Goal: Task Accomplishment & Management: Manage account settings

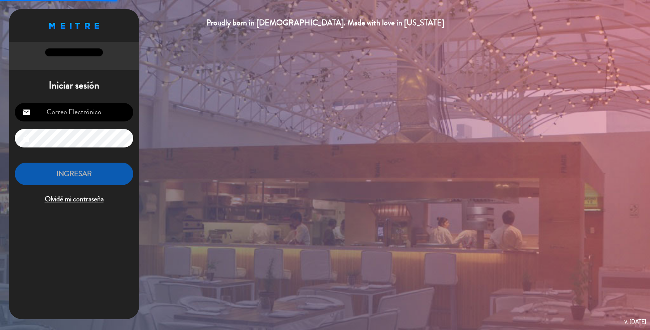
type input "reservasparqueasturias@gmail.com"
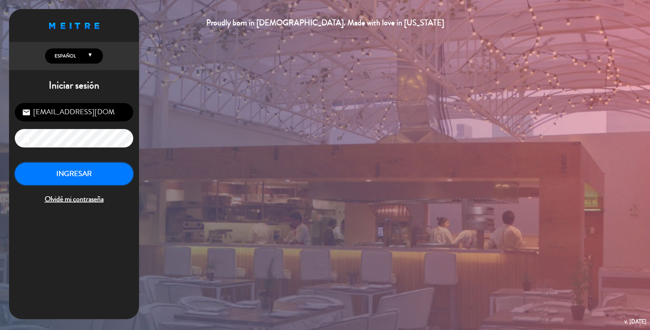
click at [49, 171] on button "INGRESAR" at bounding box center [74, 174] width 119 height 23
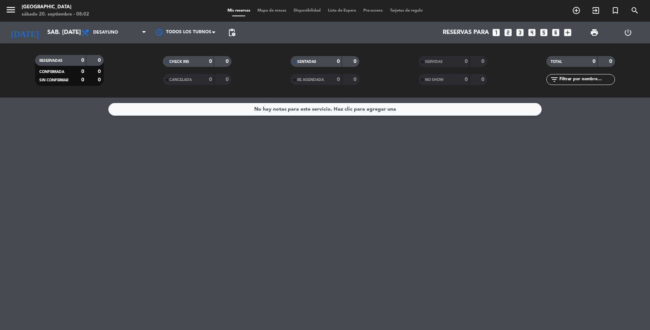
click at [266, 10] on span "Mapa de mesas" at bounding box center [272, 11] width 36 height 4
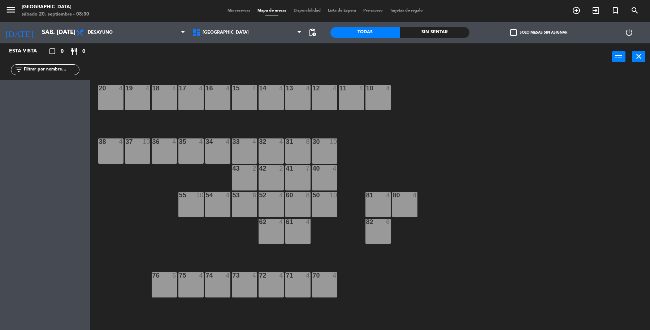
click at [357, 100] on div "11 4" at bounding box center [351, 97] width 25 height 25
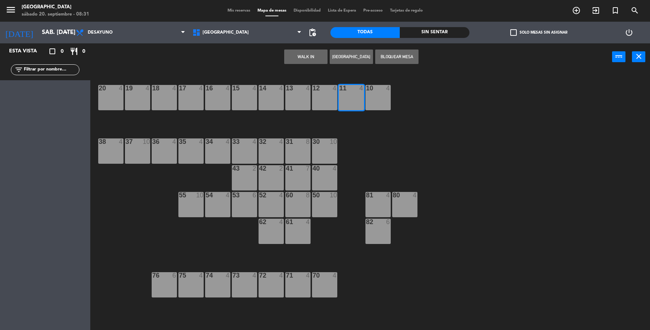
click at [308, 53] on button "WALK IN" at bounding box center [305, 57] width 43 height 14
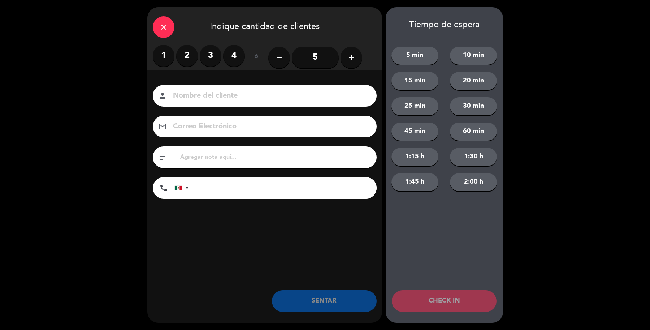
click at [181, 58] on label "2" at bounding box center [187, 56] width 22 height 22
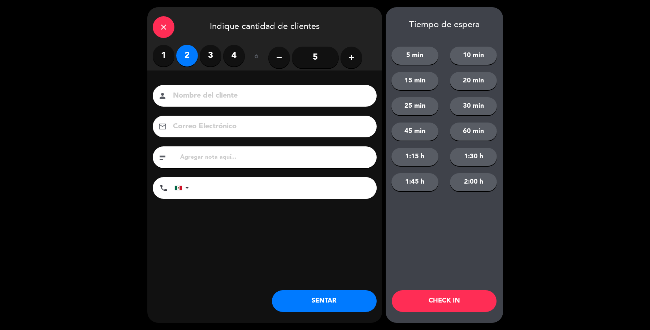
click at [202, 102] on div "person" at bounding box center [265, 96] width 224 height 22
click at [218, 97] on input at bounding box center [269, 96] width 195 height 13
type input "sr Luis"
click at [335, 306] on button "SENTAR" at bounding box center [324, 301] width 105 height 22
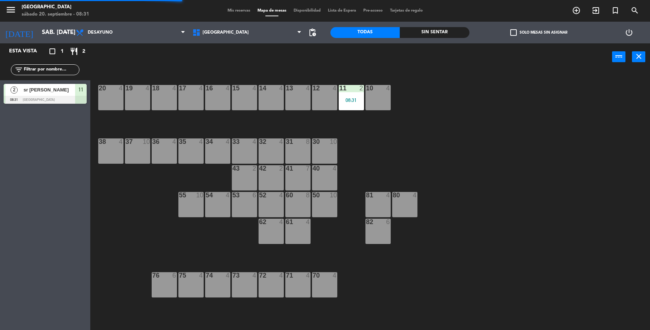
click at [260, 89] on div "14" at bounding box center [259, 88] width 0 height 7
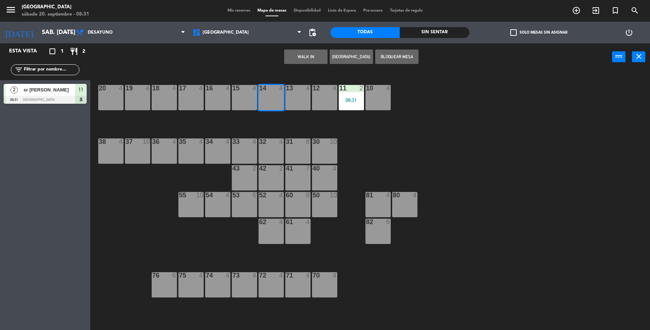
drag, startPoint x: 302, startPoint y: 44, endPoint x: 302, endPoint y: 48, distance: 4.3
click at [302, 46] on div "WALK IN Crear Reserva Bloquear Mesa power_input close" at bounding box center [351, 56] width 522 height 27
click at [299, 53] on button "WALK IN" at bounding box center [305, 57] width 43 height 14
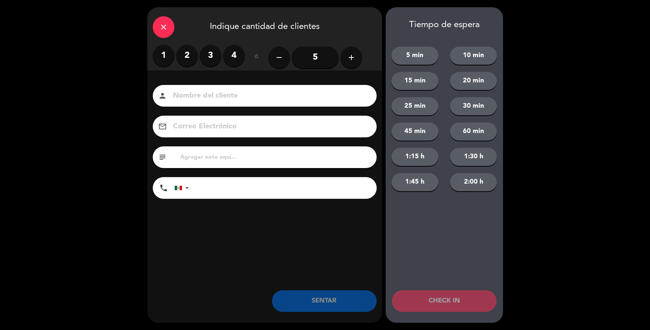
drag, startPoint x: 208, startPoint y: 55, endPoint x: 232, endPoint y: 109, distance: 59.0
click at [208, 59] on label "3" at bounding box center [211, 56] width 22 height 22
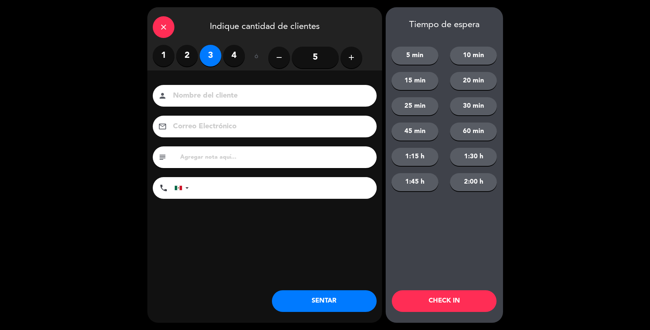
click at [243, 94] on input at bounding box center [269, 96] width 195 height 13
type input "sr Arturo"
click at [337, 304] on button "SENTAR" at bounding box center [324, 301] width 105 height 22
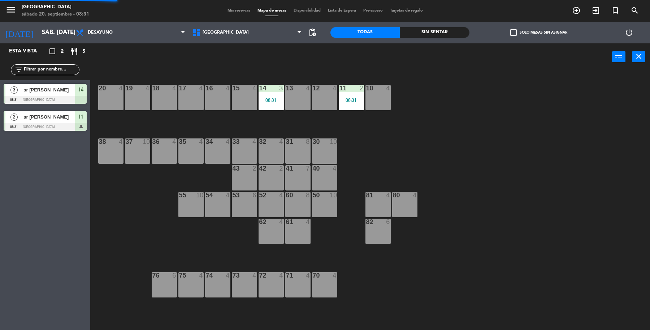
click at [273, 196] on div at bounding box center [271, 195] width 12 height 7
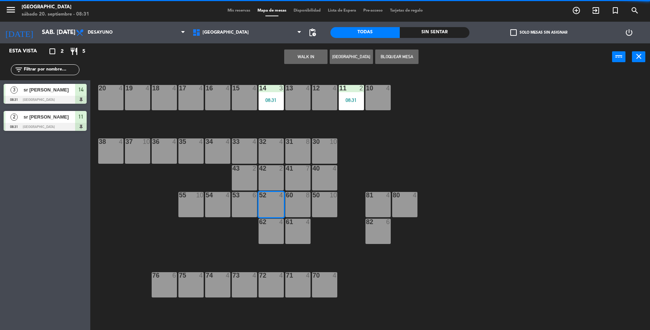
click at [309, 53] on button "WALK IN" at bounding box center [305, 57] width 43 height 14
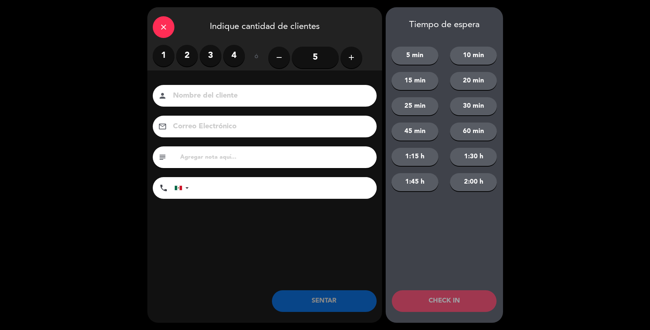
drag, startPoint x: 163, startPoint y: 47, endPoint x: 241, endPoint y: 95, distance: 92.1
click at [166, 47] on label "1" at bounding box center [164, 56] width 22 height 22
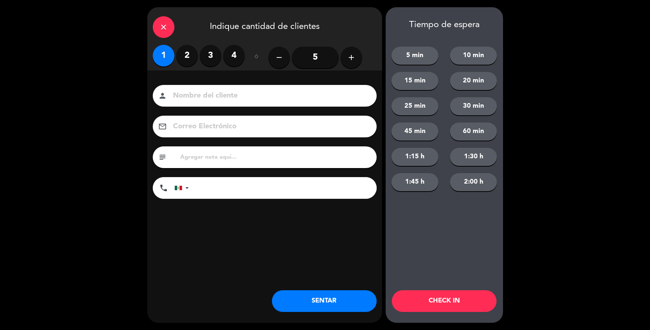
click at [234, 89] on div "person" at bounding box center [265, 96] width 224 height 22
click at [232, 94] on input at bounding box center [269, 96] width 195 height 13
click at [185, 98] on input "sr Lonardo" at bounding box center [269, 96] width 195 height 13
type input "sr Leonardo"
click at [306, 304] on button "SENTAR" at bounding box center [324, 301] width 105 height 22
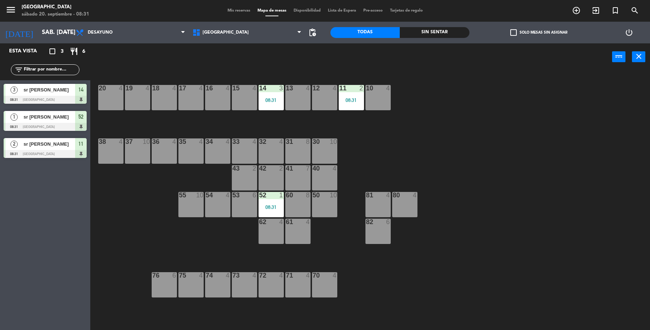
click at [147, 156] on div "37 10" at bounding box center [137, 150] width 25 height 25
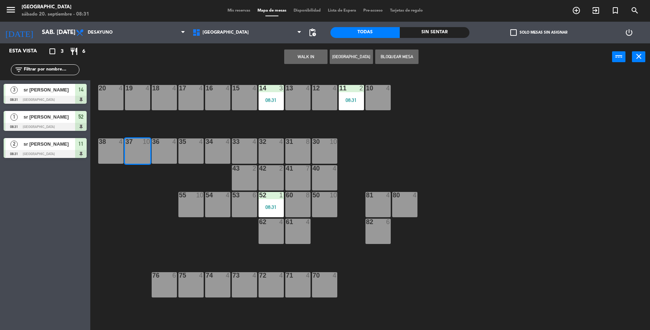
click at [362, 55] on button "[GEOGRAPHIC_DATA]" at bounding box center [351, 57] width 43 height 14
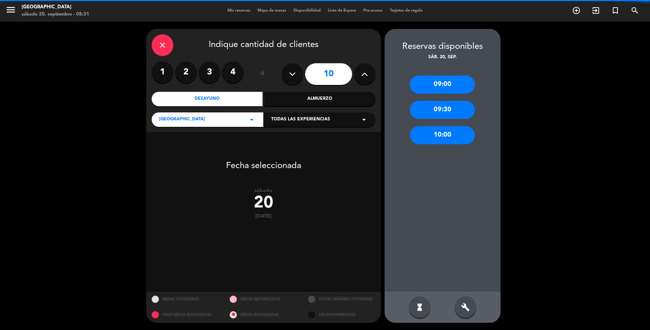
click at [296, 78] on button at bounding box center [293, 74] width 22 height 22
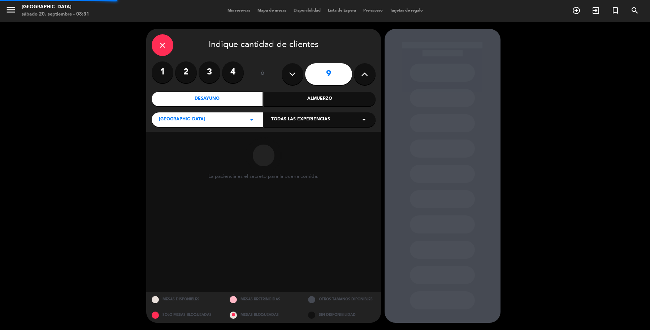
click at [296, 78] on button at bounding box center [293, 74] width 22 height 22
type input "8"
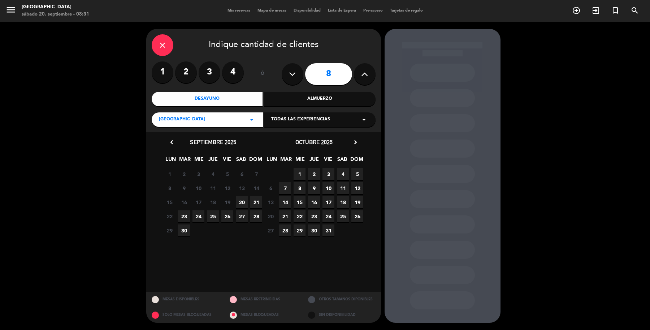
click at [248, 202] on span "20" at bounding box center [242, 202] width 12 height 12
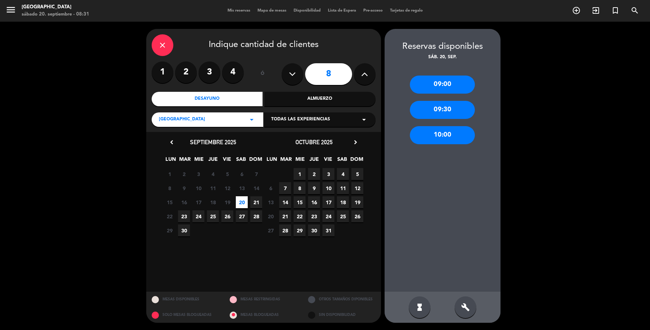
click at [440, 133] on div "10:00" at bounding box center [442, 135] width 65 height 18
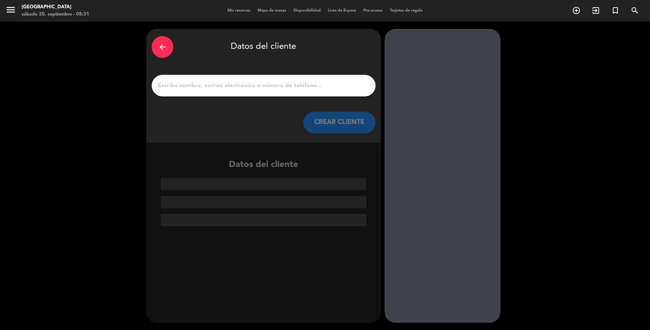
click at [258, 81] on input "1" at bounding box center [263, 86] width 213 height 10
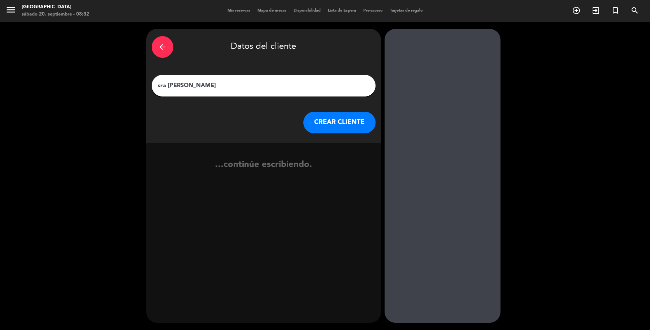
type input "sra Olga Castañeda"
click at [332, 113] on button "CREAR CLIENTE" at bounding box center [340, 123] width 72 height 22
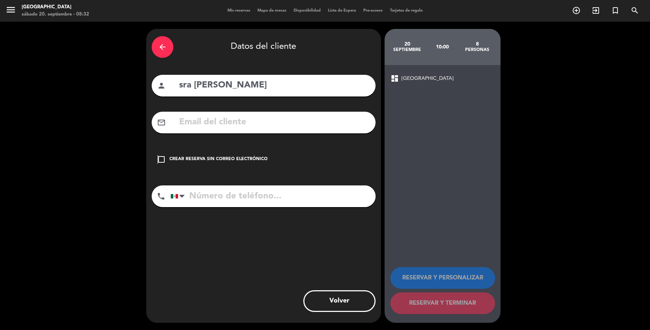
drag, startPoint x: 156, startPoint y: 145, endPoint x: 188, endPoint y: 160, distance: 35.1
click at [172, 150] on div "check_box_outline_blank Crear reserva sin correo electrónico" at bounding box center [264, 160] width 224 height 22
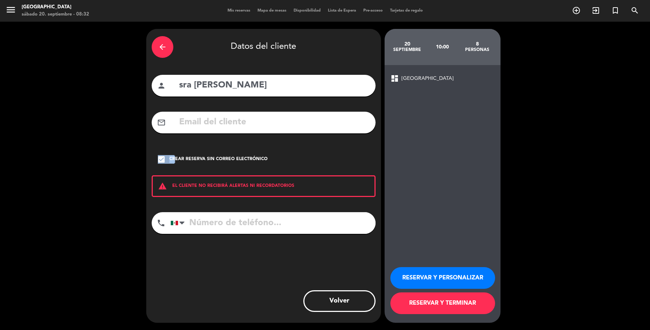
click at [445, 300] on button "RESERVAR Y TERMINAR" at bounding box center [443, 303] width 105 height 22
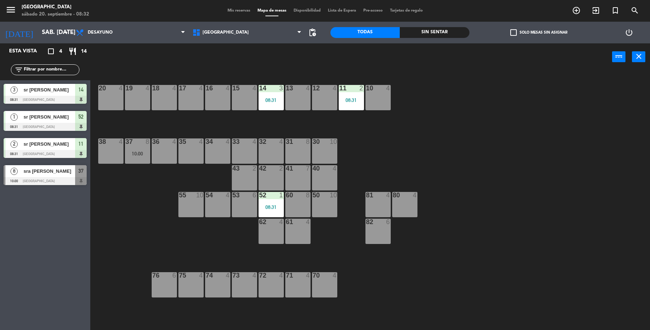
drag, startPoint x: 329, startPoint y: 146, endPoint x: 335, endPoint y: 146, distance: 5.8
click at [329, 147] on div "30 10" at bounding box center [324, 150] width 25 height 25
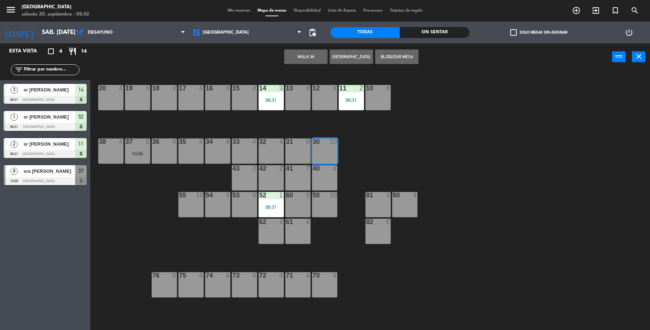
click at [340, 60] on button "[GEOGRAPHIC_DATA]" at bounding box center [351, 57] width 43 height 14
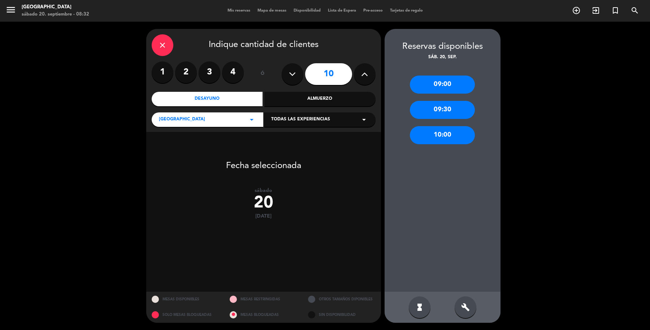
click at [423, 138] on div "10:00" at bounding box center [442, 135] width 65 height 18
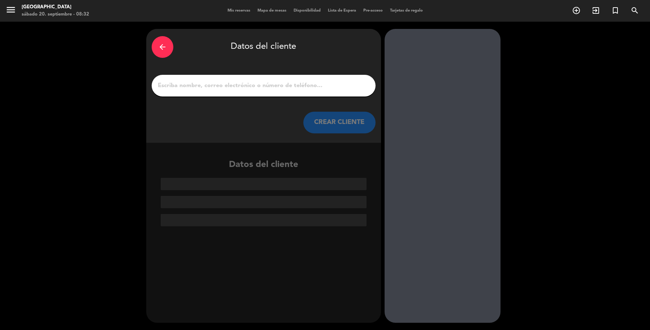
click at [167, 45] on div "arrow_back" at bounding box center [163, 47] width 22 height 22
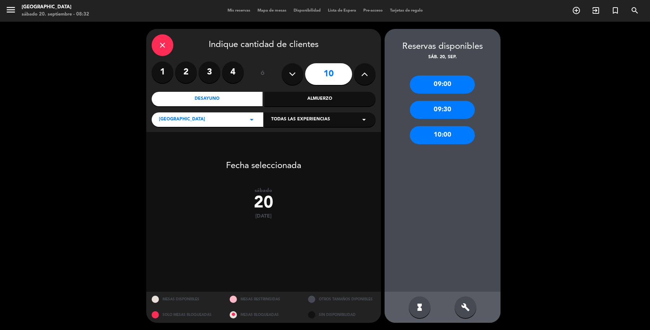
click at [289, 74] on icon at bounding box center [292, 74] width 7 height 11
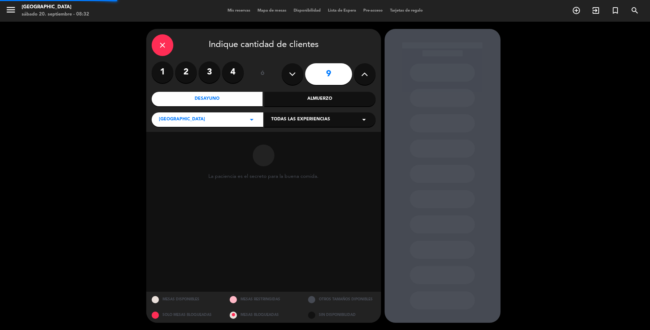
click at [289, 74] on icon at bounding box center [292, 74] width 7 height 11
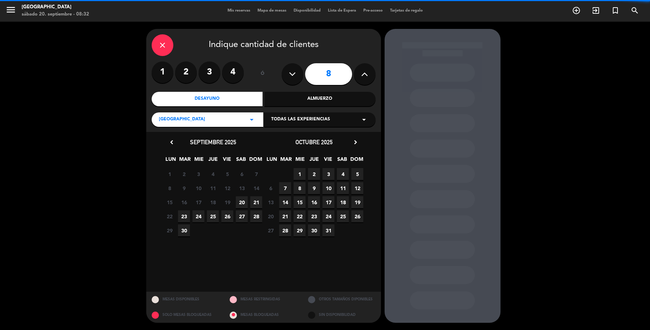
click at [297, 86] on div "8" at bounding box center [329, 73] width 94 height 25
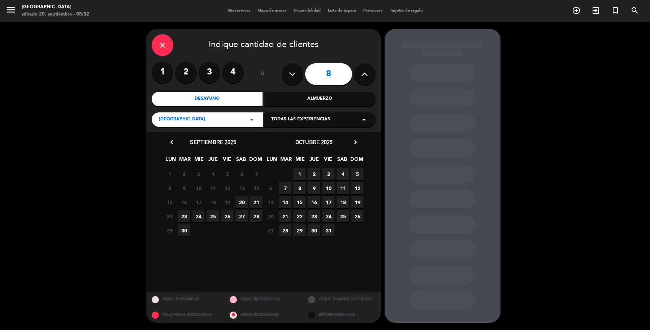
click at [297, 79] on button at bounding box center [293, 74] width 22 height 22
type input "7"
click at [244, 198] on span "20" at bounding box center [242, 202] width 12 height 12
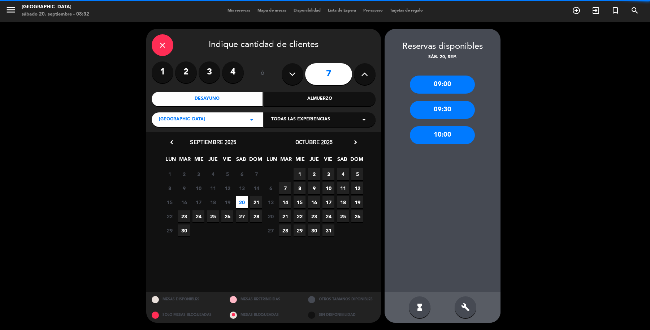
click at [441, 134] on div "10:00" at bounding box center [442, 135] width 65 height 18
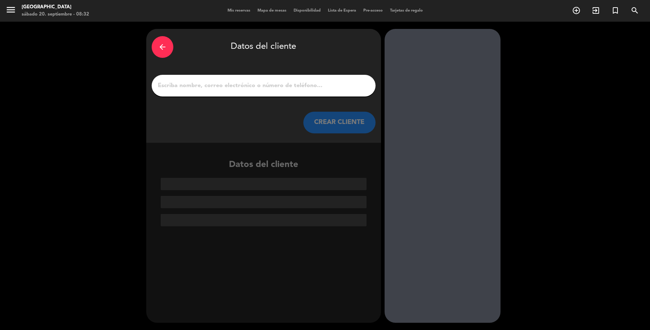
click at [275, 75] on div at bounding box center [264, 86] width 224 height 22
click at [270, 82] on input "1" at bounding box center [263, 86] width 213 height 10
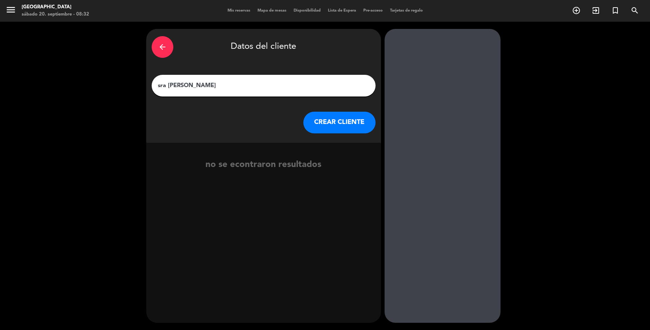
type input "sra [PERSON_NAME]"
click at [334, 120] on button "CREAR CLIENTE" at bounding box center [340, 123] width 72 height 22
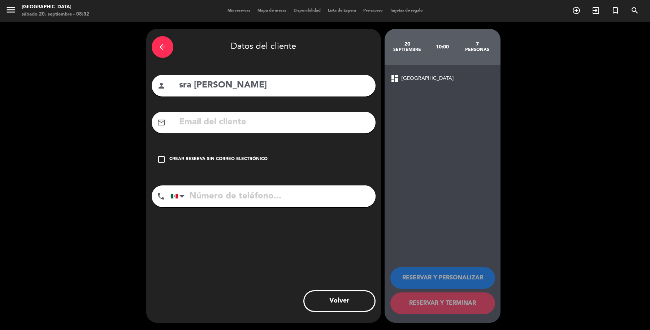
drag, startPoint x: 163, startPoint y: 146, endPoint x: 180, endPoint y: 154, distance: 18.1
click at [163, 149] on div "check_box_outline_blank Crear reserva sin correo electrónico" at bounding box center [264, 160] width 224 height 22
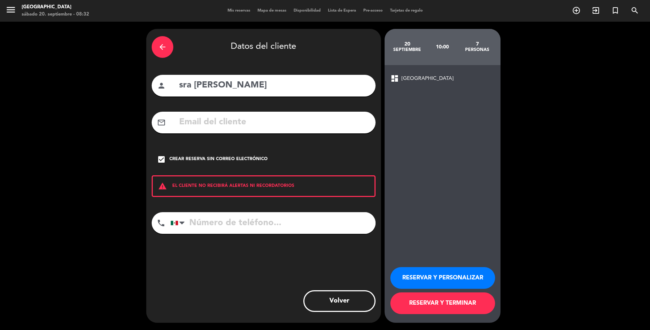
click at [411, 305] on button "RESERVAR Y TERMINAR" at bounding box center [443, 303] width 105 height 22
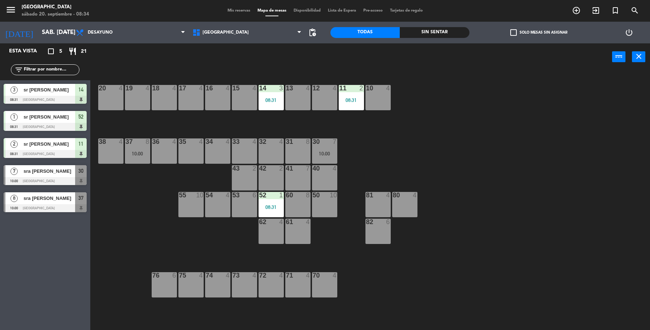
click at [410, 204] on div "80 4" at bounding box center [404, 204] width 25 height 25
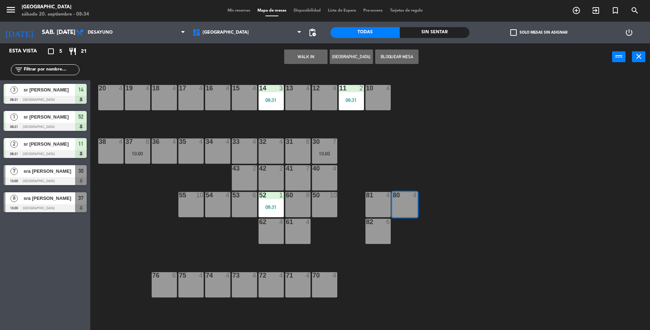
click at [315, 65] on div "WALK IN Crear Reserva Bloquear Mesa power_input close" at bounding box center [351, 56] width 522 height 27
click at [315, 53] on button "WALK IN" at bounding box center [305, 57] width 43 height 14
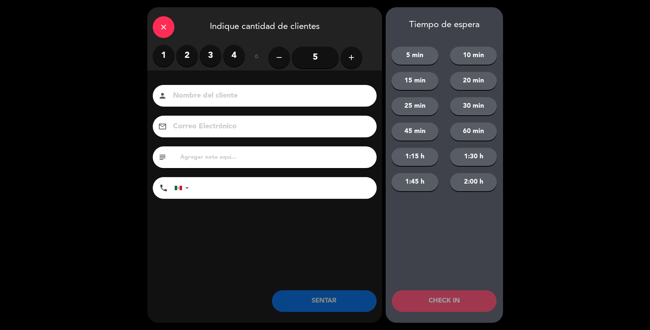
click at [169, 57] on label "1" at bounding box center [164, 56] width 22 height 22
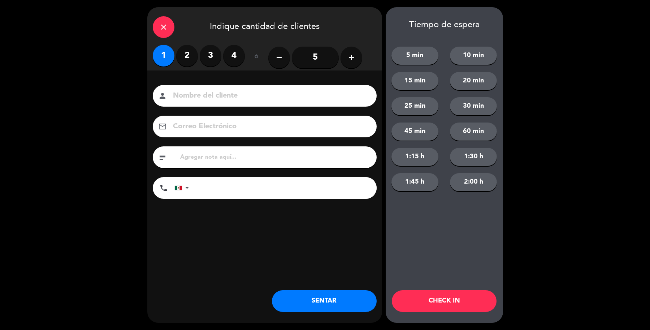
click at [198, 98] on input at bounding box center [269, 96] width 195 height 13
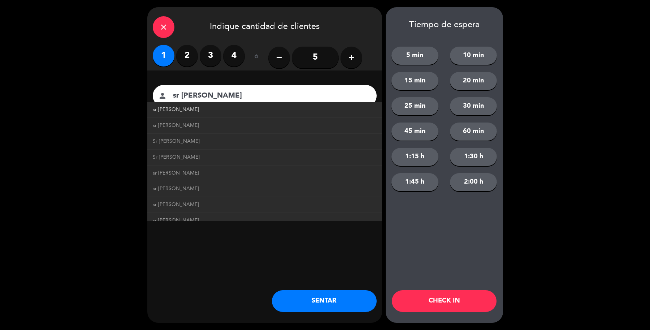
type input "sr [PERSON_NAME]"
click at [187, 106] on link "sr [PERSON_NAME]" at bounding box center [265, 110] width 224 height 8
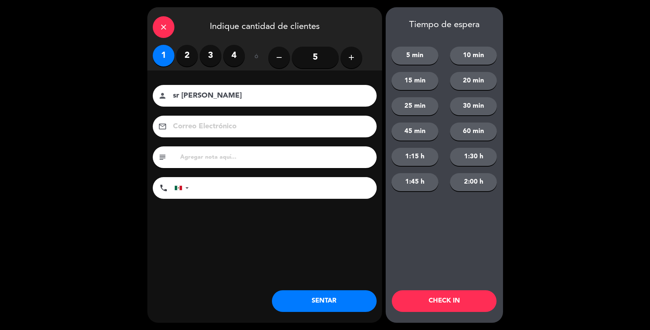
click at [306, 294] on button "SENTAR" at bounding box center [324, 301] width 105 height 22
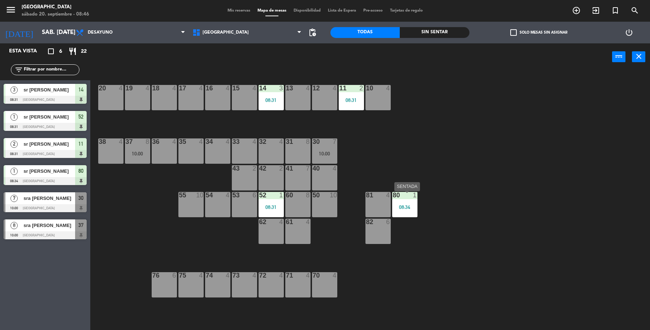
drag, startPoint x: 416, startPoint y: 205, endPoint x: 413, endPoint y: 218, distance: 12.9
click at [415, 205] on div "08:34" at bounding box center [404, 207] width 25 height 5
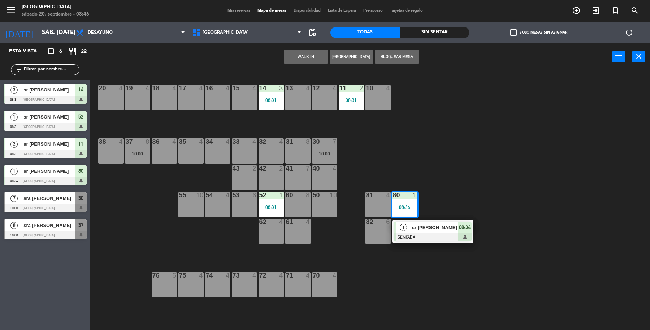
click at [412, 232] on div "sr [PERSON_NAME]" at bounding box center [435, 228] width 47 height 12
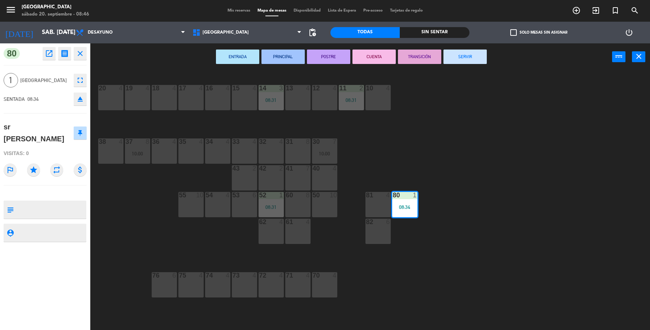
click at [334, 282] on div "70 4" at bounding box center [324, 284] width 25 height 25
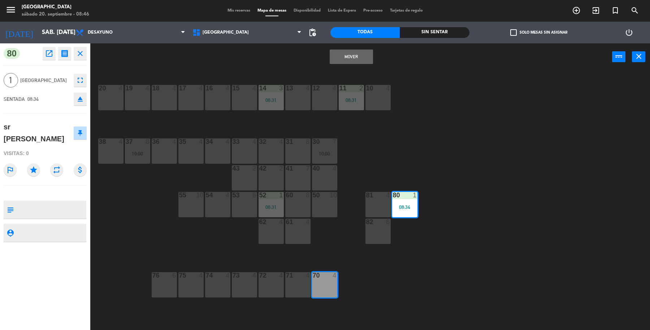
click at [358, 55] on button "Mover" at bounding box center [351, 57] width 43 height 14
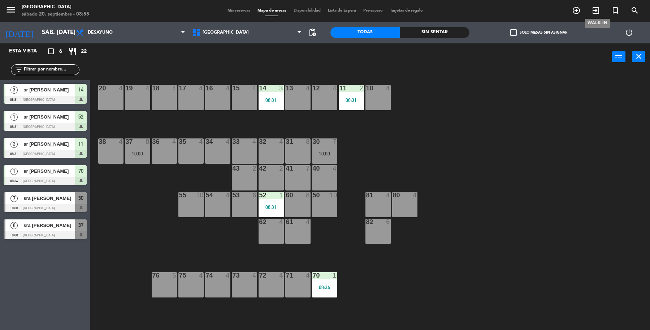
click at [596, 9] on icon "exit_to_app" at bounding box center [596, 10] width 9 height 9
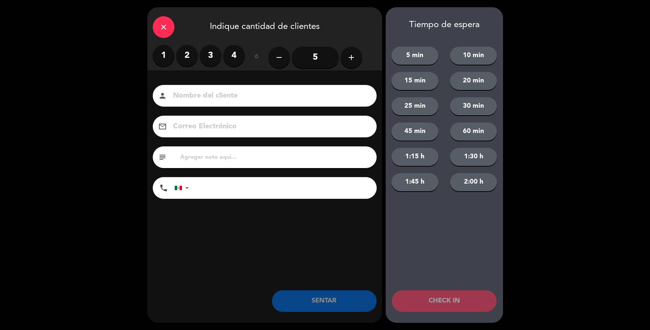
click at [194, 53] on label "2" at bounding box center [187, 56] width 22 height 22
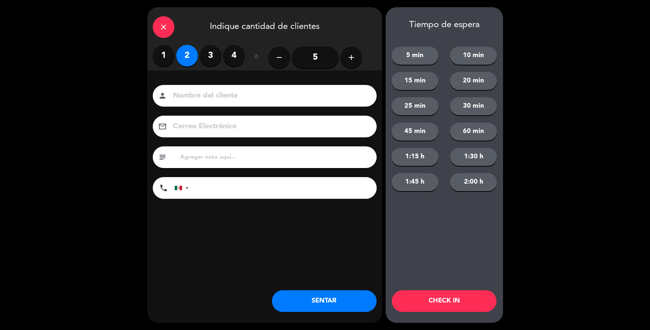
click at [207, 93] on input at bounding box center [269, 96] width 195 height 13
type input "sr Castilla"
click at [290, 296] on button "SENTAR" at bounding box center [324, 301] width 105 height 22
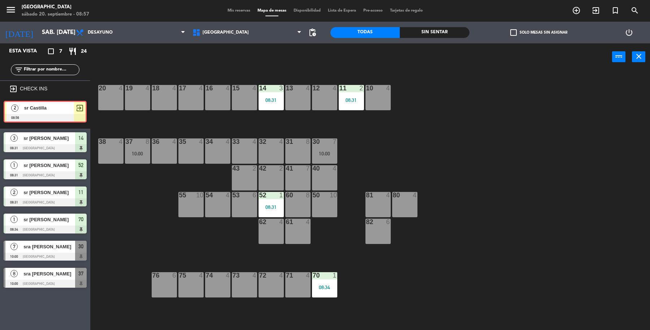
click at [38, 120] on div "2 sr Castilla 08:56 exit_to_app 2 sr Castilla 08:56 exit_to_app" at bounding box center [45, 113] width 90 height 29
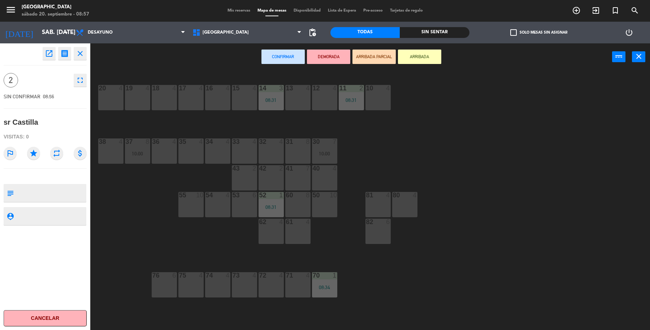
click at [192, 96] on div "17 4" at bounding box center [191, 97] width 25 height 25
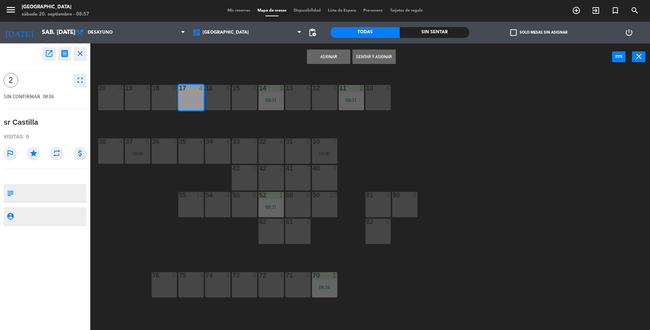
click at [371, 53] on button "Sentar y Asignar" at bounding box center [374, 57] width 43 height 14
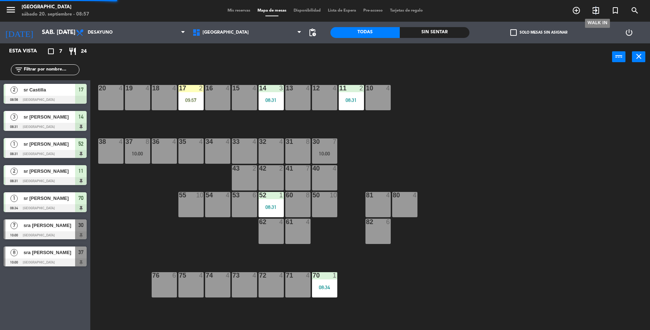
click at [596, 8] on icon "exit_to_app" at bounding box center [596, 10] width 9 height 9
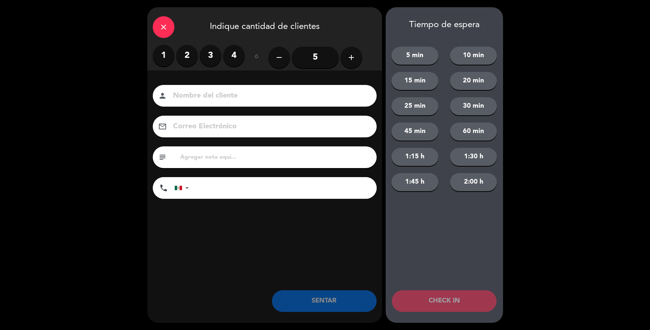
click at [193, 60] on label "2" at bounding box center [187, 56] width 22 height 22
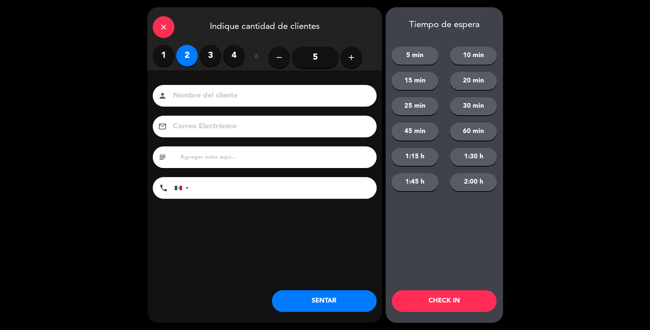
click at [211, 87] on div "person" at bounding box center [265, 96] width 224 height 22
click at [205, 100] on input at bounding box center [269, 96] width 195 height 13
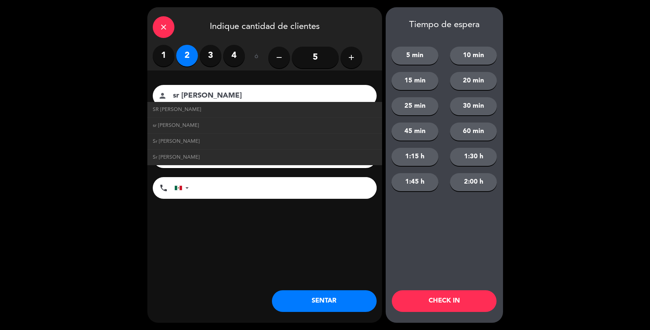
type input "sr Carlos Perez"
click at [317, 312] on div "close Indique cantidad de clientes 1 2 3 4 ó remove 5 add Nombre del cliente pe…" at bounding box center [264, 164] width 235 height 315
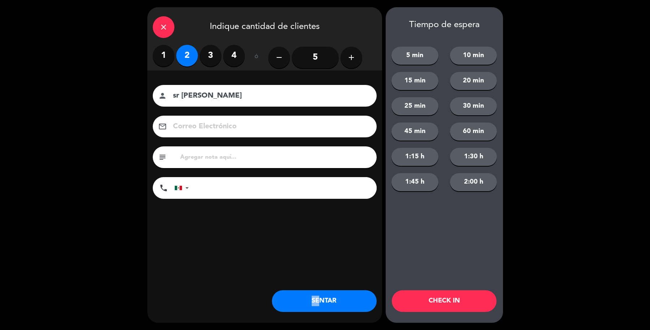
click at [327, 306] on button "SENTAR" at bounding box center [324, 301] width 105 height 22
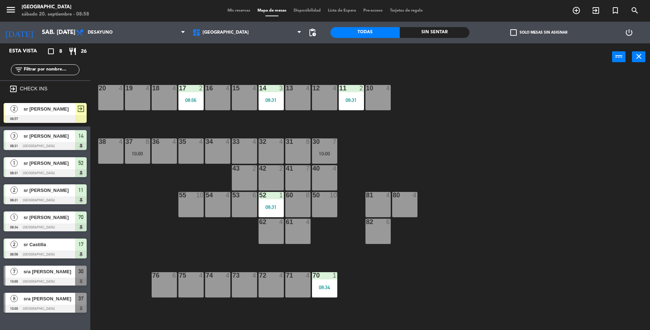
click at [29, 115] on div at bounding box center [45, 119] width 83 height 8
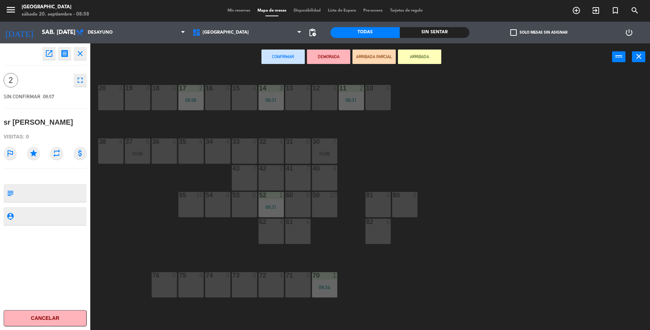
click at [289, 92] on div "13 4" at bounding box center [297, 97] width 25 height 25
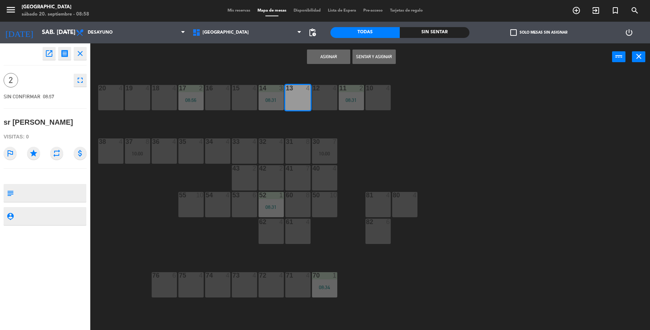
click at [356, 52] on button "Sentar y Asignar" at bounding box center [374, 57] width 43 height 14
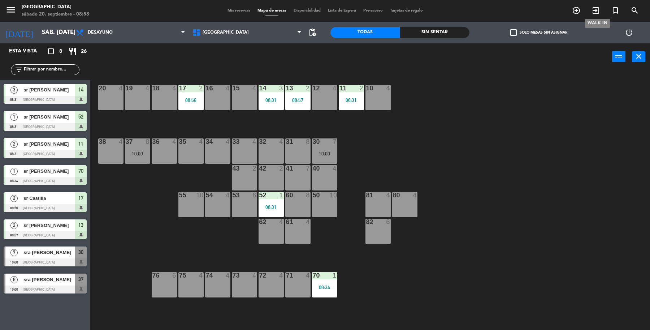
click at [596, 14] on icon "exit_to_app" at bounding box center [596, 10] width 9 height 9
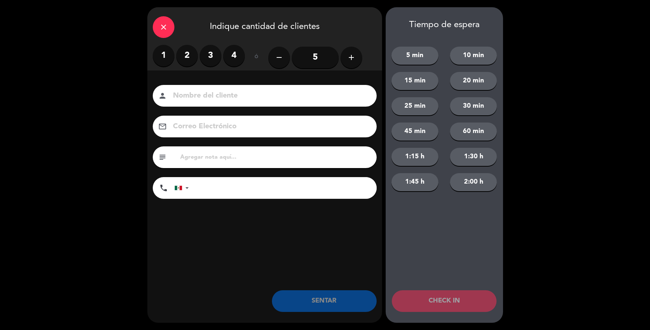
drag, startPoint x: 209, startPoint y: 61, endPoint x: 219, endPoint y: 87, distance: 27.7
click at [209, 62] on label "3" at bounding box center [211, 56] width 22 height 22
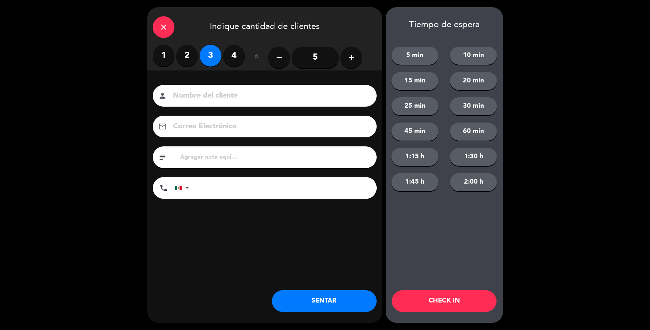
click at [221, 90] on input at bounding box center [269, 96] width 195 height 13
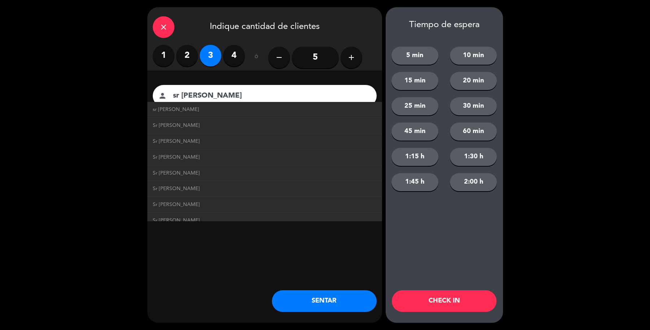
type input "sr Francisco Martin"
click at [309, 306] on button "SENTAR" at bounding box center [324, 301] width 105 height 22
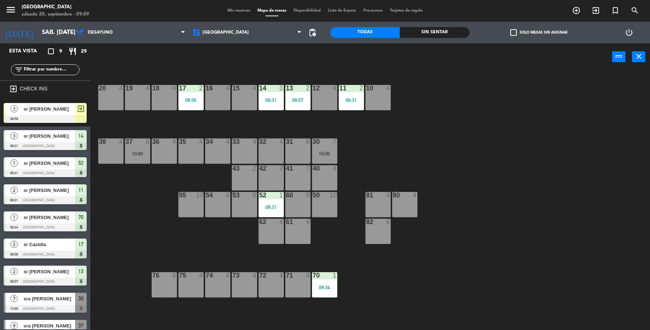
click at [24, 115] on div at bounding box center [45, 119] width 83 height 8
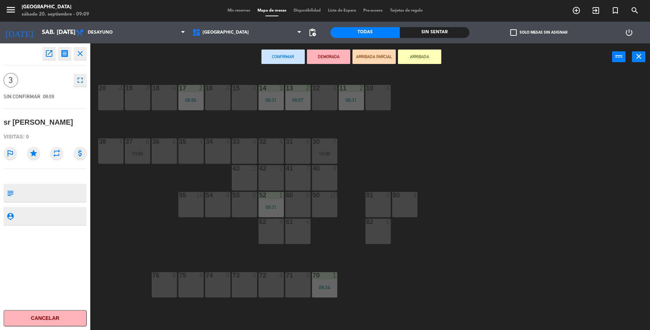
click at [367, 96] on div "10 4" at bounding box center [378, 97] width 25 height 25
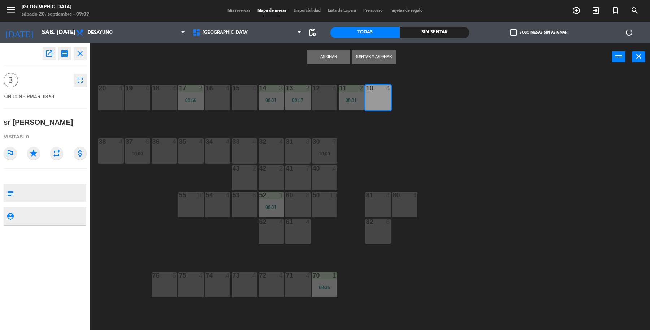
click at [375, 51] on button "Sentar y Asignar" at bounding box center [374, 57] width 43 height 14
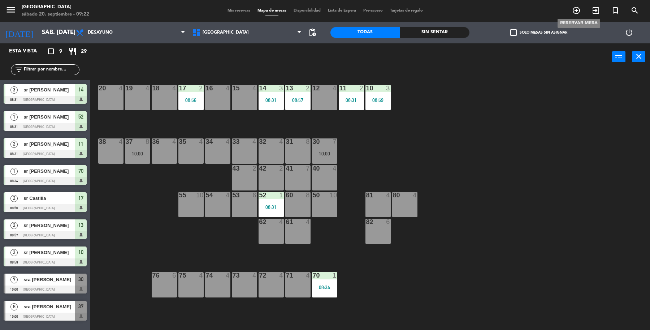
click at [577, 11] on icon "add_circle_outline" at bounding box center [576, 10] width 9 height 9
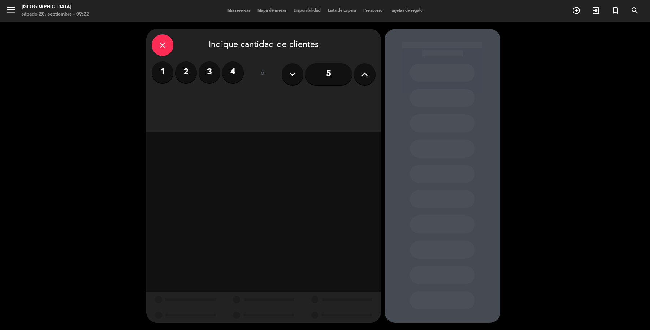
click at [220, 72] on label "3" at bounding box center [210, 72] width 22 height 22
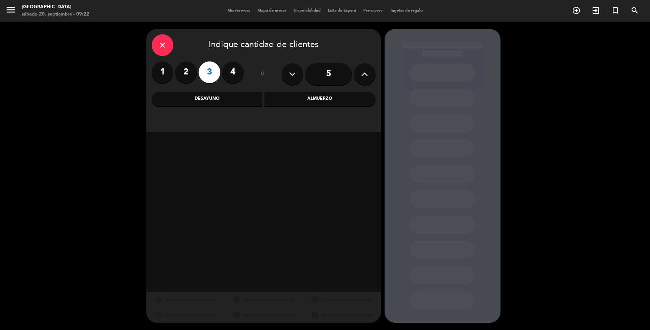
click at [236, 72] on label "4" at bounding box center [233, 72] width 22 height 22
click at [363, 69] on icon at bounding box center [364, 74] width 7 height 11
click at [255, 100] on div "Desayuno" at bounding box center [207, 99] width 111 height 14
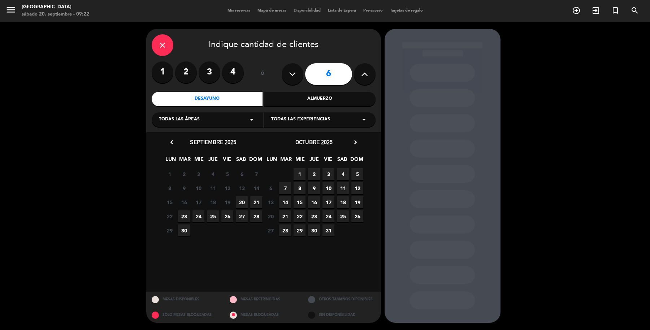
click at [243, 199] on span "20" at bounding box center [242, 202] width 12 height 12
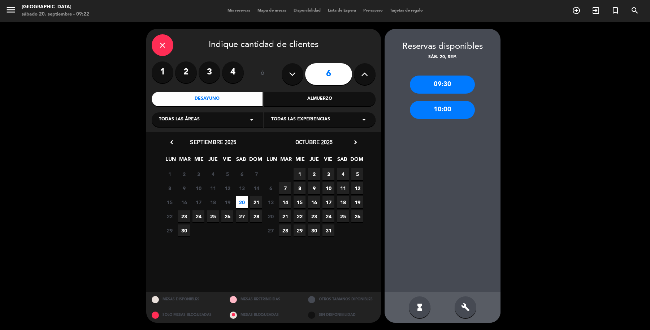
click at [453, 111] on div "10:00" at bounding box center [442, 110] width 65 height 18
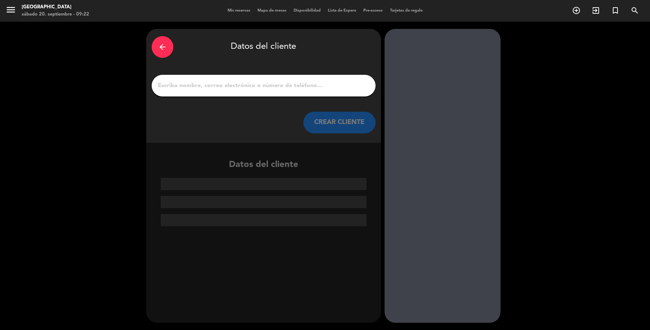
click at [263, 77] on div at bounding box center [264, 86] width 224 height 22
click at [268, 88] on input "1" at bounding box center [263, 86] width 213 height 10
click at [269, 88] on input "1" at bounding box center [263, 86] width 213 height 10
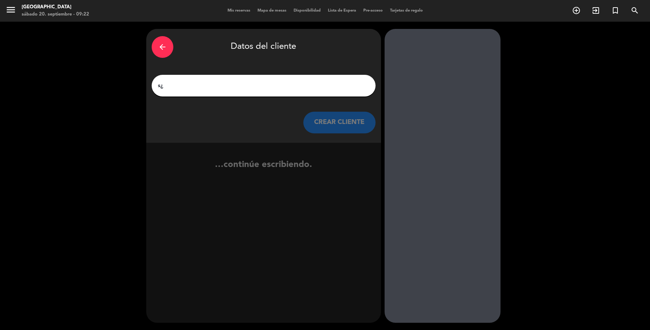
type input "s"
type input "[PERSON_NAME]"
click at [325, 120] on button "CREAR CLIENTE" at bounding box center [340, 123] width 72 height 22
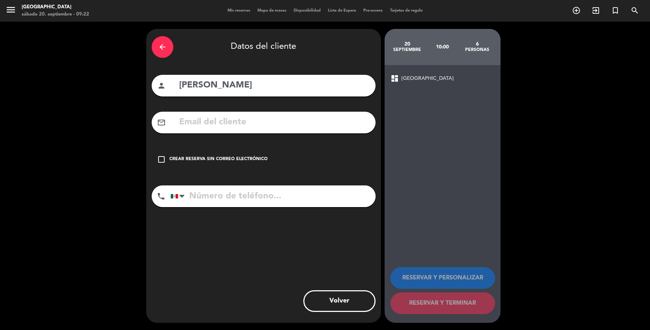
drag, startPoint x: 162, startPoint y: 151, endPoint x: 176, endPoint y: 154, distance: 14.3
click at [164, 155] on icon "check_box_outline_blank" at bounding box center [161, 159] width 9 height 9
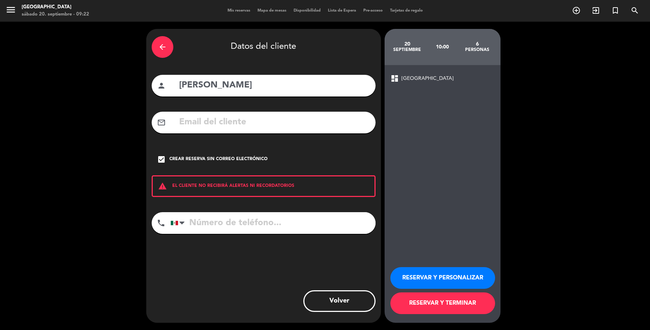
click at [430, 311] on button "RESERVAR Y TERMINAR" at bounding box center [443, 303] width 105 height 22
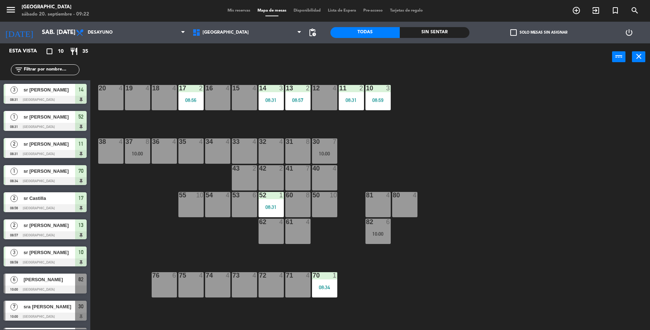
click at [297, 176] on div "41 7" at bounding box center [297, 177] width 25 height 25
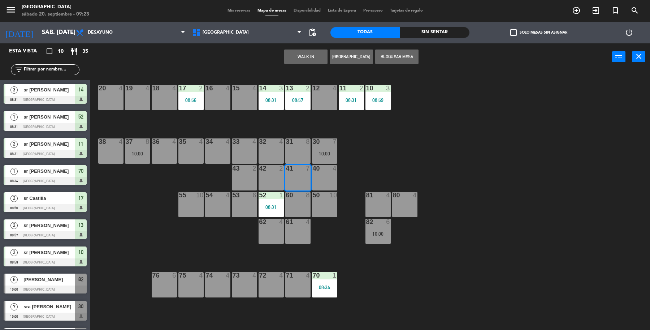
click at [360, 181] on div "19 4 18 4 17 2 08:56 16 4 15 4 14 3 08:31 13 2 08:57 12 4 11 2 08:31 10 3 08:59…" at bounding box center [374, 201] width 554 height 259
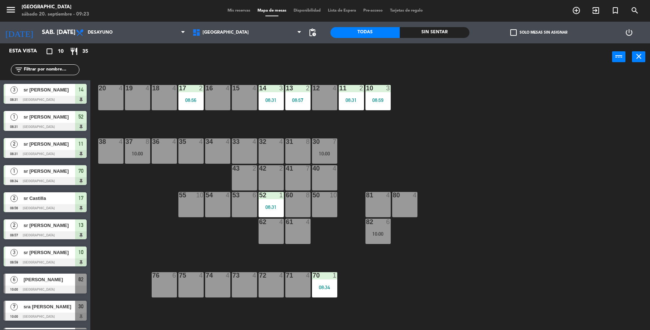
click at [364, 226] on div "19 4 18 4 17 2 08:56 16 4 15 4 14 3 08:31 13 2 08:57 12 4 11 2 08:31 10 3 08:59…" at bounding box center [374, 201] width 554 height 259
click at [386, 233] on div "10:00" at bounding box center [378, 233] width 25 height 5
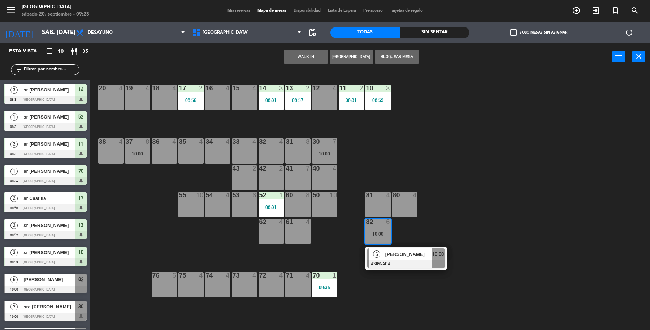
drag, startPoint x: 399, startPoint y: 265, endPoint x: 403, endPoint y: 263, distance: 5.0
click at [399, 265] on div "6 dr Francisco Martinez ASIGNADA 10:00" at bounding box center [406, 257] width 92 height 23
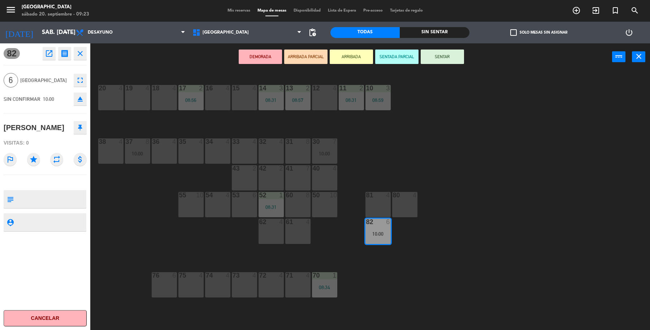
click at [302, 144] on div at bounding box center [298, 141] width 12 height 7
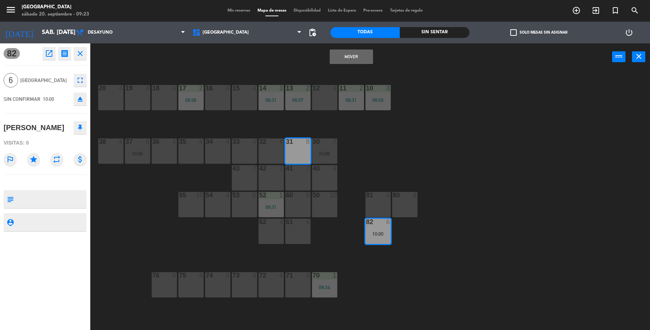
click at [347, 58] on button "Mover" at bounding box center [351, 57] width 43 height 14
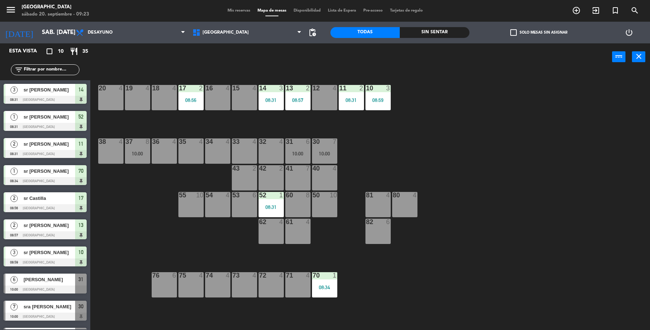
scroll to position [17, 0]
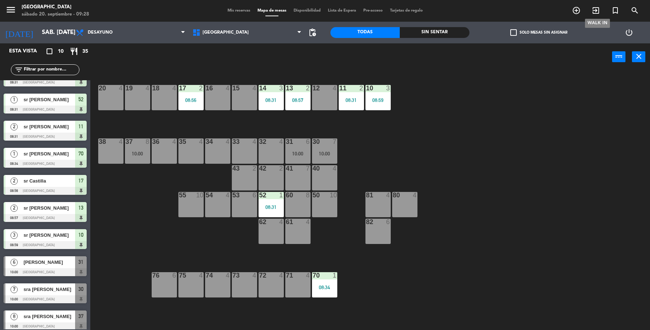
click at [593, 10] on icon "exit_to_app" at bounding box center [596, 10] width 9 height 9
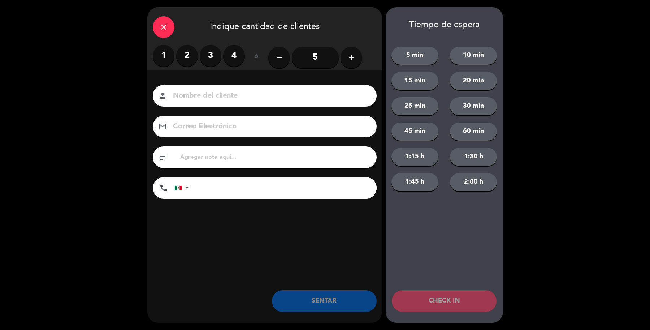
drag, startPoint x: 210, startPoint y: 58, endPoint x: 215, endPoint y: 83, distance: 25.9
click at [210, 62] on label "3" at bounding box center [211, 56] width 22 height 22
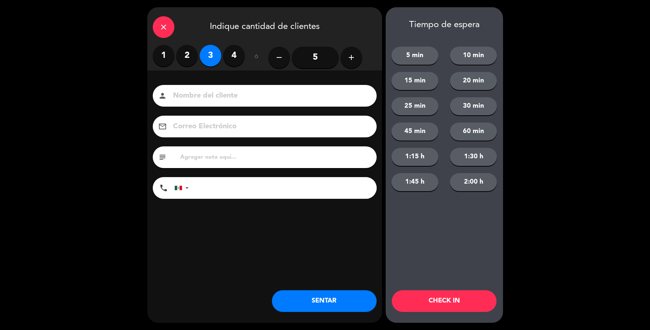
drag, startPoint x: 214, startPoint y: 89, endPoint x: 211, endPoint y: 106, distance: 16.9
click at [211, 106] on div "Nombre del cliente person Correo Electrónico email subject phone [GEOGRAPHIC_DA…" at bounding box center [264, 153] width 235 height 167
click at [219, 96] on input at bounding box center [269, 96] width 195 height 13
type input "sra Cristina"
click at [277, 291] on div "close Indique cantidad de clientes 1 2 3 4 ó remove 5 add Nombre del cliente pe…" at bounding box center [264, 164] width 235 height 315
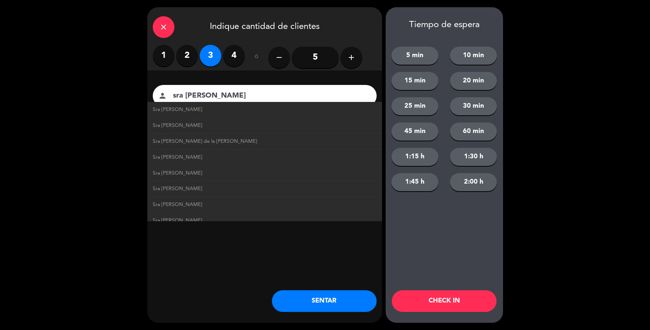
click at [346, 305] on button "SENTAR" at bounding box center [324, 301] width 105 height 22
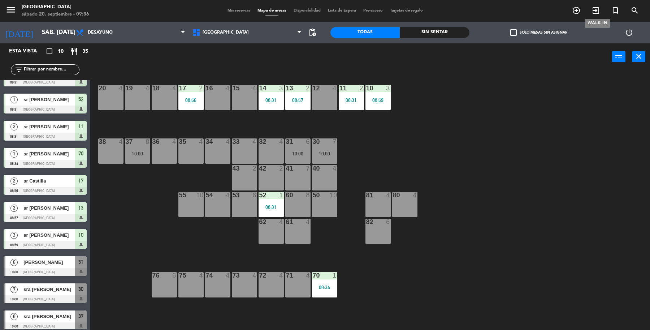
click at [597, 12] on icon "exit_to_app" at bounding box center [596, 10] width 9 height 9
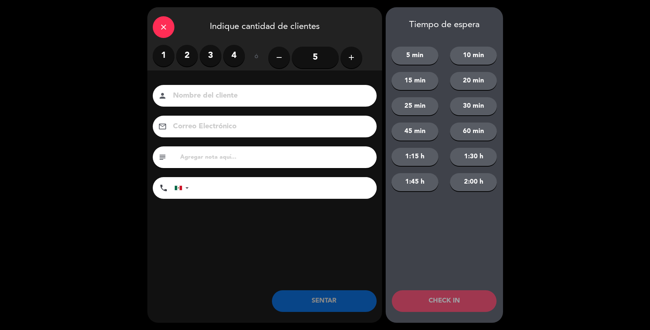
click at [355, 60] on icon "add" at bounding box center [351, 57] width 9 height 9
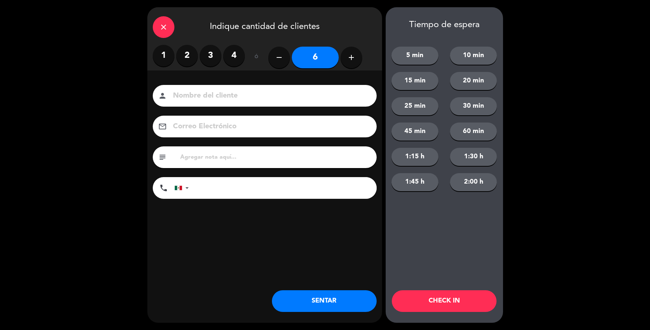
click at [355, 60] on icon "add" at bounding box center [351, 57] width 9 height 9
type input "8"
click at [342, 95] on input at bounding box center [269, 96] width 195 height 13
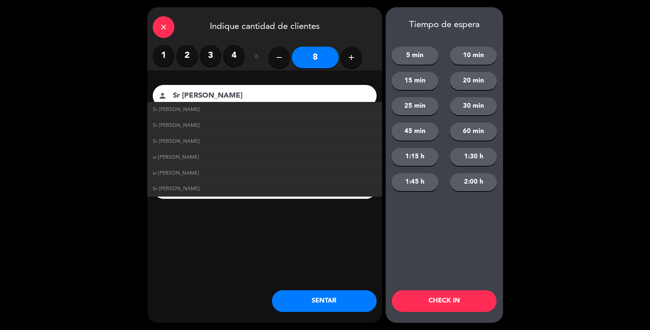
type input "Sr [PERSON_NAME]"
click at [336, 302] on button "SENTAR" at bounding box center [324, 301] width 105 height 22
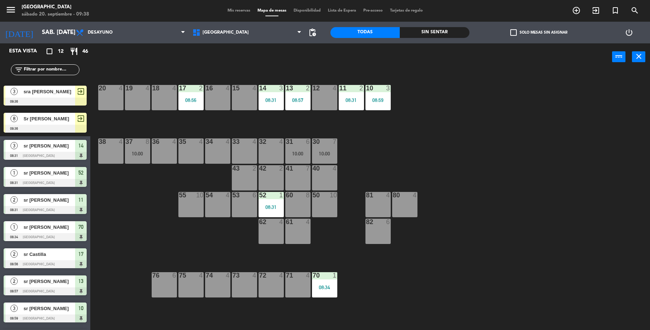
click at [55, 125] on div at bounding box center [45, 129] width 83 height 8
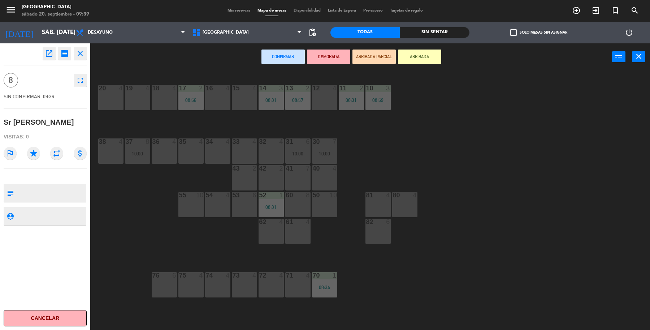
click at [172, 287] on div "76 6" at bounding box center [164, 284] width 25 height 25
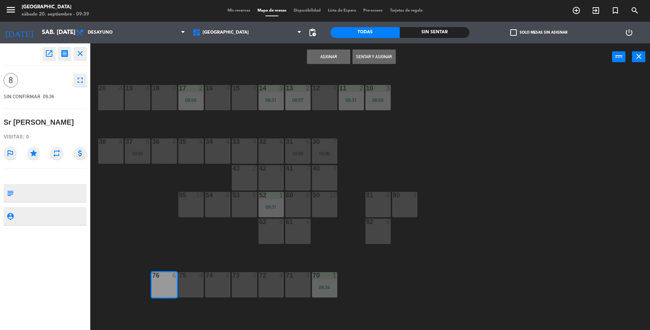
click at [187, 283] on div "75 4" at bounding box center [191, 284] width 25 height 25
click at [368, 53] on button "Sentar y Asignar" at bounding box center [374, 57] width 43 height 14
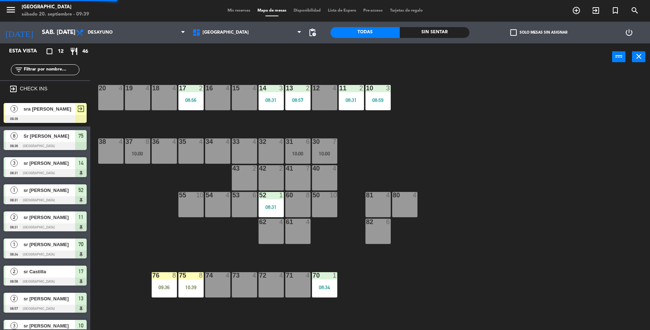
click at [65, 115] on div at bounding box center [45, 119] width 83 height 8
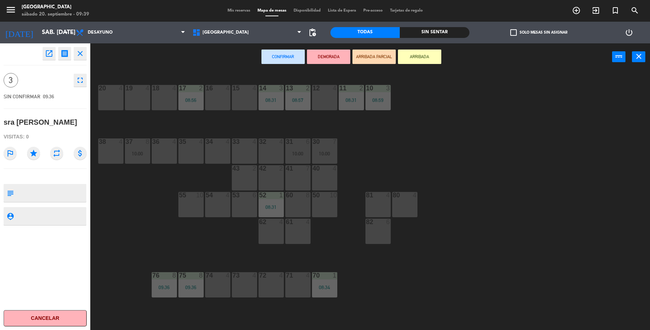
click at [222, 94] on div "16 4" at bounding box center [217, 97] width 25 height 25
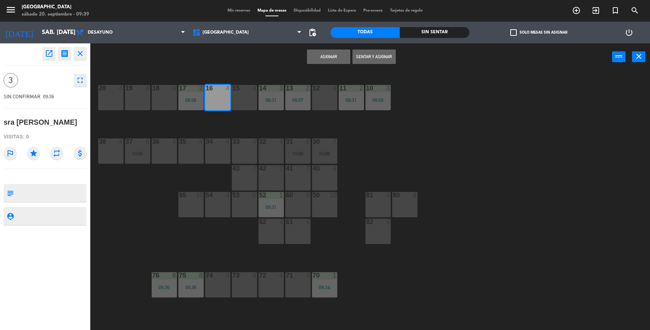
click at [375, 53] on button "Sentar y Asignar" at bounding box center [374, 57] width 43 height 14
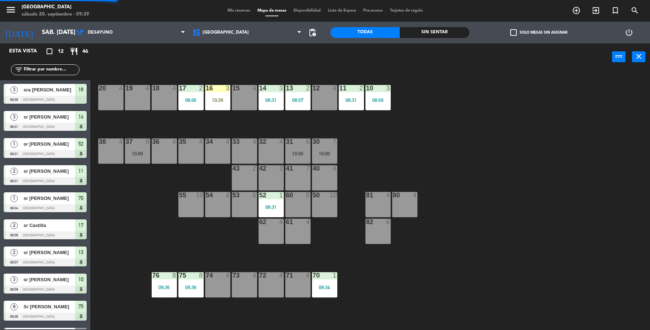
click at [198, 107] on div "17 2 08:56" at bounding box center [191, 97] width 25 height 25
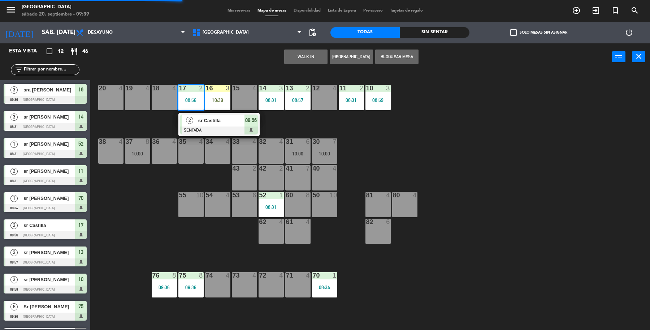
click at [205, 118] on span "sr Castilla" at bounding box center [221, 121] width 46 height 8
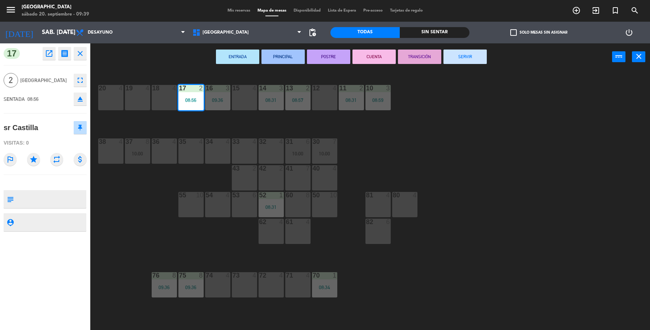
click at [479, 59] on button "SERVIR" at bounding box center [465, 57] width 43 height 14
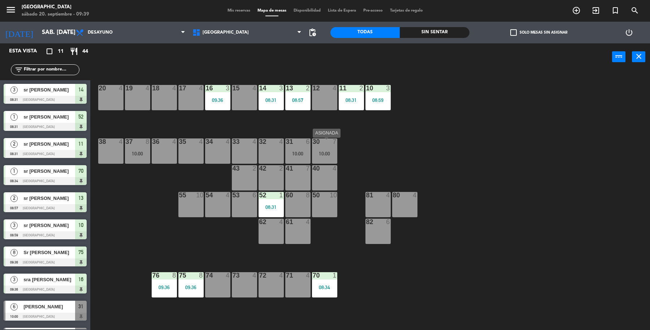
click at [331, 149] on div "30 7 10:00" at bounding box center [324, 150] width 25 height 25
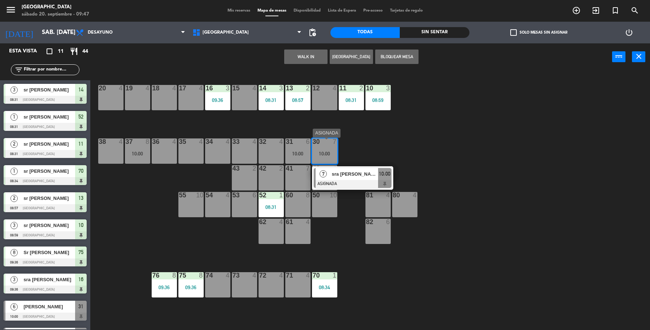
click at [334, 172] on span "sra [PERSON_NAME]" at bounding box center [355, 174] width 46 height 8
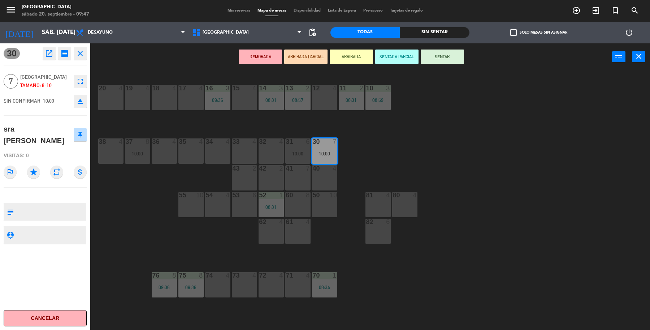
click at [446, 58] on button "SENTAR" at bounding box center [442, 57] width 43 height 14
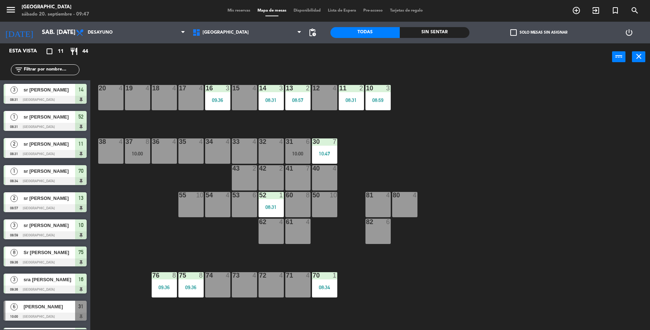
scroll to position [49, 0]
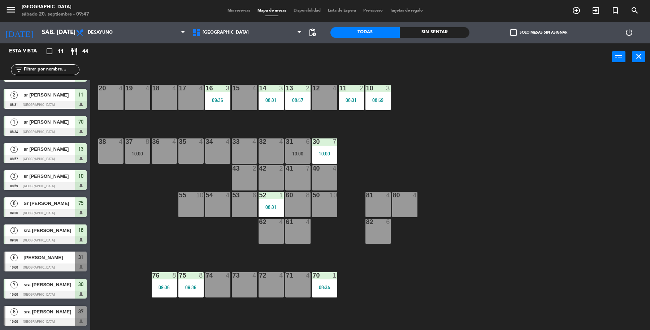
click at [46, 66] on input "text" at bounding box center [51, 70] width 56 height 8
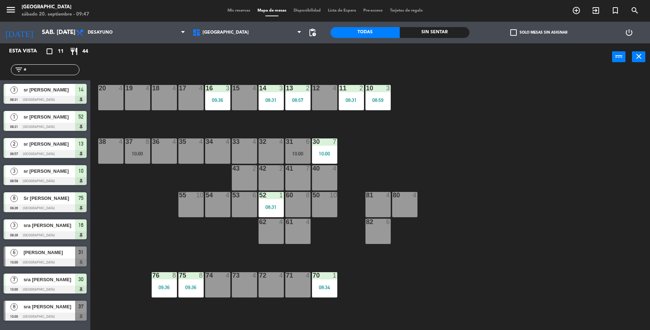
scroll to position [0, 0]
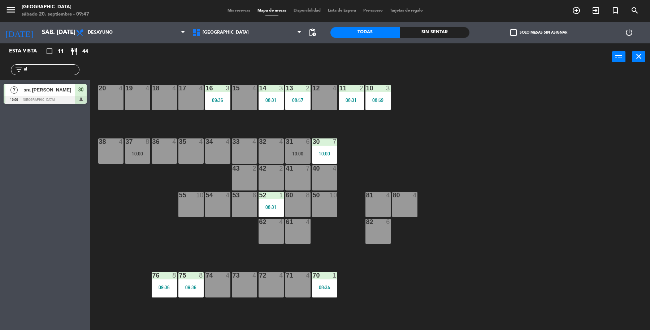
type input "a"
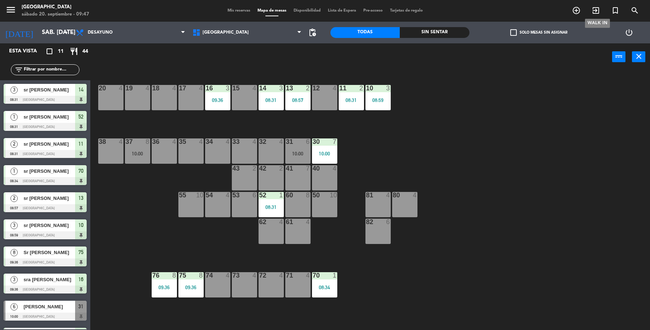
click at [604, 14] on span "exit_to_app" at bounding box center [597, 10] width 20 height 12
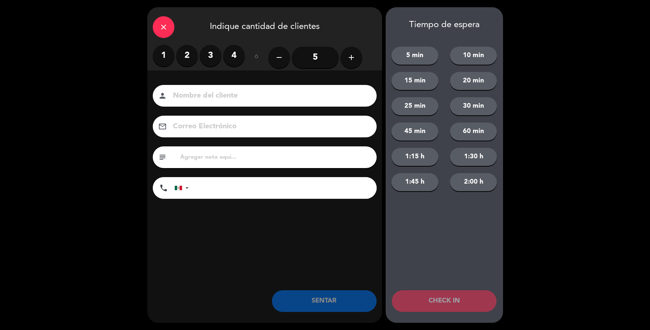
drag, startPoint x: 190, startPoint y: 59, endPoint x: 195, endPoint y: 83, distance: 25.5
click at [190, 64] on label "2" at bounding box center [187, 56] width 22 height 22
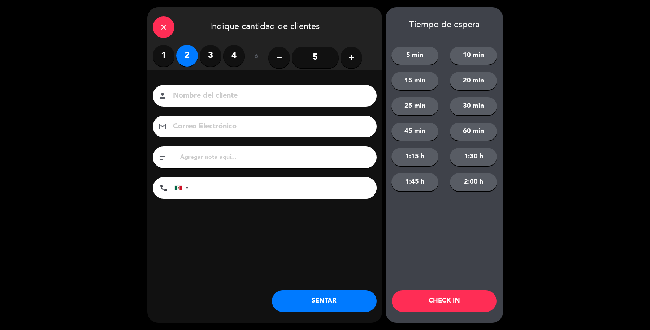
click at [200, 99] on input at bounding box center [269, 96] width 195 height 13
type input "sra Alcantara"
click at [343, 306] on button "SENTAR" at bounding box center [324, 301] width 105 height 22
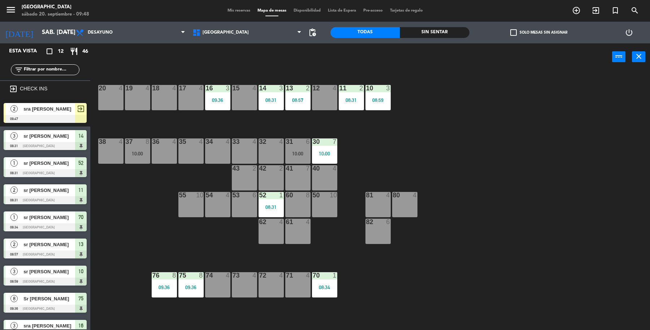
click at [24, 115] on div at bounding box center [45, 119] width 83 height 8
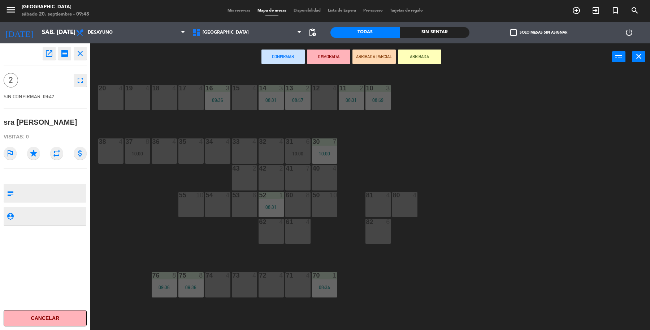
click at [192, 106] on div "17 4" at bounding box center [191, 97] width 25 height 25
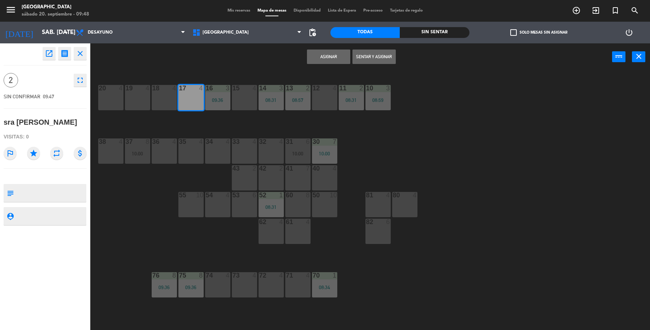
click at [360, 59] on button "Sentar y Asignar" at bounding box center [374, 57] width 43 height 14
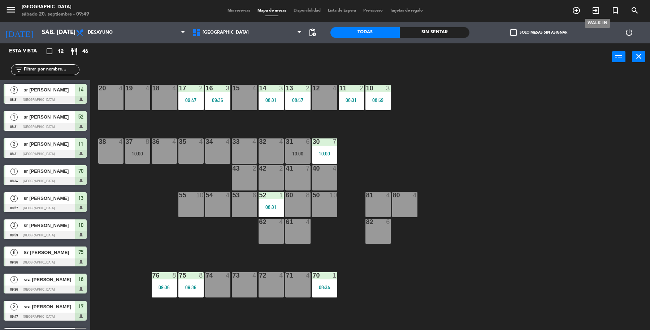
click at [596, 10] on icon "exit_to_app" at bounding box center [596, 10] width 9 height 9
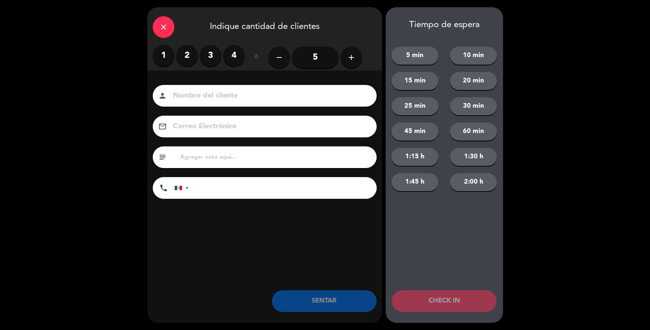
drag, startPoint x: 181, startPoint y: 56, endPoint x: 185, endPoint y: 70, distance: 15.0
click at [183, 64] on label "2" at bounding box center [187, 56] width 22 height 22
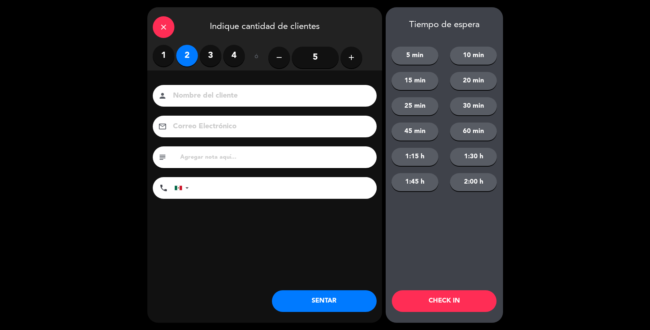
click at [194, 90] on input at bounding box center [269, 96] width 195 height 13
click at [194, 93] on input at bounding box center [269, 96] width 195 height 13
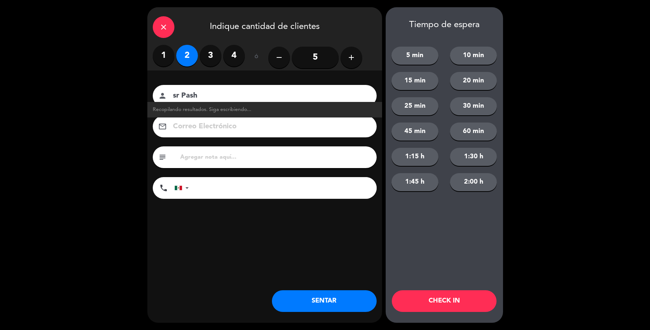
type input "sr Pash"
click at [309, 297] on button "SENTAR" at bounding box center [324, 301] width 105 height 22
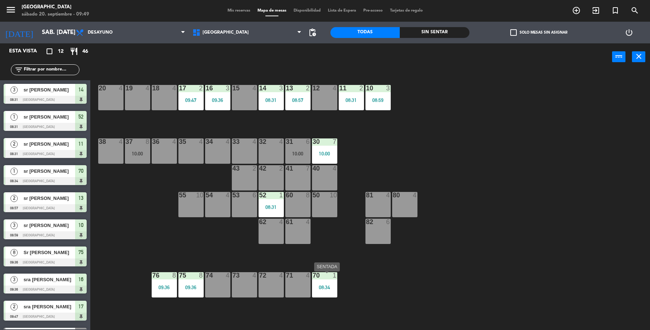
click at [324, 288] on div "08:34" at bounding box center [324, 287] width 25 height 5
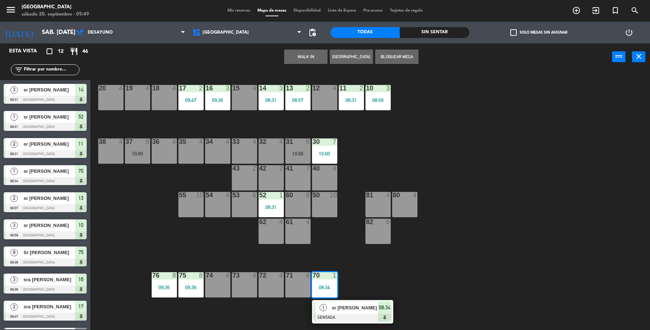
click at [268, 287] on div "72 4" at bounding box center [271, 284] width 25 height 25
click at [290, 52] on button "Mover" at bounding box center [283, 57] width 43 height 14
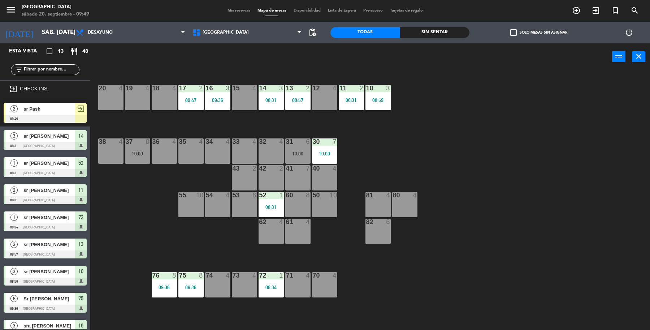
drag, startPoint x: 54, startPoint y: 115, endPoint x: 179, endPoint y: 101, distance: 125.8
click at [54, 115] on div "2 sr Pash 09:49 exit_to_app" at bounding box center [45, 112] width 90 height 27
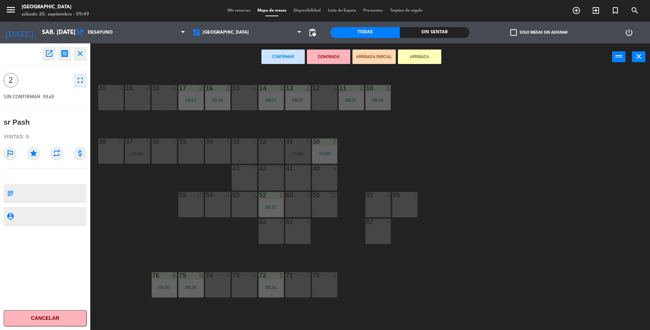
drag, startPoint x: 328, startPoint y: 100, endPoint x: 337, endPoint y: 83, distance: 18.6
click at [328, 100] on div "12 4" at bounding box center [324, 97] width 25 height 25
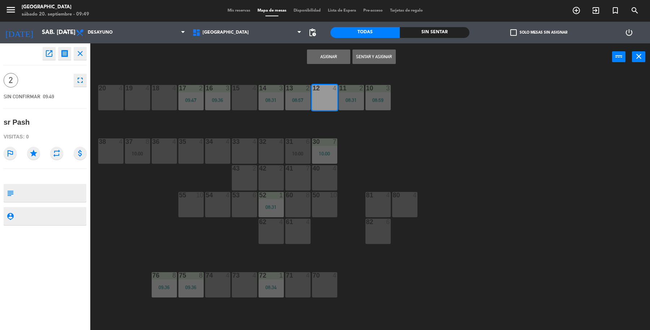
click at [379, 56] on button "Sentar y Asignar" at bounding box center [374, 57] width 43 height 14
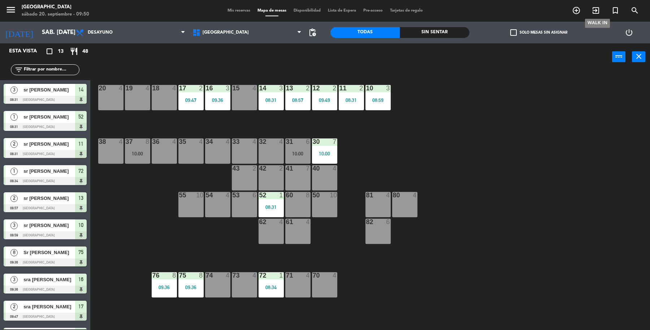
click at [595, 13] on icon "exit_to_app" at bounding box center [596, 10] width 9 height 9
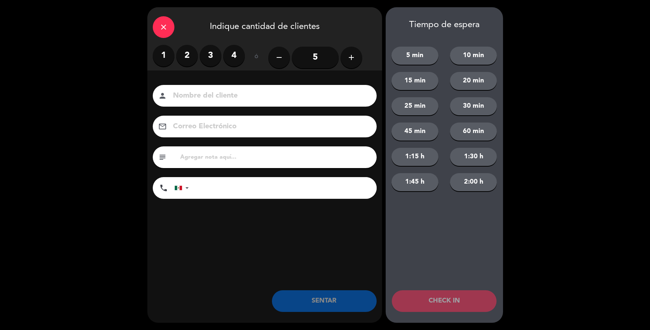
click at [170, 66] on div "1 2 3 4" at bounding box center [199, 56] width 92 height 22
drag, startPoint x: 163, startPoint y: 58, endPoint x: 172, endPoint y: 67, distance: 13.3
click at [164, 59] on label "1" at bounding box center [164, 56] width 22 height 22
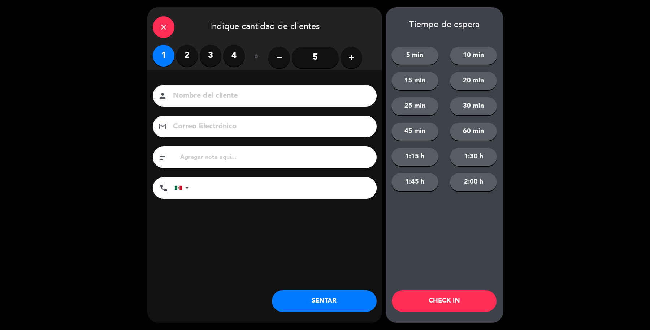
click at [190, 89] on div "person" at bounding box center [265, 96] width 224 height 22
click at [193, 90] on input at bounding box center [269, 96] width 195 height 13
type input "sr [PERSON_NAME]"
click at [325, 312] on div "close Indique cantidad de clientes 1 2 3 4 ó remove 5 add Nombre del cliente pe…" at bounding box center [264, 164] width 235 height 315
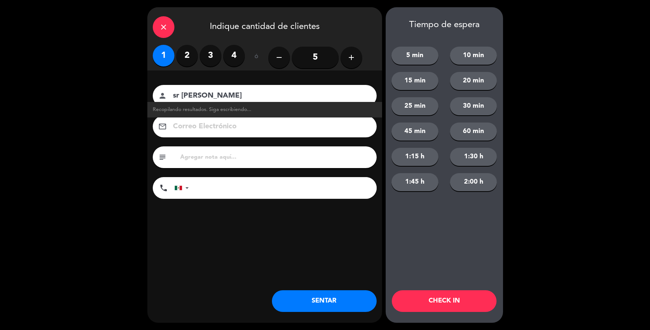
click at [331, 309] on button "SENTAR" at bounding box center [324, 301] width 105 height 22
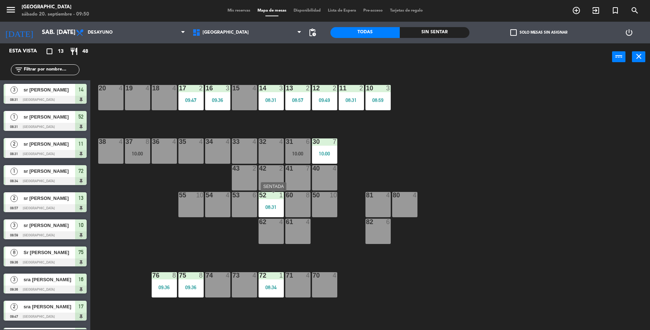
click at [269, 205] on div "08:31" at bounding box center [271, 207] width 25 height 5
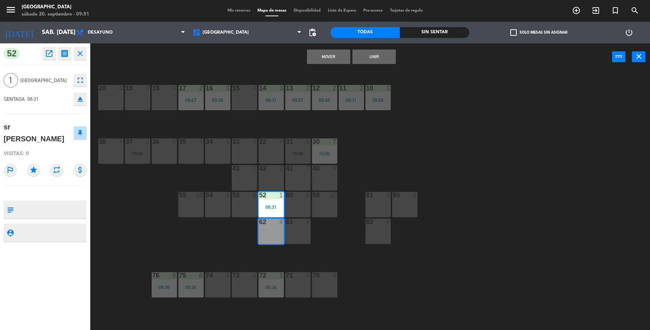
drag, startPoint x: 389, startPoint y: 176, endPoint x: 263, endPoint y: 221, distance: 134.0
click at [388, 176] on div "19 4 18 4 17 2 09:47 16 3 09:36 15 4 14 3 08:31 13 2 08:57 12 2 09:49 11 2 08:3…" at bounding box center [374, 201] width 554 height 259
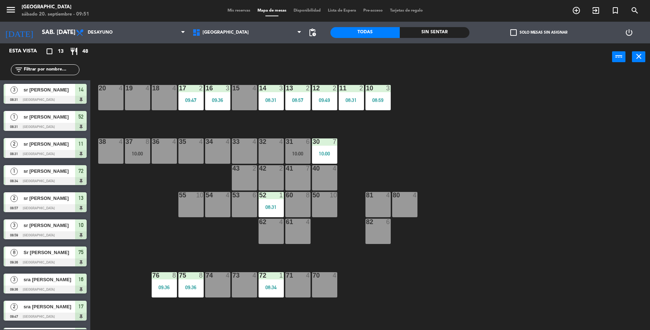
click at [267, 201] on div "52 1 08:31" at bounding box center [271, 204] width 25 height 25
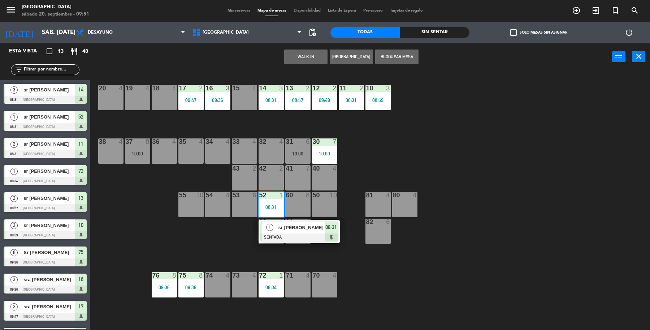
click at [279, 230] on span "sr Leonardo" at bounding box center [302, 228] width 46 height 8
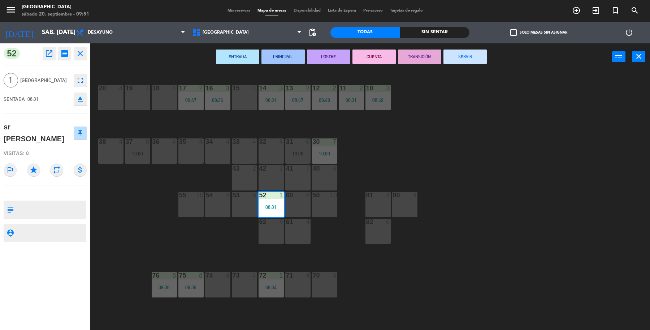
click at [465, 51] on button "SERVIR" at bounding box center [465, 57] width 43 height 14
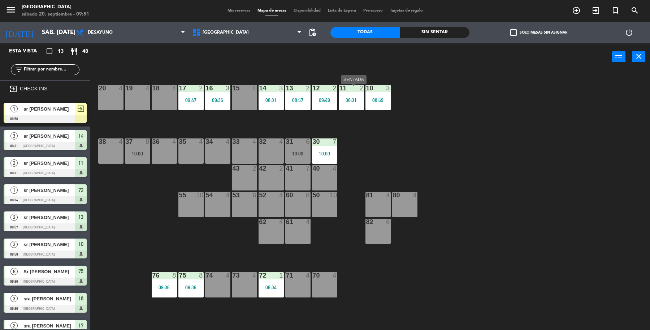
click at [348, 99] on div "08:31" at bounding box center [351, 100] width 25 height 5
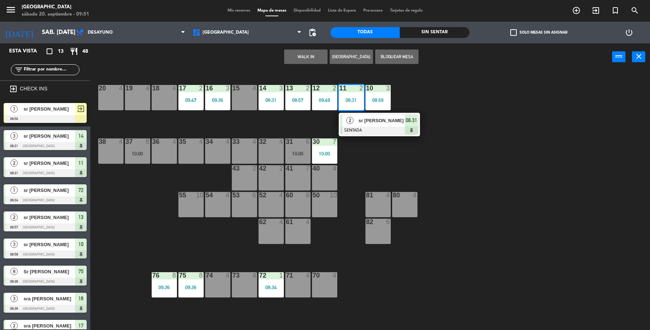
click at [369, 124] on span "sr Luis" at bounding box center [382, 121] width 46 height 8
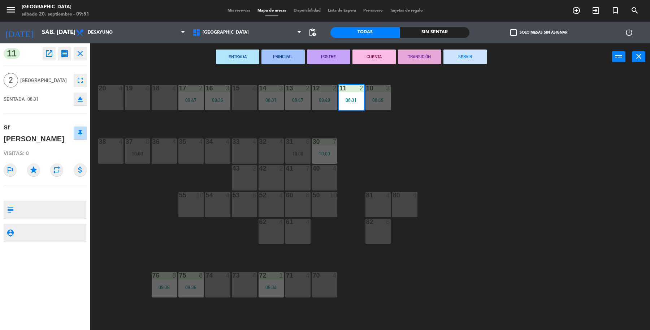
click at [464, 55] on button "SERVIR" at bounding box center [465, 57] width 43 height 14
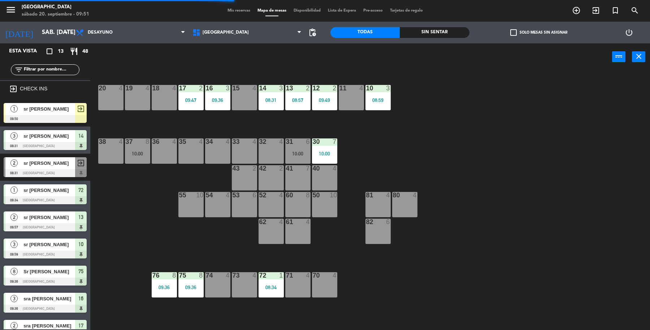
click at [78, 104] on span "exit_to_app" at bounding box center [81, 108] width 9 height 9
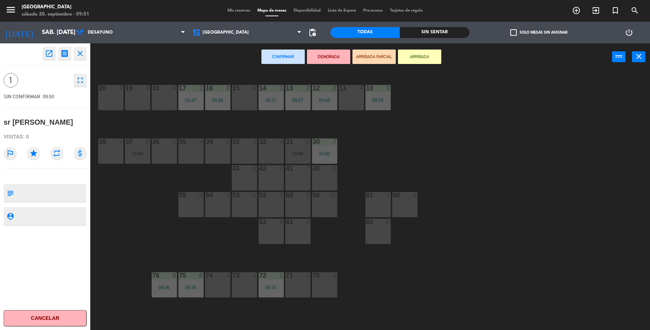
click at [344, 96] on div "11 4" at bounding box center [351, 97] width 25 height 25
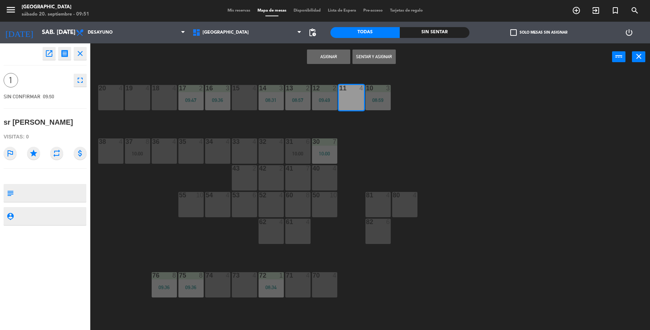
click at [381, 59] on button "Sentar y Asignar" at bounding box center [374, 57] width 43 height 14
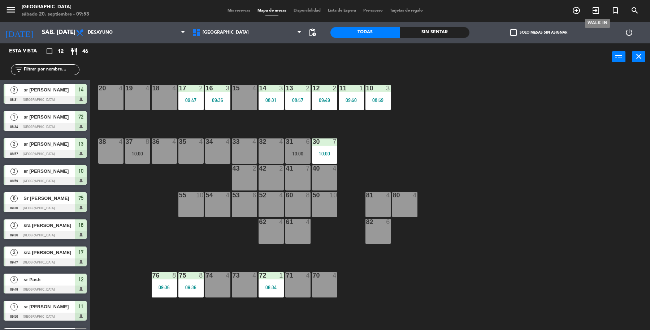
click at [596, 12] on icon "exit_to_app" at bounding box center [596, 10] width 9 height 9
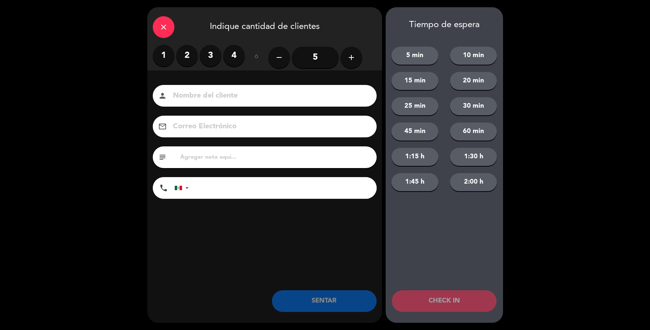
click at [189, 52] on label "2" at bounding box center [187, 56] width 22 height 22
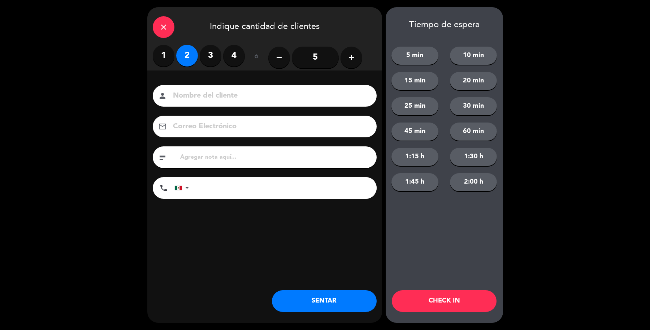
click at [214, 93] on input at bounding box center [269, 96] width 195 height 13
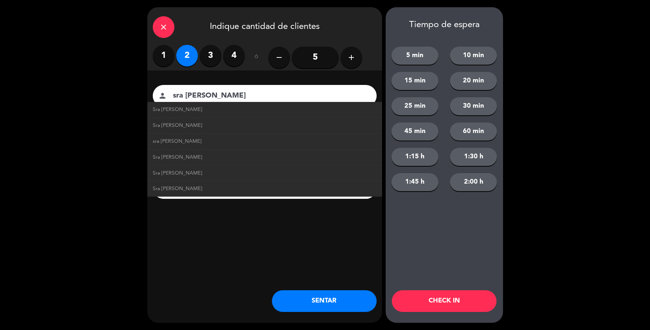
type input "sra Garate"
click at [276, 308] on button "SENTAR" at bounding box center [324, 301] width 105 height 22
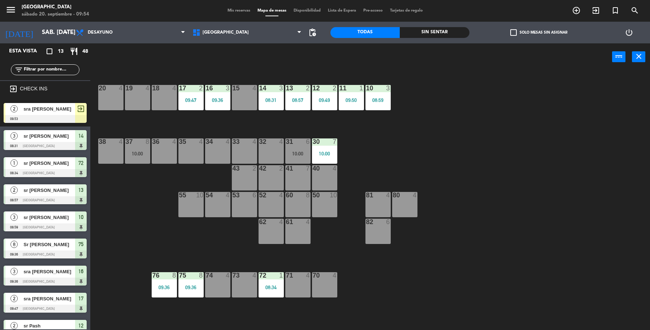
drag, startPoint x: 52, startPoint y: 116, endPoint x: 58, endPoint y: 113, distance: 7.3
click at [51, 116] on div "2 sra Garate 09:53 exit_to_app" at bounding box center [45, 112] width 90 height 27
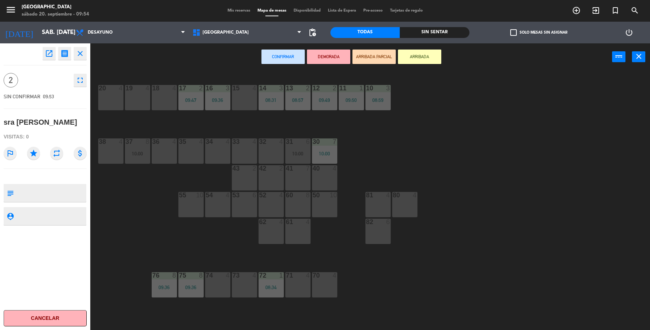
click at [139, 102] on div "19 4" at bounding box center [137, 97] width 25 height 25
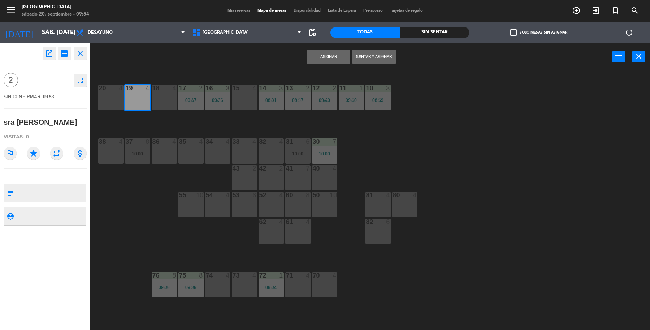
click at [384, 55] on button "Sentar y Asignar" at bounding box center [374, 57] width 43 height 14
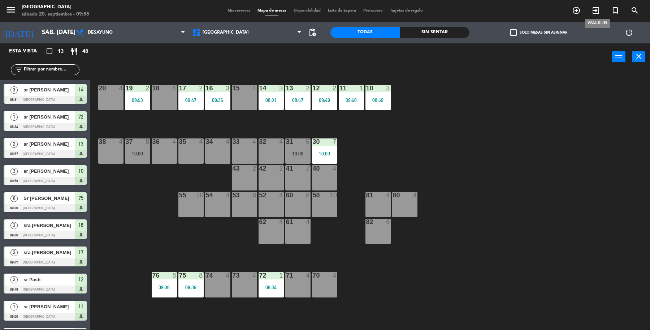
click at [589, 11] on span "exit_to_app" at bounding box center [597, 10] width 20 height 12
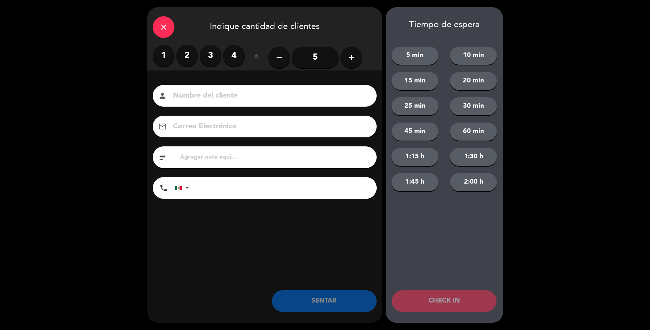
click at [165, 28] on icon "close" at bounding box center [163, 27] width 9 height 9
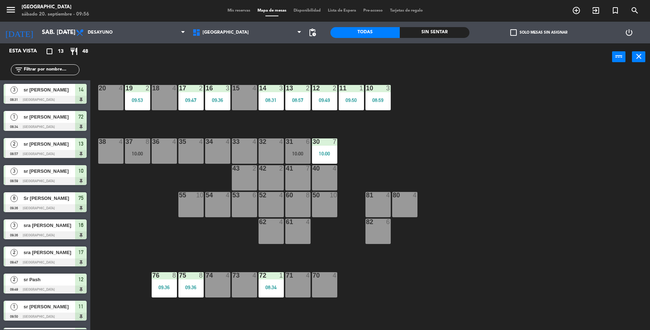
click at [106, 96] on div "20 4" at bounding box center [110, 97] width 25 height 25
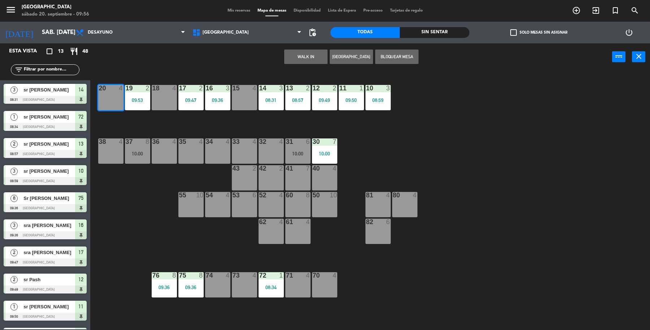
click at [303, 56] on button "WALK IN" at bounding box center [305, 57] width 43 height 14
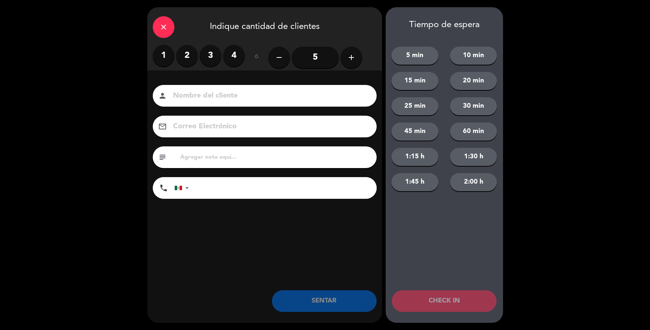
click at [181, 60] on label "2" at bounding box center [187, 56] width 22 height 22
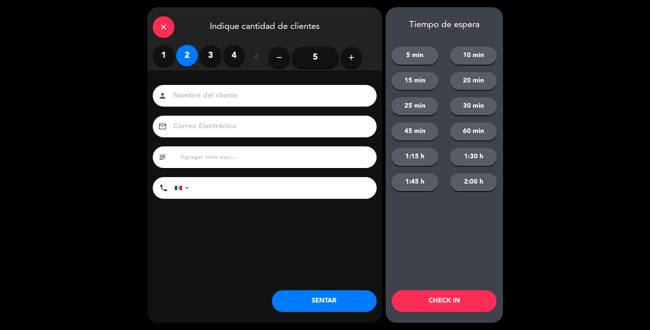
click at [204, 99] on input at bounding box center [269, 96] width 195 height 13
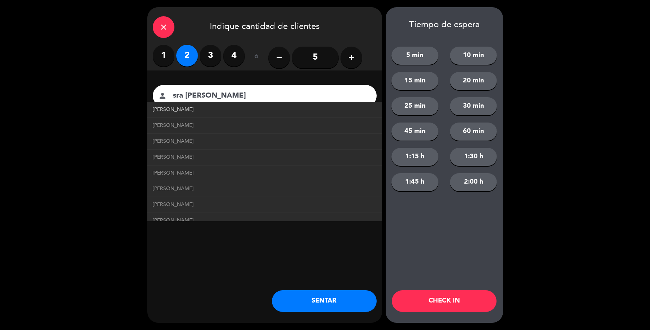
click at [163, 109] on span "Sra Ortega" at bounding box center [173, 110] width 41 height 8
type input "Sra Ortega"
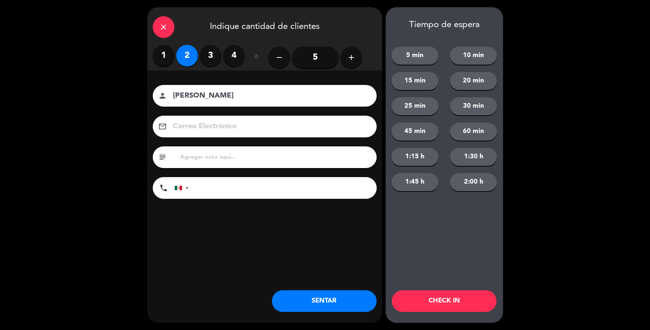
click at [310, 298] on button "SENTAR" at bounding box center [324, 301] width 105 height 22
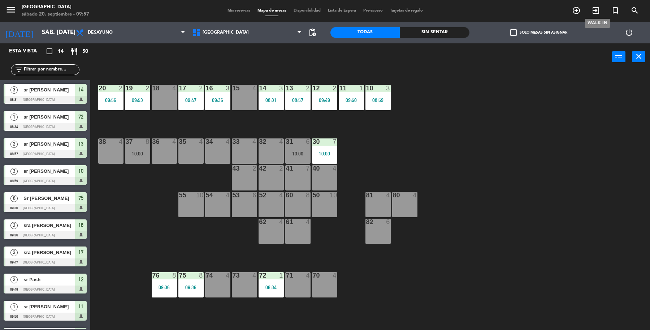
click at [599, 12] on icon "exit_to_app" at bounding box center [596, 10] width 9 height 9
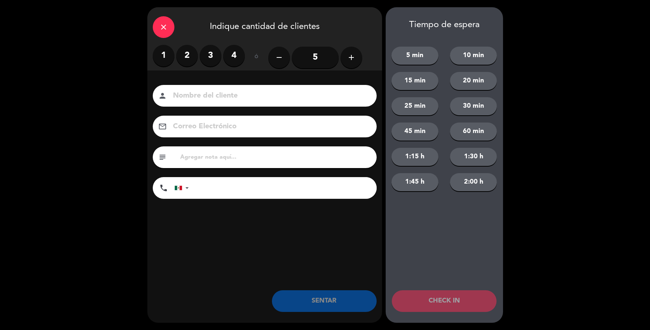
drag, startPoint x: 180, startPoint y: 55, endPoint x: 171, endPoint y: 57, distance: 9.6
click at [174, 56] on div "1 2 3 4" at bounding box center [199, 56] width 92 height 22
click at [169, 57] on label "1" at bounding box center [164, 56] width 22 height 22
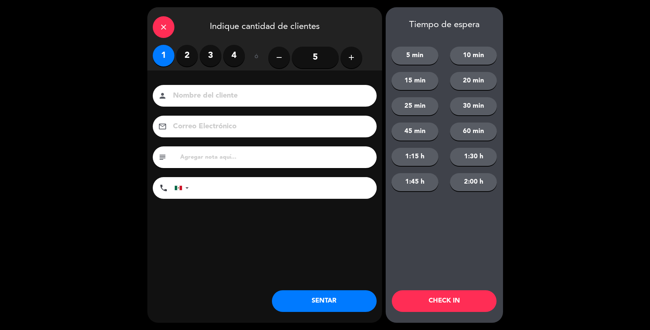
click at [181, 87] on div "person" at bounding box center [265, 96] width 224 height 22
click at [192, 96] on input at bounding box center [269, 96] width 195 height 13
click at [182, 96] on input "srt Marco" at bounding box center [269, 96] width 195 height 13
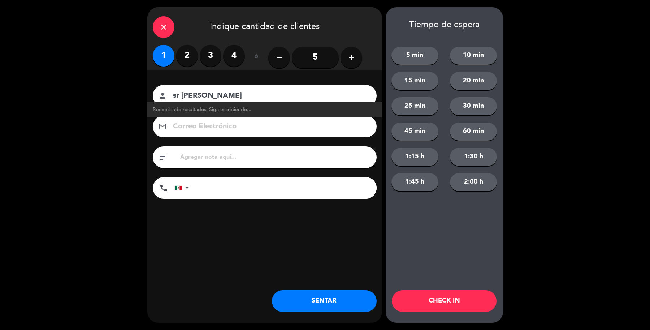
type input "sr [PERSON_NAME]"
click at [315, 301] on button "SENTAR" at bounding box center [324, 301] width 105 height 22
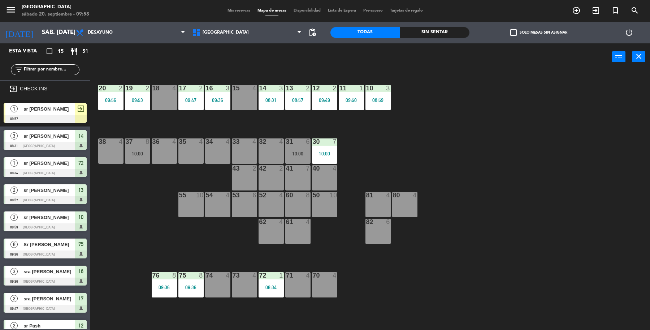
click at [74, 111] on div "sr [PERSON_NAME]" at bounding box center [49, 109] width 52 height 12
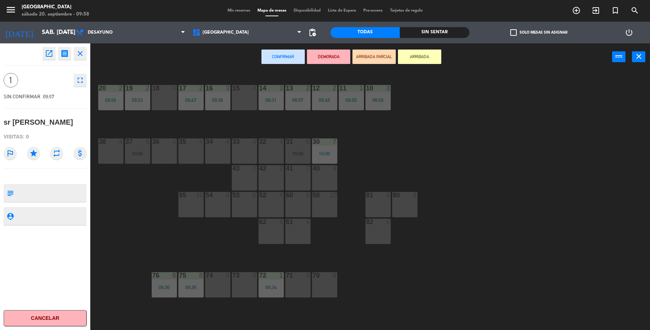
click at [173, 98] on div "18 4" at bounding box center [164, 97] width 25 height 25
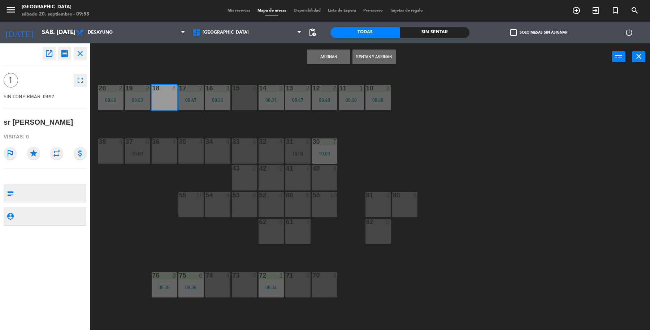
click at [348, 61] on button "Asignar" at bounding box center [328, 57] width 43 height 14
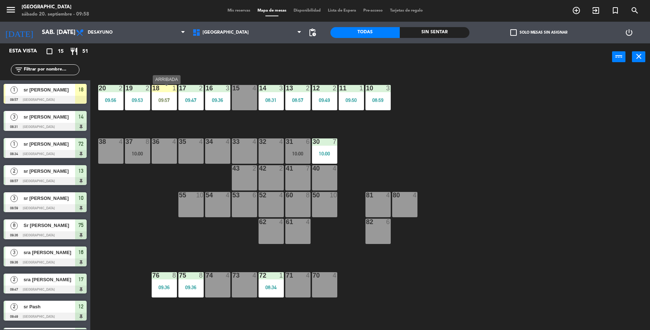
click at [171, 98] on div "09:57" at bounding box center [164, 100] width 25 height 5
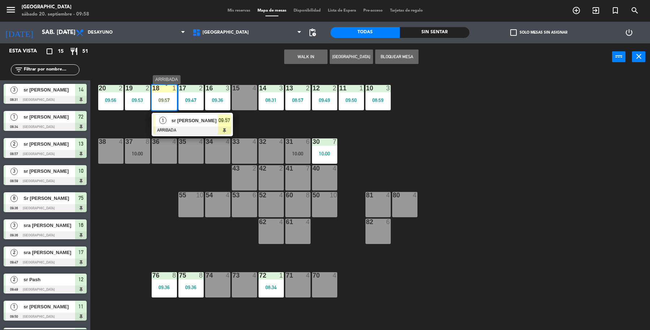
click at [176, 133] on div at bounding box center [193, 130] width 78 height 8
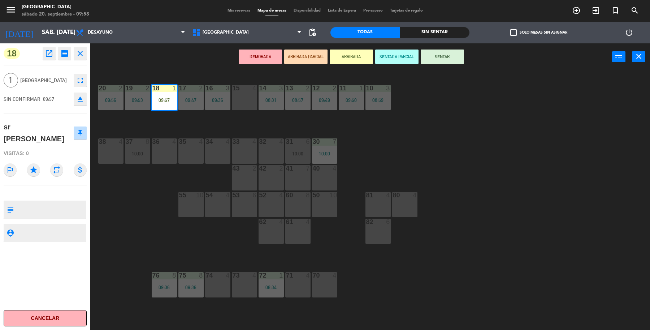
click at [455, 59] on button "SENTAR" at bounding box center [442, 57] width 43 height 14
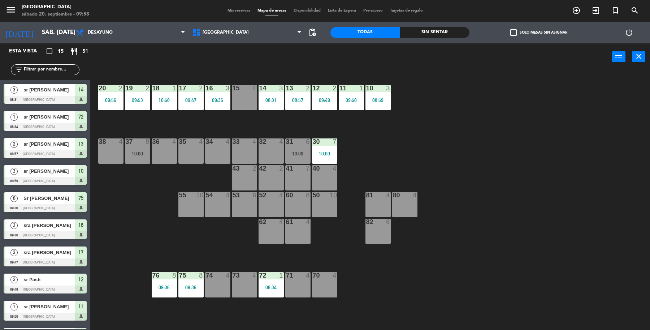
scroll to position [38, 0]
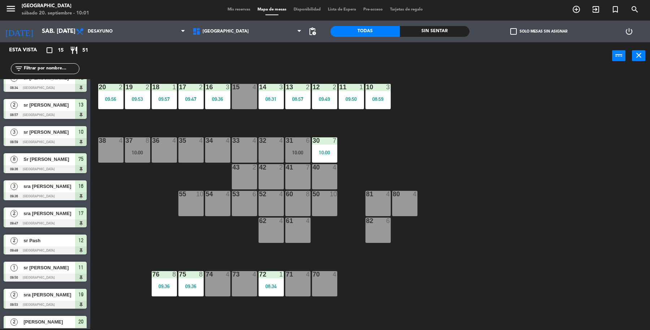
click at [339, 201] on div "19 2 09:53 18 1 09:57 17 2 09:47 16 3 09:36 15 4 14 3 08:31 13 2 08:57 12 2 09:…" at bounding box center [374, 200] width 554 height 259
click at [325, 204] on div "50 10" at bounding box center [324, 203] width 25 height 25
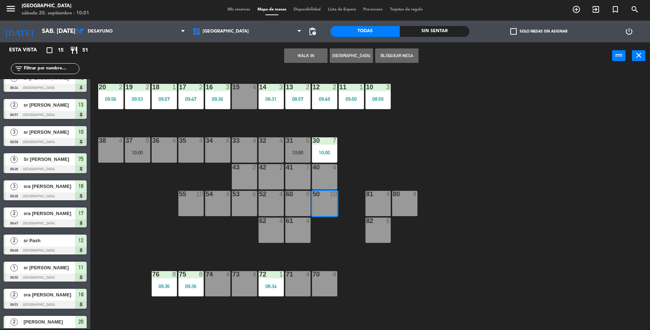
click at [293, 51] on button "WALK IN" at bounding box center [305, 55] width 43 height 14
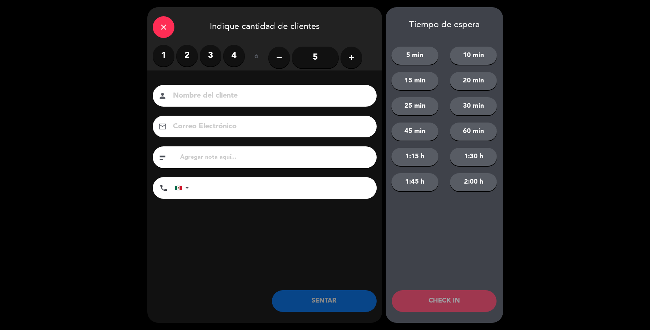
click at [361, 57] on button "add" at bounding box center [352, 58] width 22 height 22
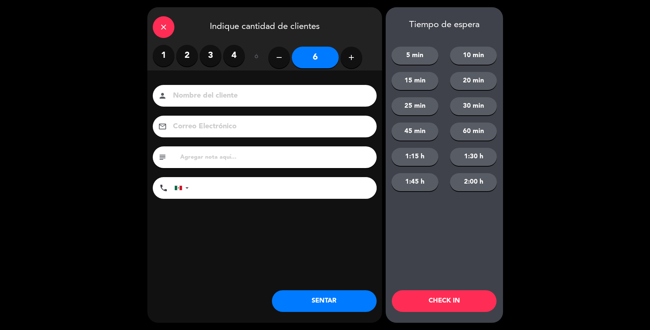
click at [351, 62] on button "add" at bounding box center [352, 58] width 22 height 22
type input "8"
click at [340, 87] on div "person" at bounding box center [265, 96] width 224 height 22
click at [343, 98] on input at bounding box center [269, 96] width 195 height 13
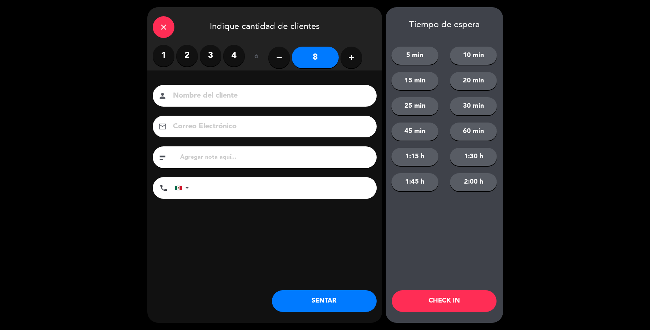
click at [344, 98] on input at bounding box center [269, 96] width 195 height 13
type input "sr [DEMOGRAPHIC_DATA]"
click at [327, 299] on button "SENTAR" at bounding box center [324, 301] width 105 height 22
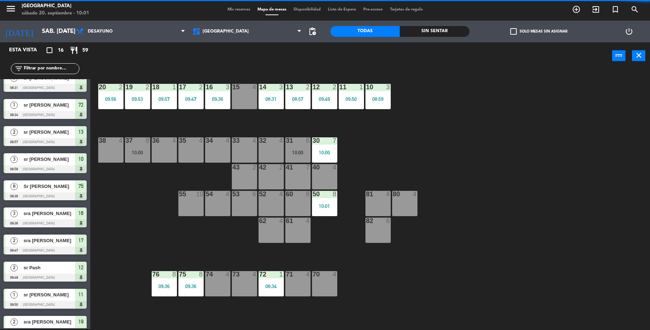
scroll to position [0, 0]
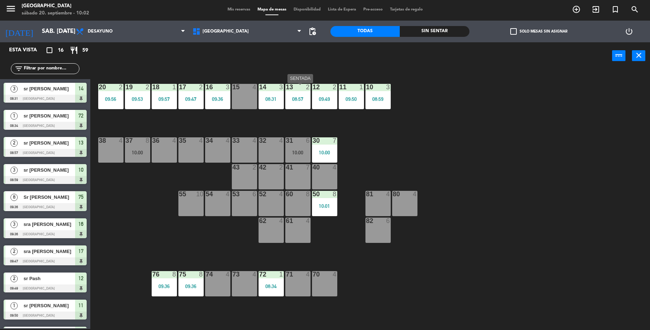
click at [285, 103] on div "13 2 08:57" at bounding box center [297, 96] width 25 height 25
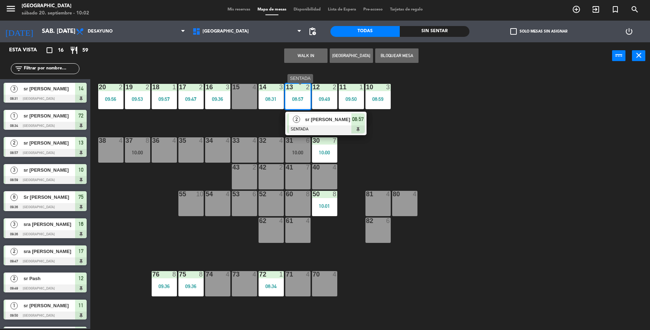
click at [327, 132] on div at bounding box center [326, 129] width 78 height 8
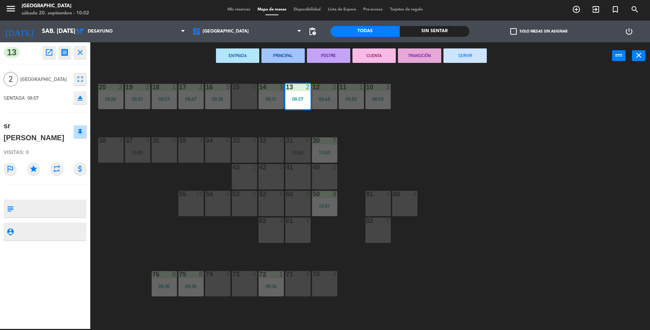
click at [464, 55] on button "SERVIR" at bounding box center [465, 55] width 43 height 14
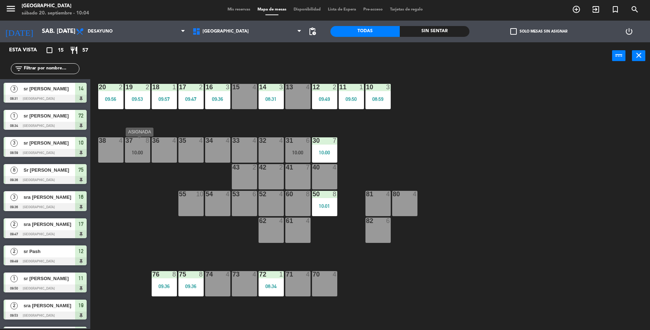
click at [141, 158] on div "37 8 10:00" at bounding box center [137, 149] width 25 height 25
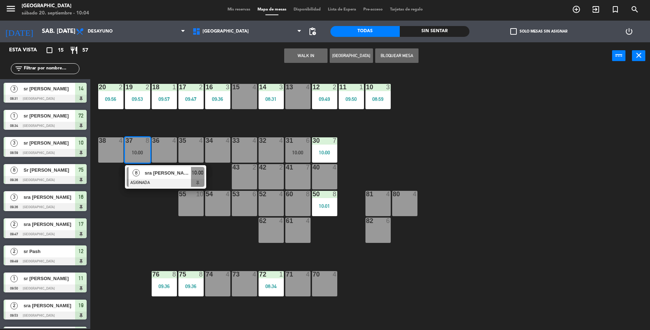
click at [165, 194] on div "19 2 09:53 18 1 09:57 17 2 09:47 16 3 09:36 15 4 14 3 08:31 13 4 12 2 09:49 11 …" at bounding box center [374, 200] width 554 height 259
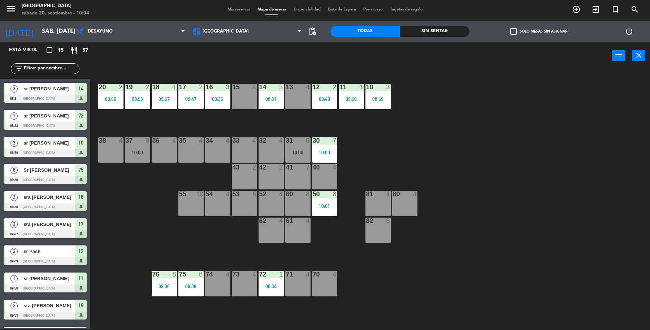
click at [335, 152] on div "10:00" at bounding box center [324, 152] width 25 height 5
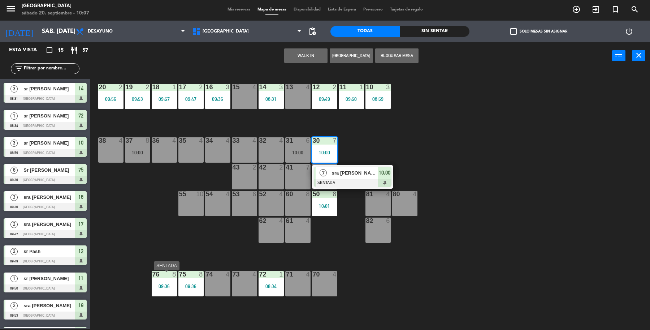
click at [170, 291] on div "76 8 09:36" at bounding box center [164, 283] width 25 height 25
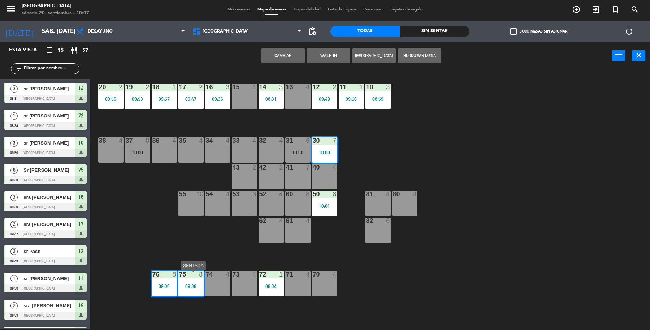
click at [187, 294] on div "75 8 09:36" at bounding box center [191, 283] width 25 height 25
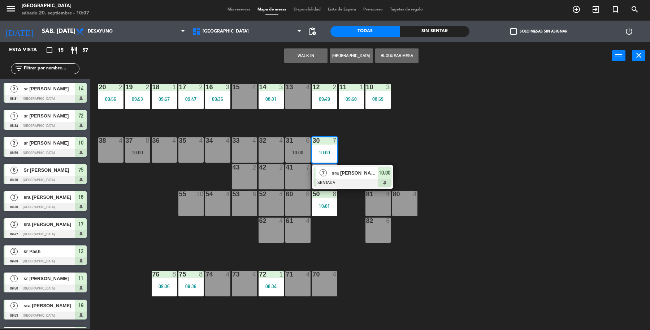
click at [187, 308] on div "19 2 09:53 18 1 09:57 17 2 09:47 16 3 09:36 15 4 14 3 08:31 13 4 12 2 09:49 11 …" at bounding box center [374, 200] width 554 height 259
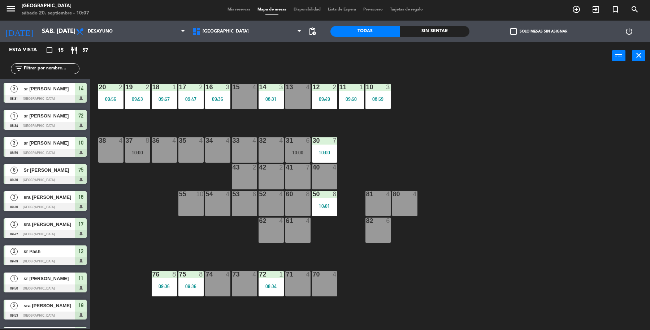
click at [194, 292] on div "75 8 09:36" at bounding box center [191, 283] width 25 height 25
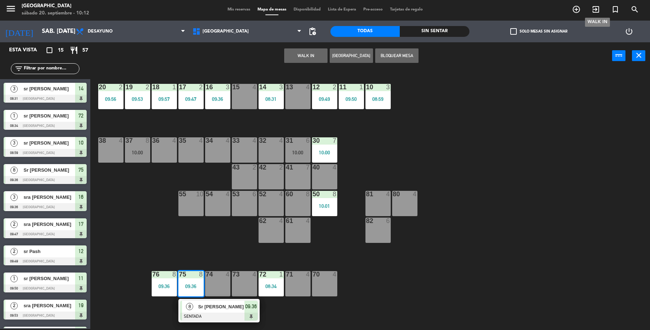
click at [604, 9] on span "exit_to_app" at bounding box center [597, 9] width 20 height 12
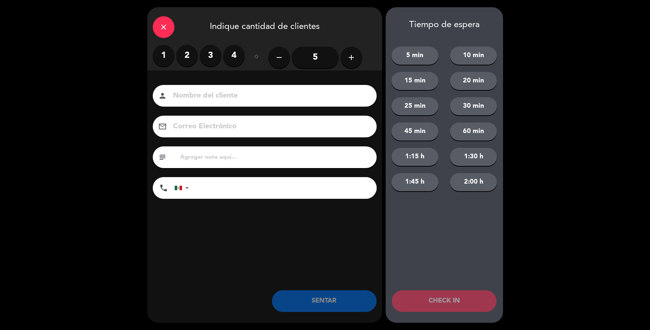
click at [186, 51] on label "2" at bounding box center [187, 56] width 22 height 22
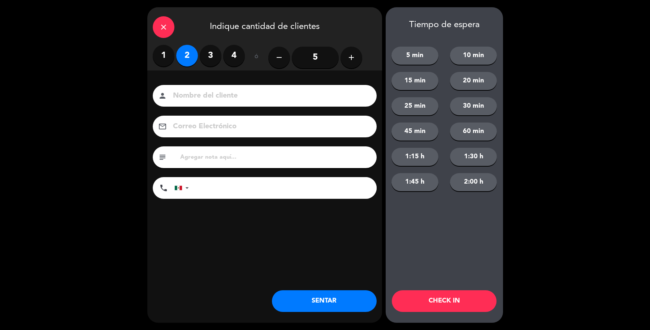
click at [203, 82] on div "Nombre del cliente person Correo Electrónico email subject phone [GEOGRAPHIC_DA…" at bounding box center [264, 153] width 235 height 167
click at [208, 92] on input at bounding box center [269, 96] width 195 height 13
type input "sra Aimme"
click at [280, 295] on button "SENTAR" at bounding box center [324, 301] width 105 height 22
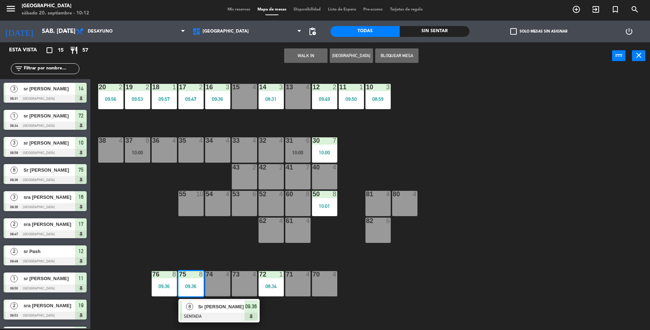
click at [290, 106] on div "13 4" at bounding box center [297, 96] width 25 height 25
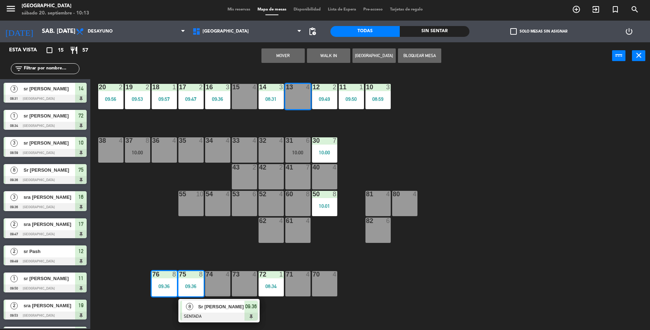
click at [123, 290] on div "19 2 09:53 18 1 09:57 17 2 09:47 16 3 09:36 15 4 14 3 08:31 13 4 12 2 09:49 11 …" at bounding box center [374, 200] width 554 height 259
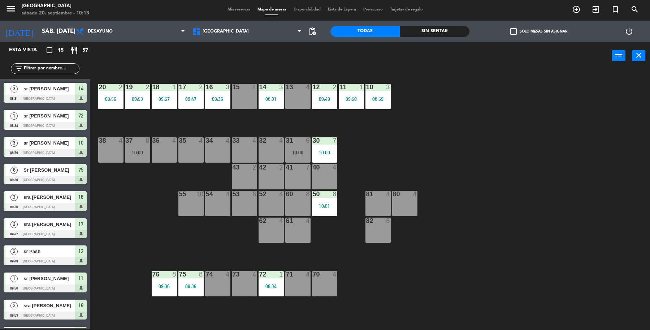
click at [293, 87] on div at bounding box center [298, 87] width 12 height 7
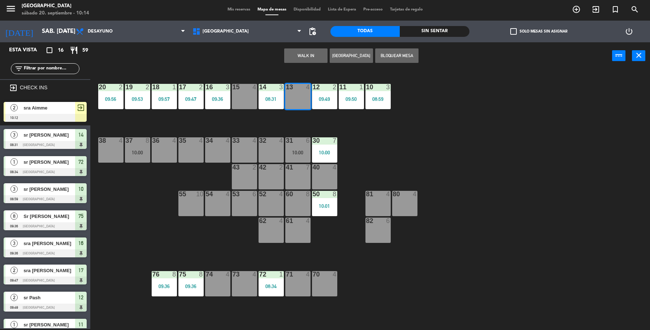
click at [60, 114] on div at bounding box center [45, 118] width 83 height 8
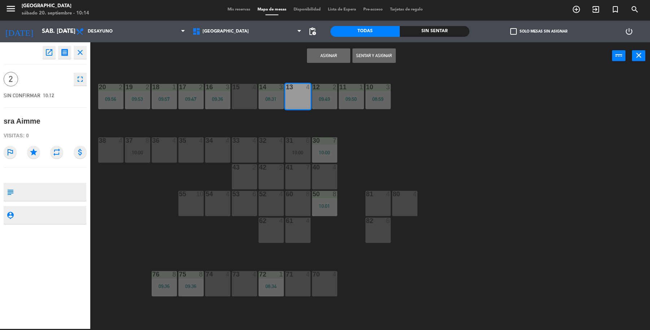
click at [379, 49] on button "Sentar y Asignar" at bounding box center [374, 55] width 43 height 14
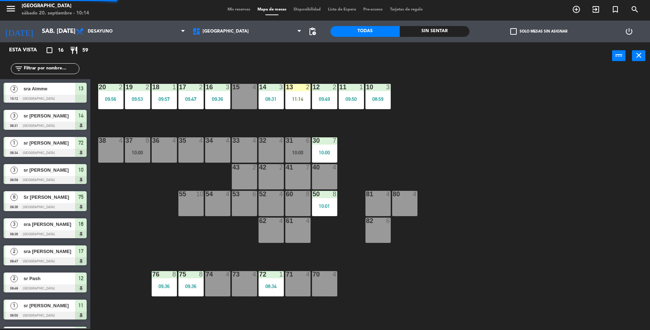
click at [49, 69] on input "text" at bounding box center [51, 69] width 56 height 8
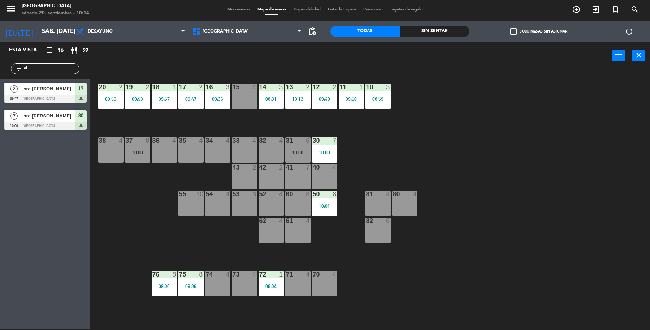
type input "al"
click at [43, 96] on div at bounding box center [45, 99] width 83 height 8
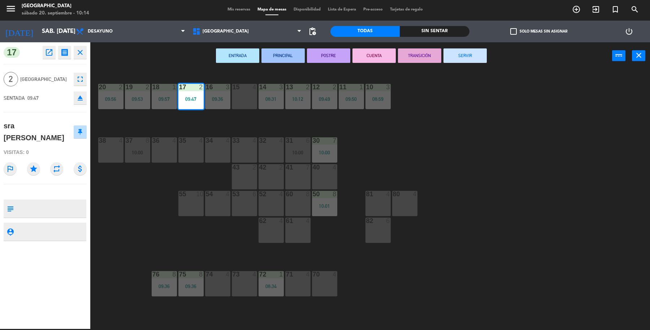
click at [81, 51] on icon "close" at bounding box center [80, 52] width 9 height 9
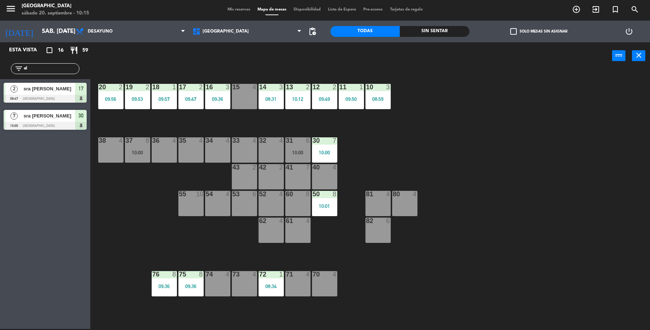
click at [599, 1] on div "menu Parque Asturias sábado 20. septiembre - 10:15 Mis reservas Mapa de mesas D…" at bounding box center [325, 10] width 650 height 22
click at [593, 7] on icon "exit_to_app" at bounding box center [596, 9] width 9 height 9
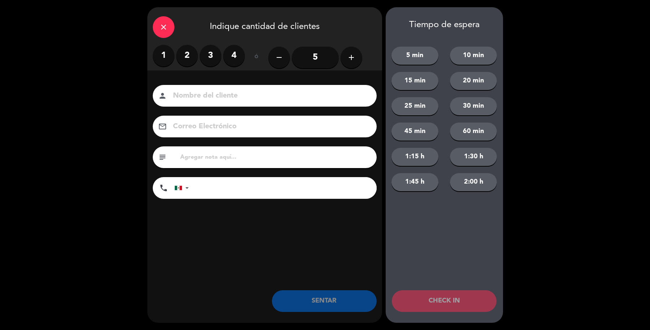
drag, startPoint x: 176, startPoint y: 57, endPoint x: 160, endPoint y: 58, distance: 16.6
click at [170, 58] on div "1 2 3 4" at bounding box center [199, 56] width 92 height 22
click at [160, 58] on label "1" at bounding box center [164, 56] width 22 height 22
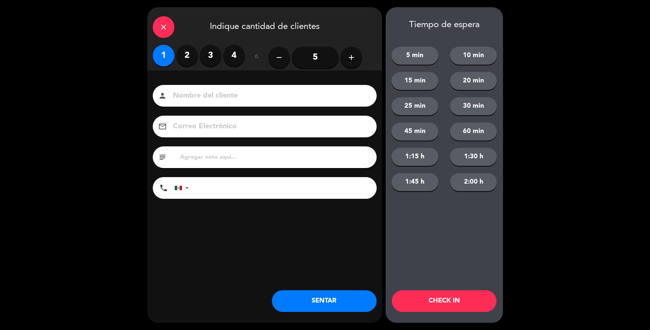
drag, startPoint x: 203, startPoint y: 109, endPoint x: 208, endPoint y: 107, distance: 5.8
click at [205, 109] on div "Nombre del cliente person Correo Electrónico email subject phone [GEOGRAPHIC_DA…" at bounding box center [264, 143] width 235 height 116
click at [220, 99] on input at bounding box center [269, 96] width 195 height 13
click at [221, 98] on input at bounding box center [269, 96] width 195 height 13
type input "sr [PERSON_NAME]"
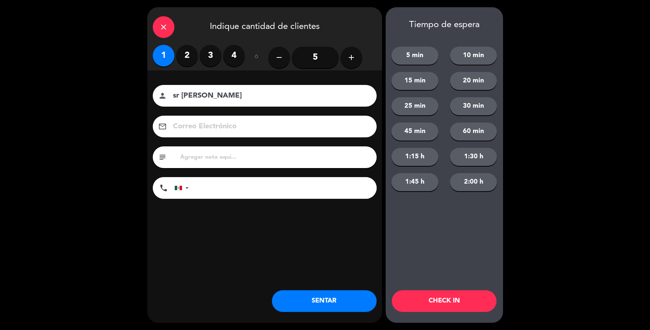
click at [333, 302] on button "SENTAR" at bounding box center [324, 301] width 105 height 22
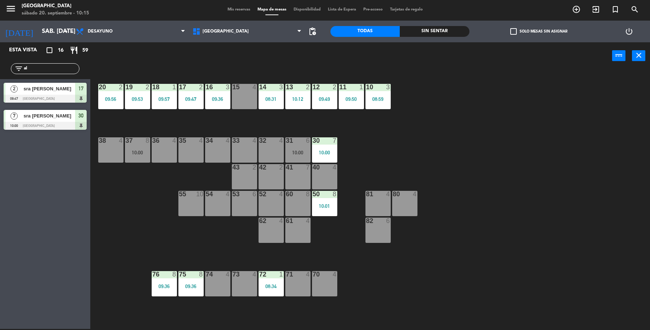
click at [190, 153] on div "35 4" at bounding box center [191, 149] width 25 height 25
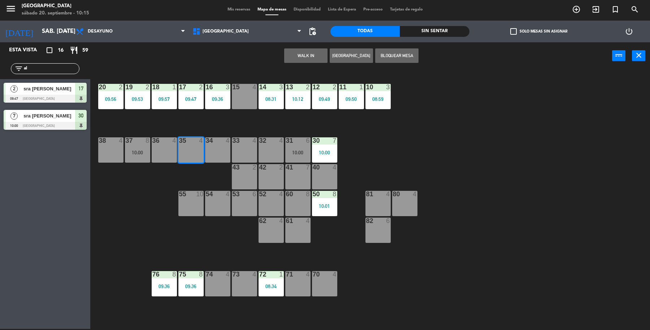
click at [306, 58] on button "WALK IN" at bounding box center [305, 55] width 43 height 14
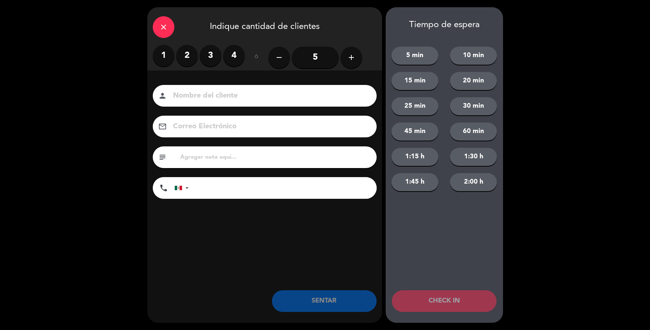
click at [185, 55] on label "2" at bounding box center [187, 56] width 22 height 22
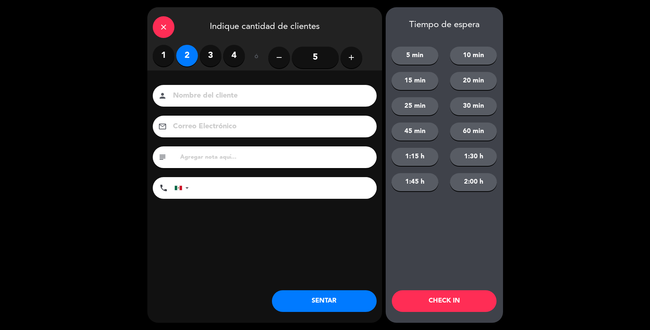
click at [196, 98] on input at bounding box center [269, 96] width 195 height 13
type input "sr [PERSON_NAME]"
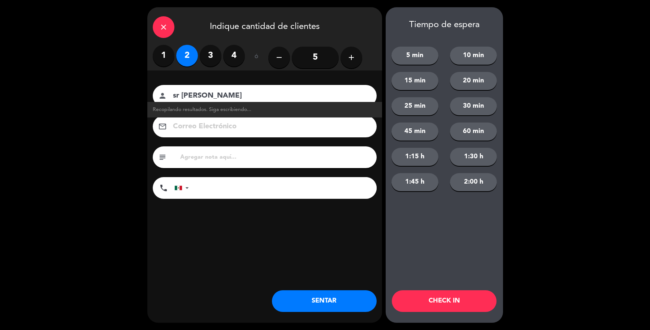
click at [339, 308] on button "SENTAR" at bounding box center [324, 301] width 105 height 22
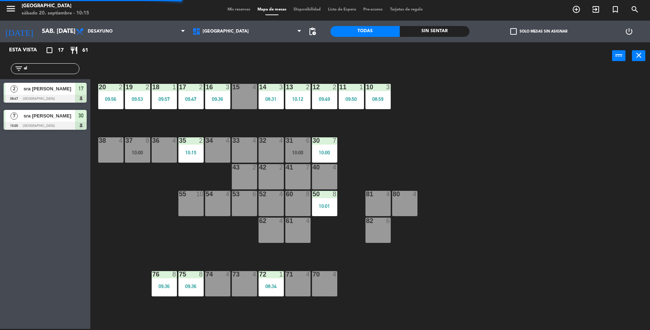
click at [44, 69] on input "al" at bounding box center [51, 69] width 56 height 8
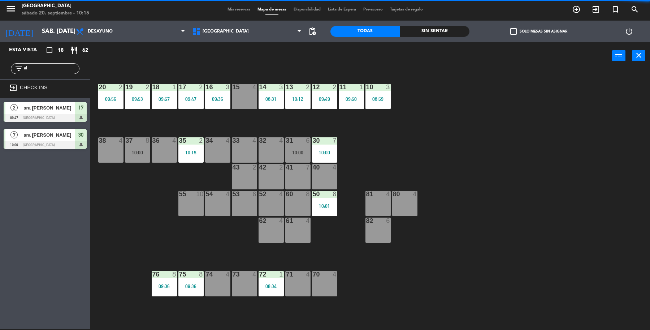
type input "a"
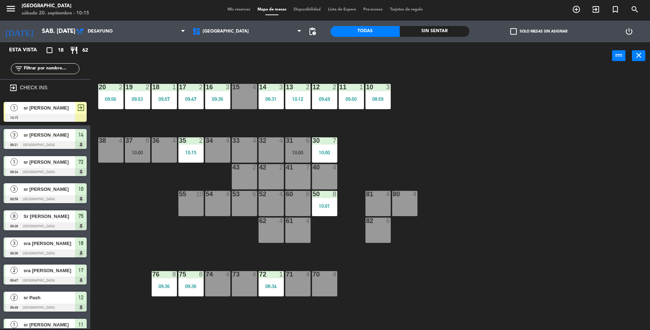
click at [59, 114] on div at bounding box center [45, 118] width 83 height 8
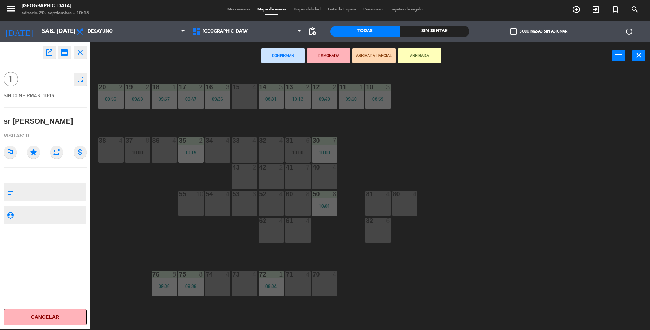
click at [267, 202] on div "52 4" at bounding box center [271, 203] width 25 height 25
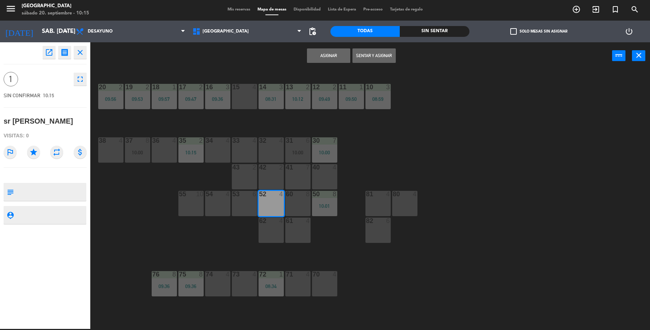
click at [375, 58] on button "Sentar y Asignar" at bounding box center [374, 55] width 43 height 14
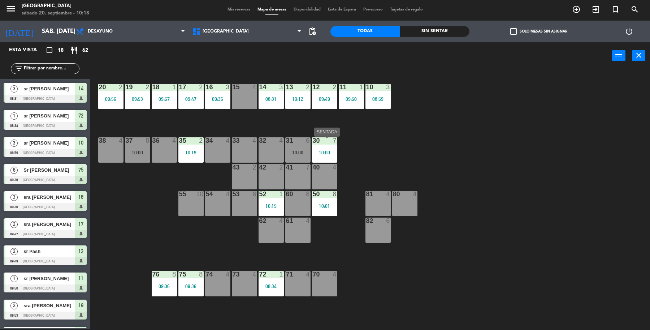
click at [313, 143] on div "30" at bounding box center [313, 140] width 0 height 7
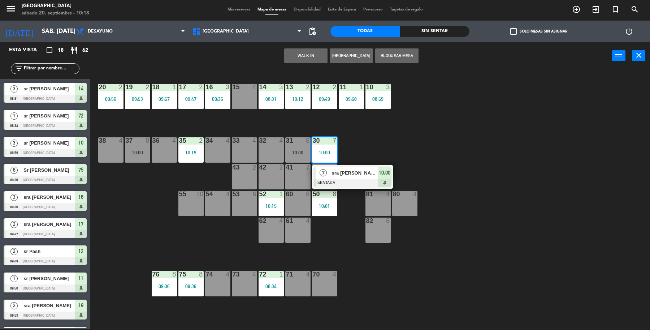
drag, startPoint x: 405, startPoint y: 143, endPoint x: 275, endPoint y: 149, distance: 130.9
click at [386, 145] on div "19 2 09:53 18 1 09:57 17 2 09:47 16 3 09:36 15 4 14 3 08:31 13 2 10:12 12 2 09:…" at bounding box center [374, 200] width 554 height 259
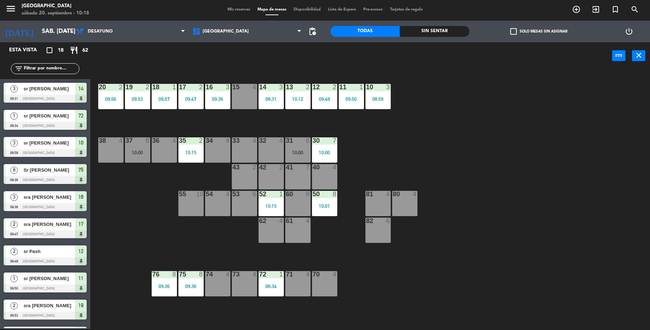
drag, startPoint x: 275, startPoint y: 149, endPoint x: 295, endPoint y: 156, distance: 21.8
click at [279, 151] on div "32 4" at bounding box center [271, 149] width 25 height 25
click at [296, 156] on div "31 6 10:00" at bounding box center [297, 149] width 25 height 25
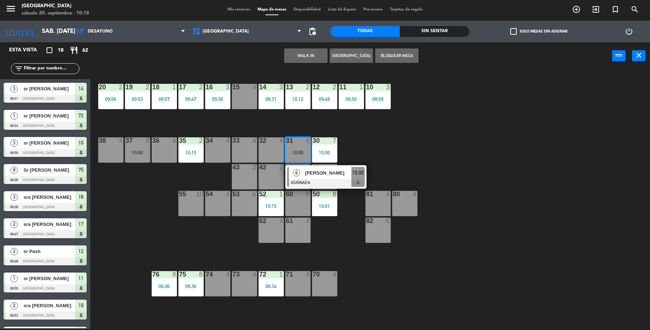
click at [302, 181] on div at bounding box center [326, 183] width 78 height 8
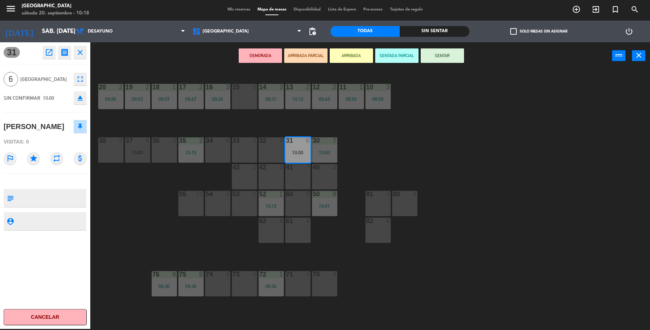
click at [442, 56] on button "SENTAR" at bounding box center [442, 55] width 43 height 14
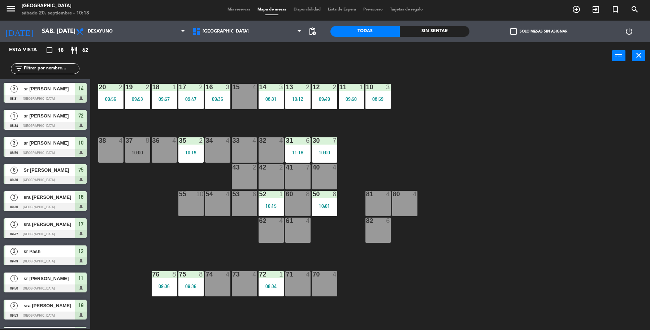
scroll to position [1, 0]
click at [194, 158] on div "35 2 10:15" at bounding box center [191, 149] width 25 height 25
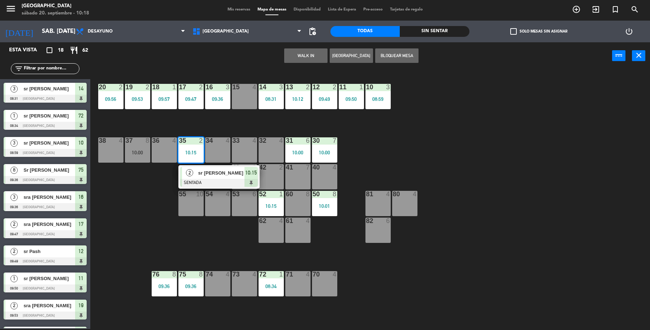
click at [199, 176] on span "sr [PERSON_NAME]" at bounding box center [221, 173] width 46 height 8
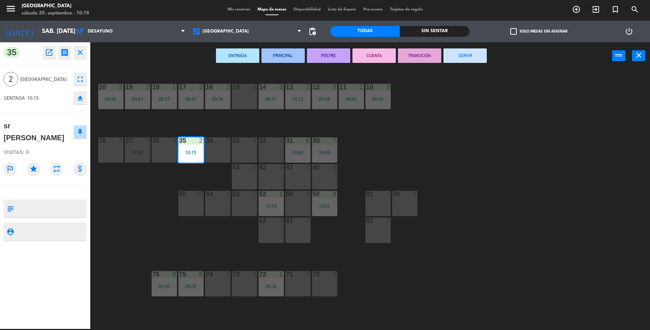
click at [74, 76] on button "fullscreen" at bounding box center [80, 79] width 13 height 13
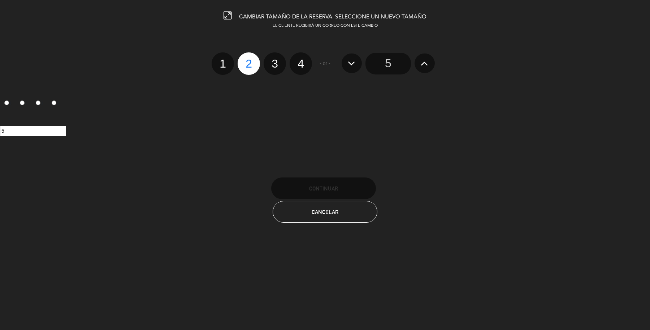
click at [300, 60] on label "4" at bounding box center [301, 63] width 22 height 22
click at [300, 60] on input "4" at bounding box center [300, 57] width 5 height 5
radio input "true"
radio input "false"
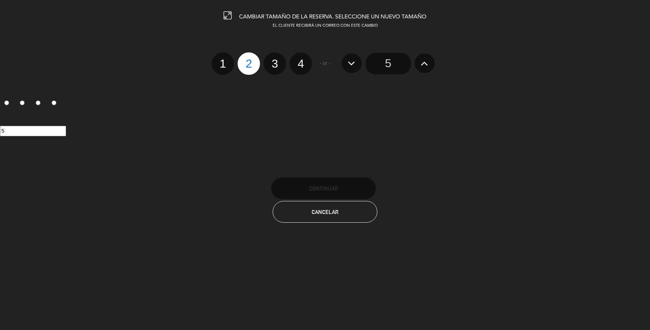
radio input "false"
radio input "true"
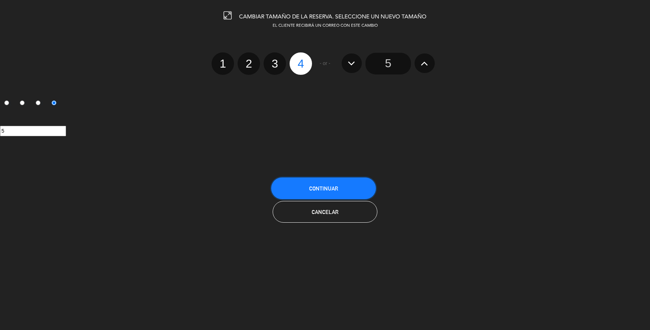
click at [305, 177] on button "Continuar" at bounding box center [323, 188] width 105 height 22
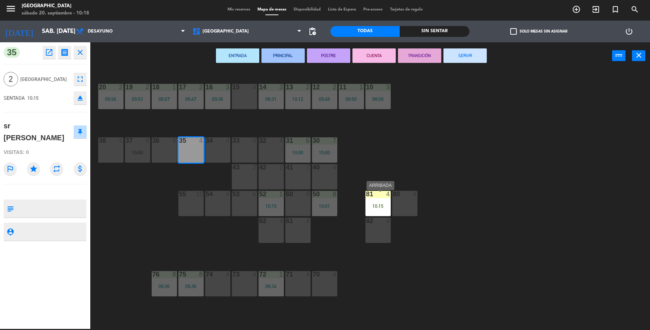
click at [386, 203] on div "10:15" at bounding box center [378, 205] width 25 height 5
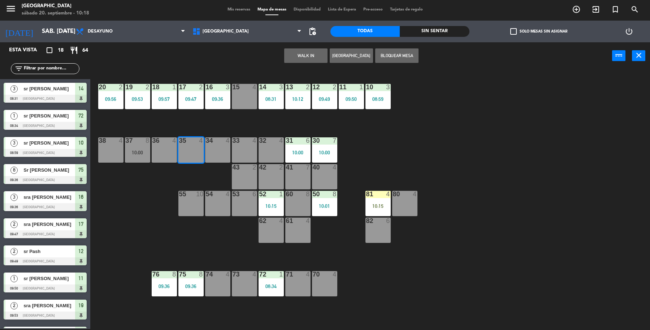
click at [386, 203] on div "10:15" at bounding box center [378, 205] width 25 height 5
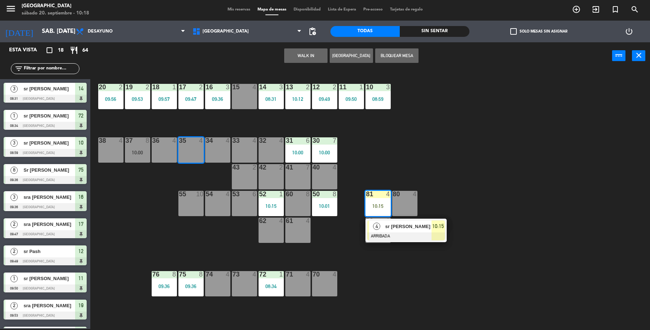
click at [189, 145] on div "35 4" at bounding box center [191, 149] width 25 height 25
click at [192, 146] on div "35 4" at bounding box center [191, 149] width 25 height 25
click at [287, 60] on button "Mover" at bounding box center [283, 55] width 43 height 14
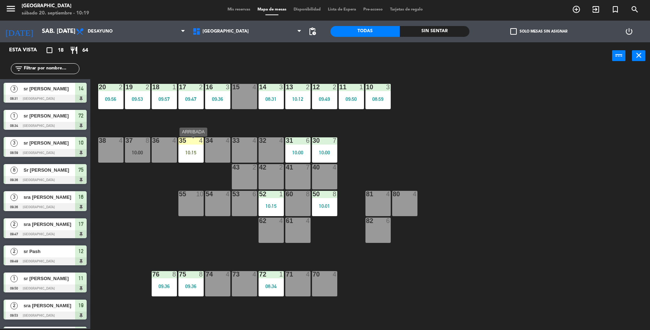
click at [189, 151] on div "10:15" at bounding box center [191, 152] width 25 height 5
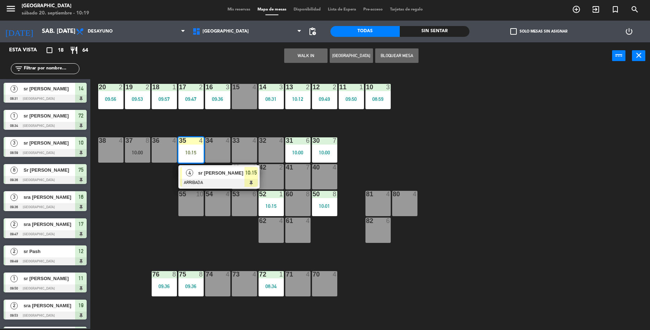
click at [201, 181] on div at bounding box center [219, 183] width 78 height 8
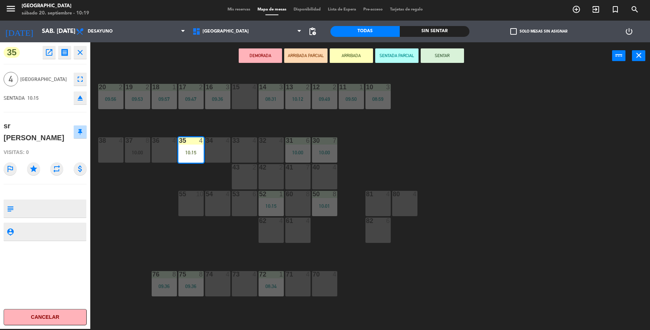
click at [448, 55] on button "SENTAR" at bounding box center [442, 55] width 43 height 14
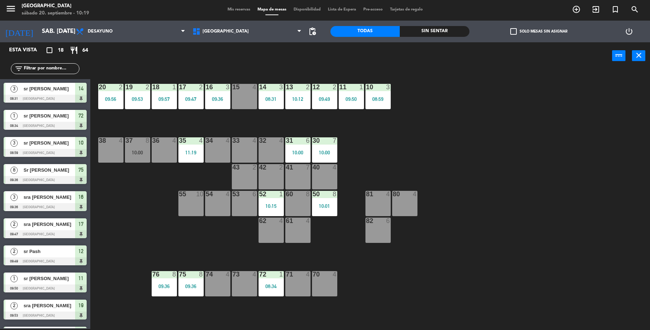
scroll to position [120, 0]
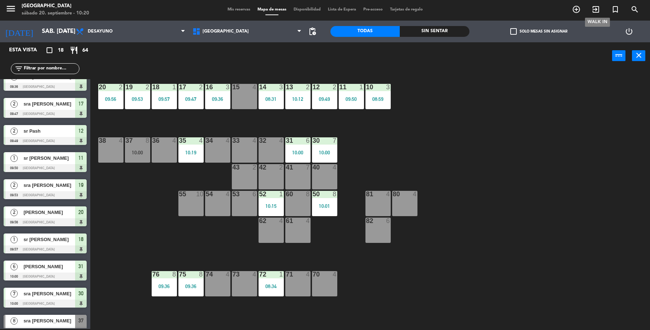
click at [596, 4] on span "exit_to_app" at bounding box center [597, 9] width 20 height 12
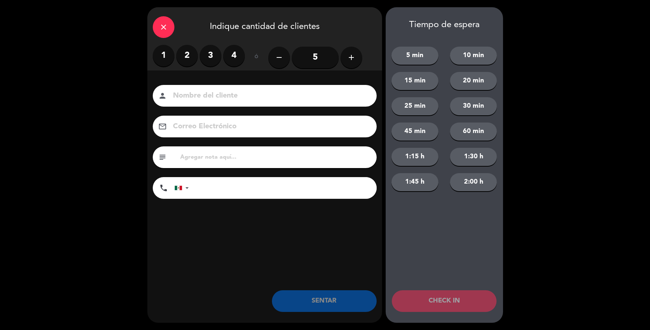
drag, startPoint x: 179, startPoint y: 55, endPoint x: 200, endPoint y: 80, distance: 32.1
click at [183, 58] on label "2" at bounding box center [187, 56] width 22 height 22
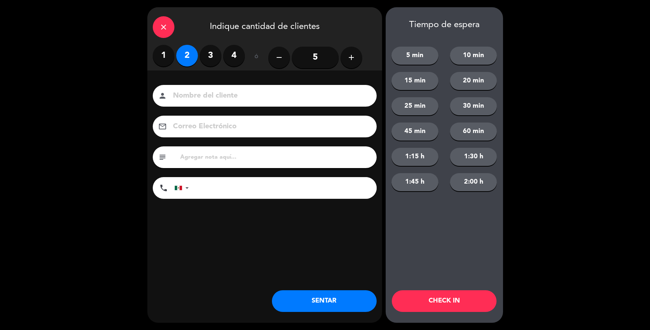
drag, startPoint x: 210, startPoint y: 87, endPoint x: 217, endPoint y: 102, distance: 16.5
click at [211, 93] on div "person" at bounding box center [265, 96] width 224 height 22
click at [229, 96] on input at bounding box center [269, 96] width 195 height 13
type input "sra [PERSON_NAME]"
drag, startPoint x: 307, startPoint y: 305, endPoint x: 312, endPoint y: 302, distance: 5.7
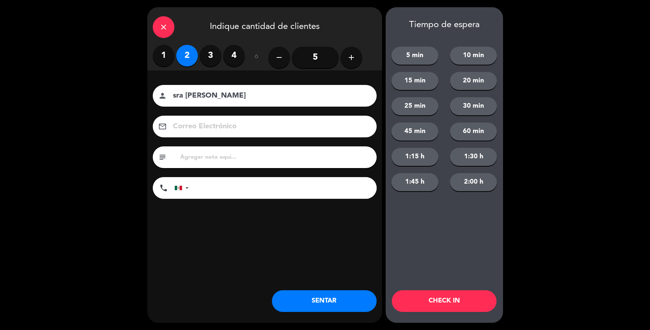
click at [312, 302] on button "SENTAR" at bounding box center [324, 301] width 105 height 22
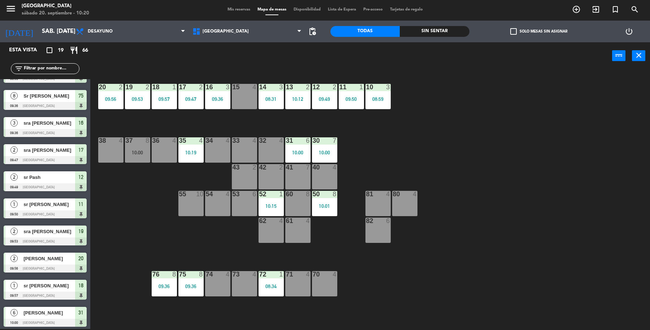
click at [236, 101] on div "15 4" at bounding box center [244, 96] width 25 height 25
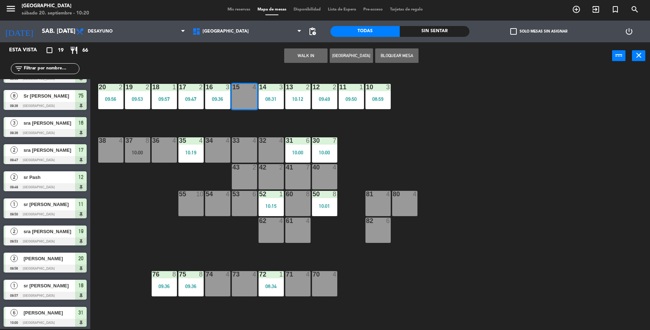
click at [44, 68] on input "text" at bounding box center [51, 69] width 56 height 8
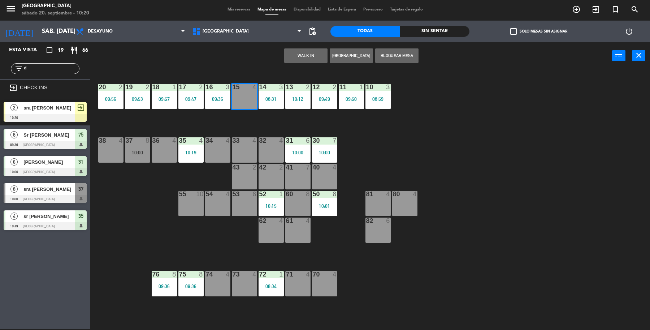
type input "d"
click at [17, 105] on div "2 sra Dali 10:20 exit_to_app" at bounding box center [45, 111] width 90 height 27
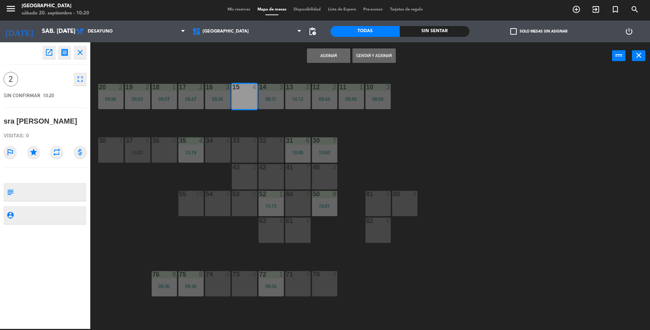
click at [364, 57] on button "Sentar y Asignar" at bounding box center [374, 55] width 43 height 14
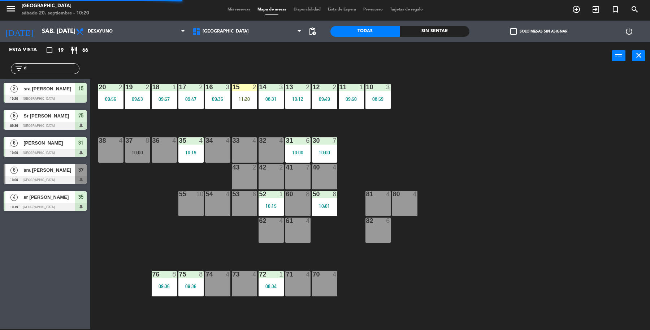
click at [69, 69] on input "d" at bounding box center [51, 69] width 56 height 8
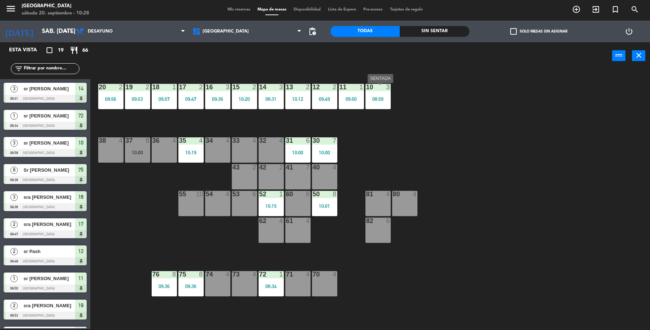
click at [375, 102] on div "10 3 08:59" at bounding box center [378, 96] width 25 height 25
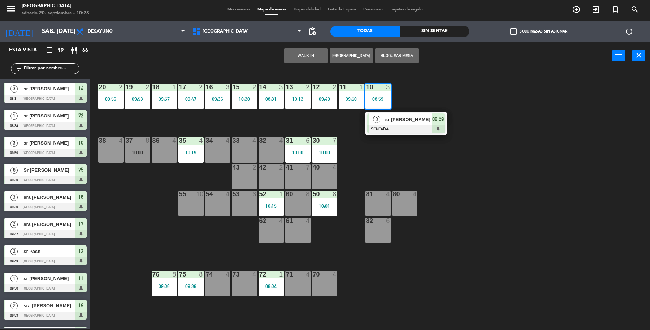
click at [386, 120] on span "sr Francisco Martin" at bounding box center [409, 120] width 46 height 8
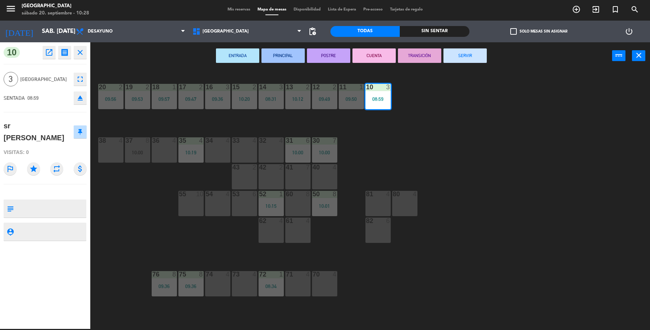
click at [453, 55] on button "SERVIR" at bounding box center [465, 55] width 43 height 14
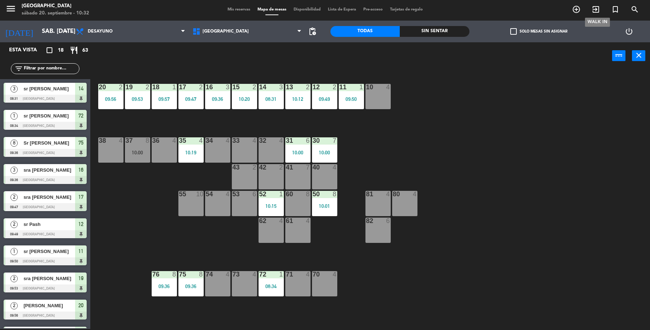
click at [601, 11] on span "exit_to_app" at bounding box center [597, 9] width 20 height 12
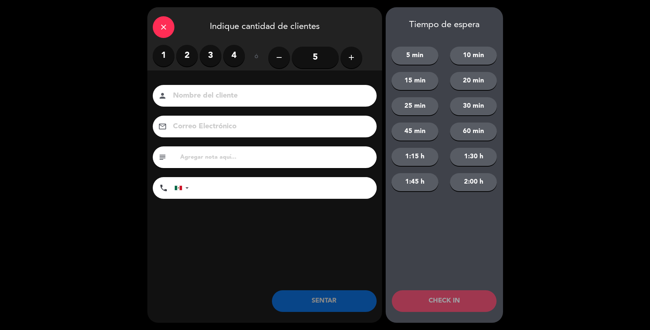
click at [215, 63] on label "3" at bounding box center [211, 56] width 22 height 22
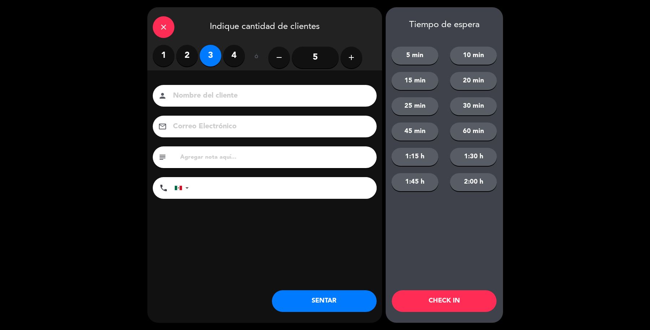
click at [227, 94] on input at bounding box center [269, 96] width 195 height 13
click at [228, 96] on input at bounding box center [269, 96] width 195 height 13
type input "sra Paredes"
click at [335, 300] on button "SENTAR" at bounding box center [324, 301] width 105 height 22
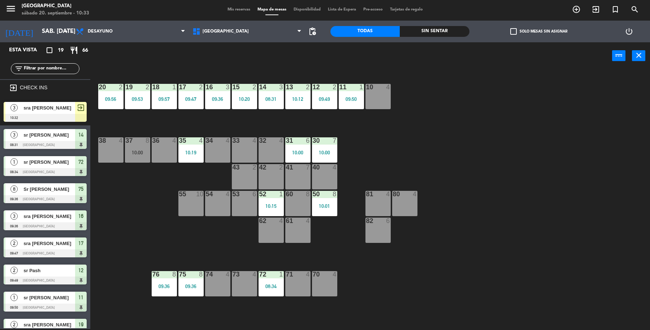
click at [51, 111] on div "3 sra Paredes 10:32 exit_to_app" at bounding box center [45, 111] width 90 height 27
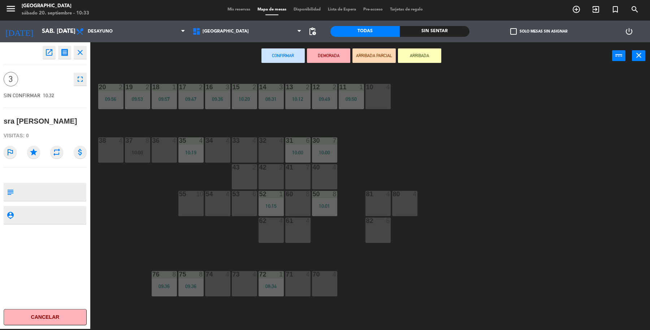
click at [394, 196] on div "80" at bounding box center [393, 194] width 0 height 7
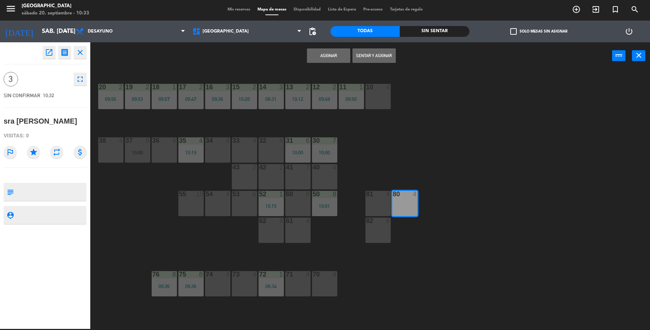
click at [358, 55] on button "Sentar y Asignar" at bounding box center [374, 55] width 43 height 14
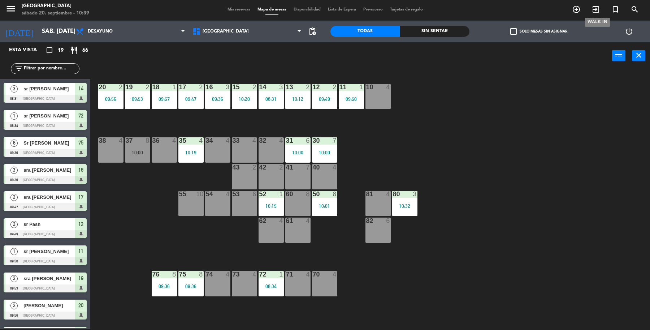
click at [596, 7] on icon "exit_to_app" at bounding box center [596, 9] width 9 height 9
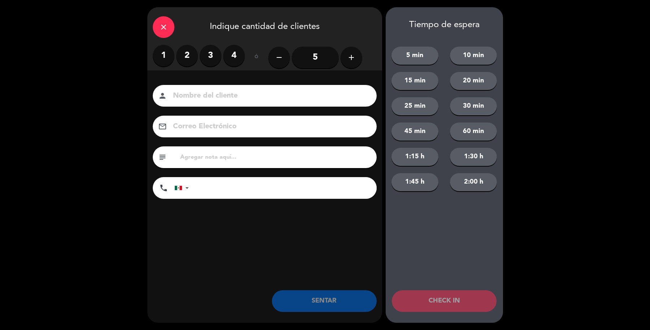
click at [207, 55] on label "3" at bounding box center [211, 56] width 22 height 22
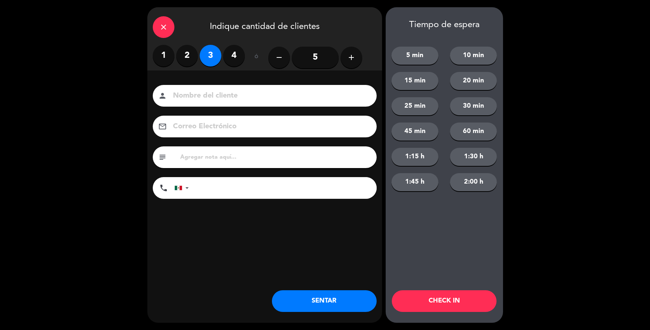
click at [243, 97] on input at bounding box center [269, 96] width 195 height 13
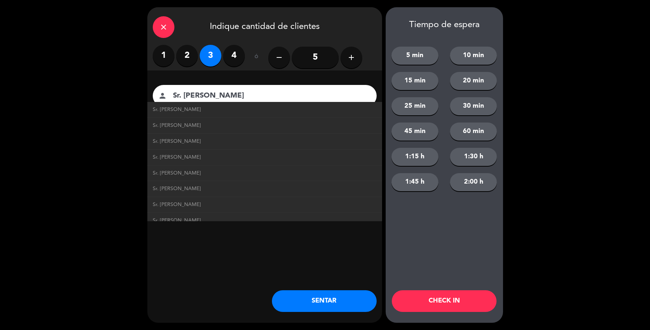
type input "Sr. [PERSON_NAME]"
click at [344, 301] on button "SENTAR" at bounding box center [324, 301] width 105 height 22
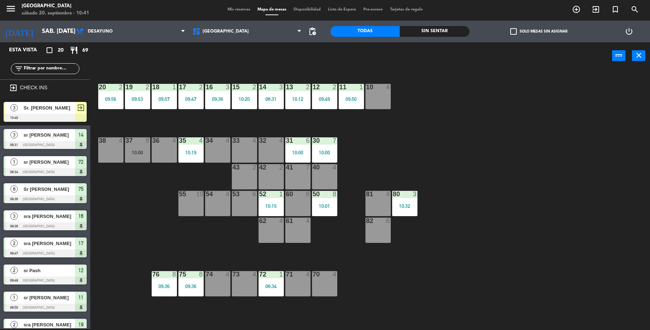
click at [46, 105] on span "Sr. [PERSON_NAME]" at bounding box center [49, 108] width 52 height 8
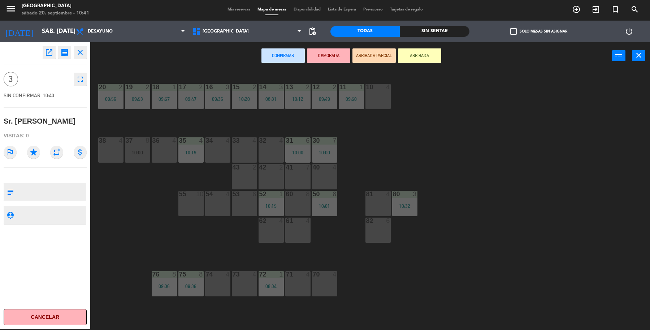
click at [331, 175] on div "40 4" at bounding box center [324, 176] width 25 height 25
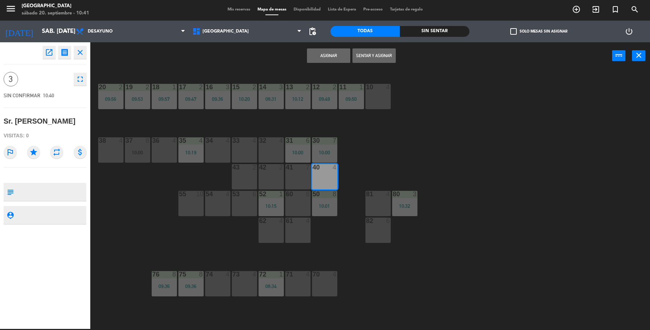
click at [387, 55] on button "Sentar y Asignar" at bounding box center [374, 55] width 43 height 14
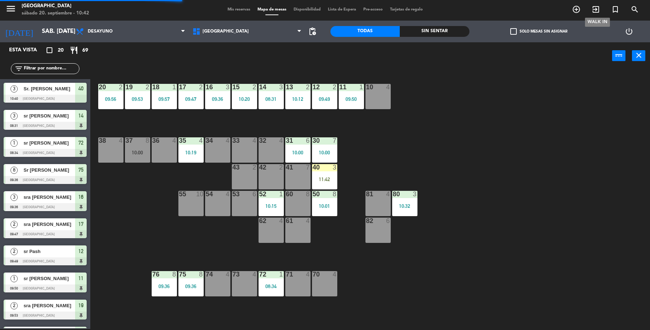
click at [594, 8] on icon "exit_to_app" at bounding box center [596, 9] width 9 height 9
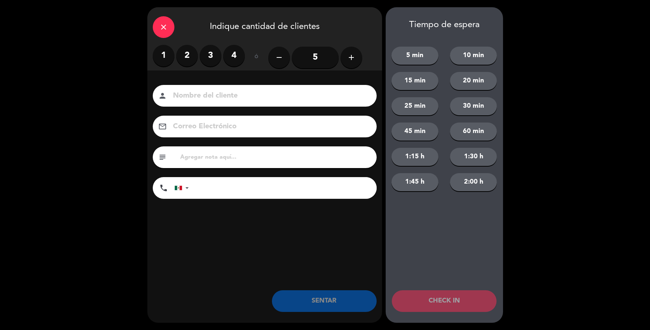
click at [236, 54] on label "4" at bounding box center [234, 56] width 22 height 22
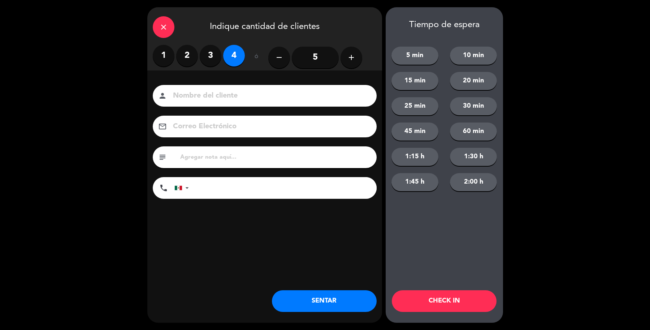
click at [279, 90] on input at bounding box center [269, 96] width 195 height 13
type input "Sr Ricardo"
click at [300, 305] on button "SENTAR" at bounding box center [324, 301] width 105 height 22
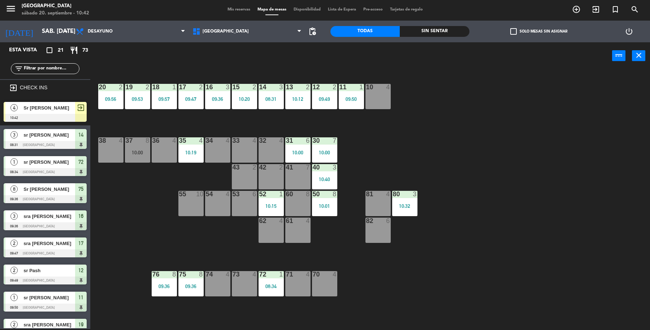
click at [47, 111] on div "Sr Ricardo" at bounding box center [49, 108] width 52 height 12
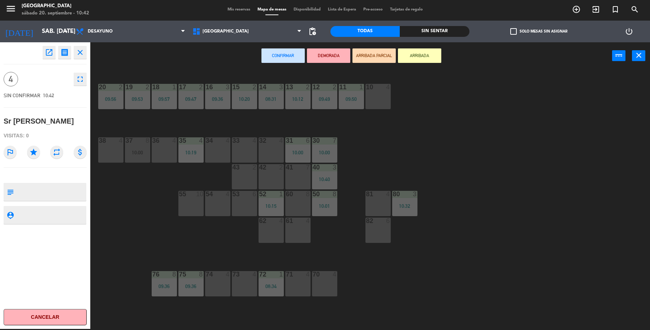
drag, startPoint x: 165, startPoint y: 152, endPoint x: 399, endPoint y: 73, distance: 247.4
click at [167, 149] on div "36 4" at bounding box center [164, 149] width 25 height 25
click at [157, 145] on div "36 4" at bounding box center [164, 149] width 25 height 25
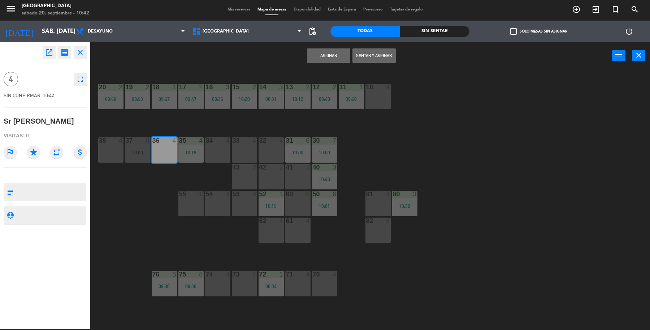
click at [382, 55] on button "Sentar y Asignar" at bounding box center [374, 55] width 43 height 14
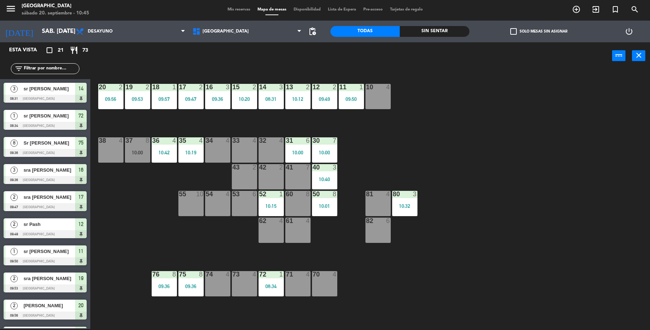
click at [212, 69] on div "power_input close" at bounding box center [351, 55] width 522 height 27
click at [168, 284] on div "09:36" at bounding box center [164, 286] width 25 height 5
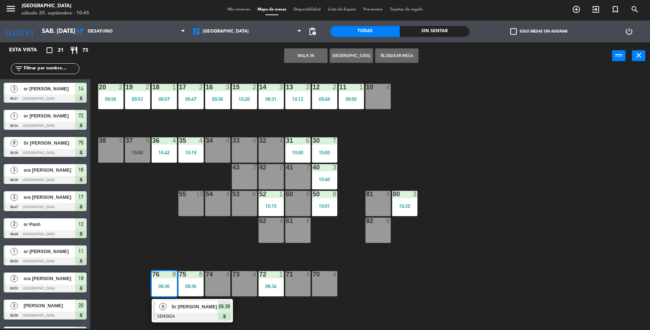
drag, startPoint x: 254, startPoint y: 307, endPoint x: 30, endPoint y: 75, distance: 322.8
click at [248, 302] on div "19 2 09:53 18 1 09:57 17 2 09:47 16 3 09:36 15 2 10:20 14 3 08:31 13 2 10:12 12…" at bounding box center [374, 200] width 554 height 259
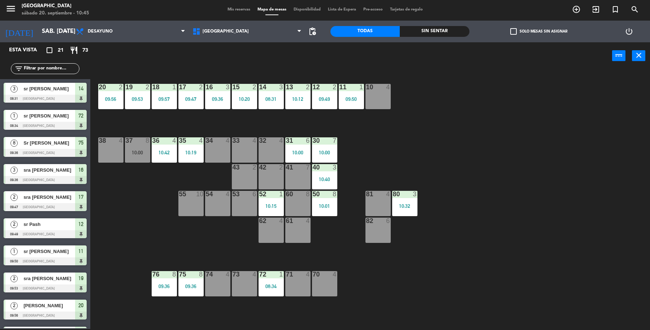
click at [51, 67] on input "text" at bounding box center [51, 69] width 56 height 8
type input "r"
click at [172, 161] on div "36 4 10:42" at bounding box center [164, 149] width 25 height 25
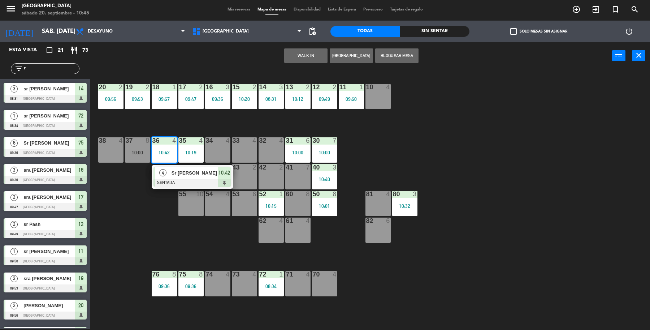
click at [71, 71] on input "r" at bounding box center [51, 69] width 56 height 8
click at [541, 158] on div "19 2 09:53 18 1 09:57 17 2 09:47 16 3 09:36 15 2 10:20 14 3 08:31 13 2 10:12 12…" at bounding box center [374, 200] width 554 height 259
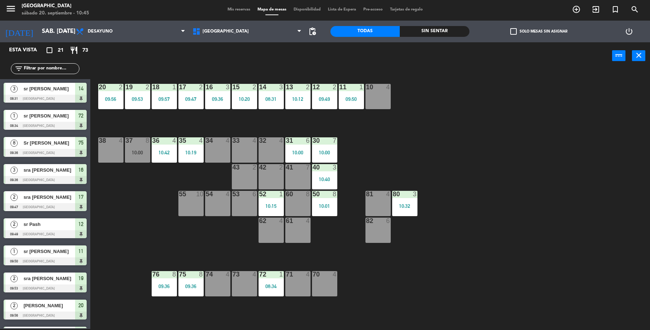
click at [129, 95] on div "19 2 09:53" at bounding box center [137, 96] width 25 height 25
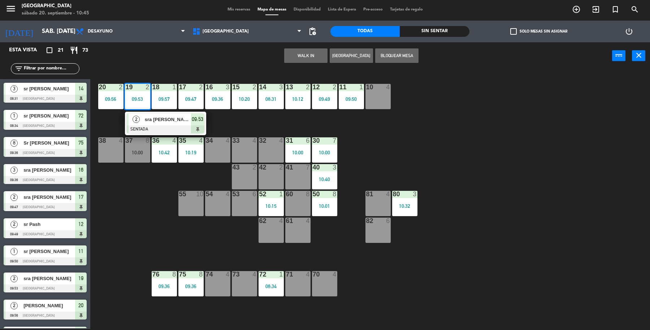
click at [181, 125] on div "2 sra Garate SENTADA 09:53" at bounding box center [166, 123] width 92 height 23
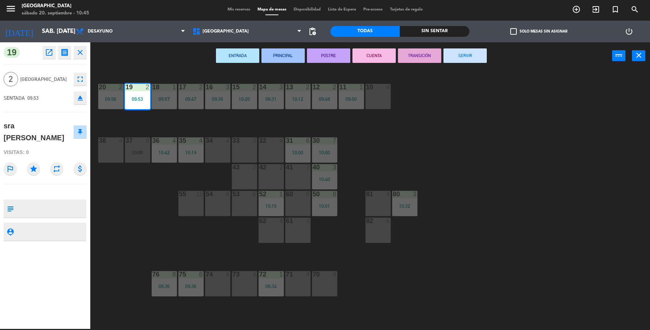
click at [467, 53] on button "SERVIR" at bounding box center [465, 55] width 43 height 14
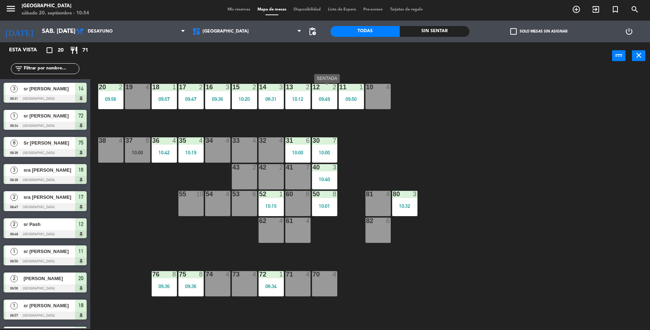
click at [332, 94] on div "12 2 09:49" at bounding box center [324, 96] width 25 height 25
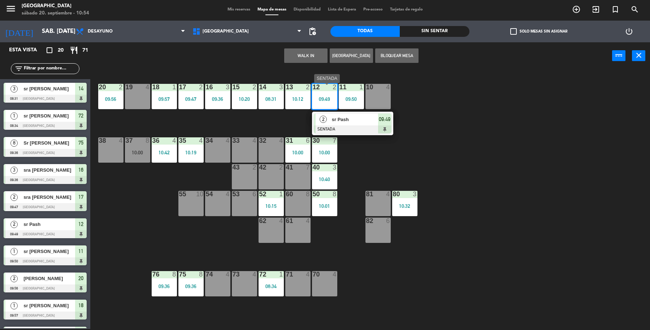
click at [351, 132] on div at bounding box center [353, 129] width 78 height 8
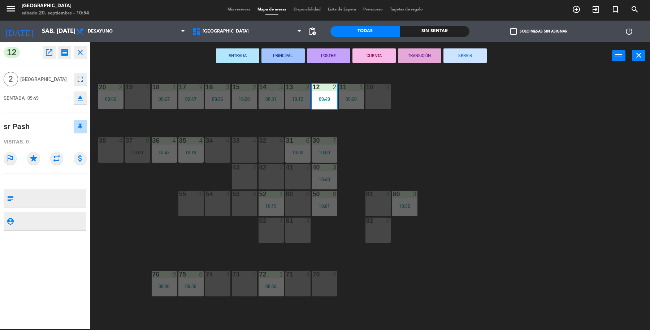
click at [463, 59] on button "SERVIR" at bounding box center [465, 55] width 43 height 14
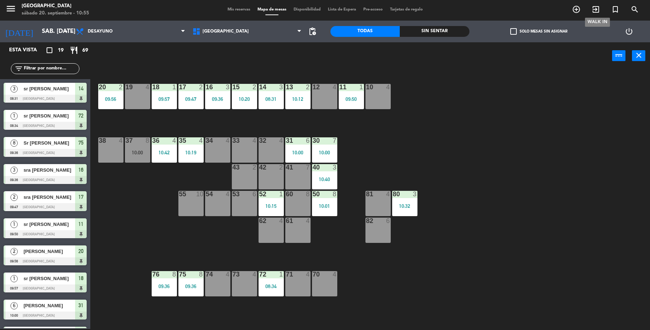
click at [600, 11] on icon "exit_to_app" at bounding box center [596, 9] width 9 height 9
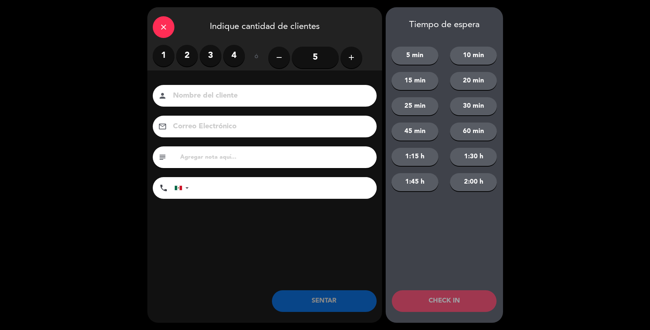
click at [185, 59] on label "2" at bounding box center [187, 56] width 22 height 22
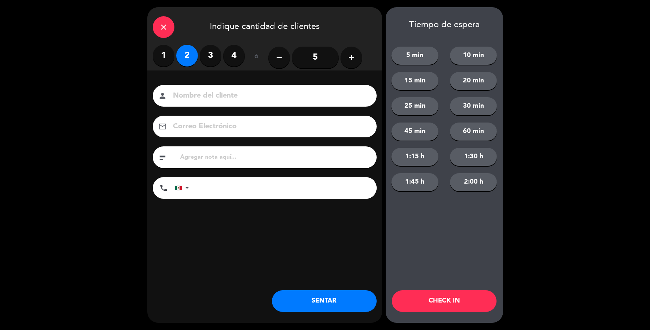
click at [208, 100] on input at bounding box center [269, 96] width 195 height 13
type input "Sr [PERSON_NAME]"
click at [360, 304] on button "SENTAR" at bounding box center [324, 301] width 105 height 22
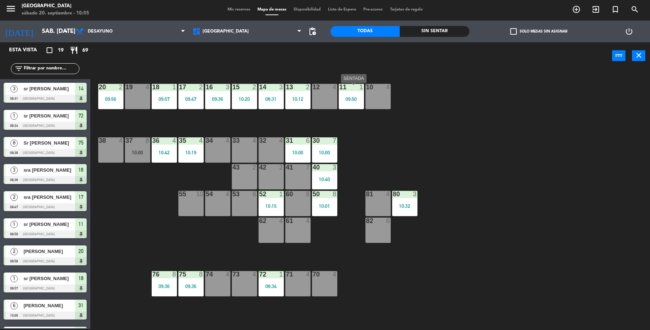
click at [356, 91] on div "11 1 09:50" at bounding box center [351, 96] width 25 height 25
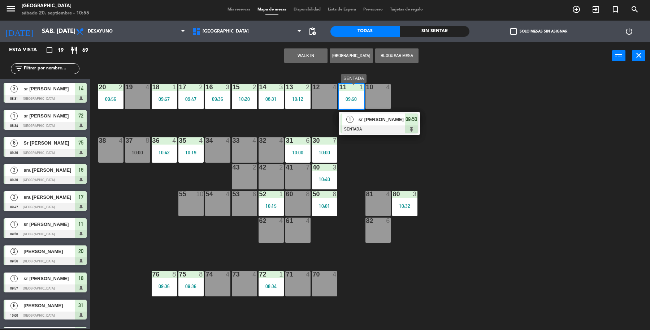
click at [388, 122] on span "sr [PERSON_NAME]" at bounding box center [382, 120] width 46 height 8
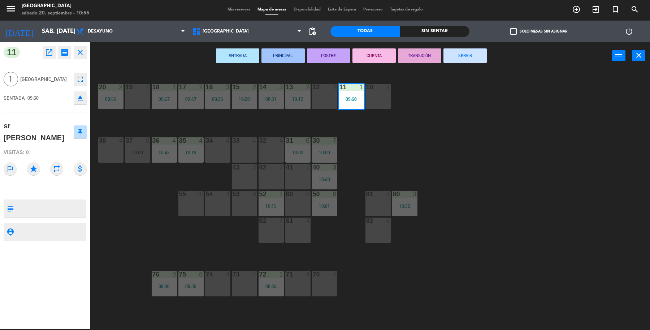
click at [464, 59] on button "SERVIR" at bounding box center [465, 55] width 43 height 14
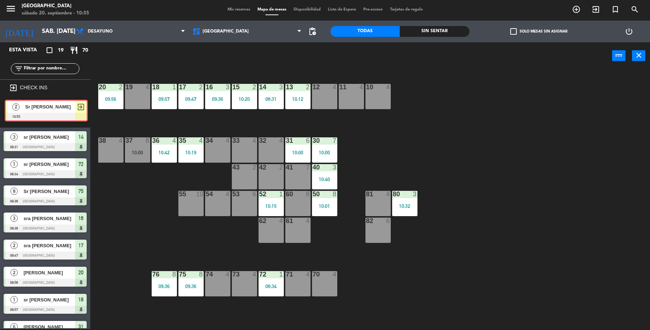
click at [20, 111] on div "2 Sr Carlos 10:55 exit_to_app 2 Sr Carlos 10:55 exit_to_app" at bounding box center [45, 112] width 90 height 29
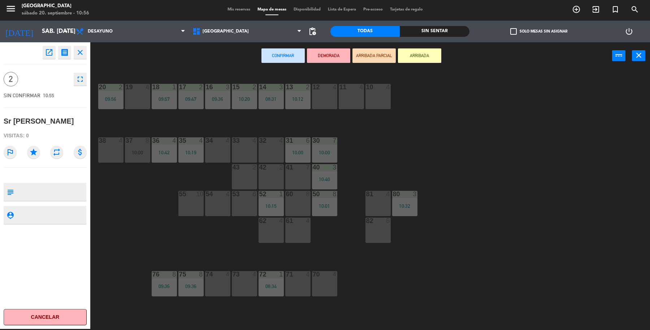
click at [272, 176] on div "42 2" at bounding box center [271, 176] width 25 height 25
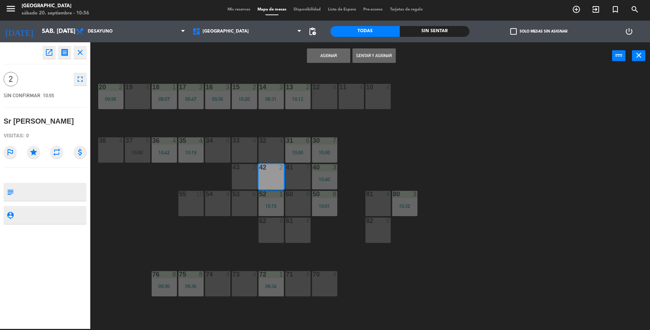
click at [375, 57] on button "Sentar y Asignar" at bounding box center [374, 55] width 43 height 14
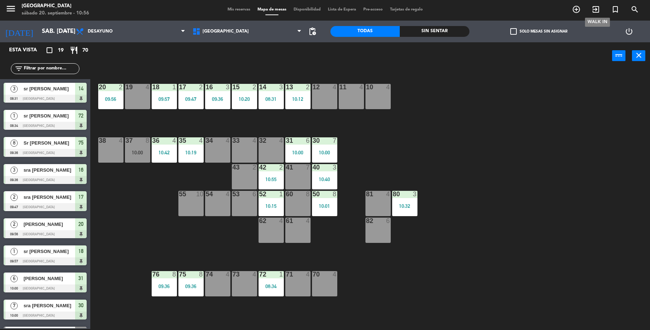
click at [600, 5] on icon "exit_to_app" at bounding box center [596, 9] width 9 height 9
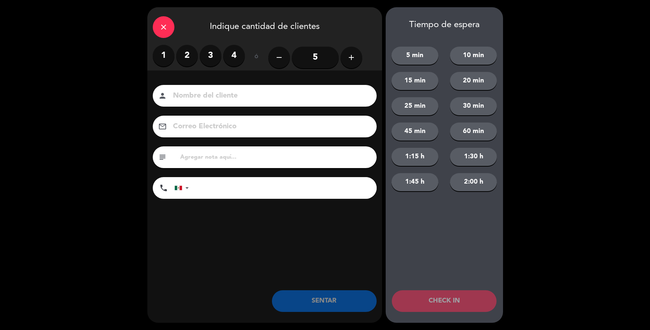
click at [164, 55] on label "1" at bounding box center [164, 56] width 22 height 22
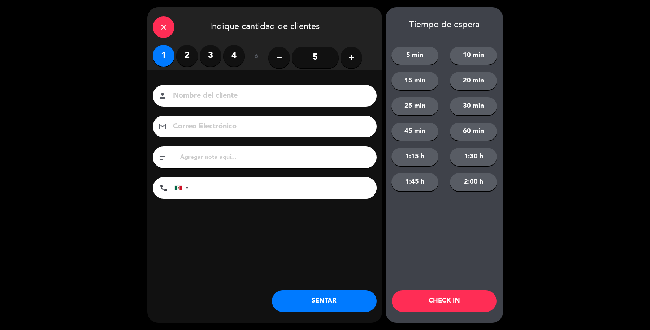
click at [209, 94] on input at bounding box center [269, 96] width 195 height 13
type input "Sr [PERSON_NAME]"
click at [332, 302] on button "SENTAR" at bounding box center [324, 301] width 105 height 22
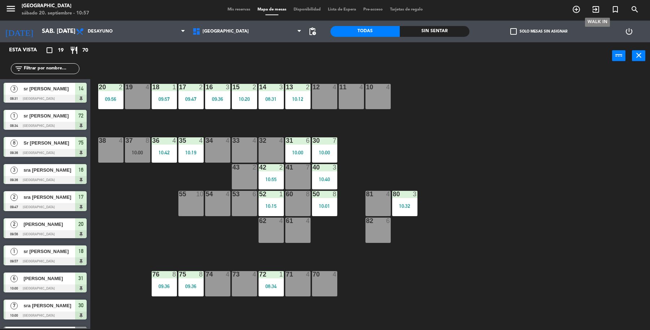
click at [594, 12] on icon "exit_to_app" at bounding box center [596, 9] width 9 height 9
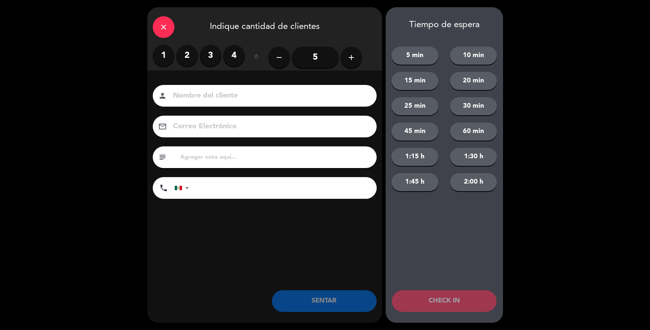
click at [189, 54] on label "2" at bounding box center [187, 56] width 22 height 22
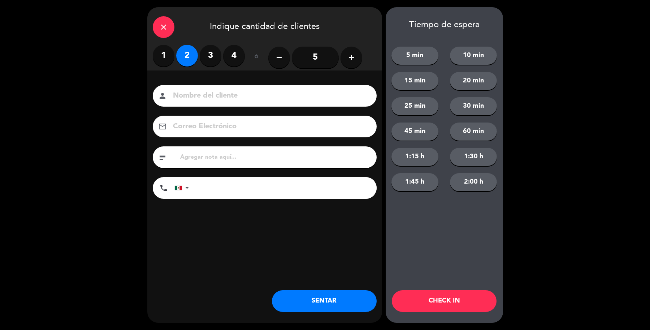
click at [209, 98] on input at bounding box center [269, 96] width 195 height 13
type input "Sr Edmundo Borja"
click at [332, 296] on button "SENTAR" at bounding box center [324, 301] width 105 height 22
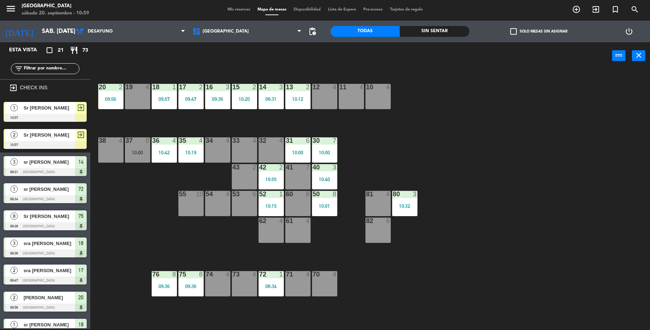
click at [51, 115] on div at bounding box center [45, 118] width 83 height 8
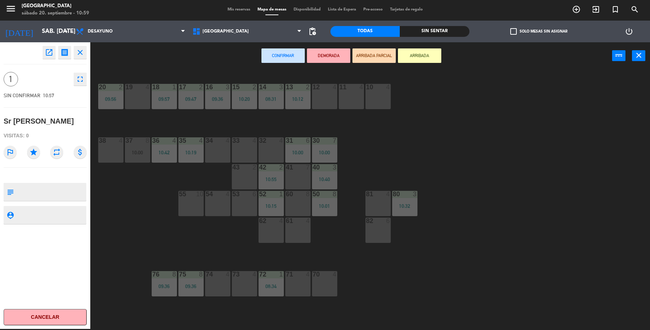
click at [348, 98] on div "11 4" at bounding box center [351, 96] width 25 height 25
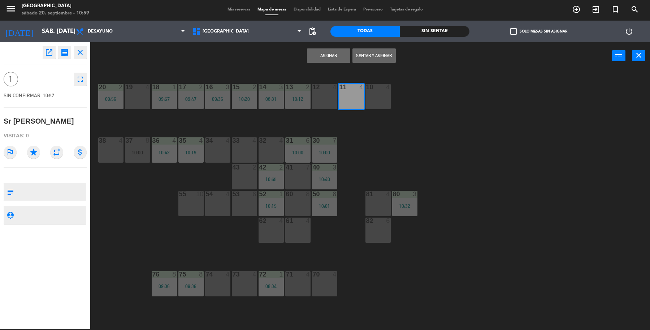
click at [384, 56] on button "Sentar y Asignar" at bounding box center [374, 55] width 43 height 14
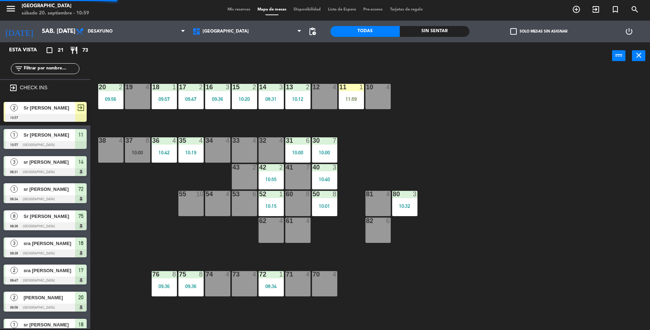
click at [59, 111] on div "2 Sr Edmundo Borja 10:57 exit_to_app" at bounding box center [45, 111] width 90 height 27
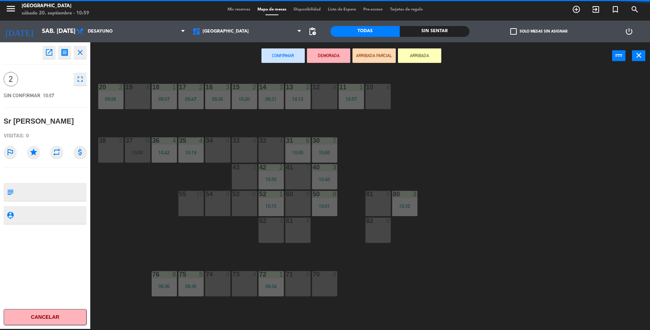
click at [48, 315] on button "Cancelar" at bounding box center [45, 317] width 83 height 16
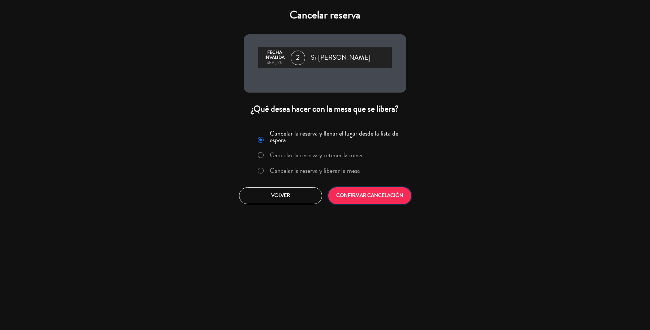
click at [388, 187] on button "CONFIRMAR CANCELACIÓN" at bounding box center [369, 195] width 83 height 17
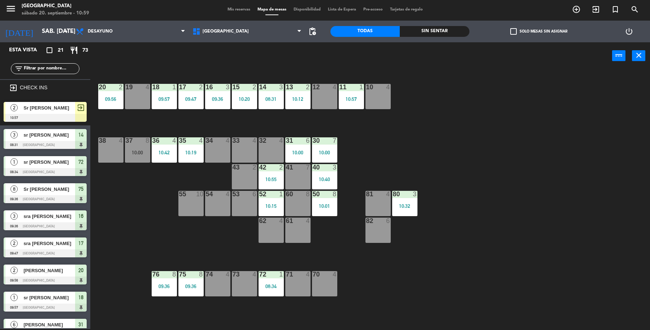
click at [333, 173] on div "40 3 10:40" at bounding box center [324, 176] width 25 height 25
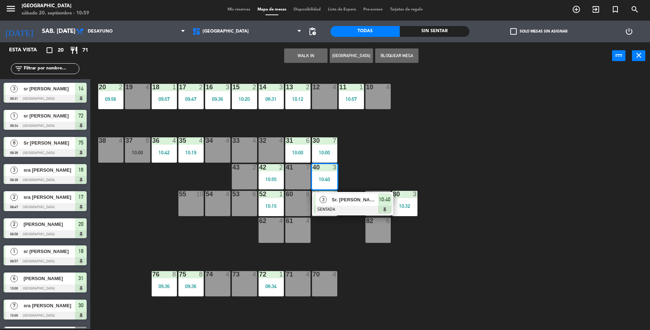
click at [294, 174] on div "41 7" at bounding box center [297, 176] width 25 height 25
click at [293, 62] on button "Mover" at bounding box center [283, 55] width 43 height 14
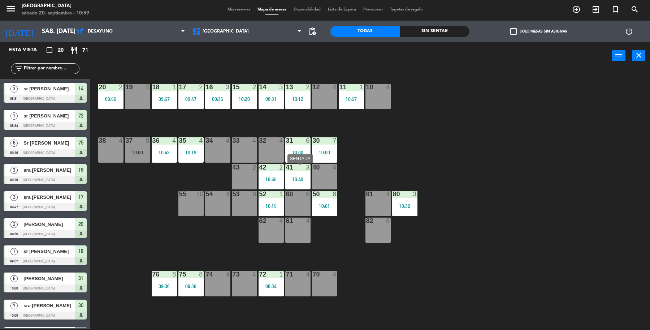
click at [306, 172] on div "41 3 10:40" at bounding box center [297, 176] width 25 height 25
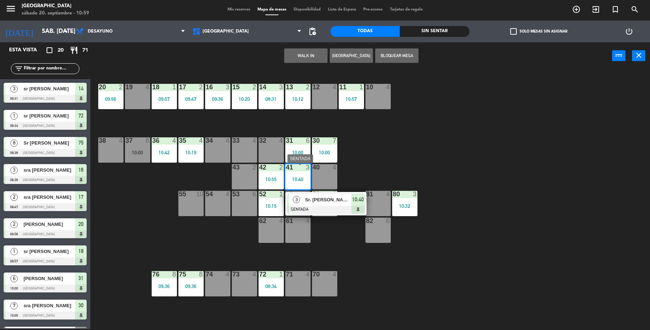
click at [312, 199] on span "Sr. [PERSON_NAME]" at bounding box center [328, 200] width 46 height 8
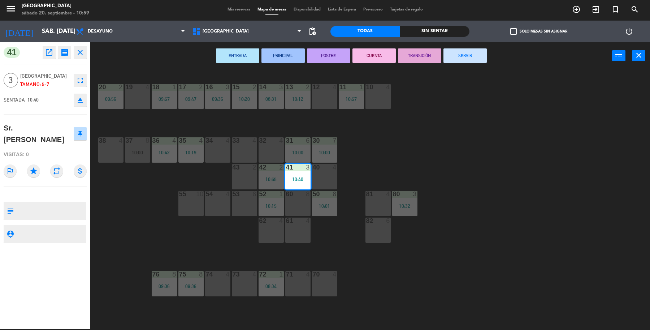
click at [86, 82] on button "fullscreen" at bounding box center [80, 80] width 13 height 13
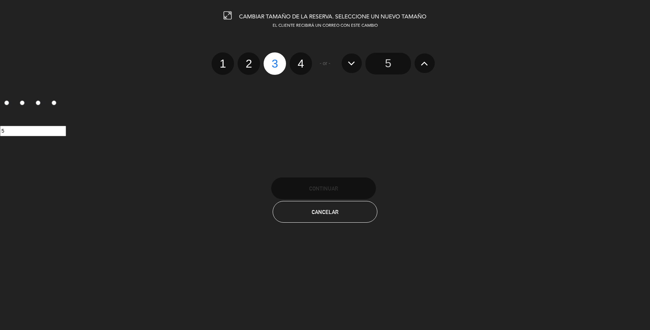
click at [373, 60] on input "5" at bounding box center [389, 64] width 46 height 22
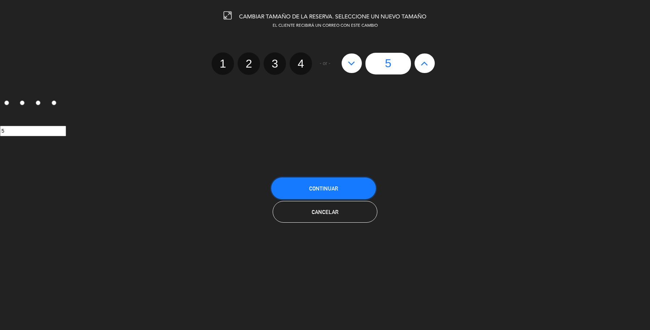
click at [334, 177] on button "Continuar" at bounding box center [323, 188] width 105 height 22
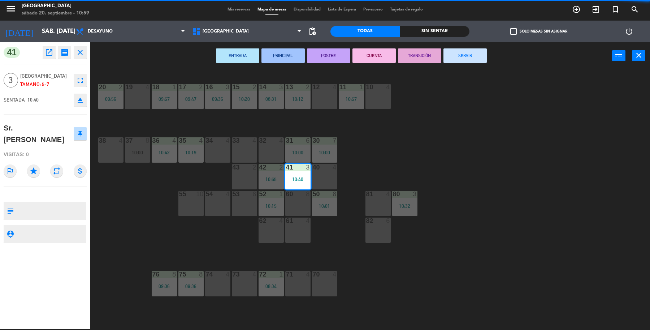
click at [438, 176] on div "19 4 18 1 09:57 17 2 09:47 16 3 09:36 15 2 10:20 14 3 08:31 13 2 10:12 12 4 11 …" at bounding box center [374, 200] width 554 height 259
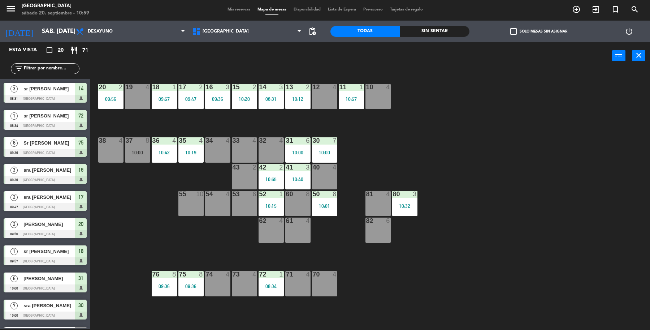
scroll to position [85, 0]
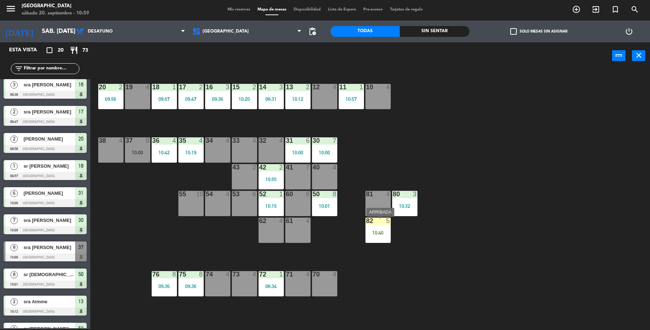
drag, startPoint x: 386, startPoint y: 225, endPoint x: 304, endPoint y: 176, distance: 95.9
click at [375, 226] on div "82 5 10:40" at bounding box center [378, 230] width 25 height 25
click at [303, 183] on div "41 7" at bounding box center [297, 176] width 25 height 25
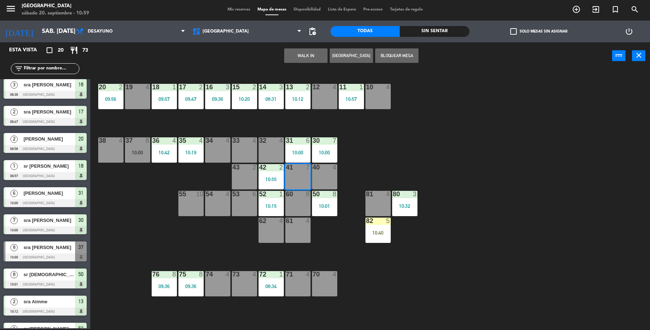
click at [373, 223] on div at bounding box center [378, 221] width 12 height 7
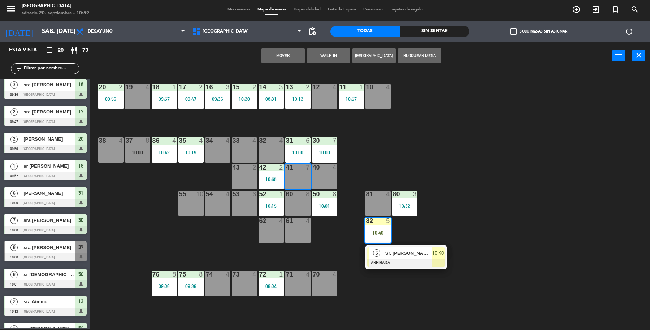
click at [293, 52] on button "Mover" at bounding box center [283, 55] width 43 height 14
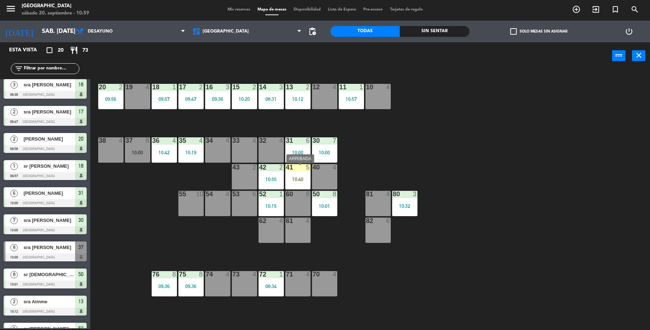
click at [290, 175] on div "41 5 10:40" at bounding box center [297, 176] width 25 height 25
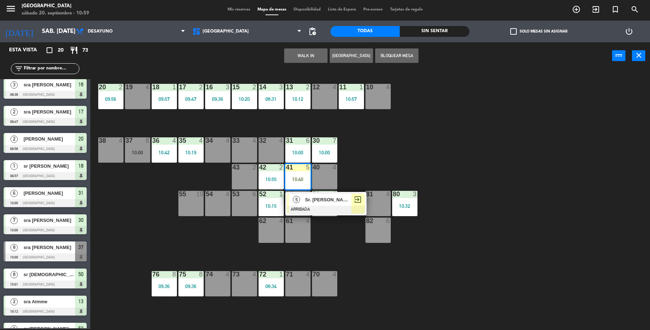
click at [351, 203] on div "Sr. [PERSON_NAME]" at bounding box center [328, 200] width 47 height 12
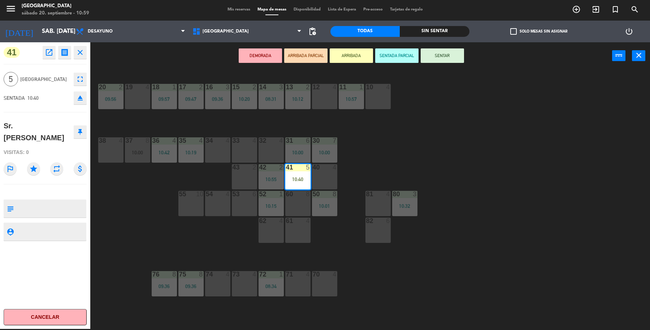
click at [431, 61] on button "SENTAR" at bounding box center [442, 55] width 43 height 14
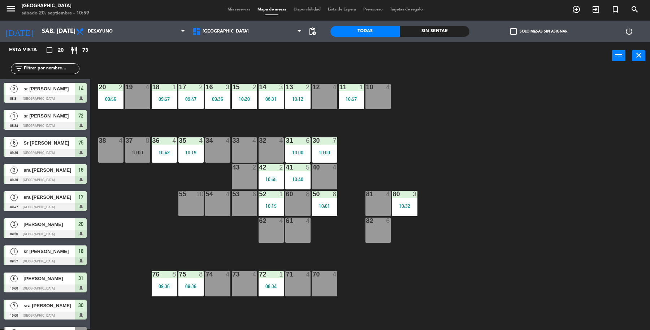
scroll to position [1, 0]
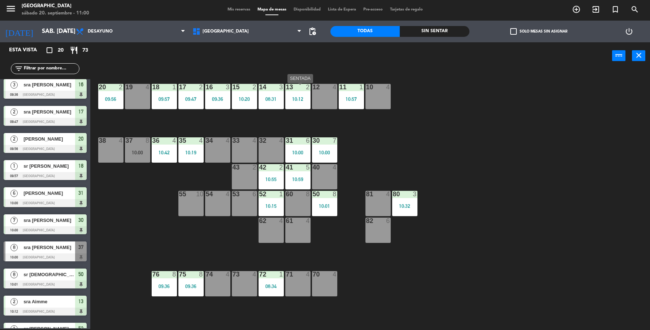
click at [307, 97] on div "10:12" at bounding box center [297, 98] width 25 height 5
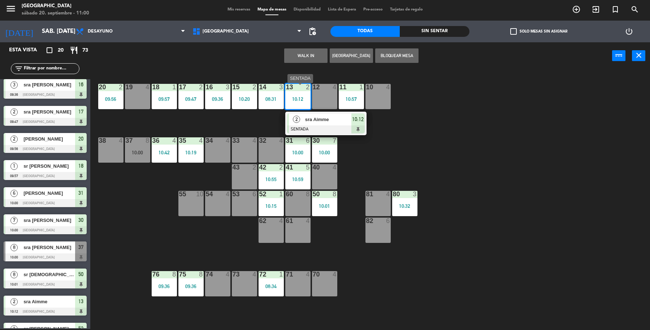
click at [337, 120] on span "sra Aimme" at bounding box center [328, 120] width 46 height 8
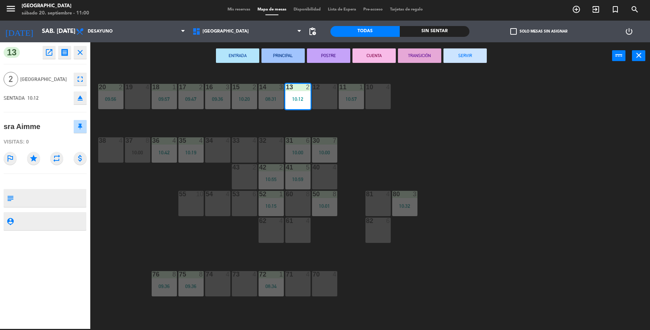
click at [467, 55] on button "SERVIR" at bounding box center [465, 55] width 43 height 14
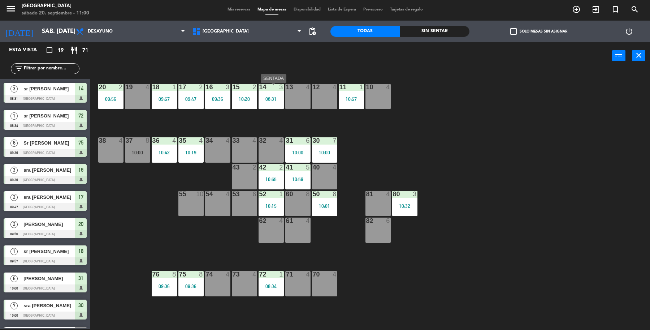
click at [268, 93] on div "14 3 08:31" at bounding box center [271, 96] width 25 height 25
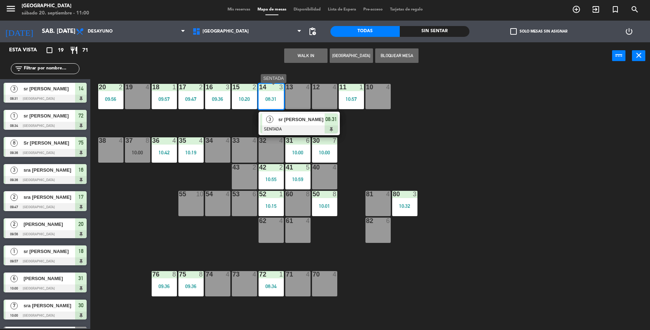
click at [300, 128] on div at bounding box center [300, 129] width 78 height 8
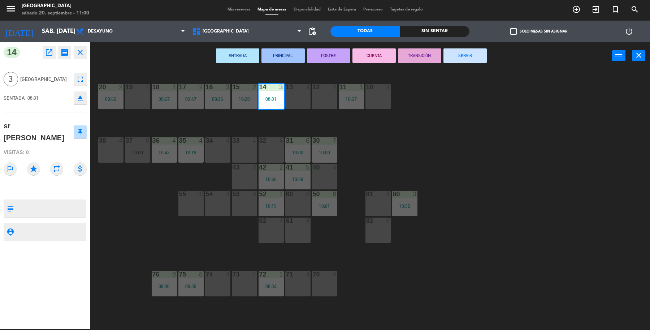
click at [482, 59] on button "SERVIR" at bounding box center [465, 55] width 43 height 14
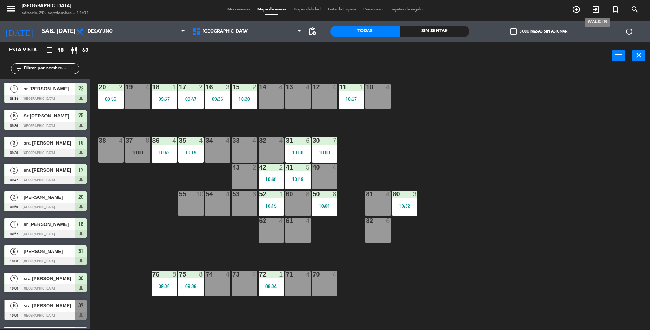
click at [592, 13] on span "exit_to_app" at bounding box center [597, 9] width 20 height 12
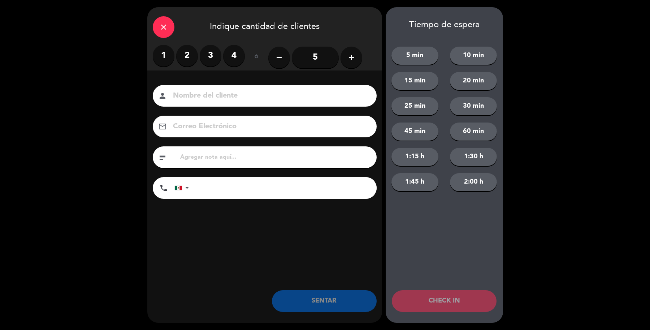
click at [186, 62] on label "2" at bounding box center [187, 56] width 22 height 22
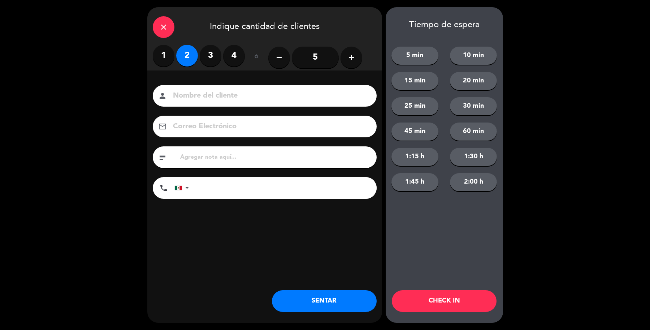
click at [244, 99] on input at bounding box center [269, 96] width 195 height 13
type input "Sra [PERSON_NAME]"
click at [340, 310] on button "SENTAR" at bounding box center [324, 301] width 105 height 22
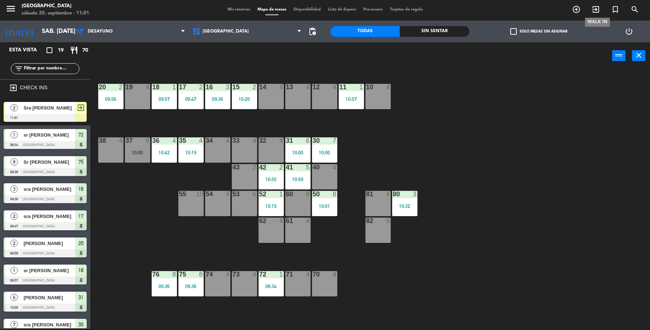
click at [591, 6] on span "exit_to_app" at bounding box center [597, 9] width 20 height 12
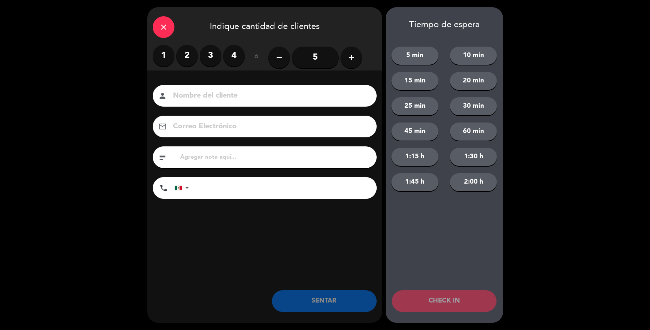
click at [206, 60] on label "3" at bounding box center [211, 56] width 22 height 22
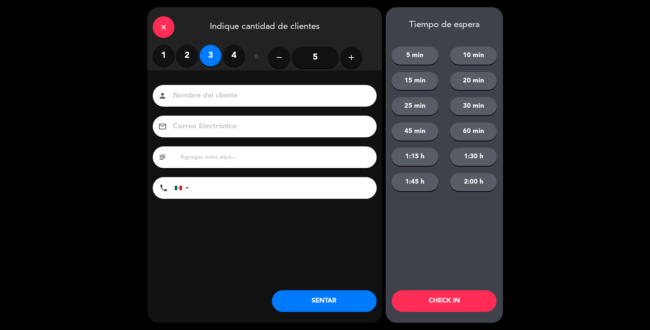
drag, startPoint x: 206, startPoint y: 99, endPoint x: 162, endPoint y: 110, distance: 45.8
click at [174, 107] on div "person" at bounding box center [265, 96] width 224 height 22
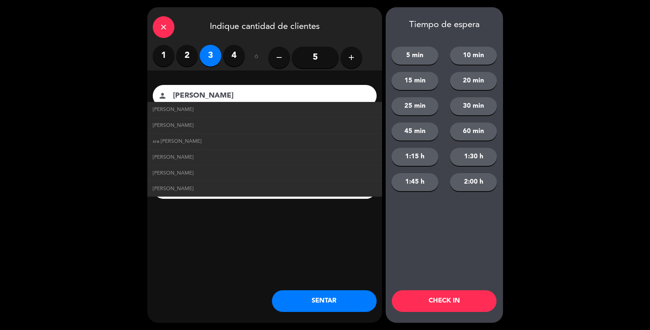
type input "[PERSON_NAME]"
click at [348, 312] on button "SENTAR" at bounding box center [324, 301] width 105 height 22
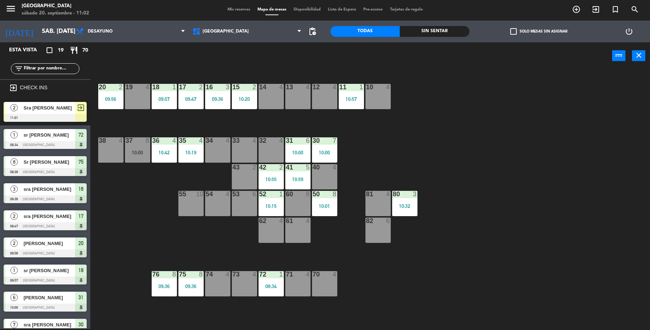
click at [67, 116] on div at bounding box center [45, 118] width 83 height 8
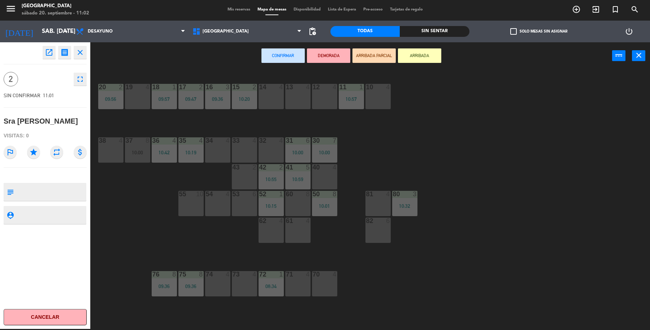
click at [377, 102] on div "10 4" at bounding box center [378, 96] width 25 height 25
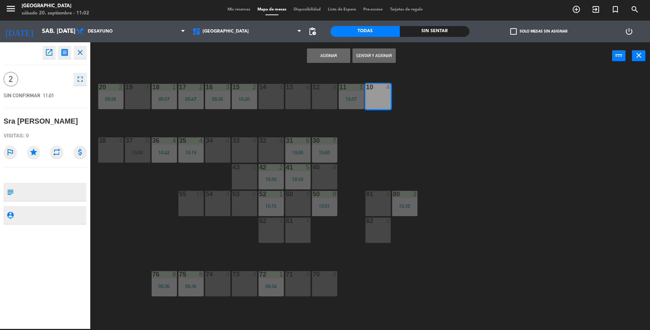
click at [388, 55] on button "Sentar y Asignar" at bounding box center [374, 55] width 43 height 14
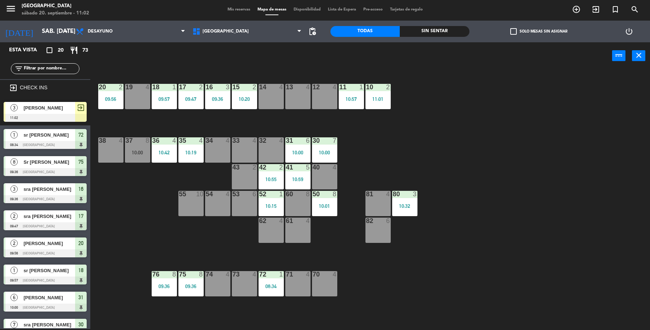
drag, startPoint x: 60, startPoint y: 111, endPoint x: 84, endPoint y: 119, distance: 25.7
click at [59, 111] on div "3 Sra Cortesana 11:02 exit_to_app" at bounding box center [45, 111] width 90 height 27
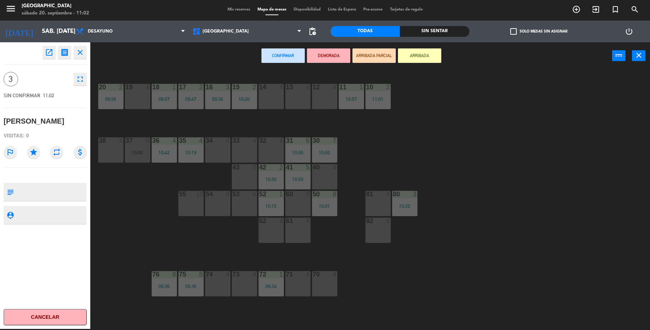
click at [272, 133] on div "19 4 18 1 09:57 17 2 09:47 16 3 09:36 15 2 10:20 14 4 13 4 12 4 11 1 10:57 10 2…" at bounding box center [374, 200] width 554 height 259
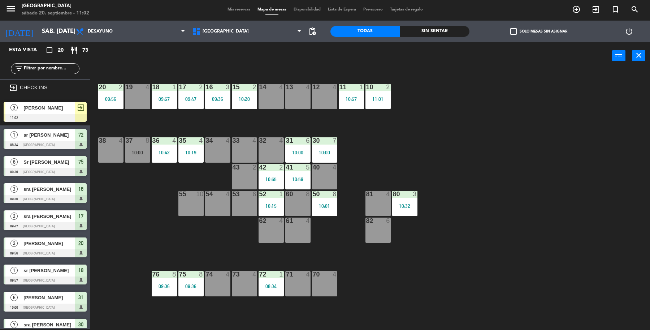
click at [274, 151] on div "32 4" at bounding box center [271, 149] width 25 height 25
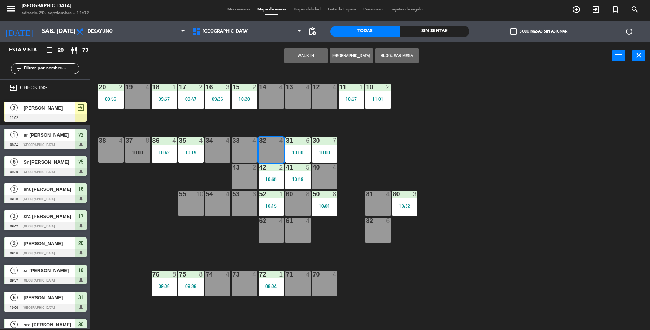
click at [56, 107] on span "[PERSON_NAME]" at bounding box center [49, 108] width 52 height 8
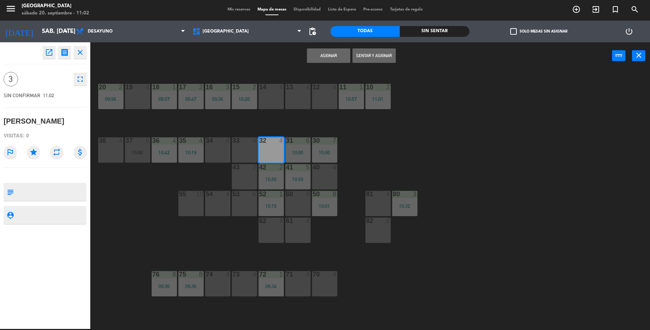
click at [365, 54] on button "Sentar y Asignar" at bounding box center [374, 55] width 43 height 14
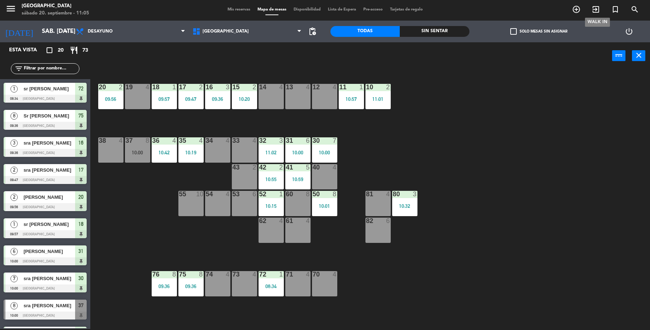
click at [597, 12] on icon "exit_to_app" at bounding box center [596, 9] width 9 height 9
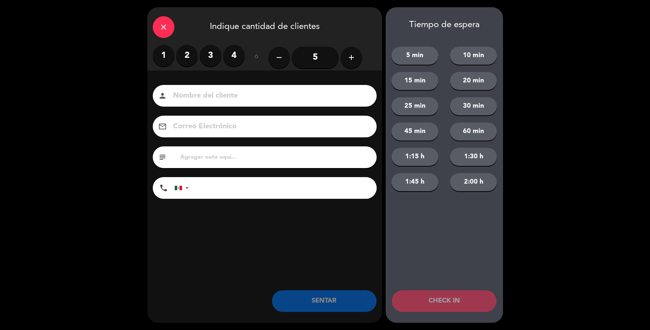
click at [187, 59] on label "2" at bounding box center [187, 56] width 22 height 22
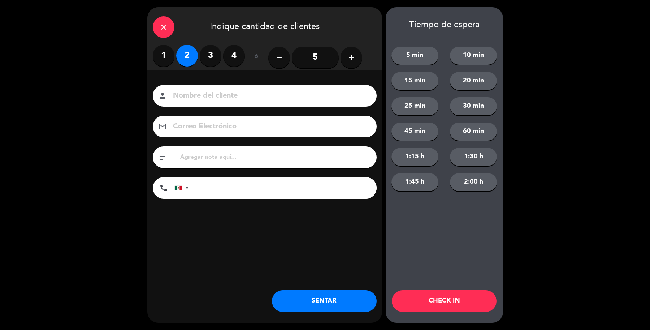
click at [255, 97] on input at bounding box center [269, 96] width 195 height 13
type input "[PERSON_NAME]"
click at [276, 297] on button "SENTAR" at bounding box center [324, 301] width 105 height 22
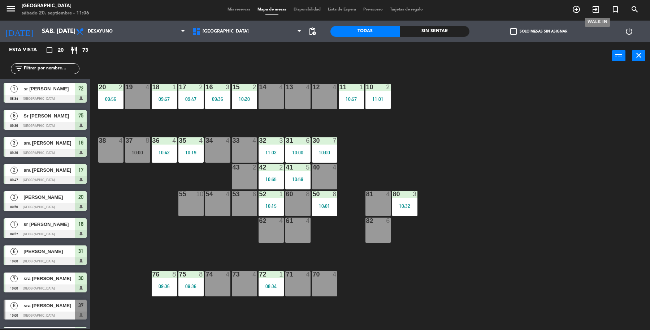
click at [598, 7] on icon "exit_to_app" at bounding box center [596, 9] width 9 height 9
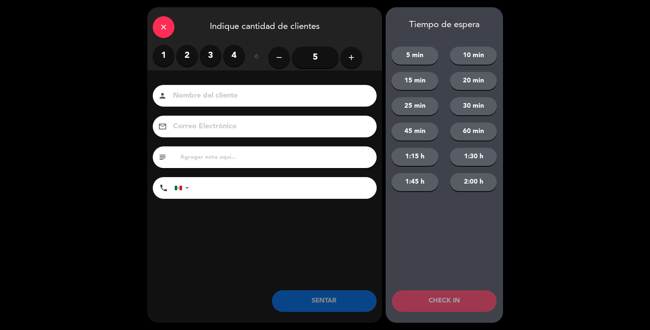
click at [208, 58] on label "3" at bounding box center [211, 56] width 22 height 22
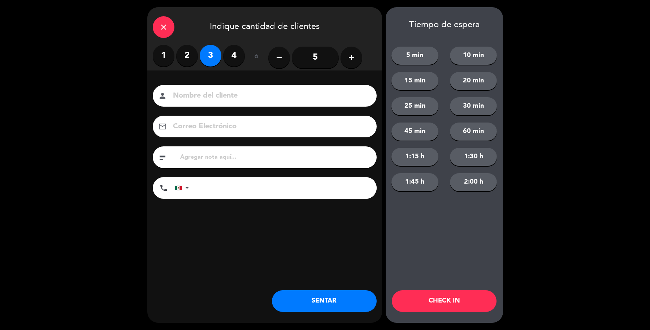
click at [225, 90] on input at bounding box center [269, 96] width 195 height 13
type input "Sr [PERSON_NAME]"
click at [326, 304] on button "SENTAR" at bounding box center [324, 301] width 105 height 22
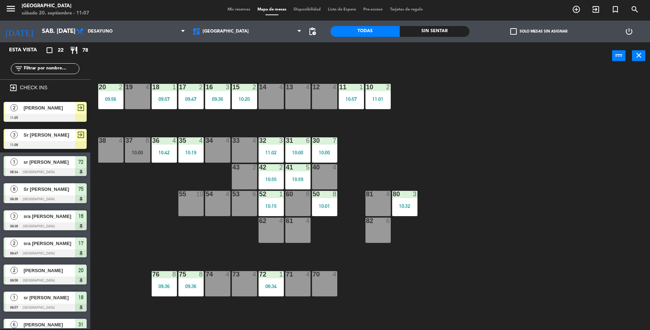
click at [60, 136] on span "Sr [PERSON_NAME]" at bounding box center [49, 135] width 52 height 8
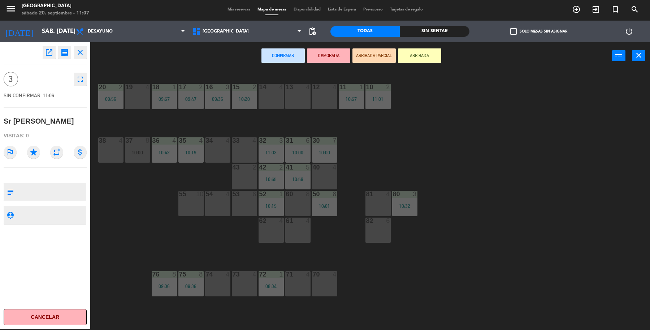
click at [306, 105] on div "13 4" at bounding box center [297, 96] width 25 height 25
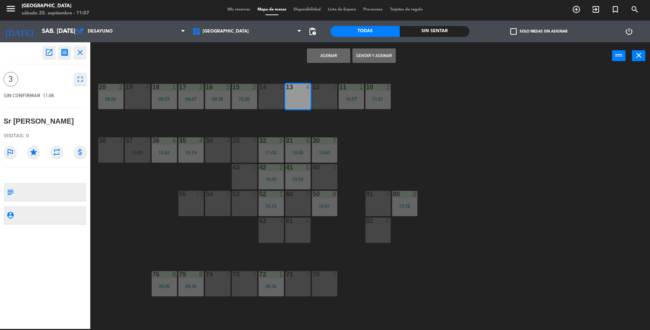
drag, startPoint x: 363, startPoint y: 59, endPoint x: 216, endPoint y: 58, distance: 147.4
click at [359, 58] on button "Sentar y Asignar" at bounding box center [374, 55] width 43 height 14
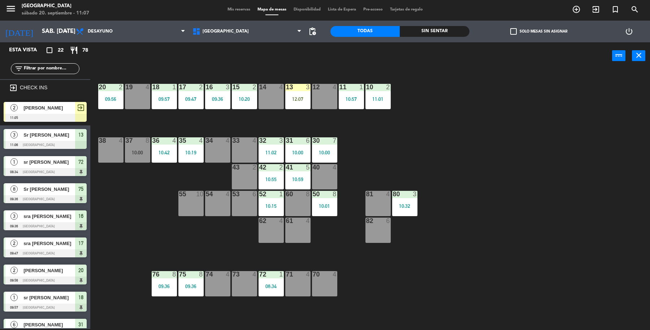
click at [60, 114] on div at bounding box center [45, 118] width 83 height 8
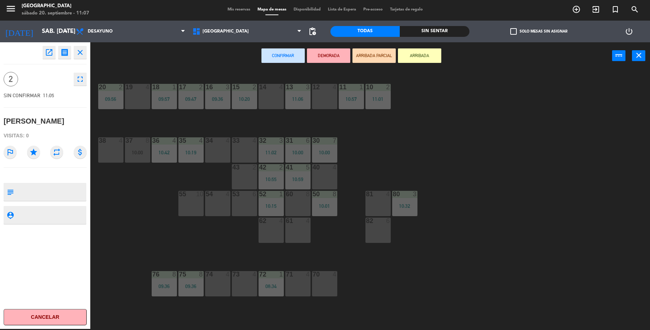
click at [386, 205] on div "81 4" at bounding box center [378, 203] width 25 height 25
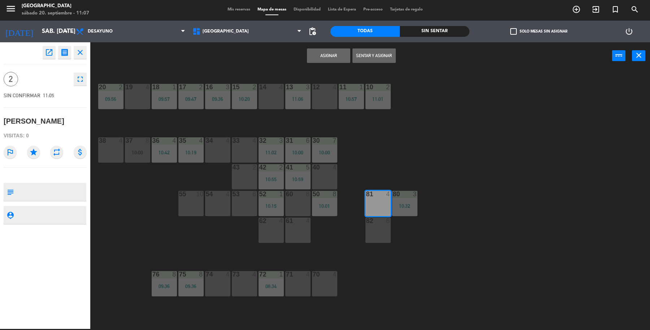
click at [377, 61] on button "Sentar y Asignar" at bounding box center [374, 55] width 43 height 14
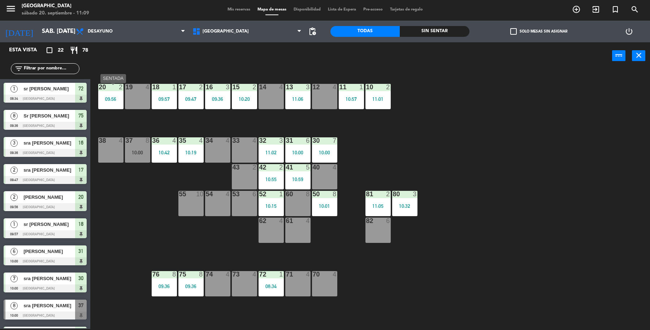
click at [123, 95] on div "20 2 09:56" at bounding box center [110, 96] width 25 height 25
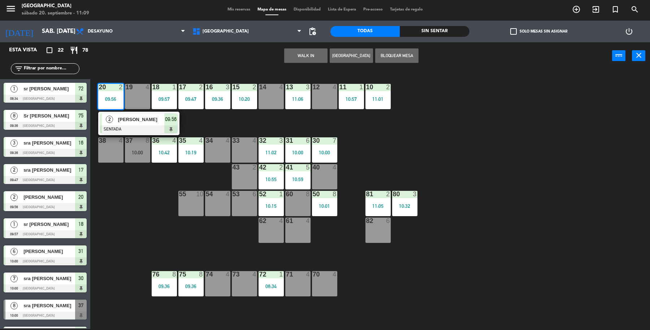
click at [147, 122] on span "Sra Ortega" at bounding box center [141, 120] width 46 height 8
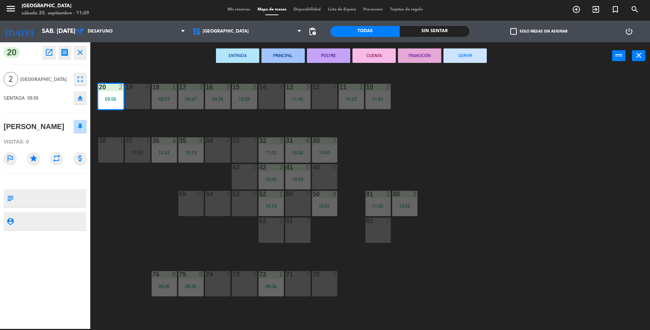
click at [464, 59] on button "SERVIR" at bounding box center [465, 55] width 43 height 14
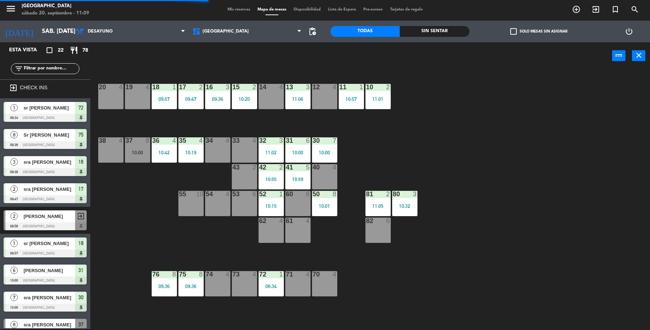
click at [141, 150] on div "10:00" at bounding box center [137, 152] width 25 height 5
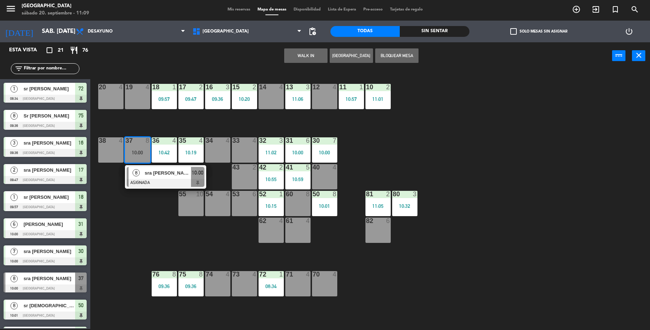
click at [147, 193] on div "19 4 18 1 09:57 17 2 09:47 16 3 09:36 15 2 10:20 14 4 13 3 11:06 12 4 11 1 10:5…" at bounding box center [374, 200] width 554 height 259
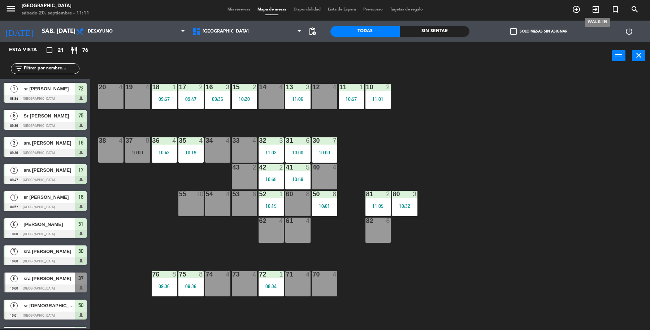
click at [594, 10] on icon "exit_to_app" at bounding box center [596, 9] width 9 height 9
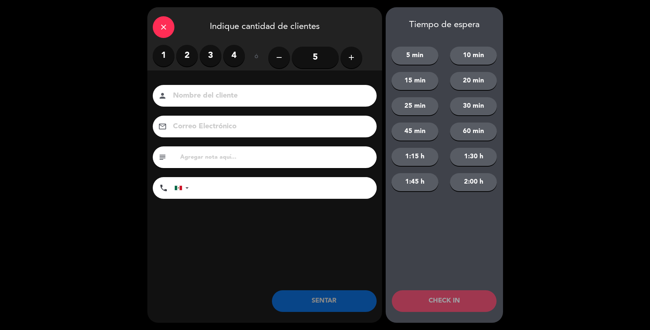
click at [217, 59] on label "3" at bounding box center [211, 56] width 22 height 22
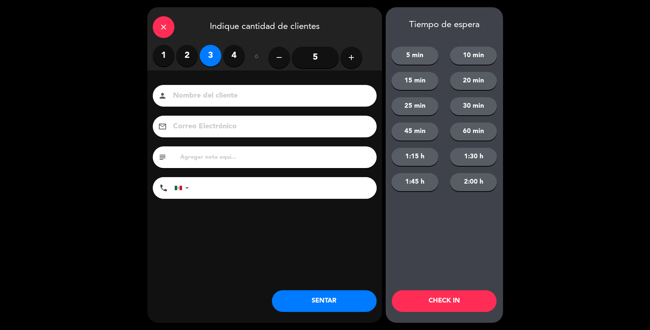
click at [232, 93] on input at bounding box center [269, 96] width 195 height 13
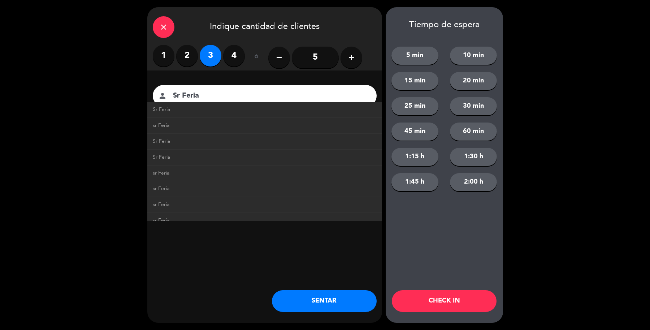
type input "Sr Feria"
click at [360, 300] on button "SENTAR" at bounding box center [324, 301] width 105 height 22
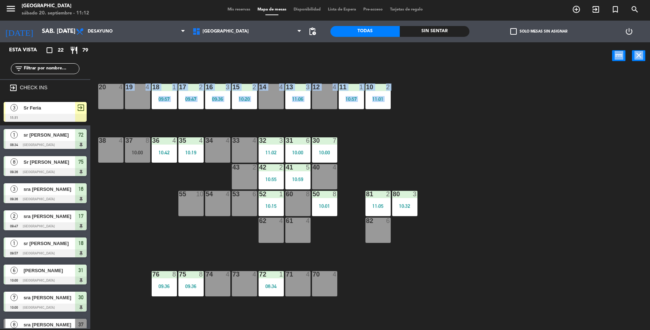
drag, startPoint x: 96, startPoint y: 82, endPoint x: 95, endPoint y: 94, distance: 12.4
click at [95, 94] on div "power_input close 19 4 18 1 09:57 17 2 09:47 16 3 09:36 15 2 10:20 14 4 13 3 11…" at bounding box center [325, 186] width 650 height 288
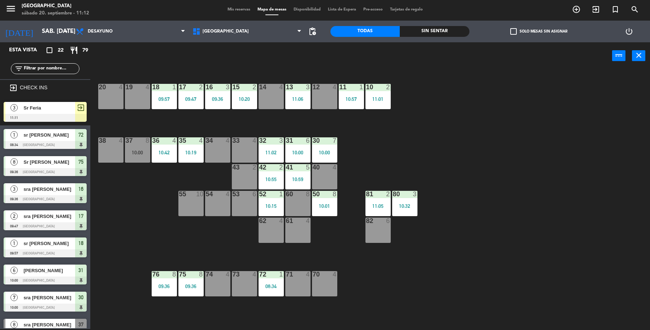
click at [82, 106] on span "exit_to_app" at bounding box center [81, 107] width 9 height 9
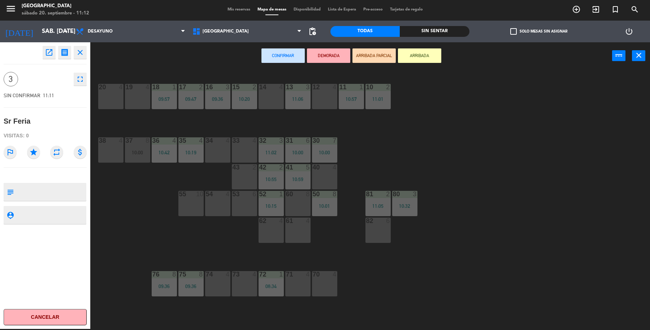
click at [271, 96] on div "14 4" at bounding box center [271, 96] width 25 height 25
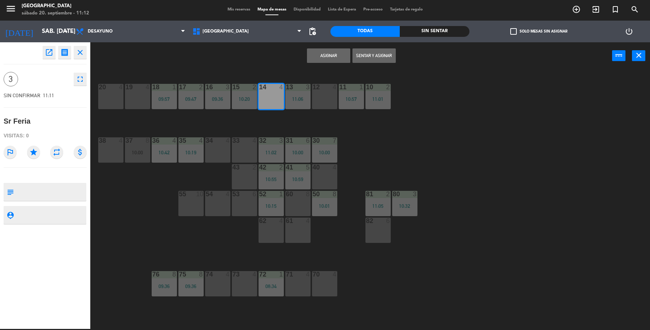
click at [373, 53] on button "Sentar y Asignar" at bounding box center [374, 55] width 43 height 14
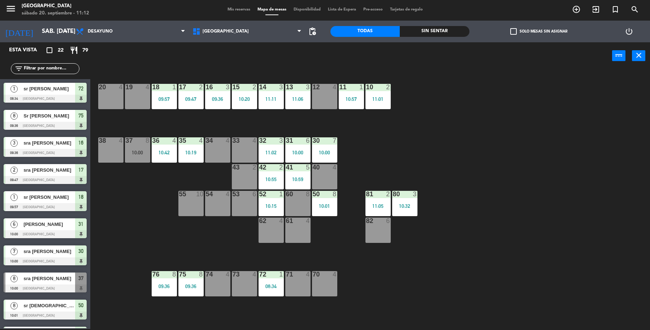
click at [372, 229] on div "82 6" at bounding box center [378, 230] width 25 height 25
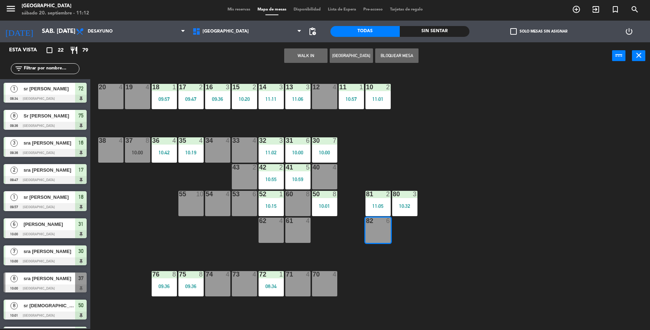
click at [319, 53] on button "WALK IN" at bounding box center [305, 55] width 43 height 14
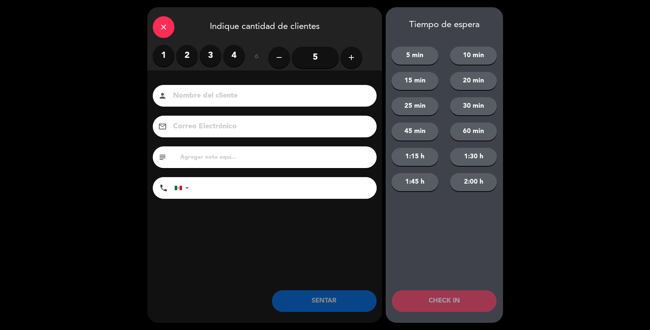
click at [324, 62] on input "5" at bounding box center [315, 58] width 47 height 22
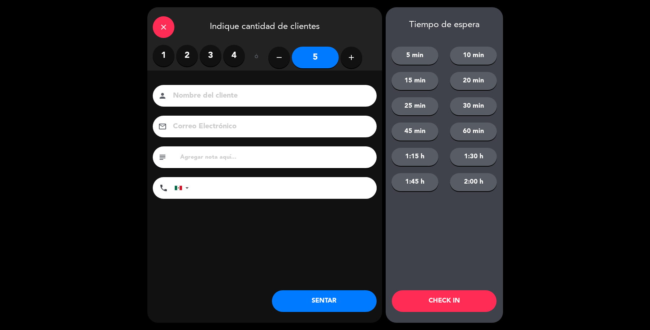
click at [329, 90] on input at bounding box center [269, 96] width 195 height 13
type input "Sr [PERSON_NAME]"
click at [312, 296] on button "SENTAR" at bounding box center [324, 301] width 105 height 22
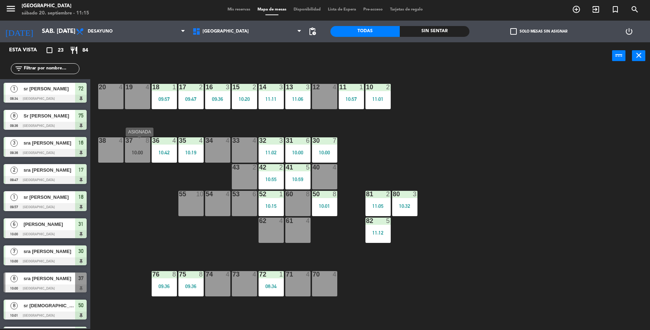
click at [139, 155] on div "37 8 10:00" at bounding box center [137, 149] width 25 height 25
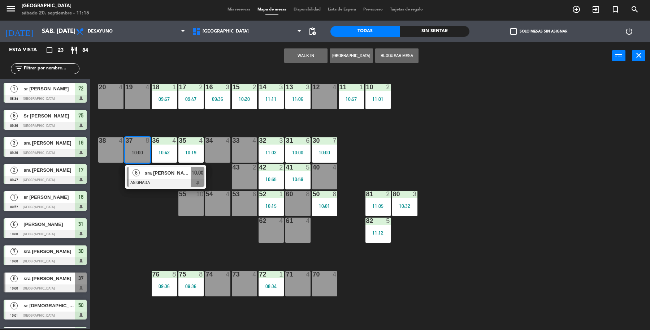
click at [155, 181] on div at bounding box center [166, 183] width 78 height 8
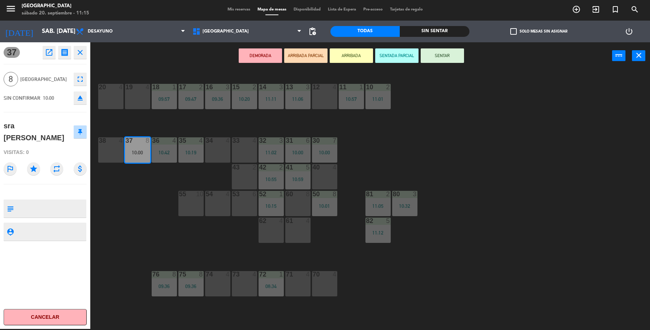
click at [26, 317] on button "Cancelar" at bounding box center [45, 317] width 83 height 16
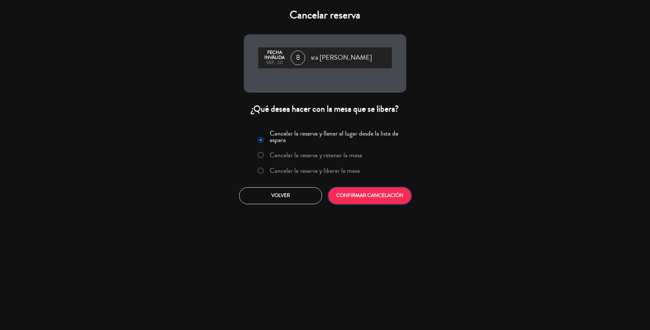
click at [368, 187] on button "CONFIRMAR CANCELACIÓN" at bounding box center [369, 195] width 83 height 17
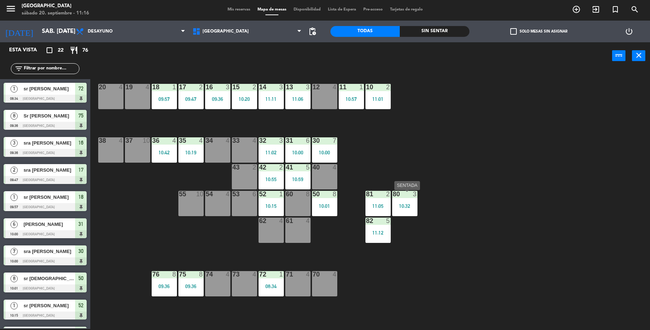
click at [414, 211] on div "80 3 10:32" at bounding box center [404, 203] width 25 height 25
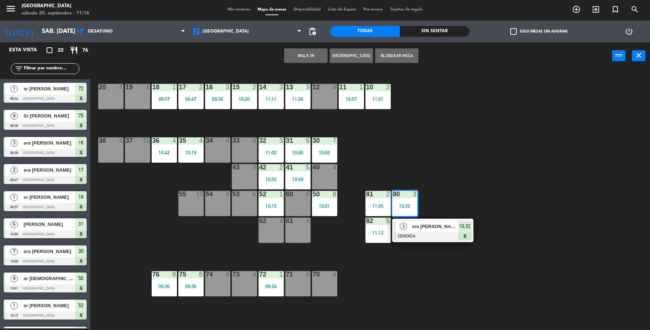
click at [425, 227] on span "sra Paredes" at bounding box center [435, 227] width 46 height 8
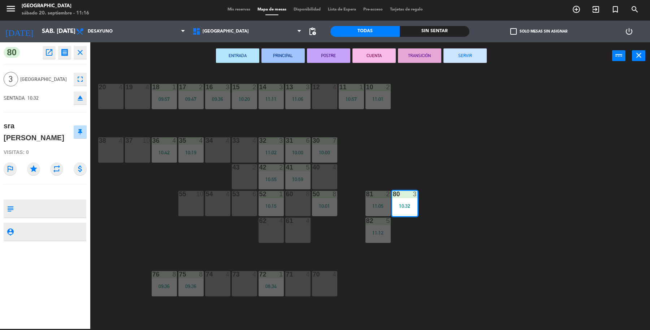
click at [466, 52] on button "SERVIR" at bounding box center [465, 55] width 43 height 14
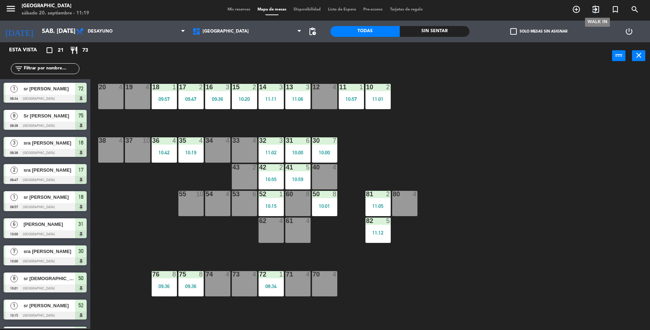
click at [596, 6] on icon "exit_to_app" at bounding box center [596, 9] width 9 height 9
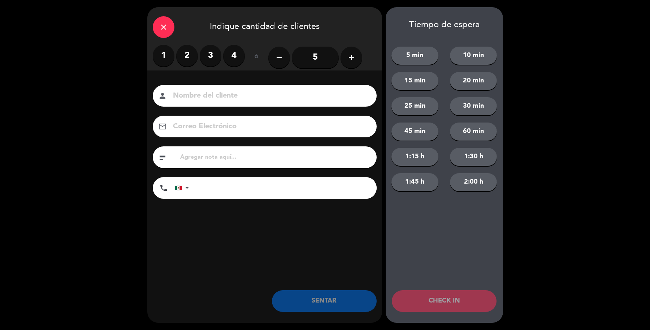
click at [190, 61] on label "2" at bounding box center [187, 56] width 22 height 22
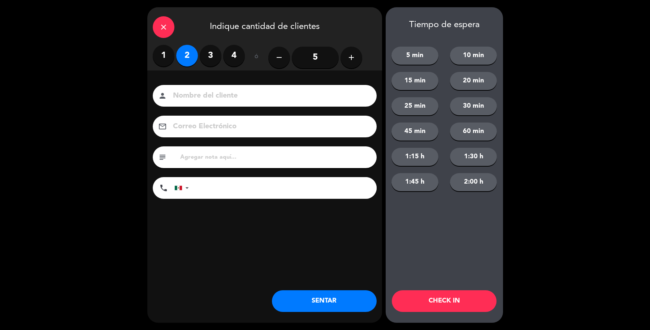
click at [211, 100] on input at bounding box center [269, 96] width 195 height 13
type input "Sra Fiana"
click at [300, 306] on button "SENTAR" at bounding box center [324, 301] width 105 height 22
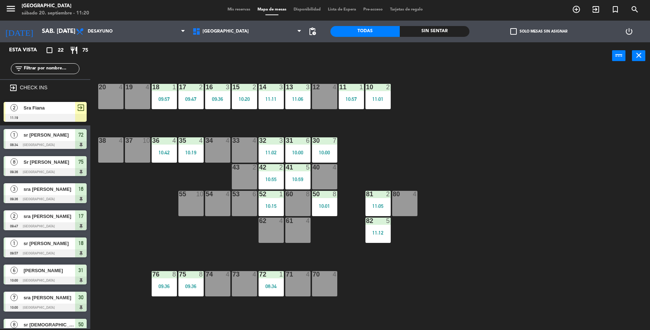
click at [46, 116] on div at bounding box center [45, 118] width 83 height 8
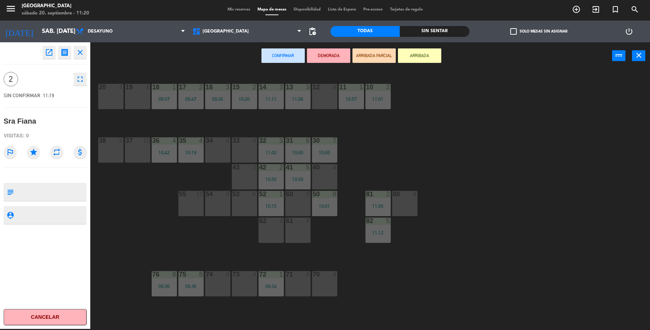
click at [175, 120] on div "19 4 18 1 09:57 17 2 09:47 16 3 09:36 15 2 10:20 14 3 11:11 13 3 11:06 12 4 11 …" at bounding box center [374, 200] width 554 height 259
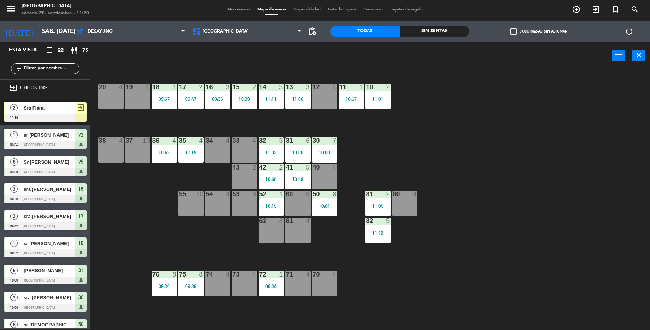
click at [190, 107] on div "17 2 09:47" at bounding box center [191, 96] width 25 height 25
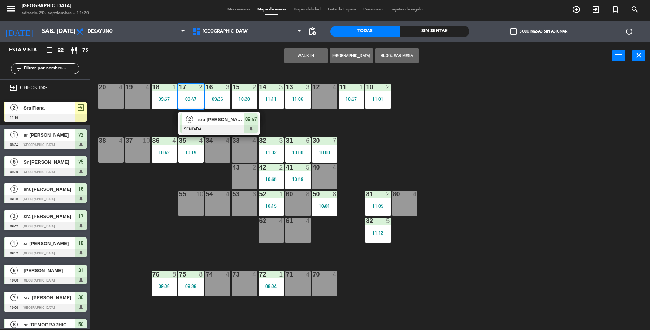
click at [206, 116] on span "sra Alcantara" at bounding box center [221, 120] width 46 height 8
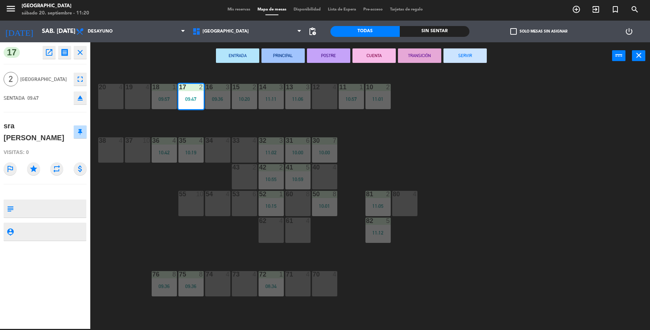
click at [463, 52] on button "SERVIR" at bounding box center [465, 55] width 43 height 14
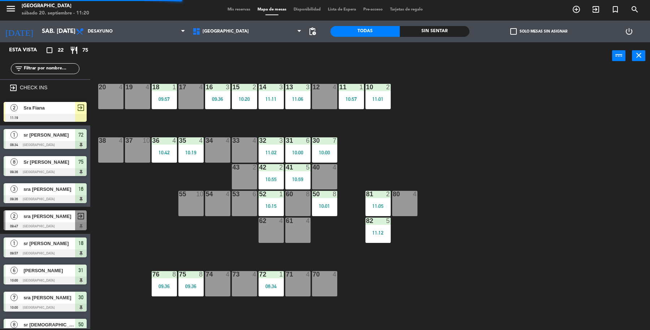
click at [21, 106] on div "2" at bounding box center [13, 108] width 17 height 12
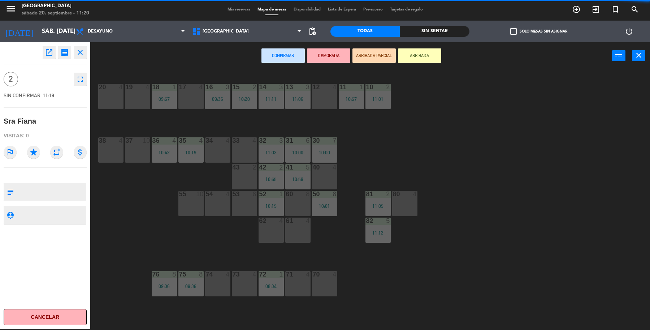
drag, startPoint x: 173, startPoint y: 99, endPoint x: 190, endPoint y: 98, distance: 16.4
click at [190, 98] on div "17 4" at bounding box center [191, 96] width 25 height 25
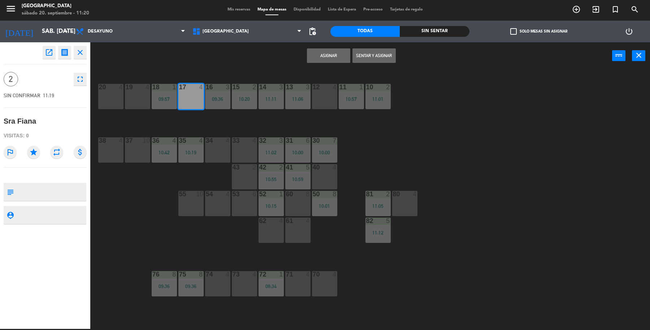
drag, startPoint x: 391, startPoint y: 56, endPoint x: 298, endPoint y: 74, distance: 95.0
click at [386, 57] on button "Sentar y Asignar" at bounding box center [374, 55] width 43 height 14
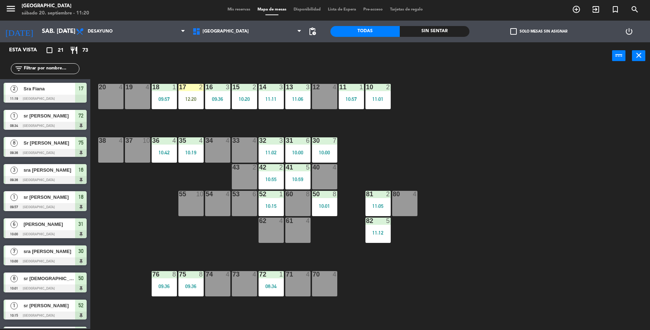
click at [205, 94] on div "16 3 09:36" at bounding box center [217, 96] width 25 height 25
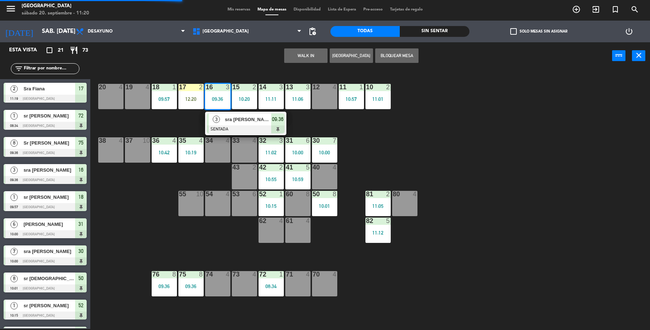
click at [232, 119] on span "sra Cristina" at bounding box center [248, 120] width 46 height 8
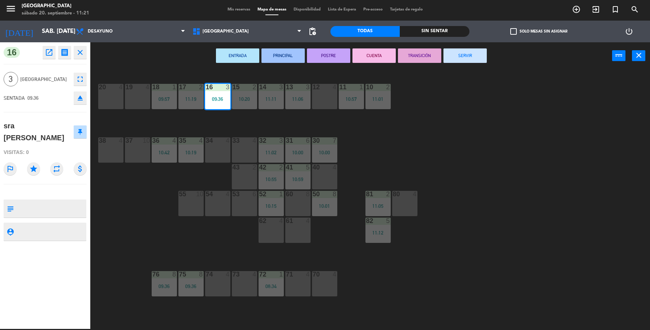
drag, startPoint x: 462, startPoint y: 56, endPoint x: 458, endPoint y: 56, distance: 4.3
click at [461, 56] on button "SERVIR" at bounding box center [465, 55] width 43 height 14
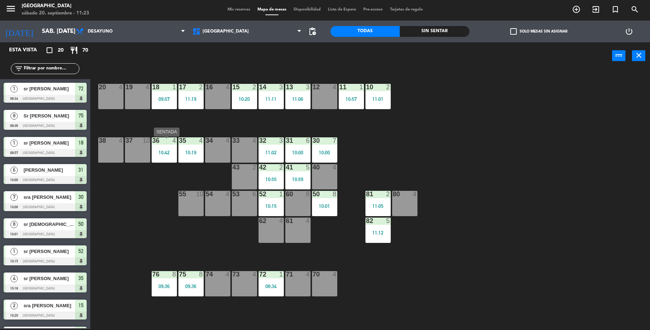
click at [168, 158] on div "36 4 10:42" at bounding box center [164, 149] width 25 height 25
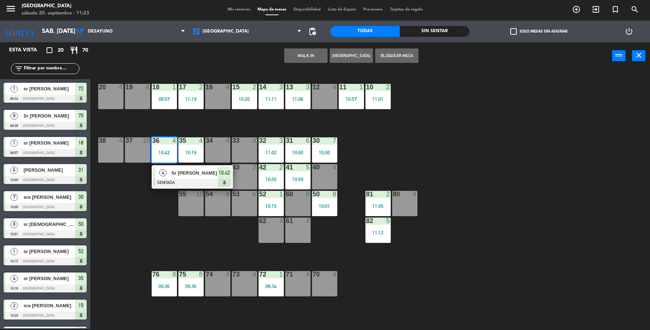
click at [194, 177] on div "Sr Ricardo" at bounding box center [194, 173] width 47 height 12
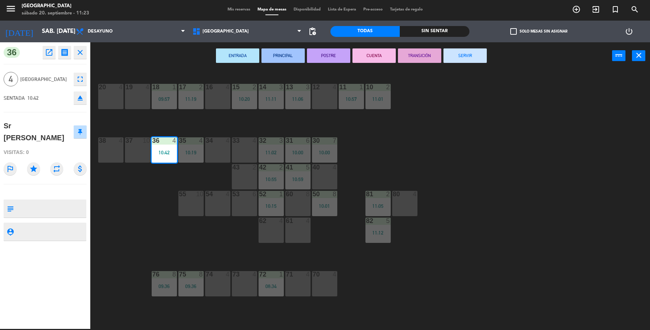
click at [453, 52] on button "SERVIR" at bounding box center [465, 55] width 43 height 14
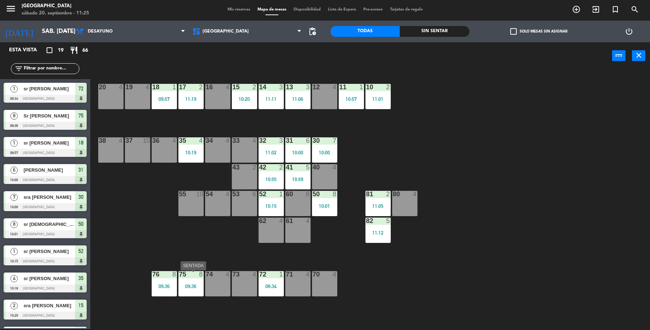
click at [197, 284] on div "09:36" at bounding box center [191, 286] width 25 height 5
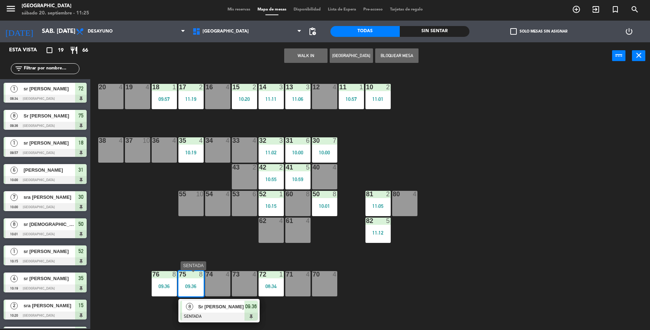
click at [241, 315] on div "19 4 18 1 09:57 17 2 11:19 16 4 15 2 10:20 14 3 11:11 13 3 11:06 12 4 11 1 10:5…" at bounding box center [374, 200] width 554 height 259
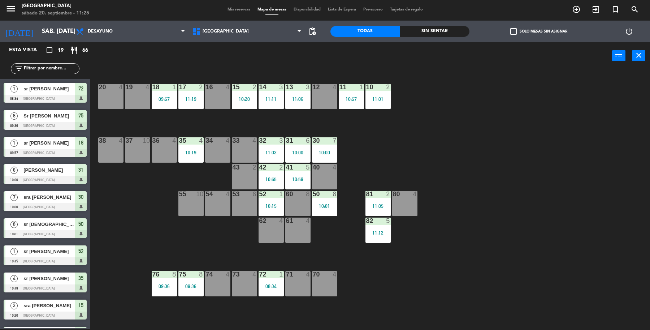
click at [192, 286] on div "09:36" at bounding box center [191, 286] width 25 height 5
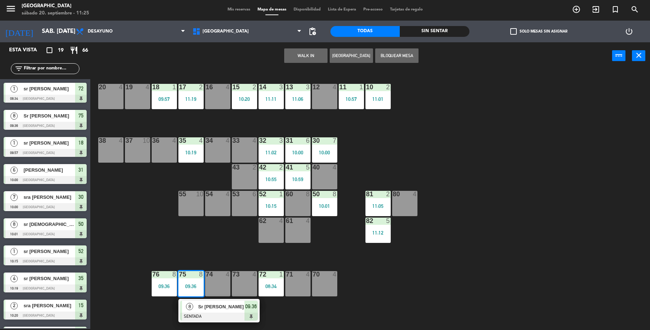
click at [211, 314] on div at bounding box center [219, 317] width 78 height 8
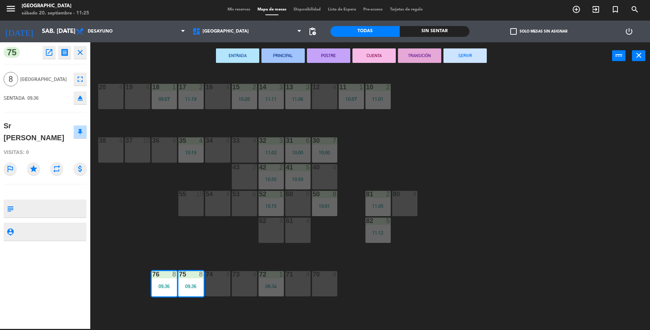
click at [464, 53] on button "SERVIR" at bounding box center [465, 55] width 43 height 14
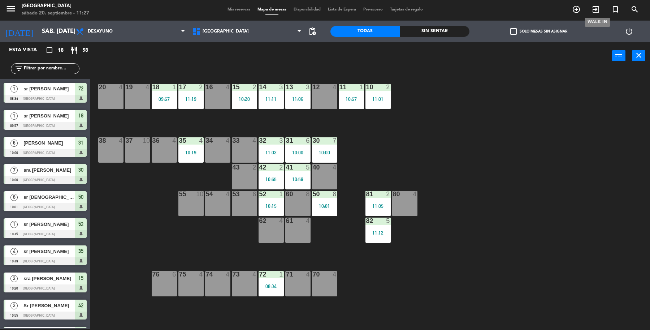
click at [603, 10] on span "exit_to_app" at bounding box center [597, 9] width 20 height 12
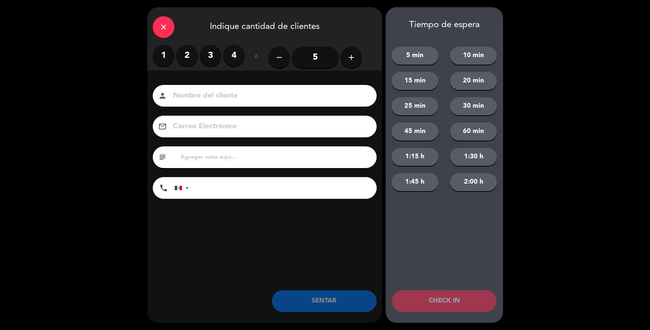
click at [203, 87] on div "person" at bounding box center [265, 96] width 224 height 22
drag, startPoint x: 213, startPoint y: 60, endPoint x: 282, endPoint y: 31, distance: 74.8
click at [224, 55] on div "1 2 3 4" at bounding box center [199, 56] width 92 height 22
click at [298, 96] on input "Sr" at bounding box center [269, 96] width 195 height 13
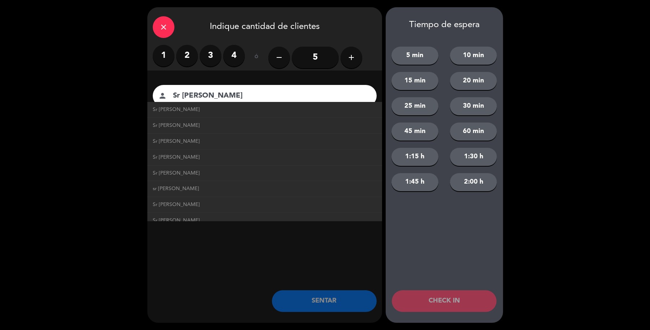
type input "Sr [PERSON_NAME]"
click at [212, 56] on label "3" at bounding box center [211, 56] width 22 height 22
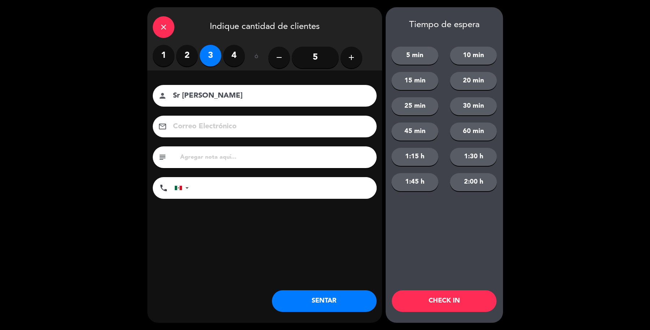
click at [322, 303] on button "SENTAR" at bounding box center [324, 301] width 105 height 22
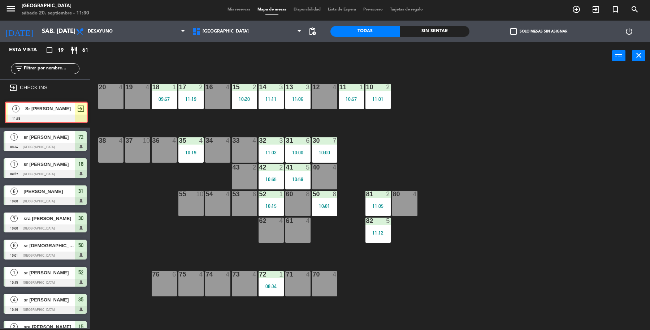
click at [58, 109] on div "3 Sr Jose Lozano 11:28 exit_to_app 3 Sr Jose Lozano 11:28 exit_to_app" at bounding box center [45, 112] width 90 height 29
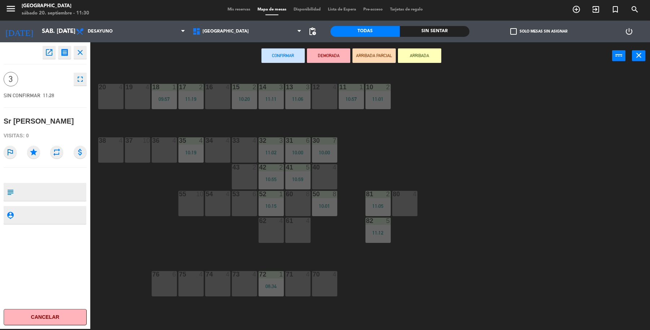
click at [218, 99] on div "16 4" at bounding box center [217, 96] width 25 height 25
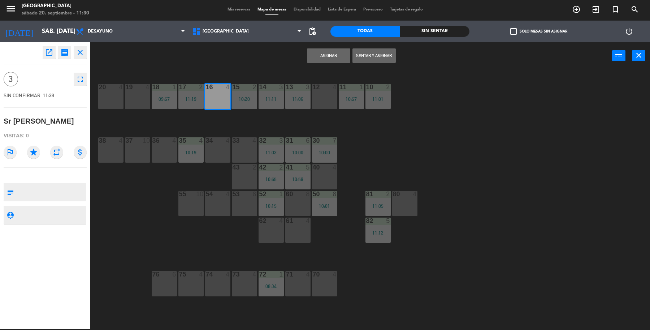
click at [384, 57] on button "Sentar y Asignar" at bounding box center [374, 55] width 43 height 14
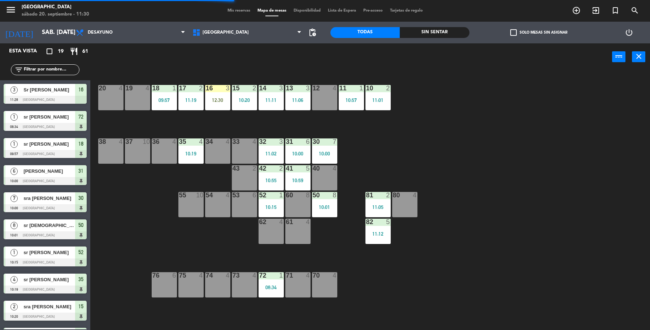
scroll to position [1, 0]
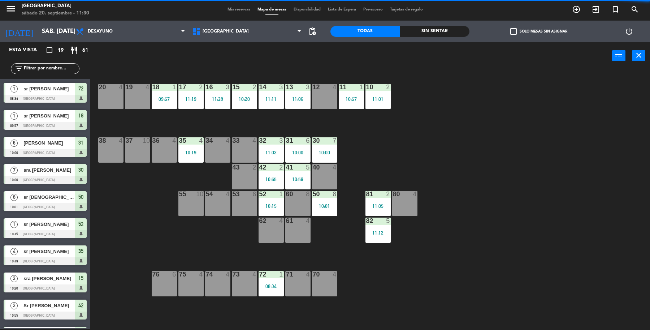
click at [592, 8] on span "exit_to_app" at bounding box center [597, 9] width 20 height 12
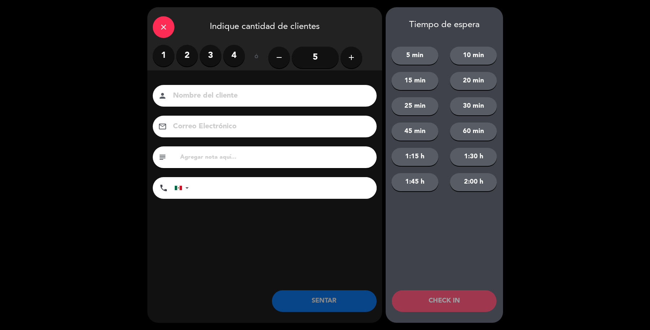
click at [189, 55] on label "2" at bounding box center [187, 56] width 22 height 22
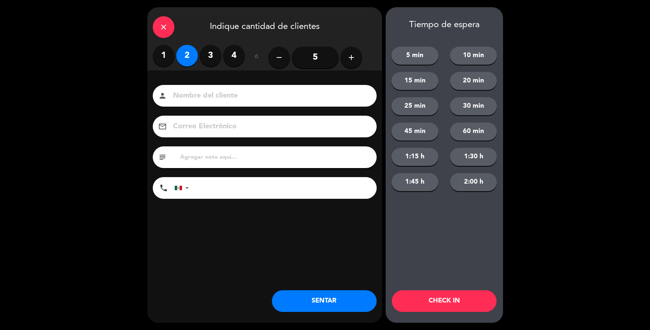
drag, startPoint x: 197, startPoint y: 88, endPoint x: 192, endPoint y: 96, distance: 9.2
click at [197, 91] on div "person" at bounding box center [265, 96] width 224 height 22
click at [192, 96] on input at bounding box center [269, 96] width 195 height 13
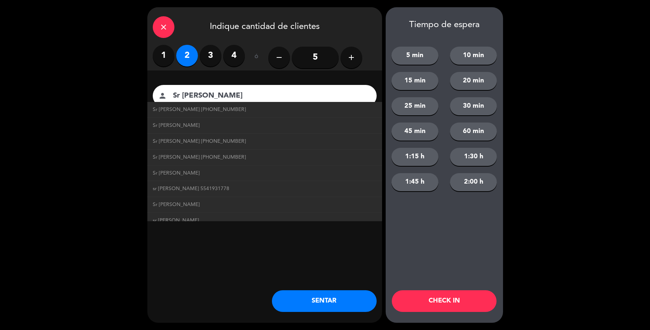
type input "Sr [PERSON_NAME]"
click at [338, 304] on button "SENTAR" at bounding box center [324, 301] width 105 height 22
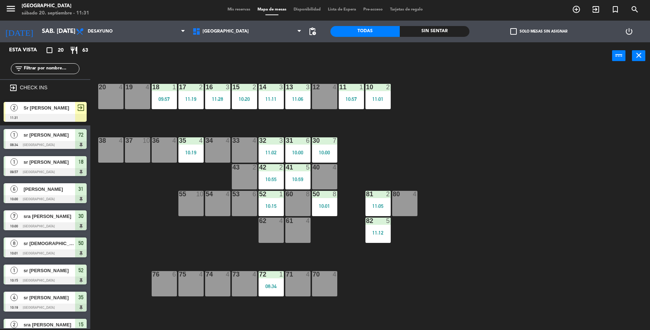
click at [54, 120] on div "2 Sr [PERSON_NAME] 11:31 exit_to_app" at bounding box center [45, 111] width 90 height 27
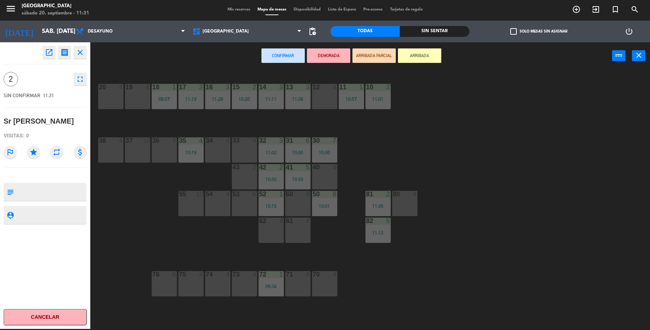
click at [317, 102] on div "12 4" at bounding box center [324, 96] width 25 height 25
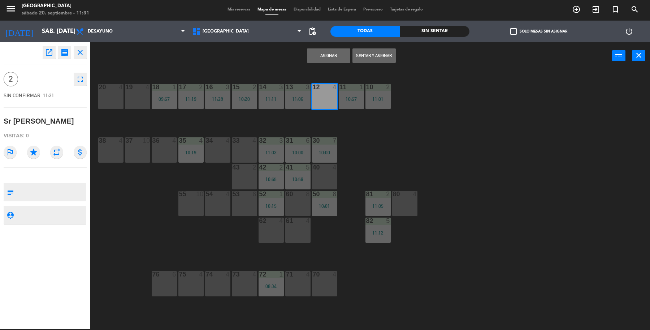
click at [374, 54] on button "Sentar y Asignar" at bounding box center [374, 55] width 43 height 14
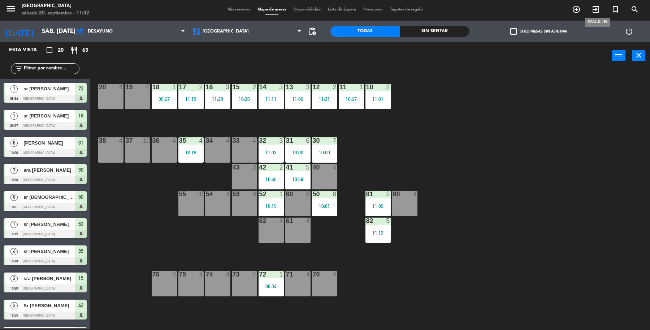
click at [590, 9] on span "exit_to_app" at bounding box center [597, 9] width 20 height 12
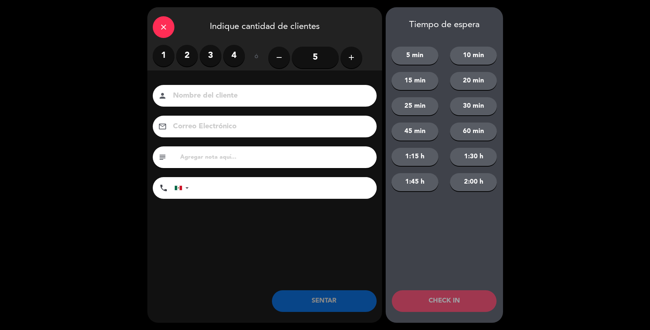
drag, startPoint x: 190, startPoint y: 52, endPoint x: 186, endPoint y: 102, distance: 49.6
click at [190, 54] on label "2" at bounding box center [187, 56] width 22 height 22
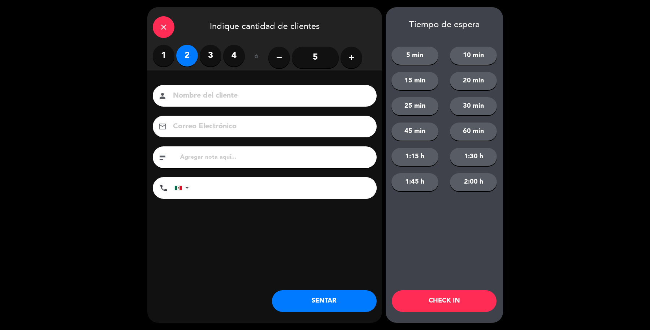
click at [201, 93] on input at bounding box center [269, 96] width 195 height 13
type input "sr [PERSON_NAME]"
click at [324, 296] on button "SENTAR" at bounding box center [324, 301] width 105 height 22
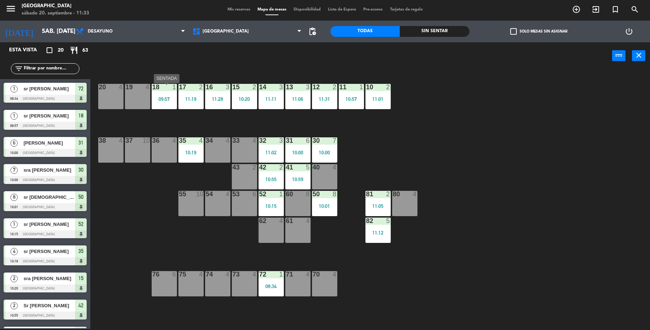
click at [169, 107] on div "18 1 09:57" at bounding box center [164, 96] width 25 height 25
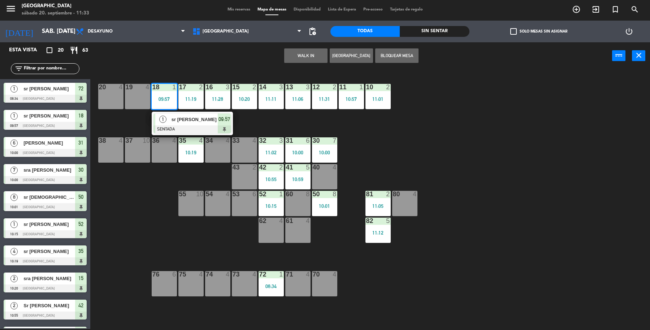
click at [173, 118] on span "sr [PERSON_NAME]" at bounding box center [195, 120] width 46 height 8
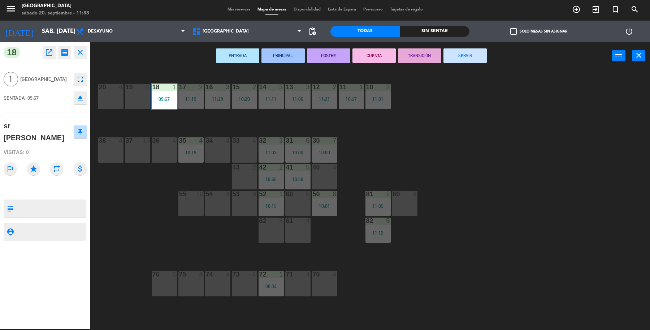
click at [472, 55] on button "SERVIR" at bounding box center [465, 55] width 43 height 14
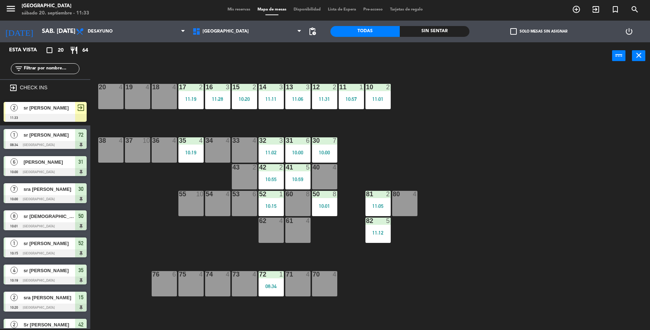
click at [47, 110] on div "sr [PERSON_NAME]" at bounding box center [49, 108] width 52 height 12
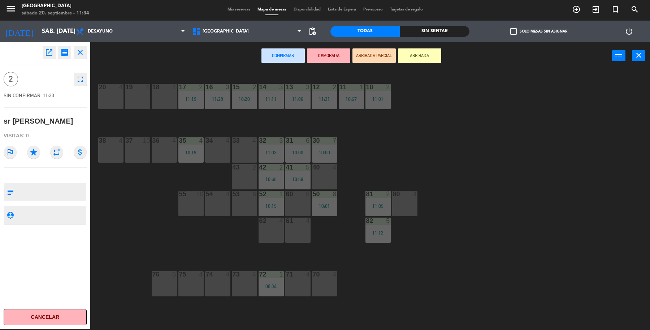
click at [124, 94] on div "19 4 18 4 17 2 11:19 16 3 11:28 15 2 10:20 14 3 11:11 13 3 11:06 12 2 11:31 11 …" at bounding box center [374, 200] width 554 height 259
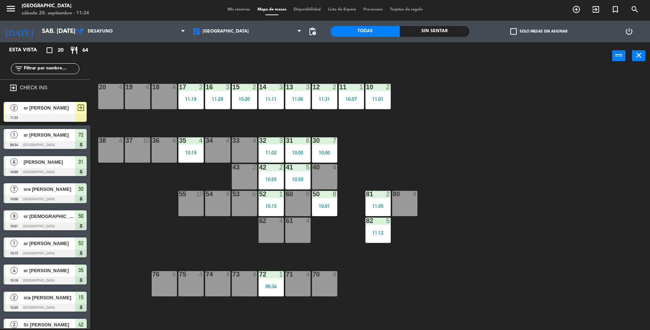
drag, startPoint x: 52, startPoint y: 119, endPoint x: 112, endPoint y: 104, distance: 62.3
click at [62, 115] on div "2 sr Mario 11:33 exit_to_app" at bounding box center [45, 111] width 90 height 27
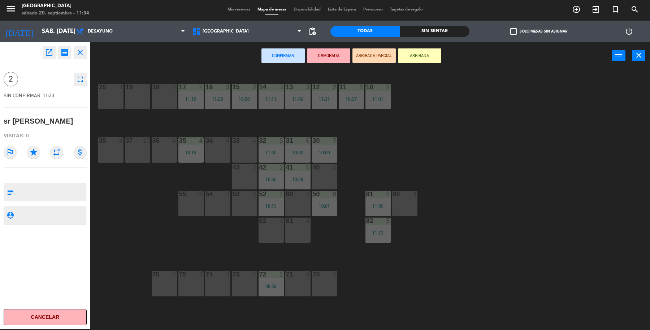
click at [158, 97] on div "18 4" at bounding box center [164, 96] width 25 height 25
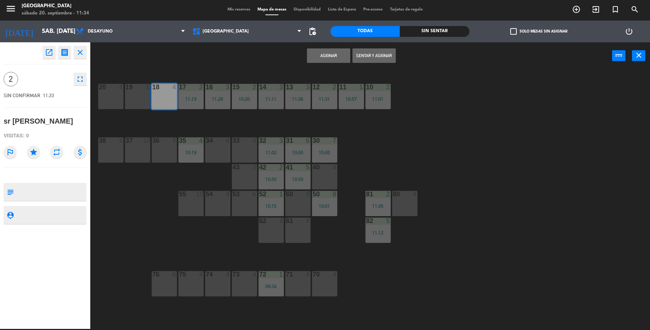
click at [131, 100] on div "19 4" at bounding box center [137, 96] width 25 height 25
click at [168, 99] on div "18 4" at bounding box center [164, 96] width 25 height 25
drag, startPoint x: 360, startPoint y: 53, endPoint x: 433, endPoint y: 145, distance: 117.1
click at [360, 55] on button "Sentar y Asignar" at bounding box center [374, 55] width 43 height 14
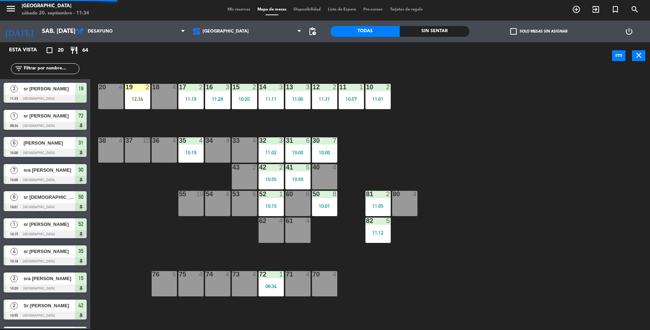
click at [401, 218] on div "19 2 12:34 18 4 17 2 11:19 16 3 11:28 15 2 10:20 14 3 11:11 13 3 11:06 12 2 11:…" at bounding box center [374, 200] width 554 height 259
click at [399, 202] on div "80 4" at bounding box center [404, 203] width 25 height 25
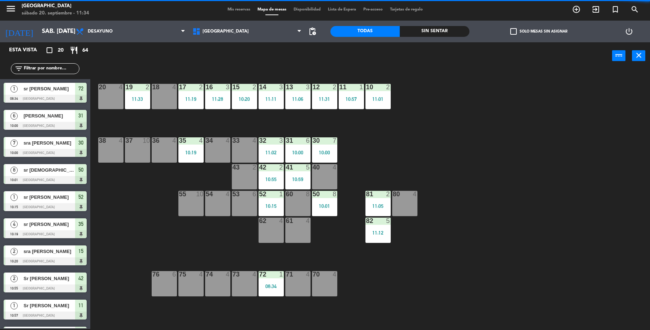
click at [408, 203] on div "80 4" at bounding box center [404, 203] width 25 height 25
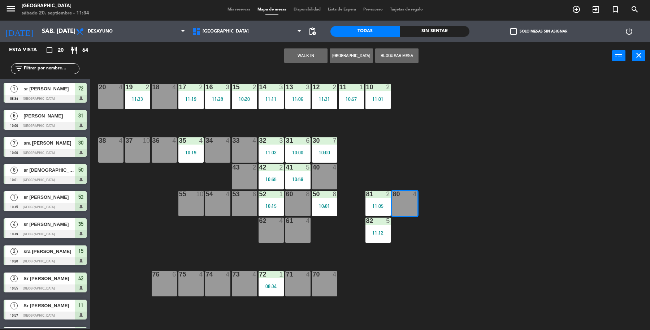
click at [323, 55] on button "WALK IN" at bounding box center [305, 55] width 43 height 14
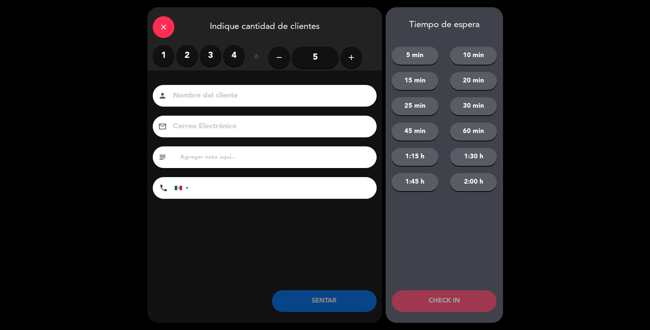
click at [162, 64] on label "1" at bounding box center [164, 56] width 22 height 22
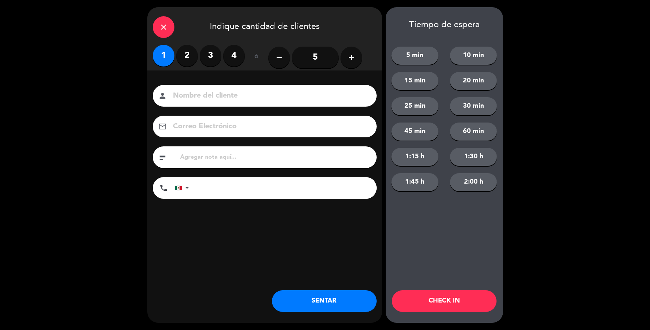
drag, startPoint x: 189, startPoint y: 107, endPoint x: 194, endPoint y: 100, distance: 8.3
click at [192, 103] on div "Nombre del cliente person Correo Electrónico email subject phone [GEOGRAPHIC_DA…" at bounding box center [264, 143] width 235 height 116
click at [194, 100] on input at bounding box center [269, 96] width 195 height 13
type input "sr [PERSON_NAME]"
click at [301, 300] on button "SENTAR" at bounding box center [324, 301] width 105 height 22
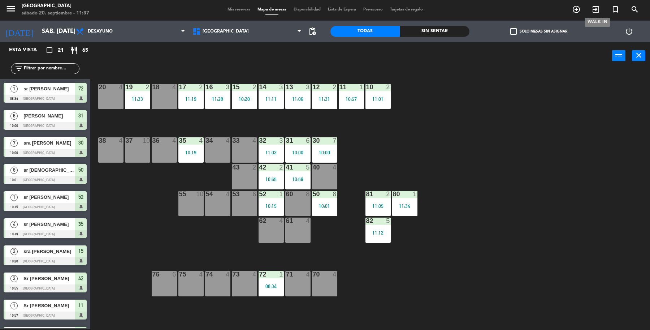
click at [599, 10] on icon "exit_to_app" at bounding box center [596, 9] width 9 height 9
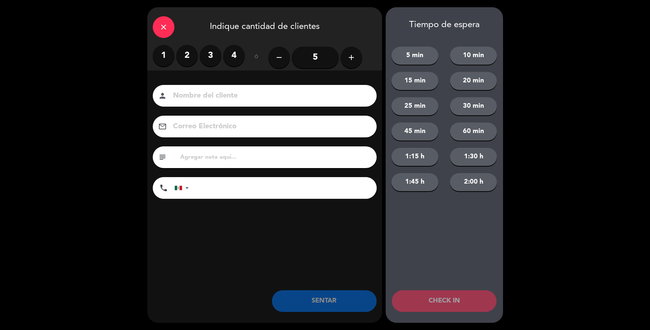
click at [166, 56] on label "1" at bounding box center [164, 56] width 22 height 22
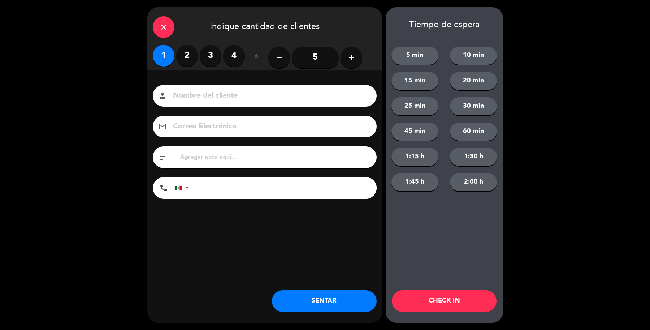
click at [179, 87] on div "person" at bounding box center [265, 96] width 224 height 22
click at [187, 98] on input at bounding box center [269, 96] width 195 height 13
type input "sr [PERSON_NAME]"
click at [349, 294] on button "SENTAR" at bounding box center [324, 301] width 105 height 22
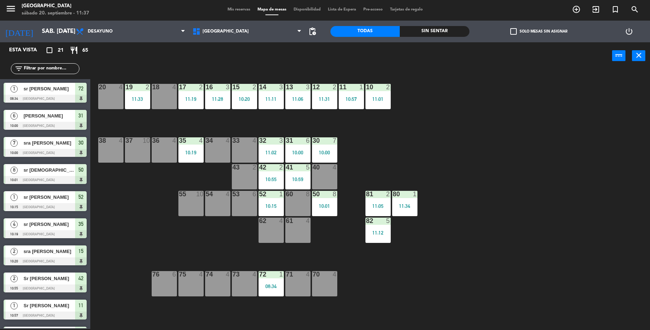
click at [327, 178] on div "40 4" at bounding box center [324, 176] width 25 height 25
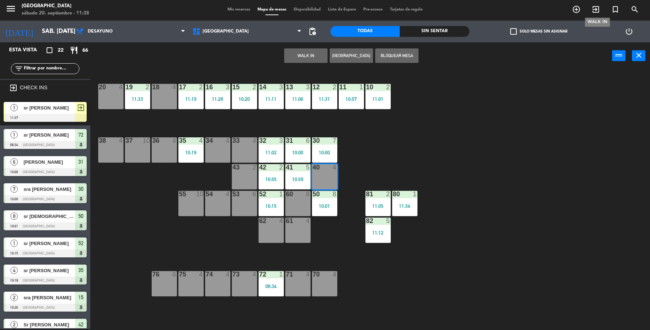
click at [601, 6] on span "exit_to_app" at bounding box center [597, 9] width 20 height 12
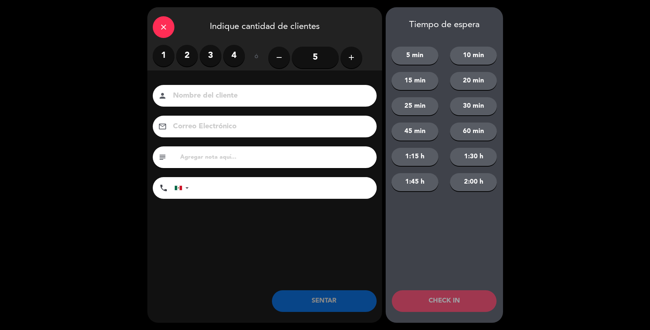
click at [200, 58] on label "3" at bounding box center [211, 56] width 22 height 22
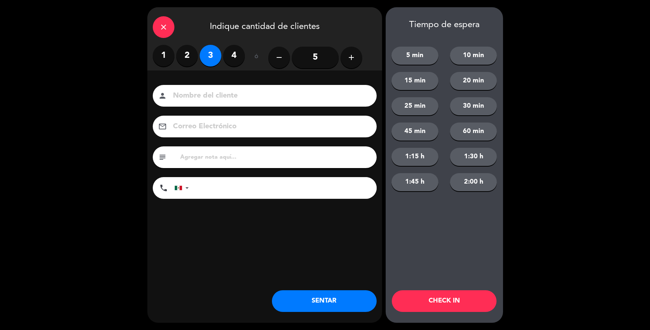
click at [192, 64] on label "2" at bounding box center [187, 56] width 22 height 22
click at [203, 89] on div "person" at bounding box center [265, 96] width 224 height 22
click at [214, 95] on input at bounding box center [269, 96] width 195 height 13
type input "sr [PERSON_NAME]"
click at [287, 296] on button "SENTAR" at bounding box center [324, 301] width 105 height 22
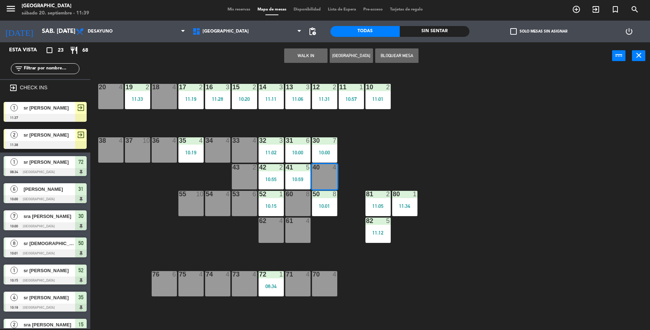
drag, startPoint x: 50, startPoint y: 113, endPoint x: 98, endPoint y: 98, distance: 51.2
click at [50, 113] on div "1 sr Oscar 11:37 exit_to_app" at bounding box center [45, 111] width 90 height 27
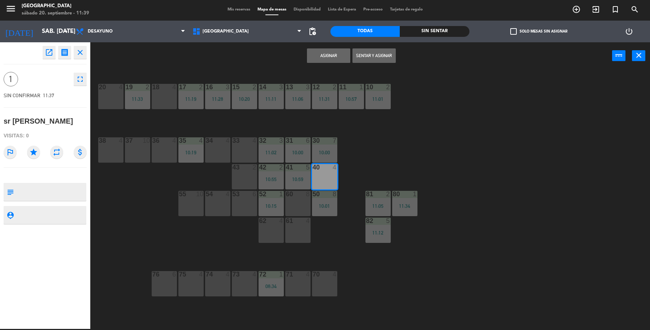
click at [391, 58] on button "Sentar y Asignar" at bounding box center [374, 55] width 43 height 14
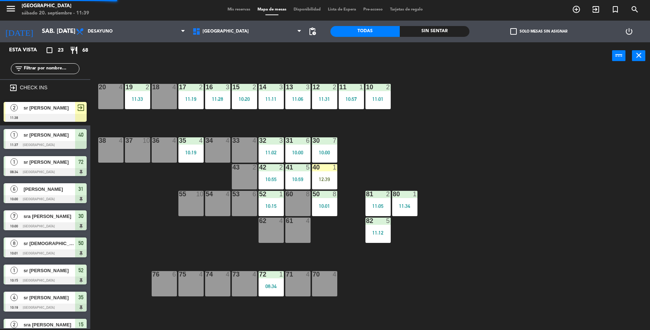
drag, startPoint x: 47, startPoint y: 110, endPoint x: 53, endPoint y: 107, distance: 6.6
click at [48, 109] on div "2 sr [PERSON_NAME] 11:38 exit_to_app" at bounding box center [45, 111] width 90 height 27
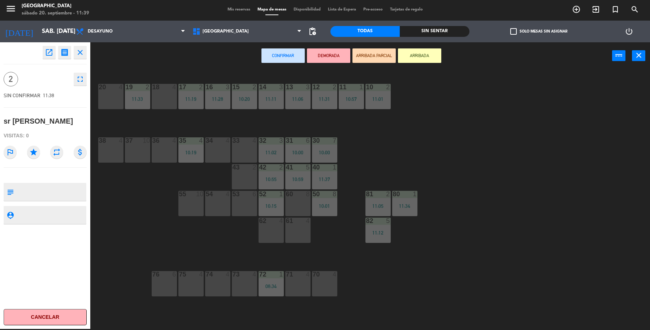
click at [166, 104] on div "18 4" at bounding box center [164, 96] width 25 height 25
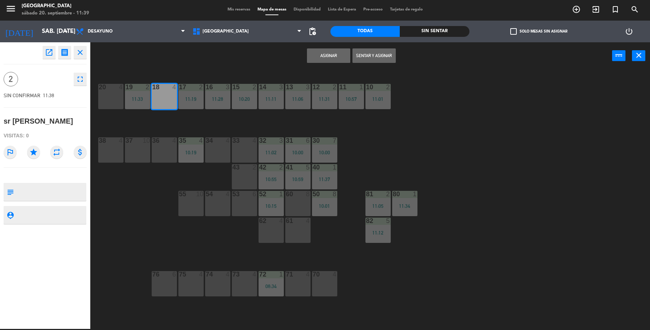
click at [386, 53] on button "Sentar y Asignar" at bounding box center [374, 55] width 43 height 14
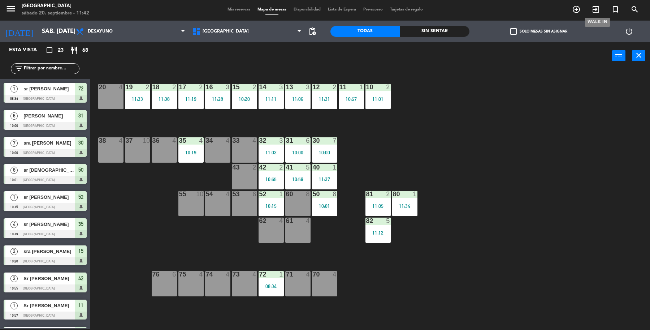
click at [599, 8] on icon "exit_to_app" at bounding box center [596, 9] width 9 height 9
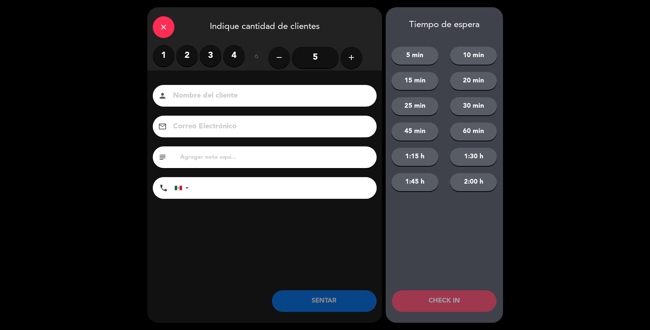
click at [208, 57] on label "3" at bounding box center [211, 56] width 22 height 22
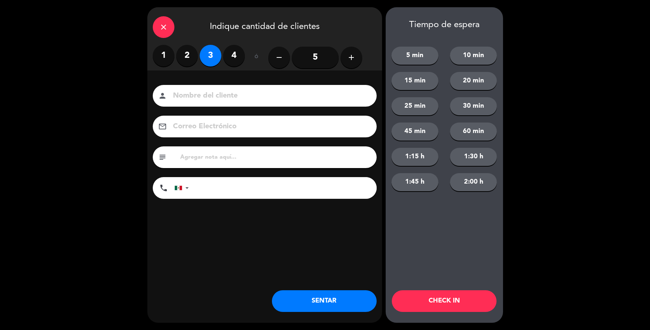
drag, startPoint x: 249, startPoint y: 100, endPoint x: 437, endPoint y: 52, distance: 193.3
click at [254, 99] on input at bounding box center [269, 96] width 195 height 13
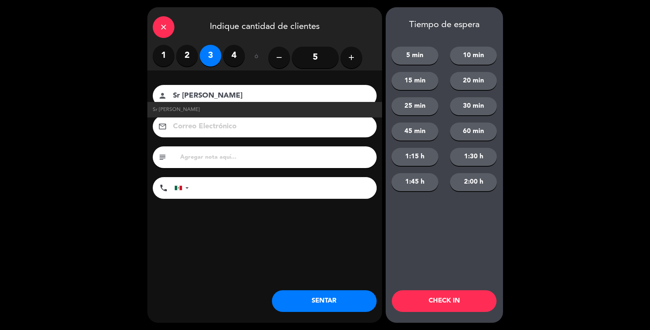
type input "Sr [PERSON_NAME]"
click at [319, 297] on button "SENTAR" at bounding box center [324, 301] width 105 height 22
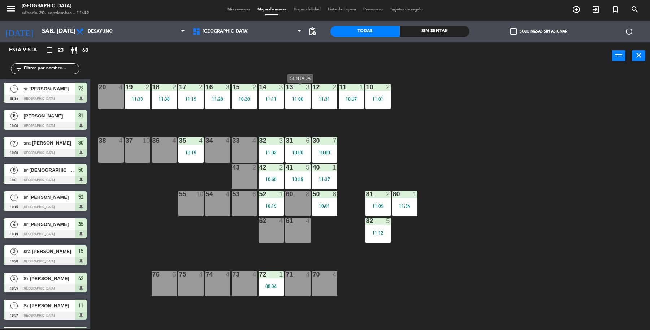
click at [304, 105] on div "13 3 11:06" at bounding box center [297, 96] width 25 height 25
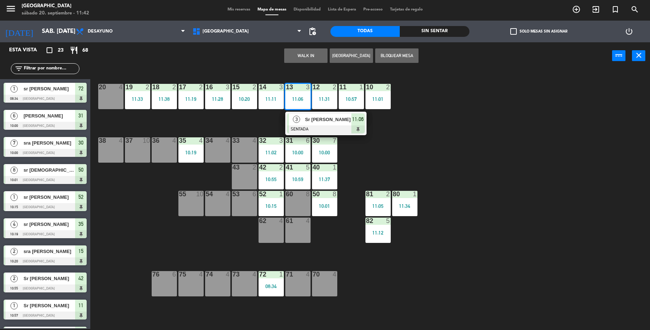
click at [318, 123] on span "Sr [PERSON_NAME]" at bounding box center [328, 120] width 46 height 8
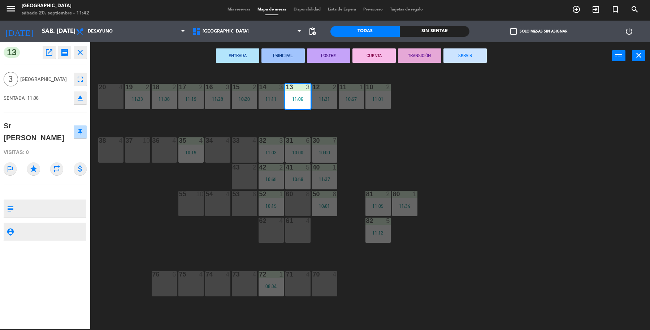
click at [464, 58] on button "SERVIR" at bounding box center [465, 55] width 43 height 14
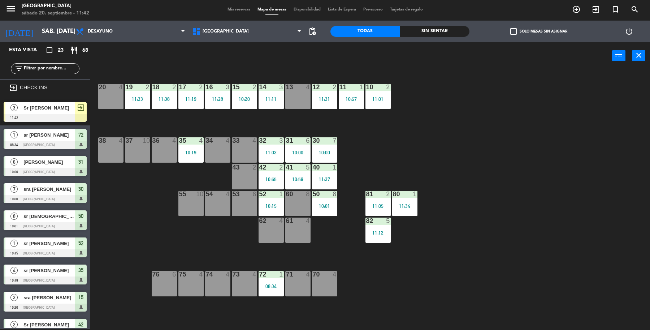
click at [44, 107] on span "Sr [PERSON_NAME]" at bounding box center [49, 108] width 52 height 8
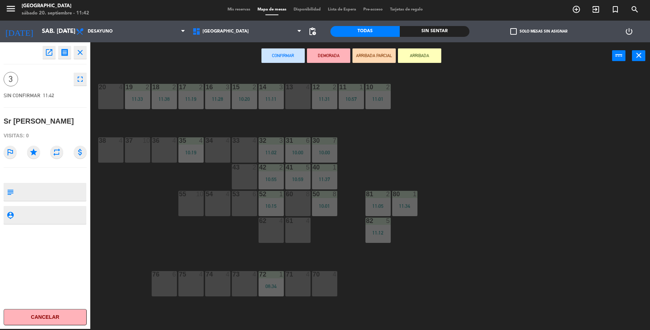
click at [303, 96] on div "13 4" at bounding box center [297, 96] width 25 height 25
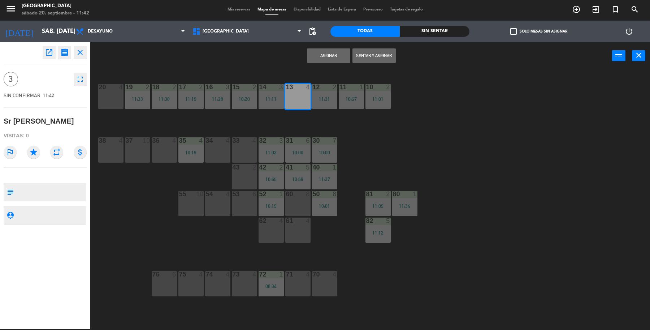
drag, startPoint x: 387, startPoint y: 52, endPoint x: 389, endPoint y: 71, distance: 18.6
click at [386, 55] on button "Sentar y Asignar" at bounding box center [374, 55] width 43 height 14
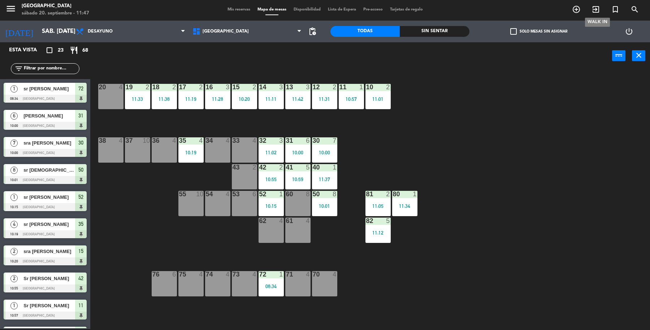
click at [597, 7] on icon "exit_to_app" at bounding box center [596, 9] width 9 height 9
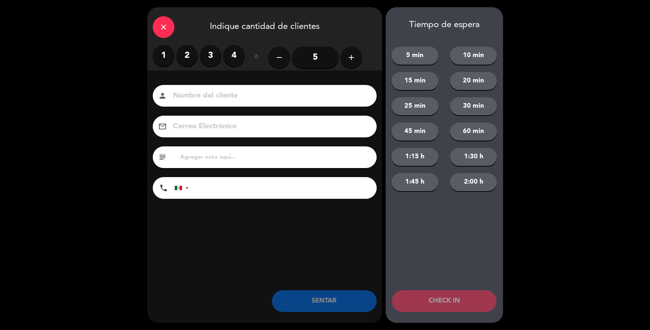
click at [214, 58] on label "3" at bounding box center [211, 56] width 22 height 22
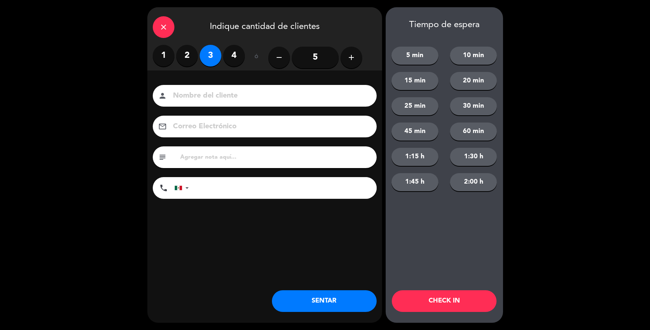
click at [261, 99] on input at bounding box center [269, 96] width 195 height 13
type input "Sr [PERSON_NAME]"
click at [321, 306] on button "SENTAR" at bounding box center [324, 301] width 105 height 22
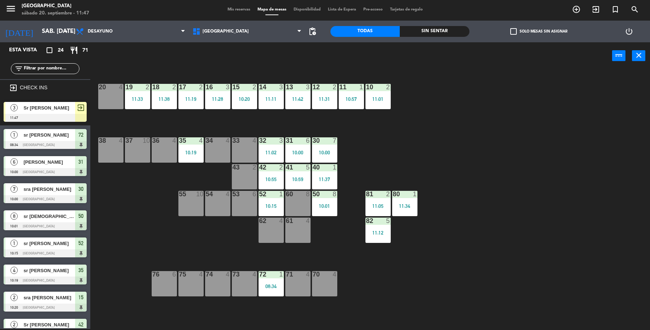
click at [74, 104] on span "Sr [PERSON_NAME]" at bounding box center [49, 108] width 52 height 8
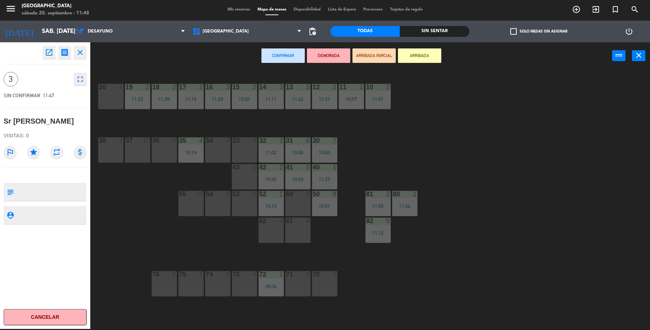
click at [352, 261] on div "19 2 11:33 18 2 11:38 17 2 11:19 16 3 11:28 15 2 10:20 14 3 11:11 13 3 11:42 12…" at bounding box center [374, 200] width 554 height 259
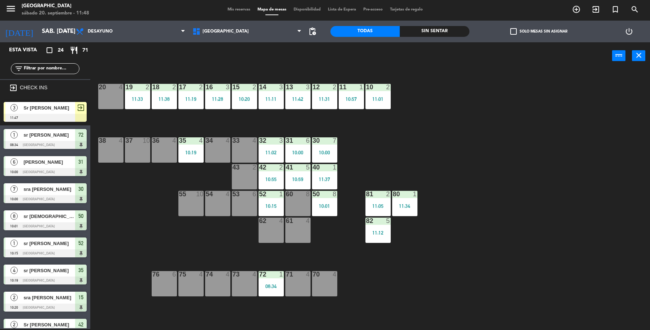
click at [270, 191] on div at bounding box center [271, 194] width 12 height 7
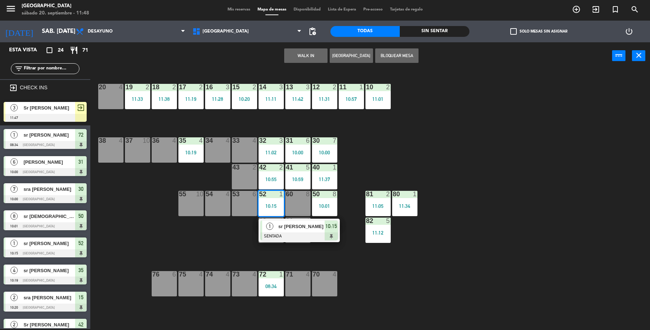
click at [313, 229] on span "sr [PERSON_NAME]" at bounding box center [302, 227] width 46 height 8
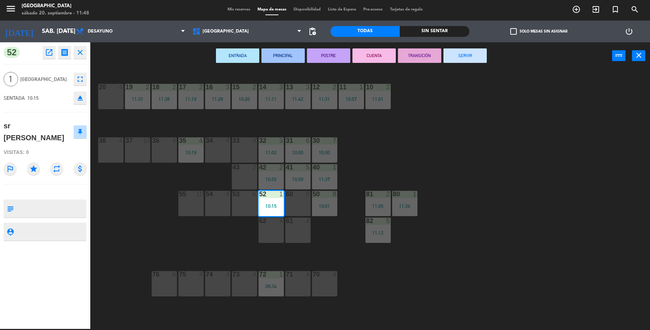
click at [467, 59] on button "SERVIR" at bounding box center [465, 55] width 43 height 14
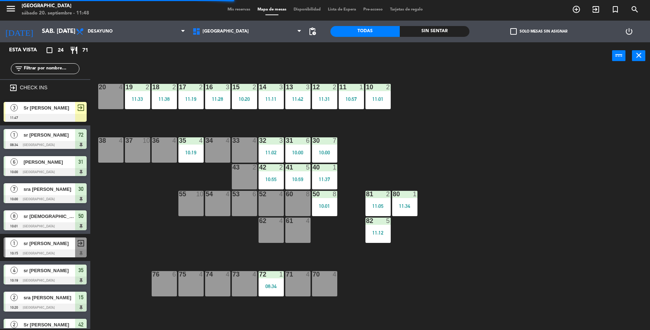
drag, startPoint x: 55, startPoint y: 111, endPoint x: 59, endPoint y: 113, distance: 4.4
click at [55, 111] on div "3 Sr [PERSON_NAME] 11:47 exit_to_app" at bounding box center [45, 111] width 90 height 27
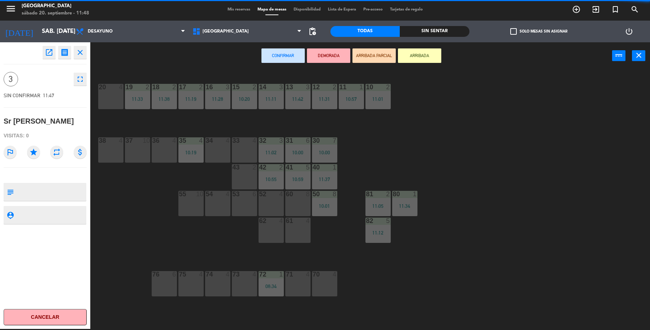
click at [275, 207] on div "52 4" at bounding box center [271, 203] width 25 height 25
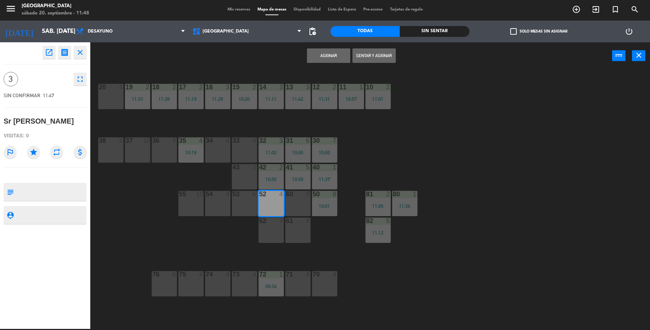
click at [371, 60] on button "Sentar y Asignar" at bounding box center [374, 55] width 43 height 14
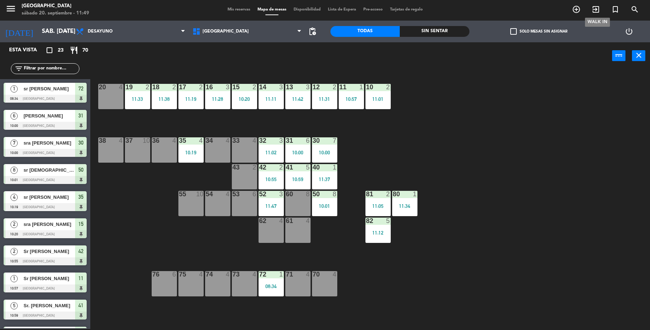
click at [597, 10] on icon "exit_to_app" at bounding box center [596, 9] width 9 height 9
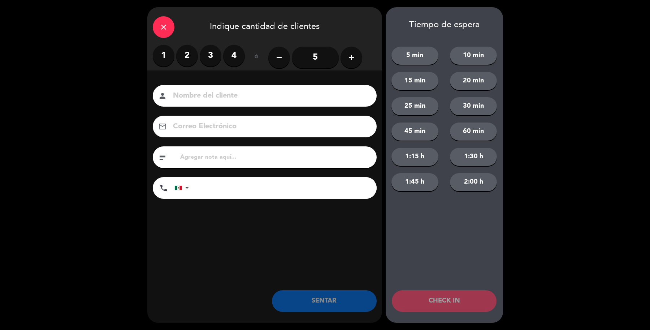
click at [231, 56] on label "4" at bounding box center [234, 56] width 22 height 22
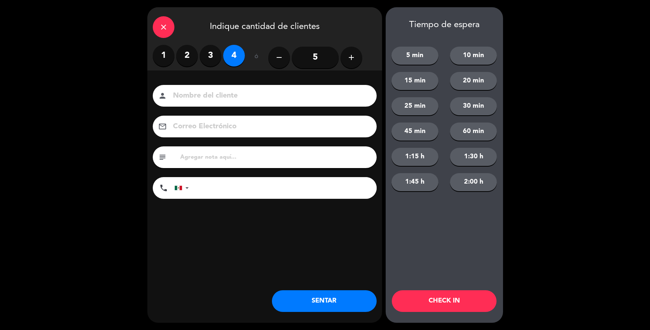
click at [234, 94] on input at bounding box center [269, 96] width 195 height 13
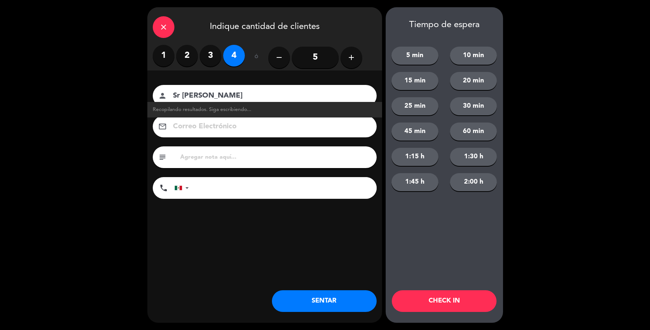
type input "Sr [PERSON_NAME]"
click at [211, 57] on label "3" at bounding box center [211, 56] width 22 height 22
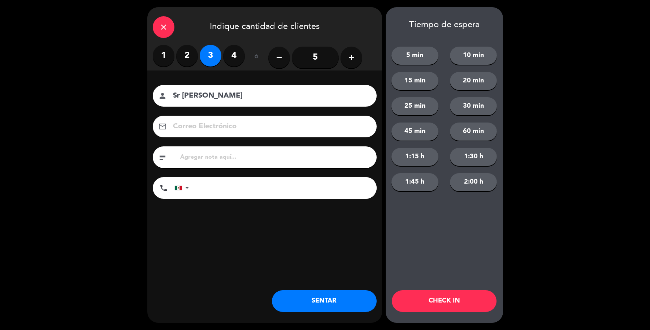
click at [296, 299] on button "SENTAR" at bounding box center [324, 301] width 105 height 22
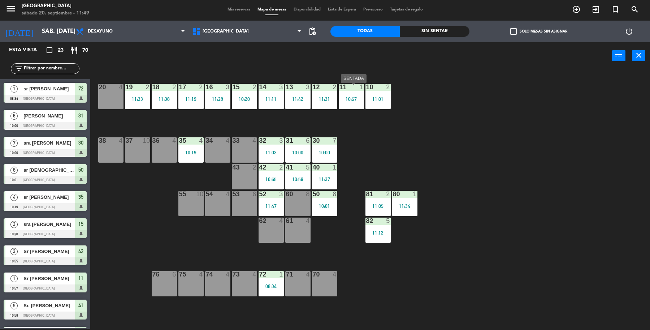
click at [355, 102] on div "11 1 10:57" at bounding box center [351, 96] width 25 height 25
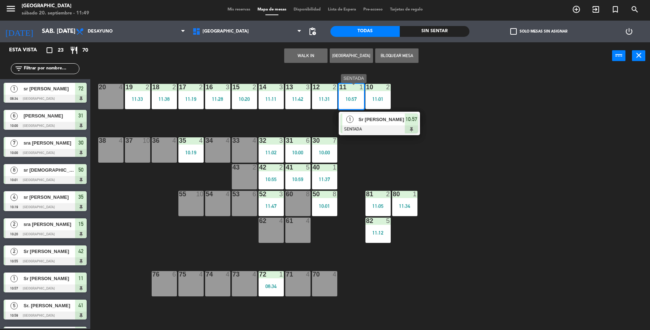
click at [386, 129] on div at bounding box center [380, 129] width 78 height 8
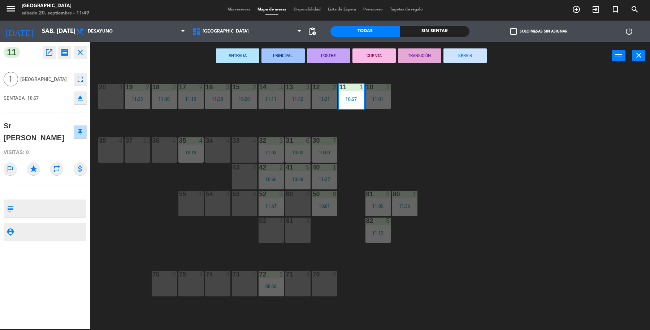
click at [453, 59] on button "SERVIR" at bounding box center [465, 55] width 43 height 14
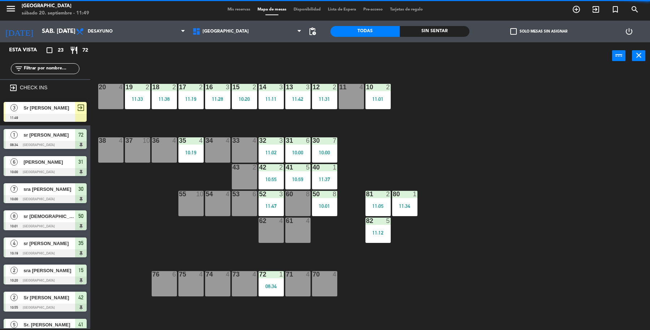
click at [66, 114] on div at bounding box center [45, 118] width 83 height 8
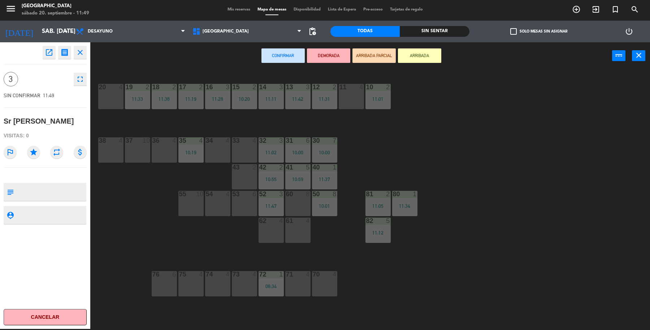
click at [363, 235] on div "19 2 11:33 18 2 11:38 17 2 11:19 16 3 11:28 15 2 10:20 14 3 11:11 13 3 11:42 12…" at bounding box center [374, 200] width 554 height 259
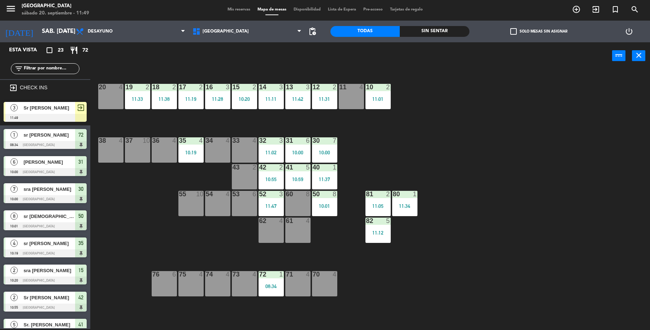
click at [280, 279] on div "72 1 08:34" at bounding box center [271, 283] width 25 height 25
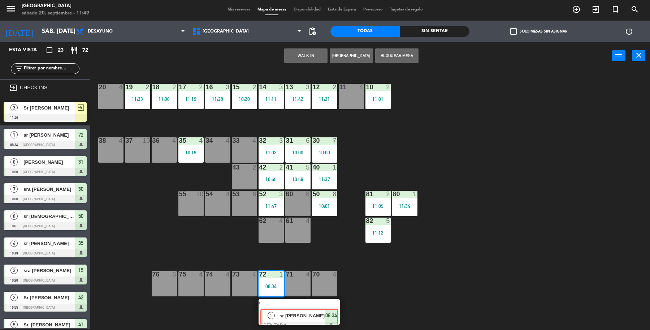
click at [306, 311] on div "19 2 11:33 18 2 11:38 17 2 11:19 16 3 11:28 15 2 10:20 14 3 11:11 13 3 11:42 12…" at bounding box center [374, 200] width 554 height 259
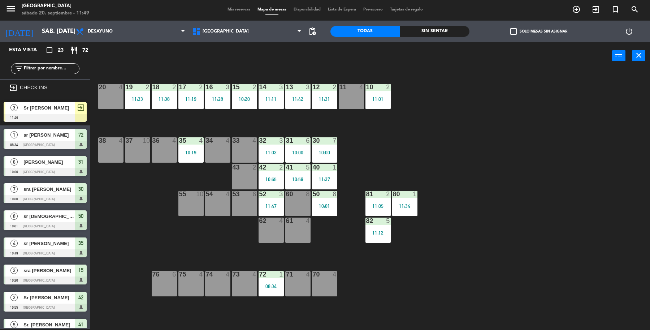
click at [274, 276] on div at bounding box center [271, 274] width 12 height 7
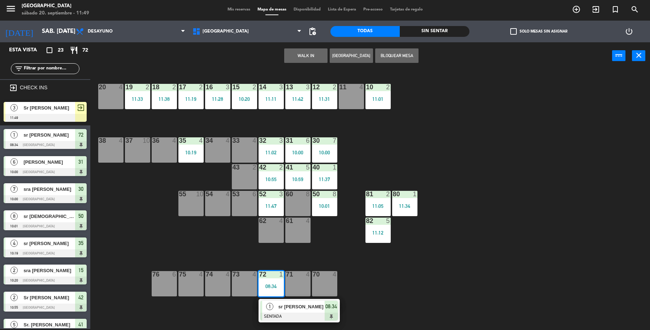
click at [300, 311] on div "sr [PERSON_NAME]" at bounding box center [301, 307] width 47 height 12
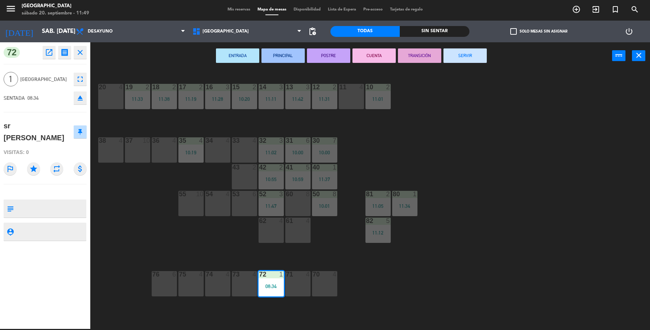
click at [472, 53] on button "SERVIR" at bounding box center [465, 55] width 43 height 14
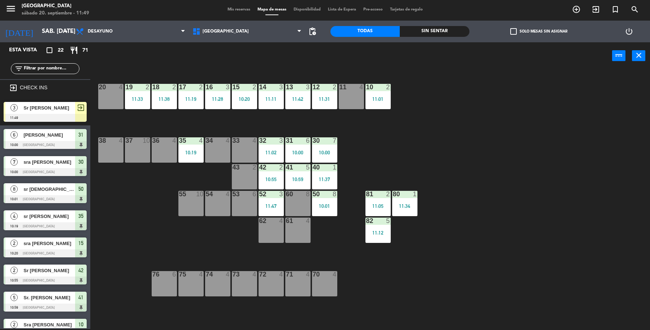
click at [271, 284] on div "72 4" at bounding box center [271, 283] width 25 height 25
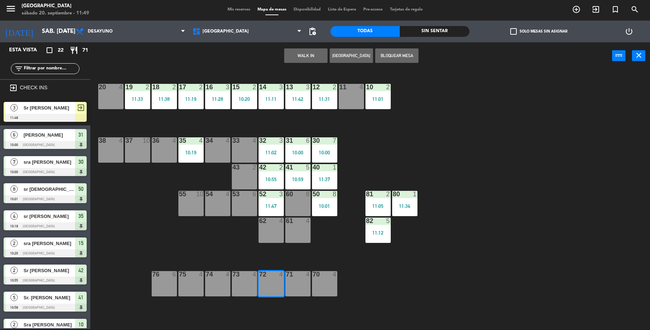
click at [54, 118] on div at bounding box center [45, 118] width 83 height 8
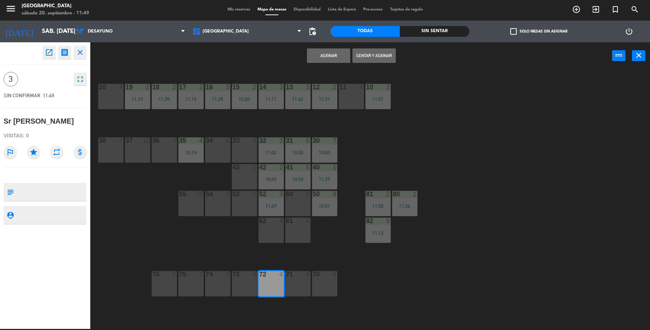
click at [367, 58] on button "Sentar y Asignar" at bounding box center [374, 55] width 43 height 14
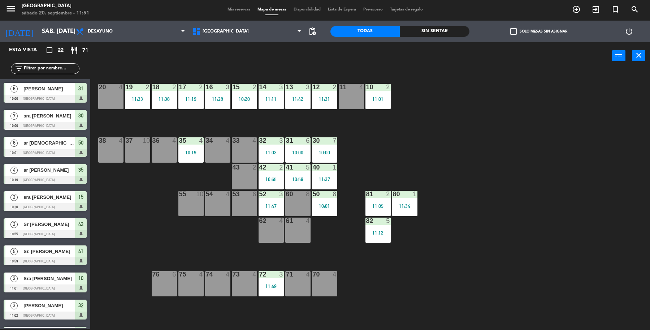
click at [599, 15] on span "exit_to_app" at bounding box center [597, 9] width 20 height 12
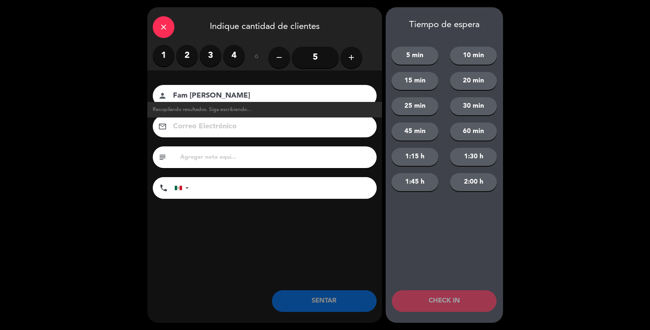
type input "Fam [PERSON_NAME]"
click at [186, 58] on label "2" at bounding box center [187, 56] width 22 height 22
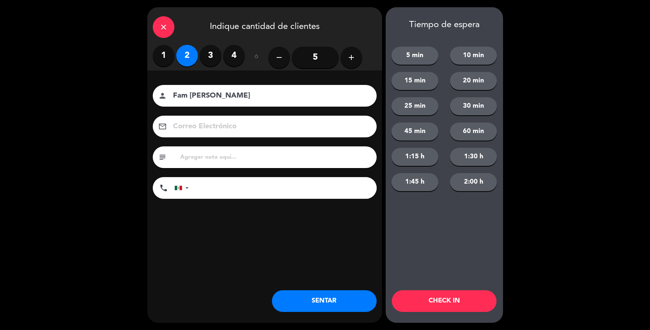
click at [319, 306] on button "SENTAR" at bounding box center [324, 301] width 105 height 22
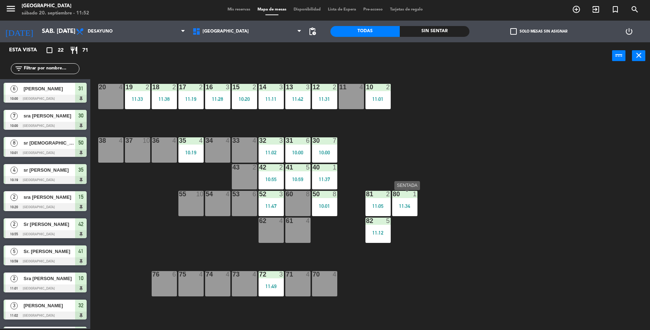
click at [409, 207] on div "11:34" at bounding box center [404, 205] width 25 height 5
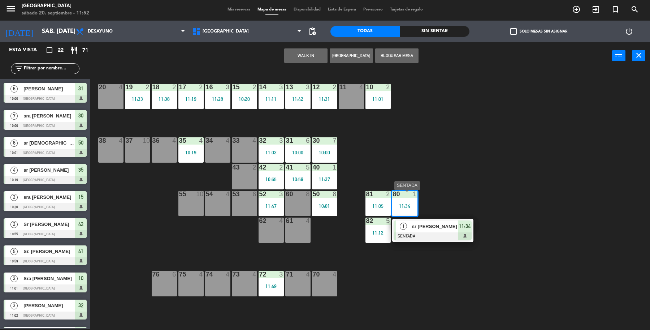
click at [429, 236] on div at bounding box center [433, 236] width 78 height 8
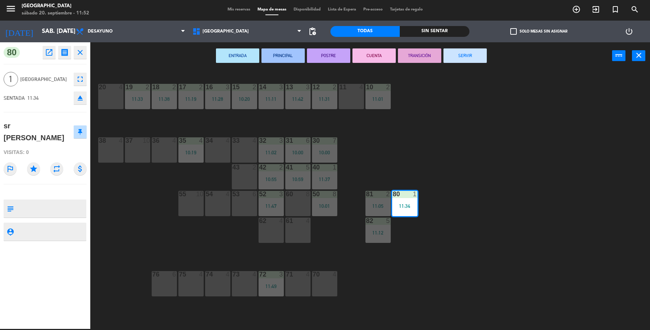
click at [456, 60] on button "SERVIR" at bounding box center [465, 55] width 43 height 14
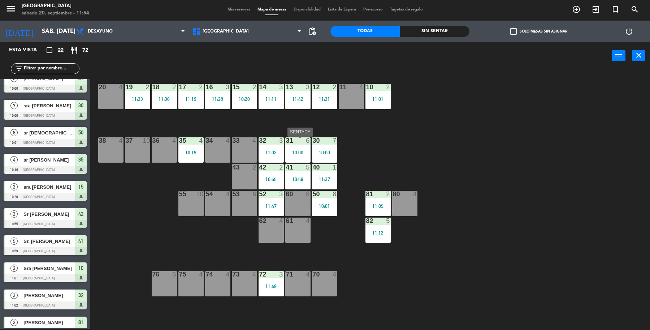
click at [304, 152] on div "10:00" at bounding box center [297, 152] width 25 height 5
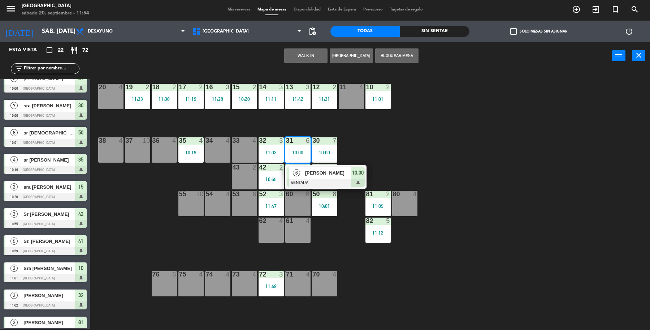
click at [325, 179] on div at bounding box center [326, 183] width 78 height 8
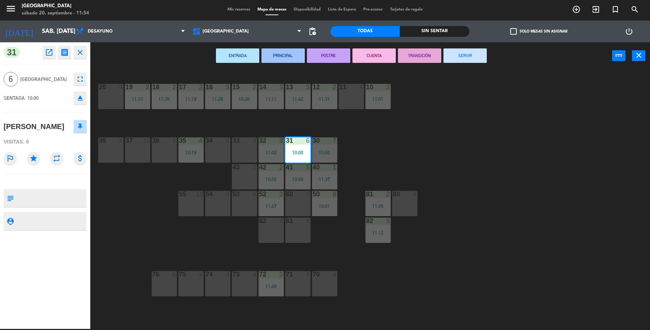
click at [478, 55] on button "SERVIR" at bounding box center [465, 55] width 43 height 14
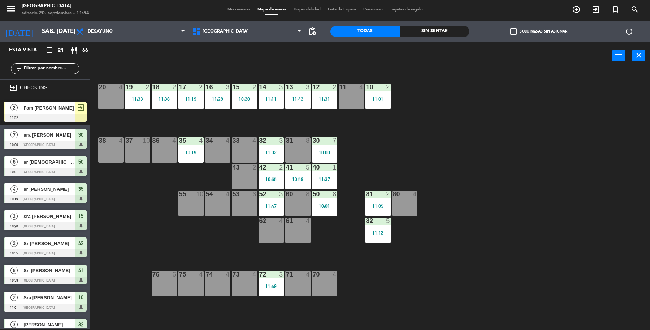
click at [592, 8] on icon "exit_to_app" at bounding box center [596, 9] width 9 height 9
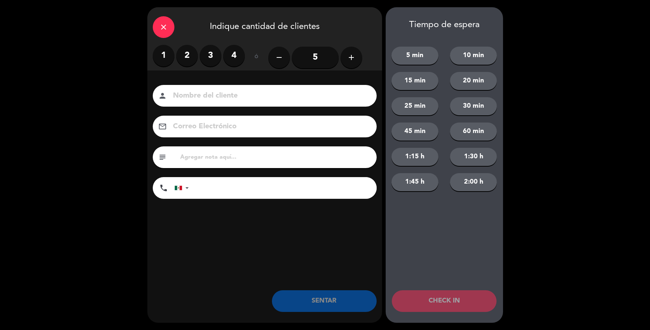
click at [231, 61] on label "4" at bounding box center [234, 56] width 22 height 22
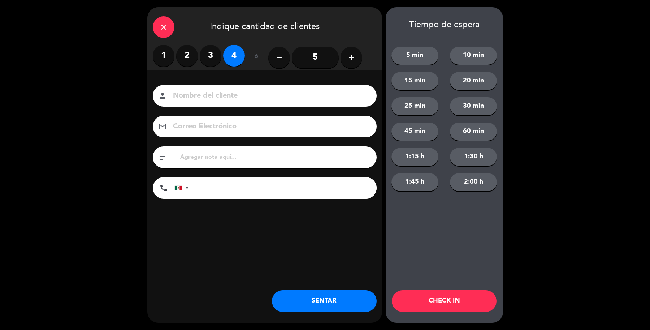
click at [246, 90] on input at bounding box center [269, 96] width 195 height 13
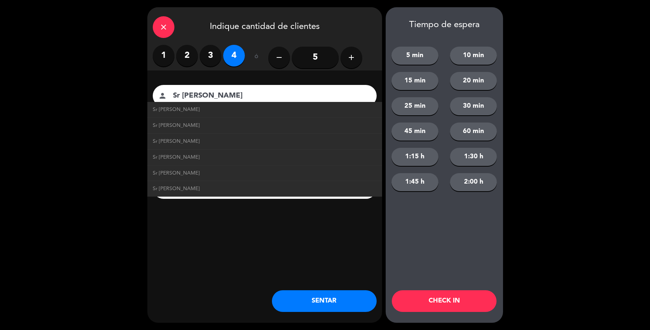
type input "Sr [PERSON_NAME]"
click at [343, 297] on button "SENTAR" at bounding box center [324, 301] width 105 height 22
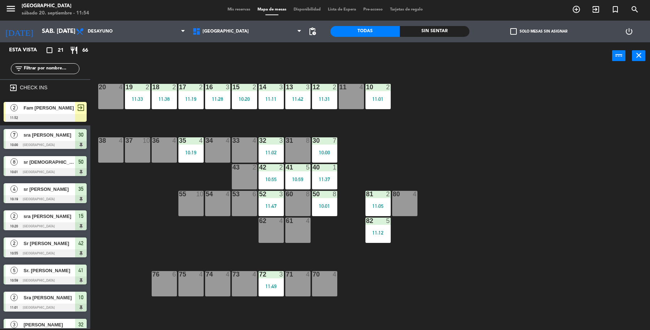
click at [43, 106] on span "Fam [PERSON_NAME]" at bounding box center [49, 108] width 52 height 8
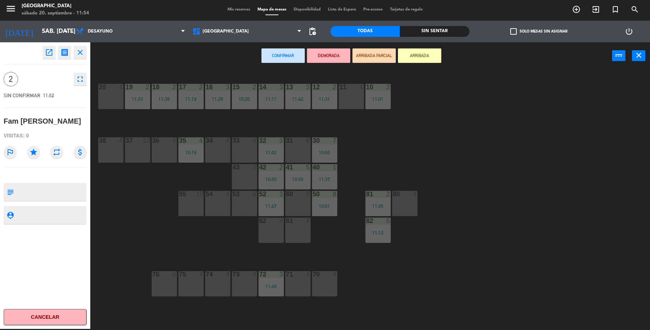
click at [351, 96] on div "11 4" at bounding box center [351, 96] width 25 height 25
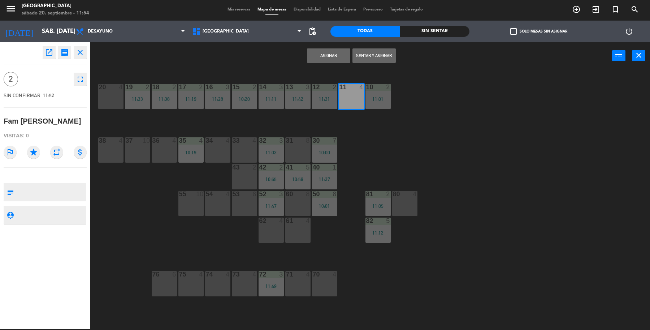
click at [375, 57] on button "Sentar y Asignar" at bounding box center [374, 55] width 43 height 14
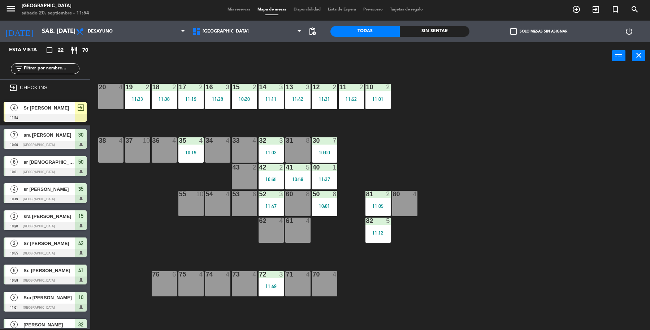
click at [42, 107] on span "Sr [PERSON_NAME]" at bounding box center [49, 108] width 52 height 8
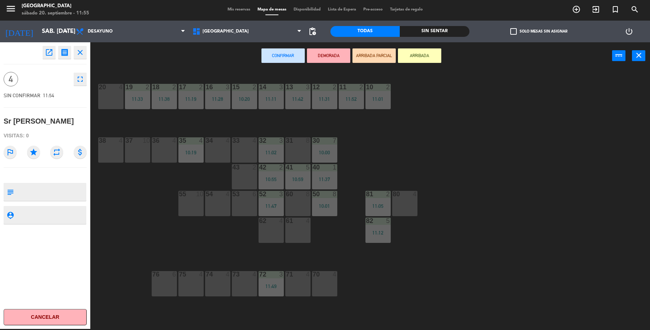
click at [452, 156] on div "19 2 11:33 18 2 11:38 17 2 11:19 16 3 11:28 15 2 10:20 14 3 11:11 13 3 11:42 12…" at bounding box center [374, 200] width 554 height 259
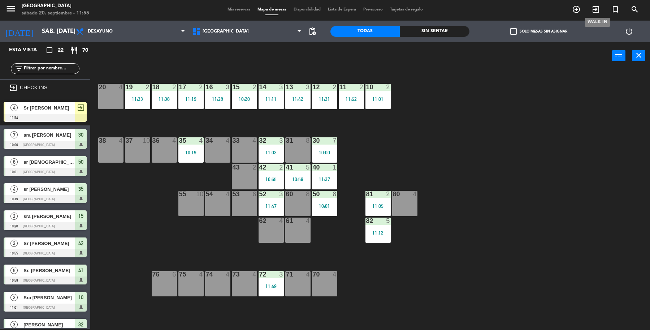
click at [596, 6] on span "exit_to_app" at bounding box center [597, 9] width 20 height 12
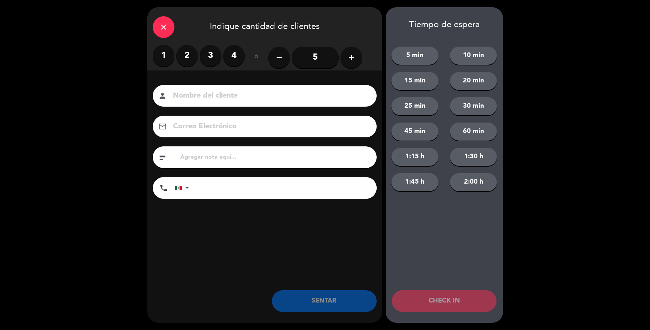
click at [215, 52] on label "3" at bounding box center [211, 56] width 22 height 22
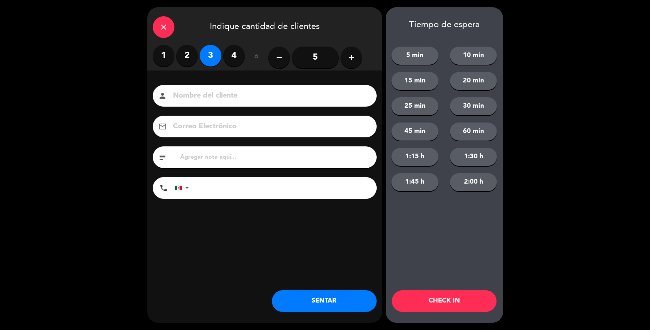
click at [221, 98] on input at bounding box center [269, 96] width 195 height 13
type input "Sra [PERSON_NAME]"
drag, startPoint x: 342, startPoint y: 297, endPoint x: 344, endPoint y: 302, distance: 5.8
click at [344, 302] on button "SENTAR" at bounding box center [324, 301] width 105 height 22
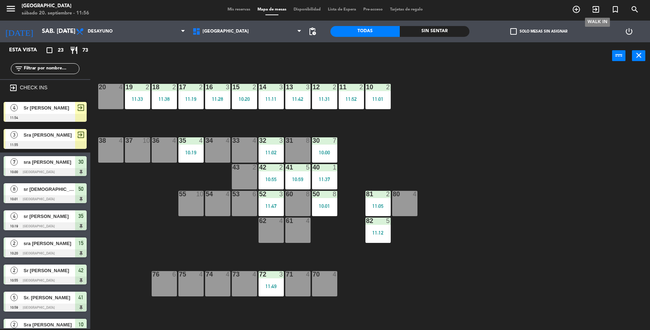
click at [593, 8] on icon "exit_to_app" at bounding box center [596, 9] width 9 height 9
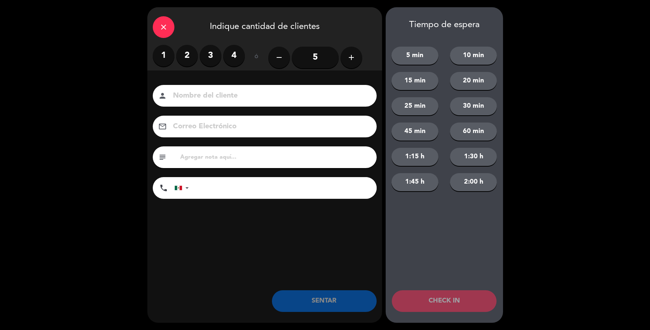
click at [234, 53] on label "4" at bounding box center [234, 56] width 22 height 22
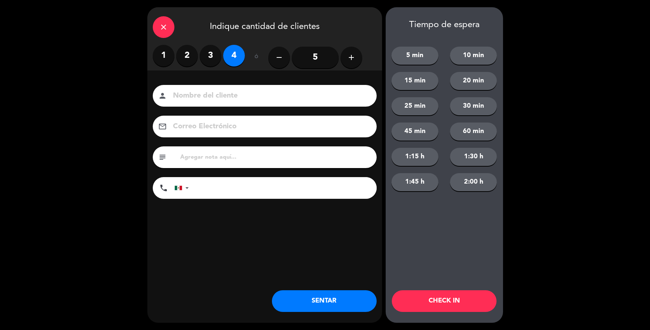
click at [247, 98] on input at bounding box center [269, 96] width 195 height 13
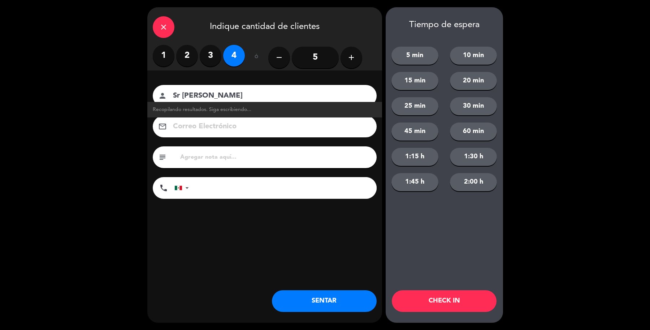
type input "Sr [PERSON_NAME]"
click at [330, 306] on button "SENTAR" at bounding box center [324, 301] width 105 height 22
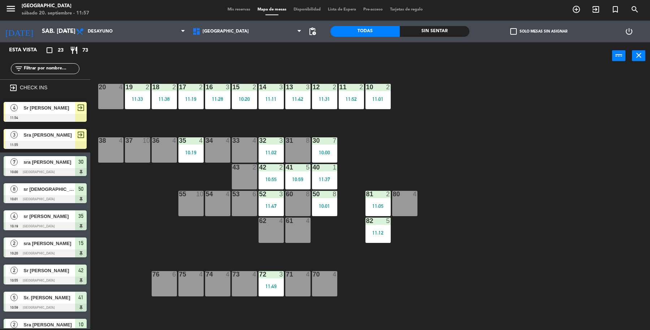
click at [38, 143] on div at bounding box center [45, 145] width 83 height 8
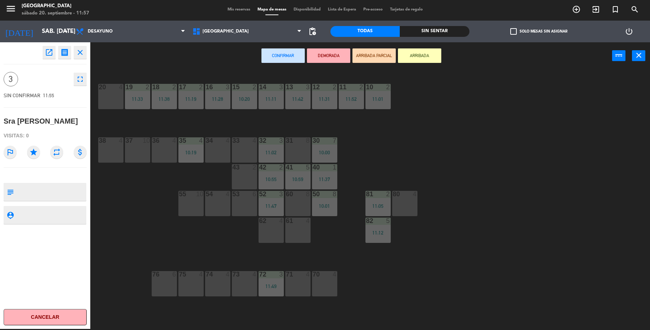
click at [206, 156] on div "34 4" at bounding box center [217, 149] width 25 height 25
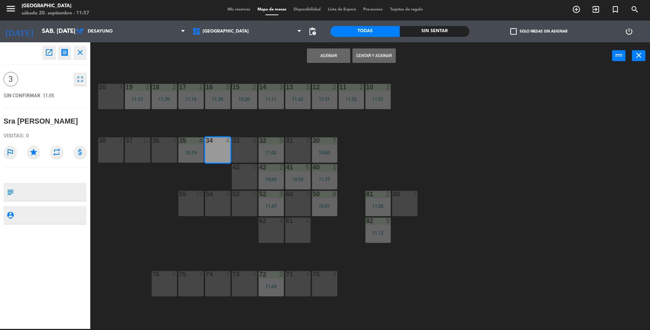
click at [366, 55] on button "Sentar y Asignar" at bounding box center [374, 55] width 43 height 14
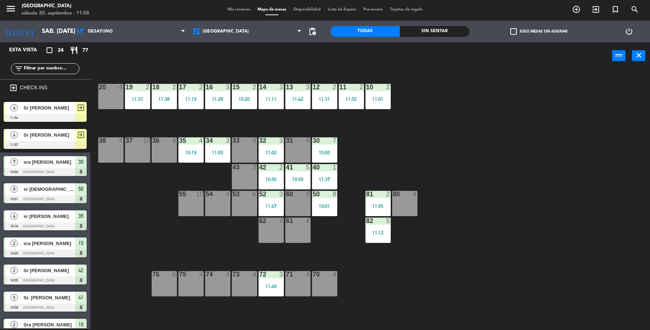
drag, startPoint x: 64, startPoint y: 132, endPoint x: 173, endPoint y: 138, distance: 108.9
click at [64, 132] on div "4 Sr [PERSON_NAME] 11:57 exit_to_app" at bounding box center [45, 138] width 90 height 27
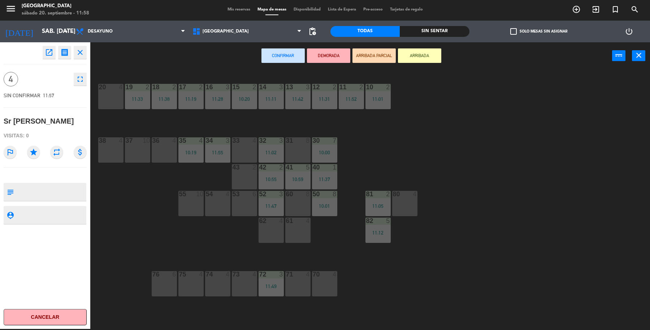
click at [174, 165] on div "19 2 11:33 18 2 11:38 17 2 11:19 16 3 11:28 15 2 10:20 14 3 11:11 13 3 11:42 12…" at bounding box center [374, 200] width 554 height 259
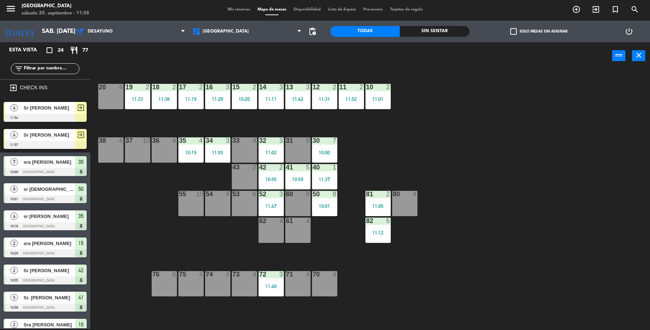
click at [193, 158] on div "35 4 10:19" at bounding box center [191, 149] width 25 height 25
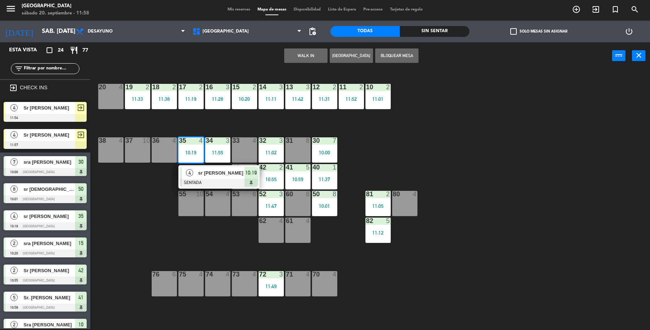
click at [202, 169] on span "sr [PERSON_NAME]" at bounding box center [221, 173] width 46 height 8
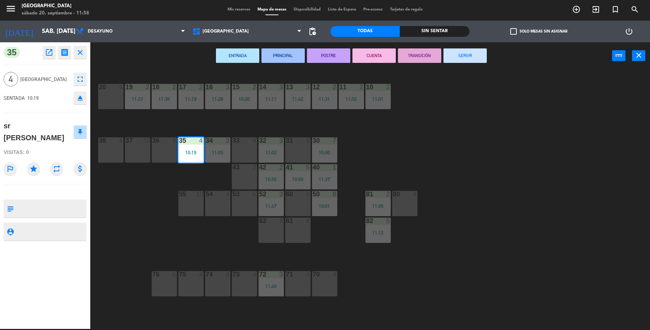
click at [474, 55] on button "SERVIR" at bounding box center [465, 55] width 43 height 14
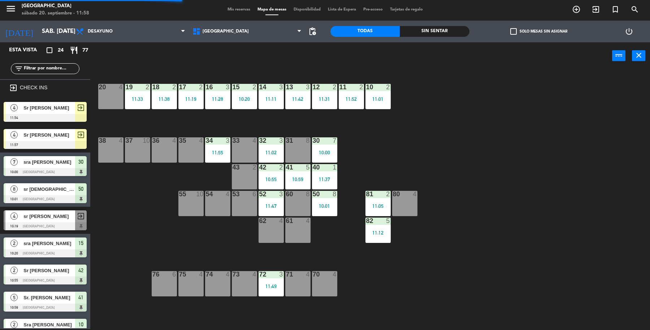
drag, startPoint x: 48, startPoint y: 137, endPoint x: 56, endPoint y: 136, distance: 8.0
click at [48, 136] on div "4 Sr [PERSON_NAME] 11:57 exit_to_app" at bounding box center [45, 138] width 90 height 27
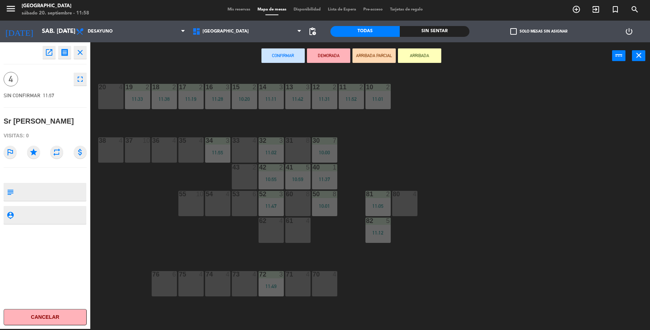
click at [188, 151] on div "35 4" at bounding box center [191, 149] width 25 height 25
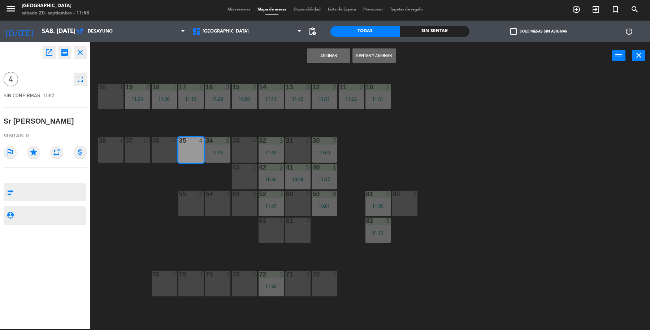
click at [360, 60] on button "Sentar y Asignar" at bounding box center [374, 55] width 43 height 14
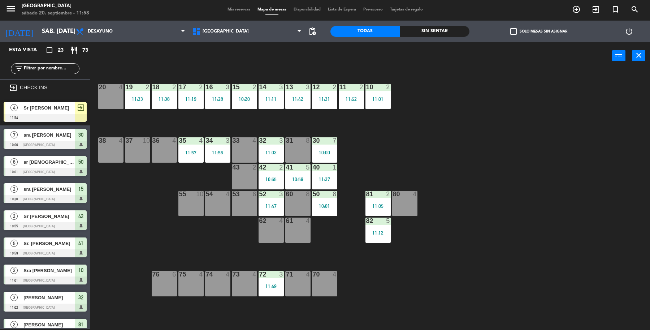
click at [35, 109] on div "4 Sr [PERSON_NAME] 11:54 exit_to_app" at bounding box center [45, 111] width 90 height 27
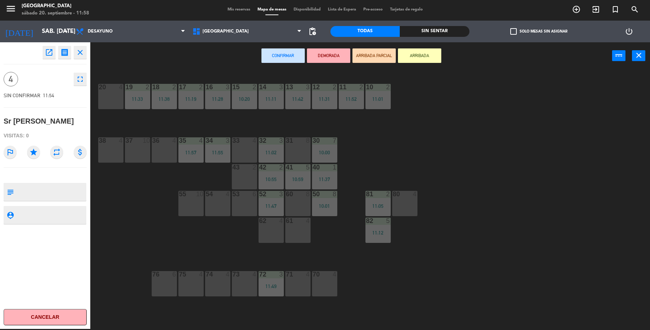
click at [115, 98] on div "20 4" at bounding box center [110, 96] width 25 height 25
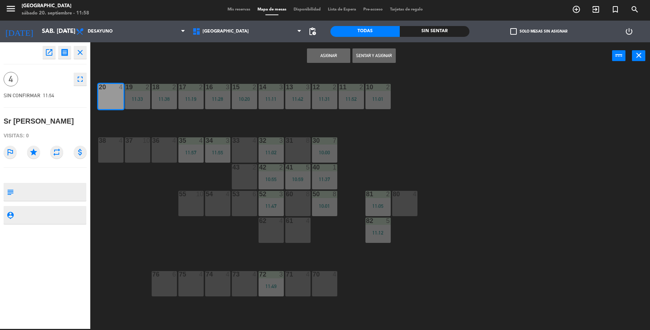
click at [376, 53] on button "Sentar y Asignar" at bounding box center [374, 55] width 43 height 14
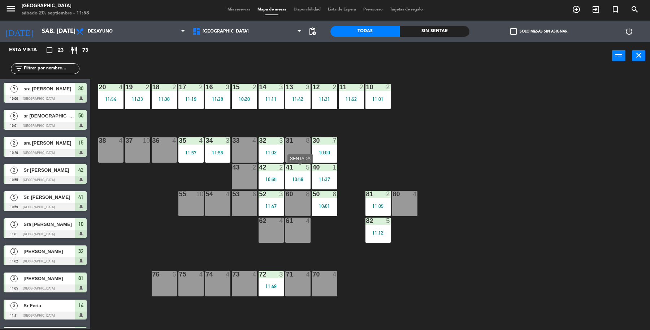
click at [291, 174] on div "41 5 10:59" at bounding box center [297, 176] width 25 height 25
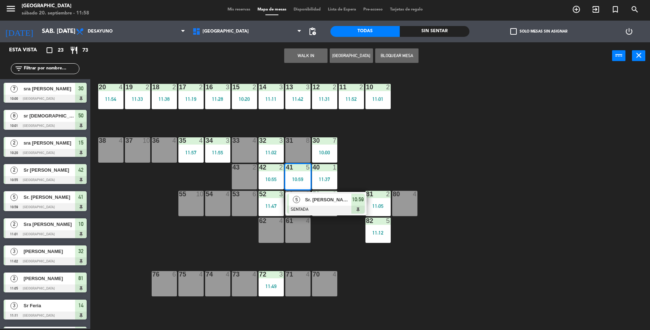
click at [313, 202] on span "Sr. [PERSON_NAME]" at bounding box center [328, 200] width 46 height 8
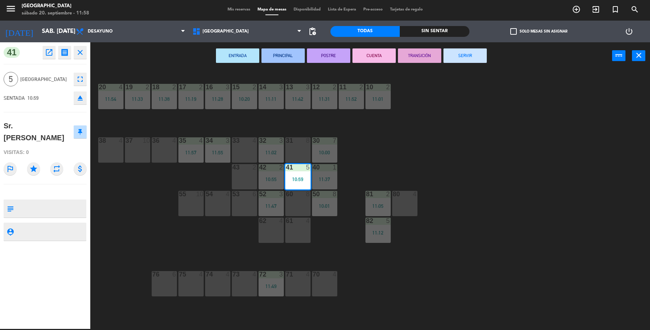
drag, startPoint x: 461, startPoint y: 53, endPoint x: 459, endPoint y: 47, distance: 5.7
click at [459, 47] on div "ENTRADA PRINCIPAL POSTRE CUENTA TRANSICIÓN SERVIR power_input close" at bounding box center [351, 55] width 522 height 27
click at [401, 170] on div "19 2 11:33 18 2 11:38 17 2 11:19 16 3 11:28 15 2 10:20 14 3 11:11 13 3 11:42 12…" at bounding box center [374, 200] width 554 height 259
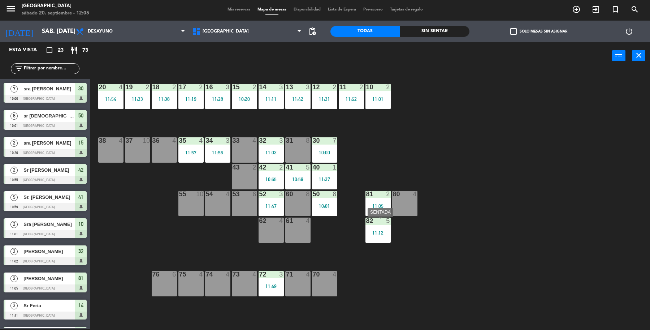
click at [383, 238] on div "82 5 11:12" at bounding box center [378, 230] width 25 height 25
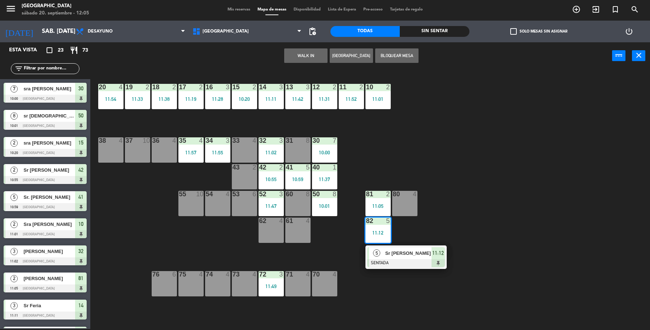
click at [385, 250] on div "Sr [PERSON_NAME]" at bounding box center [408, 253] width 47 height 12
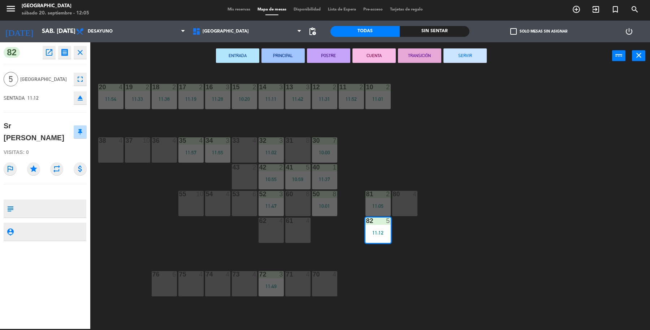
click at [468, 59] on button "SERVIR" at bounding box center [465, 55] width 43 height 14
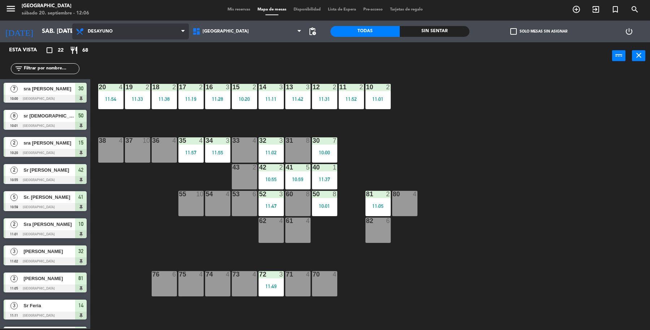
click at [141, 27] on span "Desayuno" at bounding box center [130, 31] width 117 height 16
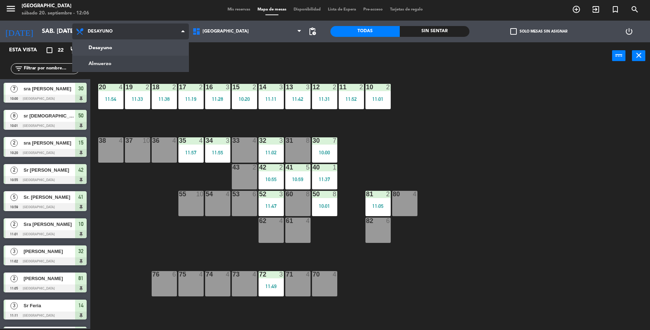
click at [125, 63] on ng-component "menu [GEOGRAPHIC_DATA] sábado 20. septiembre - 12:06 Mis reservas Mapa de mesas…" at bounding box center [325, 164] width 650 height 331
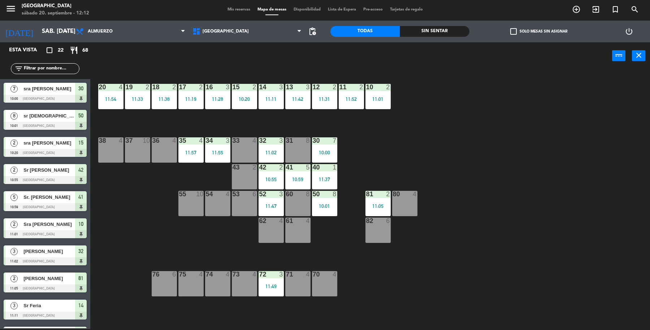
click at [266, 110] on div "19 2 11:33 18 2 11:38 17 2 11:19 16 3 11:28 15 2 10:20 14 3 11:11 13 3 11:42 12…" at bounding box center [374, 200] width 554 height 259
click at [269, 101] on div "11:11" at bounding box center [271, 98] width 25 height 5
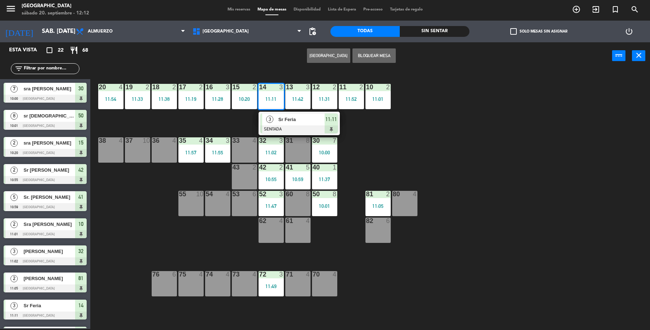
click at [271, 112] on div "3 Sr Feria SENTADA 11:11" at bounding box center [299, 123] width 81 height 23
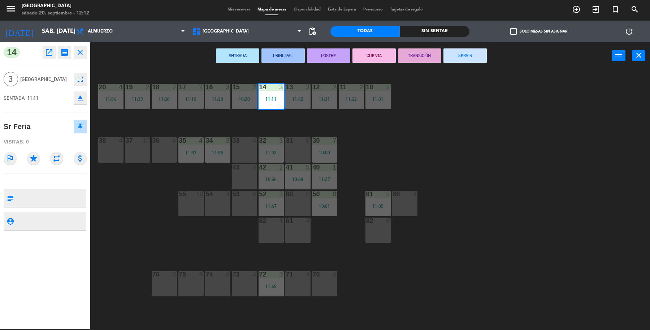
click at [461, 59] on button "SERVIR" at bounding box center [465, 55] width 43 height 14
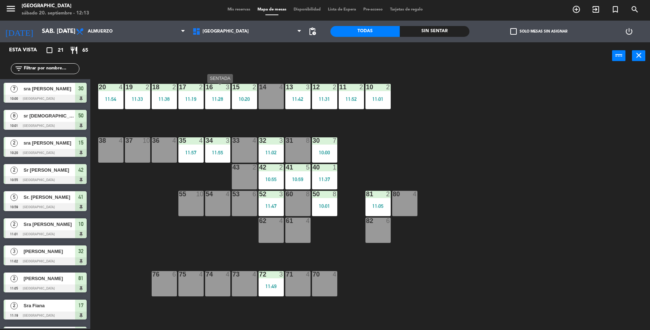
click at [214, 100] on div "11:28" at bounding box center [217, 98] width 25 height 5
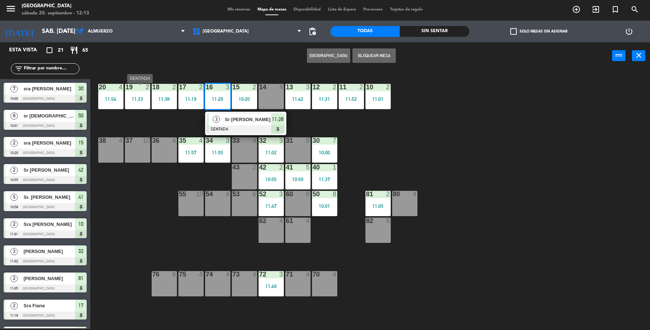
click at [142, 103] on div "19 2 11:33" at bounding box center [137, 96] width 25 height 25
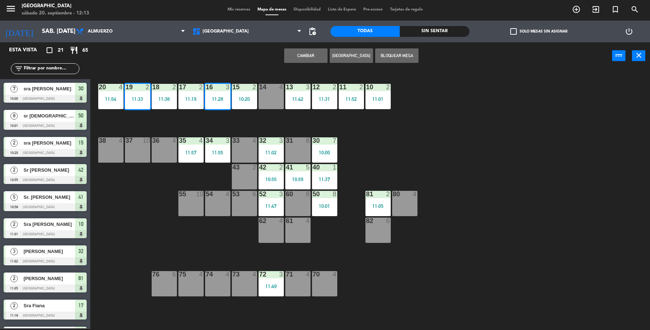
click at [134, 116] on div "19 2 11:33 18 2 11:38 17 2 11:19 16 3 11:28 15 2 10:20 14 4 13 3 11:42 12 2 11:…" at bounding box center [374, 200] width 554 height 259
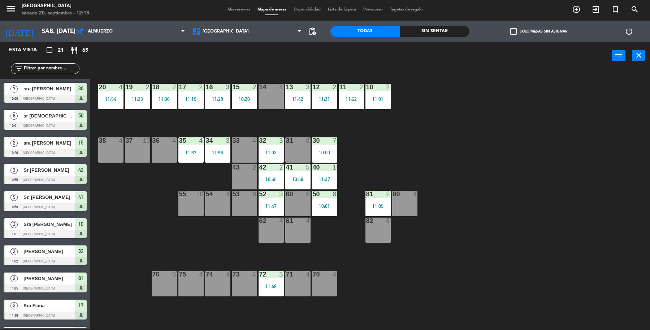
click at [143, 107] on div "19 2 11:33" at bounding box center [137, 96] width 25 height 25
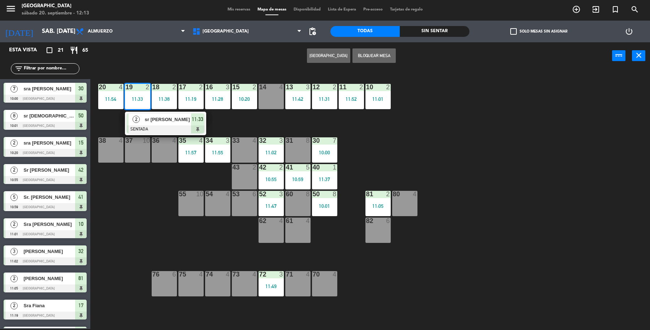
click at [142, 113] on div "2" at bounding box center [137, 119] width 16 height 12
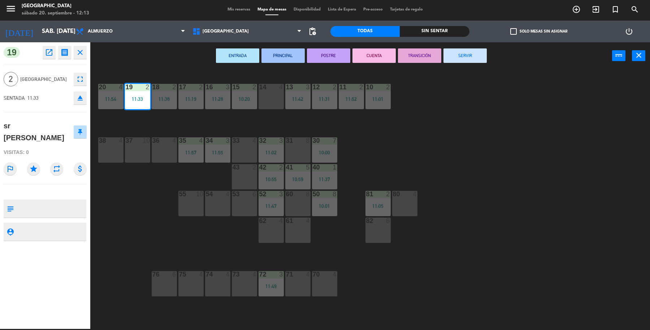
click at [470, 61] on button "SERVIR" at bounding box center [465, 55] width 43 height 14
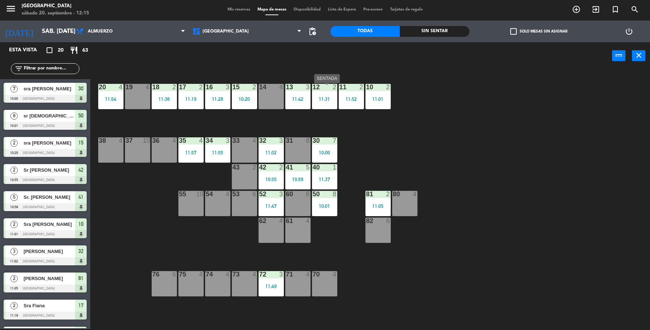
click at [325, 107] on div "12 2 11:31" at bounding box center [324, 96] width 25 height 25
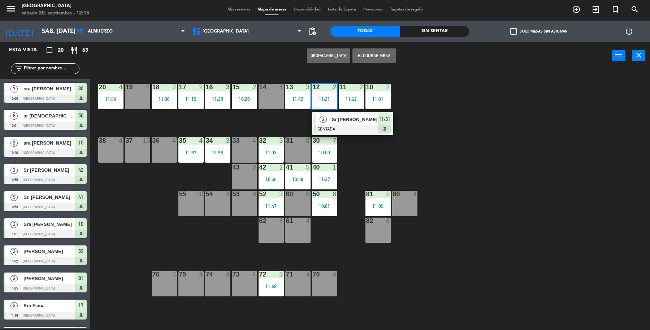
click at [328, 120] on div "2" at bounding box center [324, 119] width 16 height 12
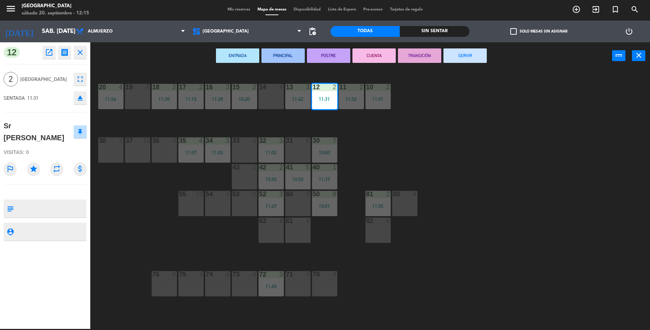
click at [476, 58] on button "SERVIR" at bounding box center [465, 55] width 43 height 14
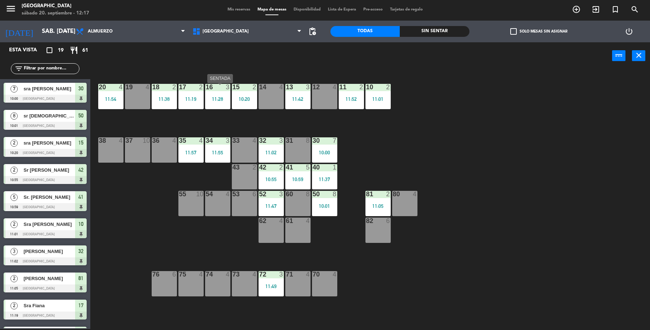
click at [217, 92] on div "16 3 11:28" at bounding box center [217, 96] width 25 height 25
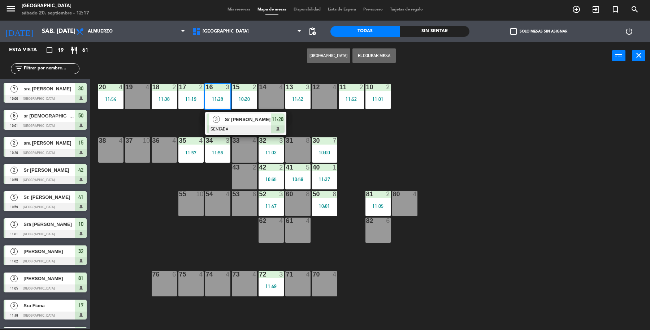
click at [219, 123] on div "3 Sr [PERSON_NAME] SENTADA 11:28" at bounding box center [246, 123] width 92 height 23
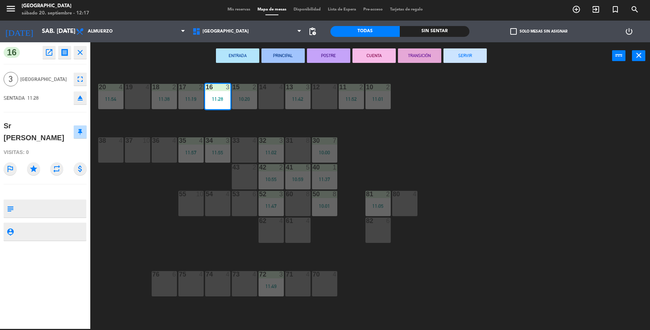
click at [463, 58] on button "SERVIR" at bounding box center [465, 55] width 43 height 14
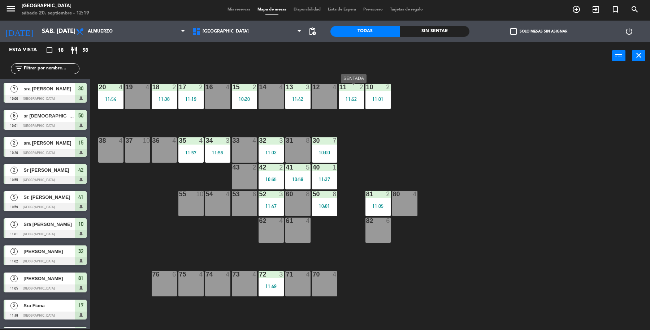
click at [353, 98] on div "11:52" at bounding box center [351, 98] width 25 height 5
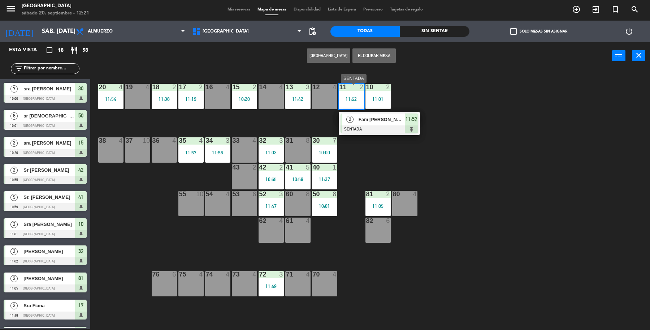
click at [358, 122] on div "2 Fam [PERSON_NAME] SENTADA 11:52" at bounding box center [380, 123] width 92 height 23
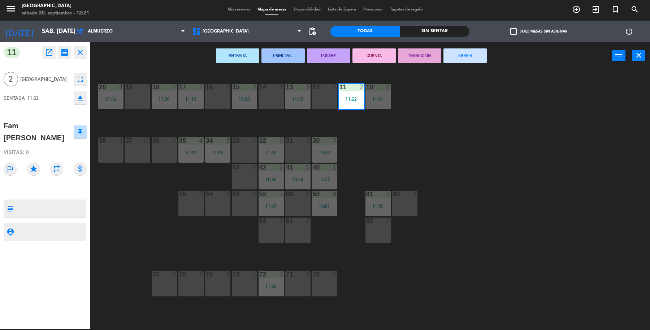
click at [463, 59] on button "SERVIR" at bounding box center [465, 55] width 43 height 14
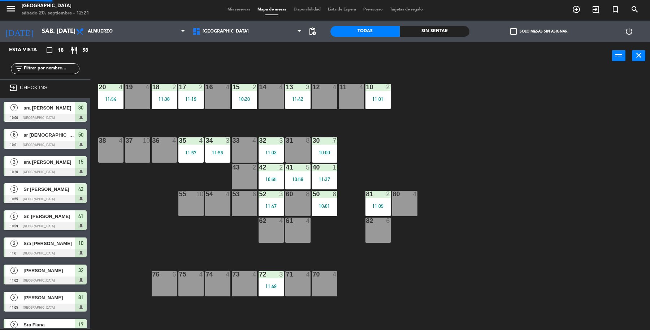
scroll to position [73, 0]
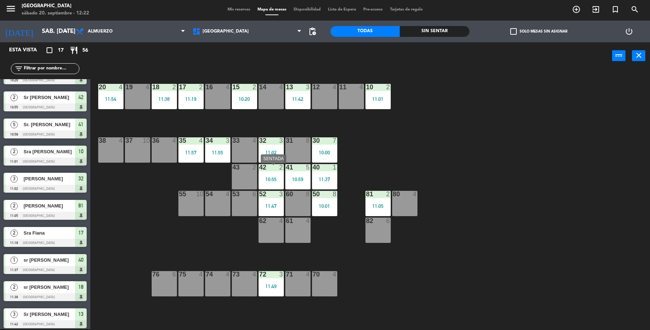
click at [268, 167] on div at bounding box center [271, 167] width 12 height 7
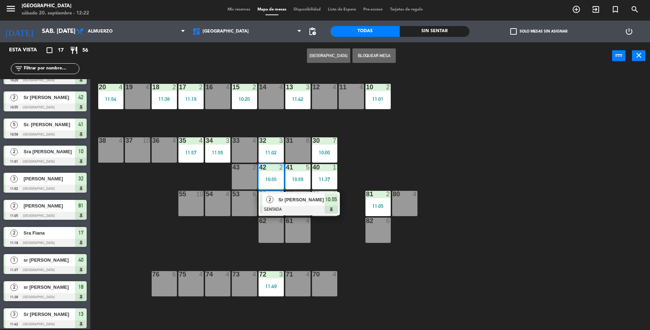
click at [276, 201] on div "2" at bounding box center [270, 200] width 16 height 12
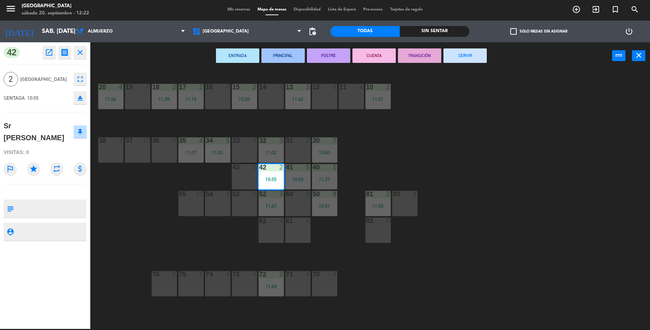
click at [460, 55] on button "SERVIR" at bounding box center [465, 55] width 43 height 14
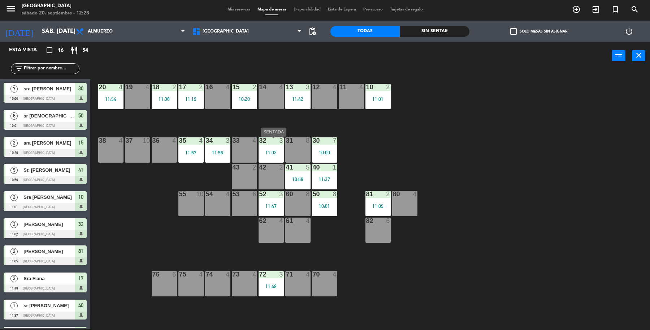
click at [281, 150] on div "11:02" at bounding box center [271, 152] width 25 height 5
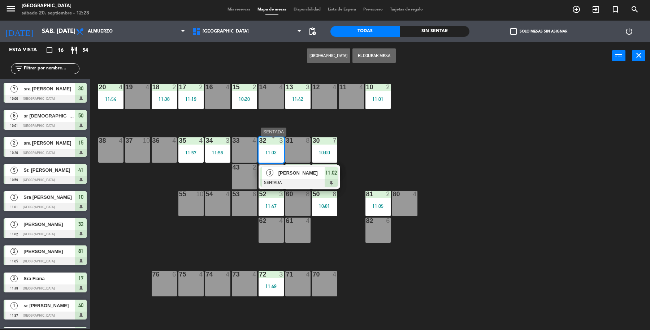
click at [290, 172] on span "[PERSON_NAME]" at bounding box center [302, 173] width 46 height 8
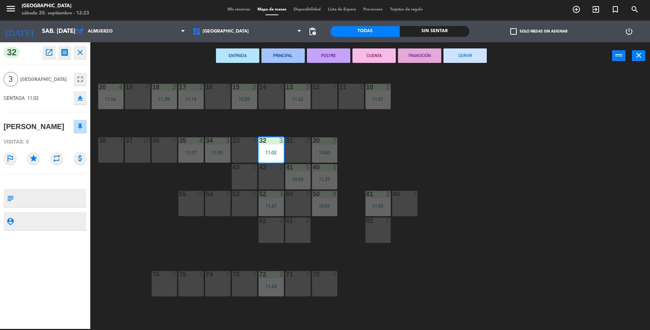
click at [469, 53] on button "SERVIR" at bounding box center [465, 55] width 43 height 14
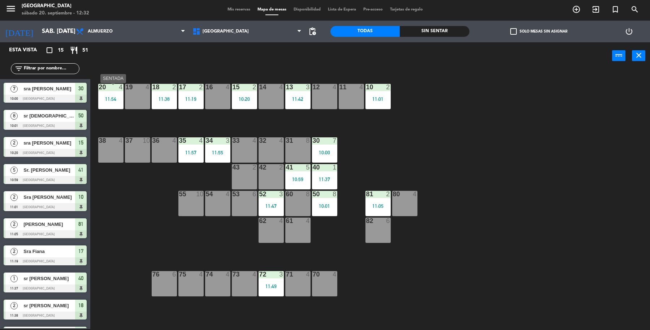
click at [103, 91] on div "20 4 11:54" at bounding box center [110, 96] width 25 height 25
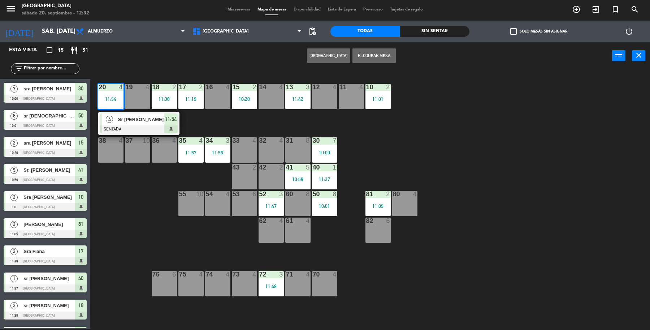
click at [103, 118] on div "4" at bounding box center [110, 119] width 16 height 12
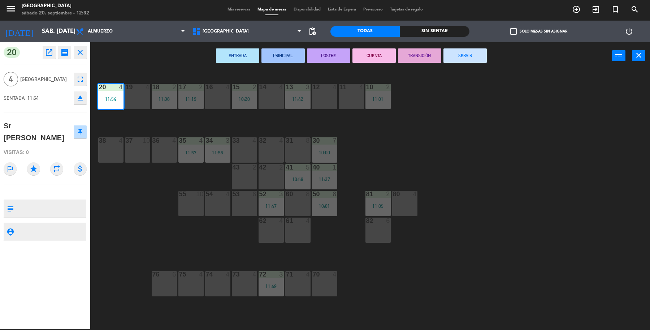
click at [464, 59] on button "SERVIR" at bounding box center [465, 55] width 43 height 14
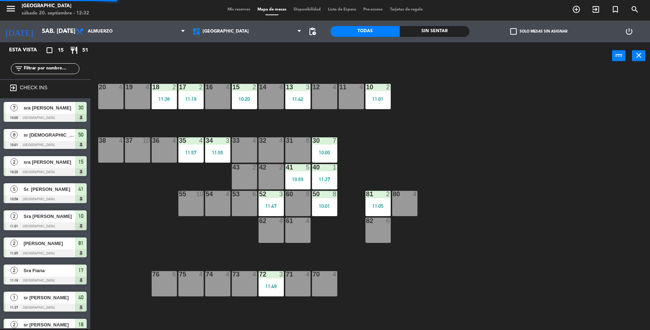
scroll to position [71, 0]
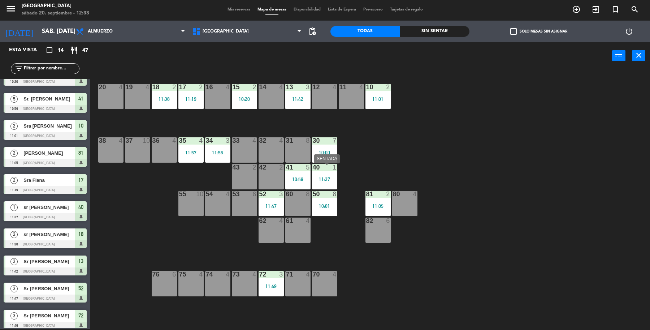
click at [331, 187] on div "40 1 11:37" at bounding box center [324, 176] width 25 height 25
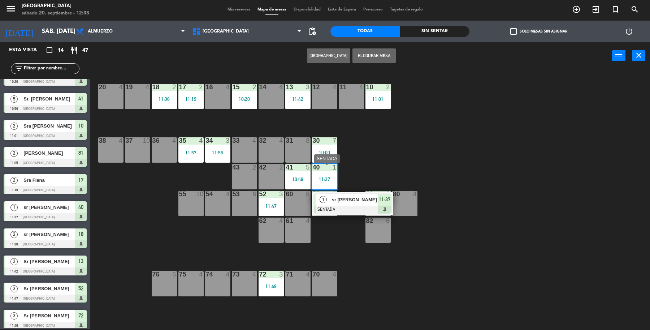
click at [336, 196] on span "sr [PERSON_NAME]" at bounding box center [355, 200] width 46 height 8
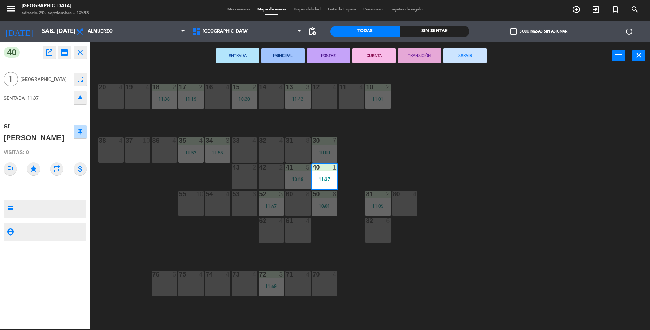
click at [457, 58] on button "SERVIR" at bounding box center [465, 55] width 43 height 14
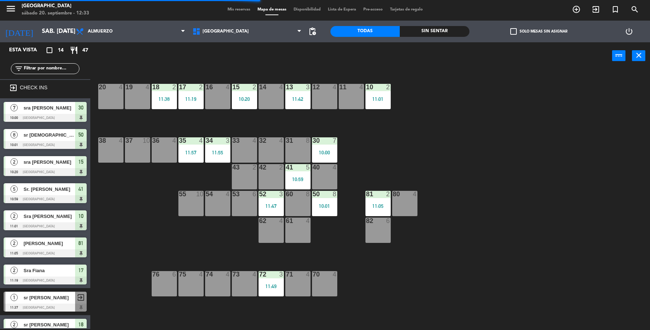
click at [386, 194] on div "2" at bounding box center [388, 194] width 4 height 7
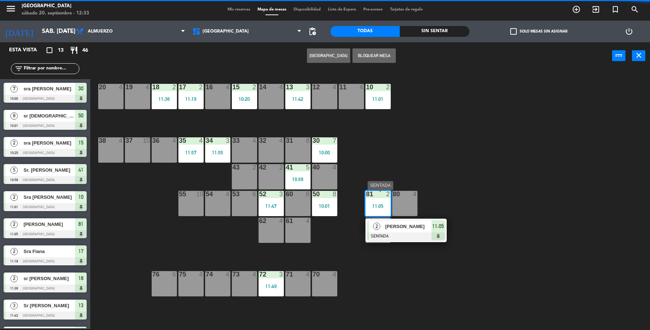
drag, startPoint x: 383, startPoint y: 227, endPoint x: 418, endPoint y: 194, distance: 47.6
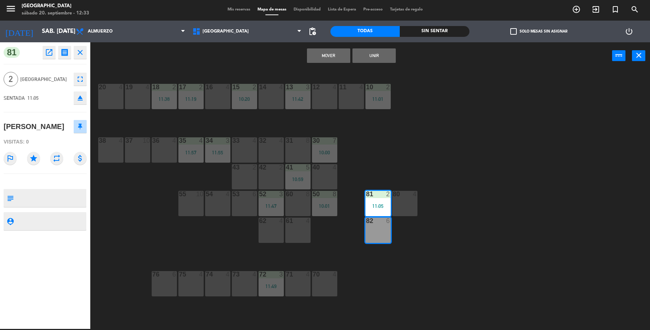
click at [379, 208] on div "11:05" at bounding box center [378, 205] width 25 height 5
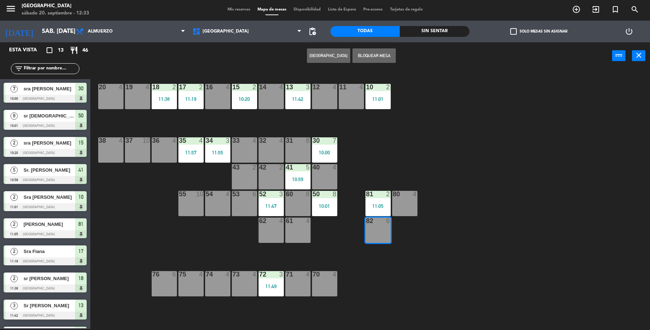
click at [379, 208] on div "11:05" at bounding box center [378, 205] width 25 height 5
drag, startPoint x: 380, startPoint y: 241, endPoint x: 390, endPoint y: 217, distance: 25.3
click at [385, 237] on div "82 6" at bounding box center [378, 230] width 25 height 25
click at [382, 206] on div "11:05" at bounding box center [378, 205] width 25 height 5
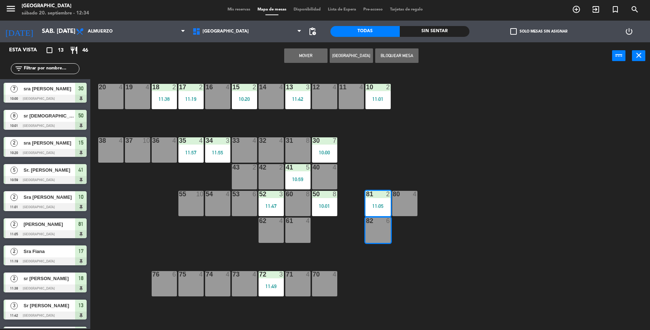
click at [411, 253] on div "19 4 18 2 11:38 17 2 11:19 16 4 15 2 10:20 14 4 13 3 11:42 12 4 11 4 10 2 11:01…" at bounding box center [374, 200] width 554 height 259
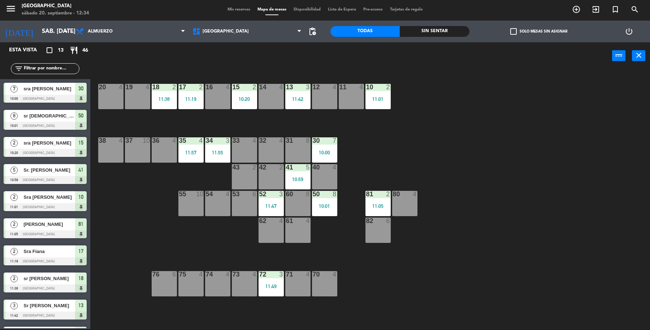
click at [379, 203] on div "11:05" at bounding box center [378, 205] width 25 height 5
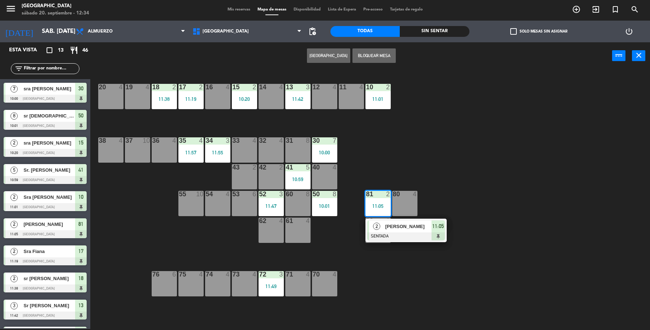
click at [386, 228] on span "[PERSON_NAME]" at bounding box center [409, 227] width 46 height 8
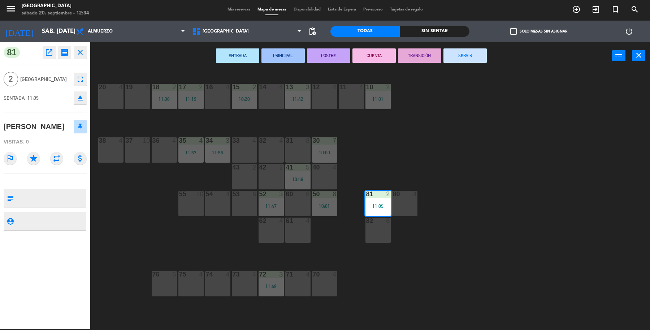
click at [453, 51] on button "SERVIR" at bounding box center [465, 55] width 43 height 14
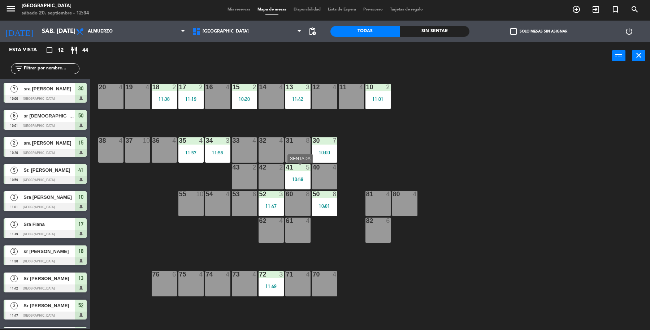
click at [297, 169] on div at bounding box center [298, 167] width 12 height 7
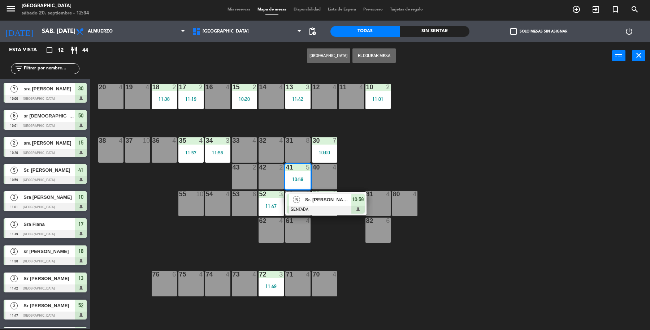
click at [311, 201] on span "Sr. [PERSON_NAME]" at bounding box center [328, 200] width 46 height 8
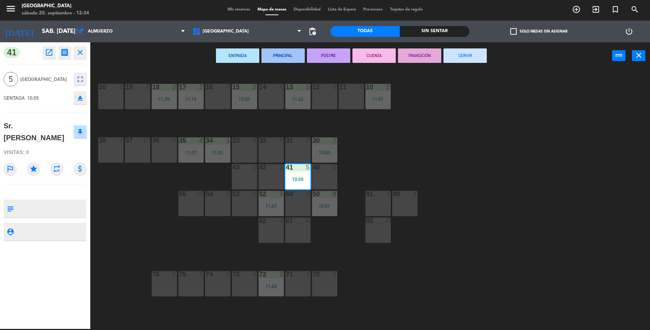
click at [479, 55] on button "SERVIR" at bounding box center [465, 55] width 43 height 14
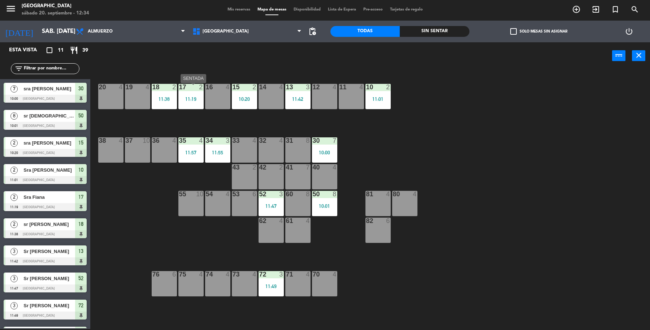
drag, startPoint x: 190, startPoint y: 100, endPoint x: 181, endPoint y: 103, distance: 9.1
click at [188, 100] on div "11:19" at bounding box center [191, 98] width 25 height 5
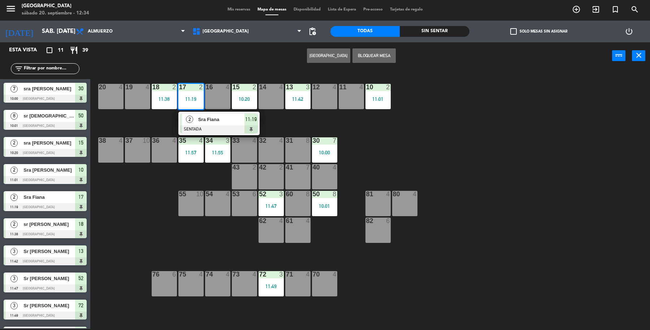
click at [187, 114] on div "2" at bounding box center [190, 119] width 16 height 12
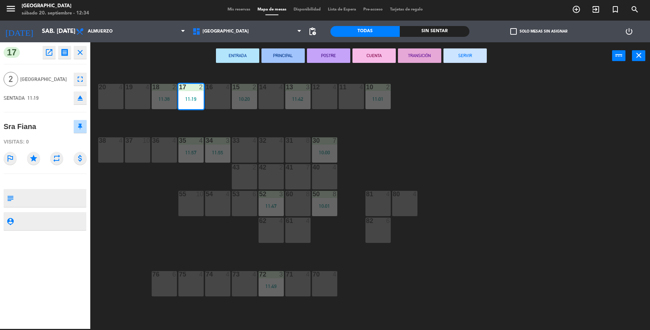
click at [454, 49] on button "SERVIR" at bounding box center [465, 55] width 43 height 14
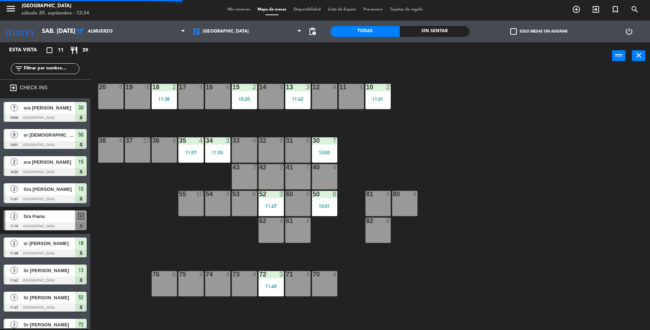
click at [171, 109] on div "19 4 18 2 11:38 17 4 16 4 15 2 10:20 14 4 13 3 11:42 12 4 11 4 10 2 11:01 20 4 …" at bounding box center [374, 200] width 554 height 259
click at [173, 109] on div "19 4 18 2 11:38 17 4 16 4 15 2 10:20 14 4 13 3 11:42 12 4 11 4 10 2 11:01 20 4 …" at bounding box center [374, 200] width 554 height 259
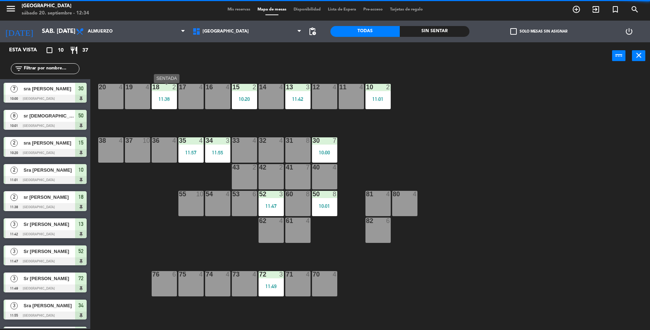
click at [171, 106] on div "18 2 11:38" at bounding box center [164, 96] width 25 height 25
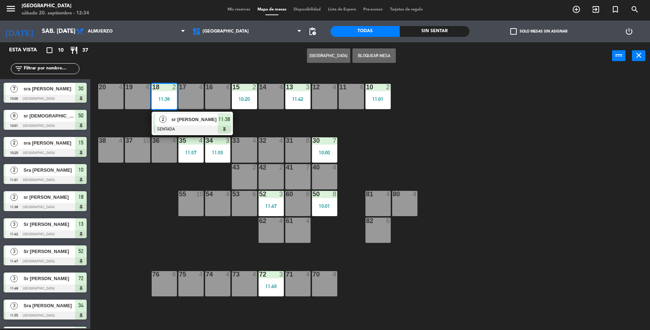
click at [174, 118] on span "sr [PERSON_NAME]" at bounding box center [195, 120] width 46 height 8
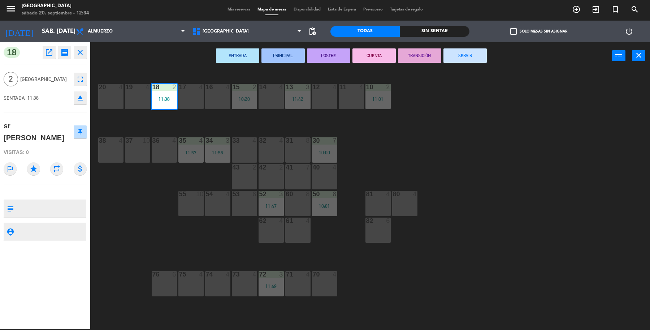
click at [467, 64] on div "ENTRADA PRINCIPAL POSTRE CUENTA TRANSICIÓN SERVIR power_input close" at bounding box center [351, 55] width 522 height 27
click at [480, 54] on button "SERVIR" at bounding box center [465, 55] width 43 height 14
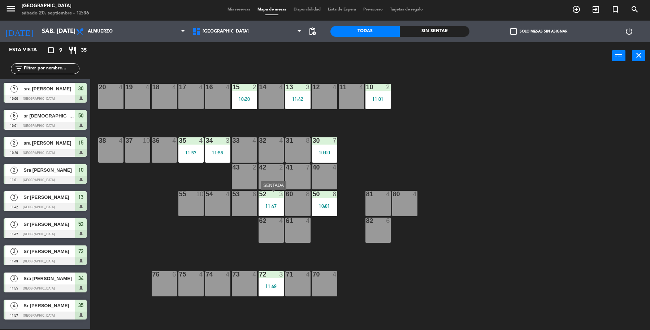
click at [263, 198] on div "52 3 11:47" at bounding box center [271, 203] width 25 height 25
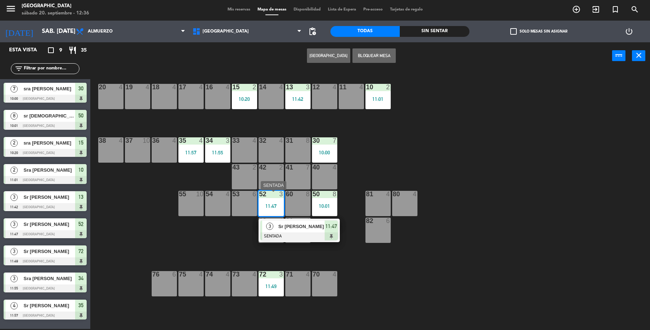
click at [261, 229] on div at bounding box center [262, 230] width 2 height 20
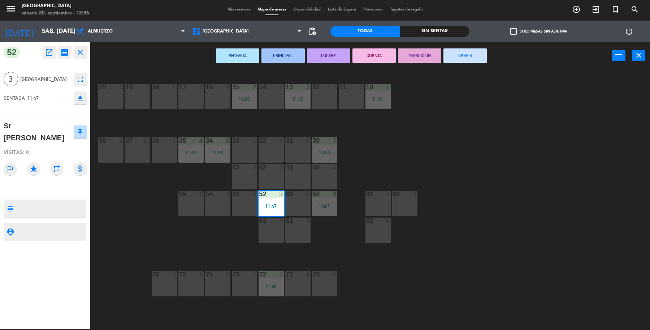
click at [470, 61] on button "SERVIR" at bounding box center [465, 55] width 43 height 14
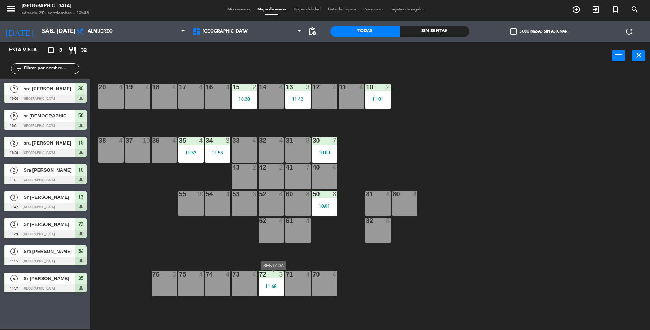
click at [275, 284] on div "11:49" at bounding box center [271, 286] width 25 height 5
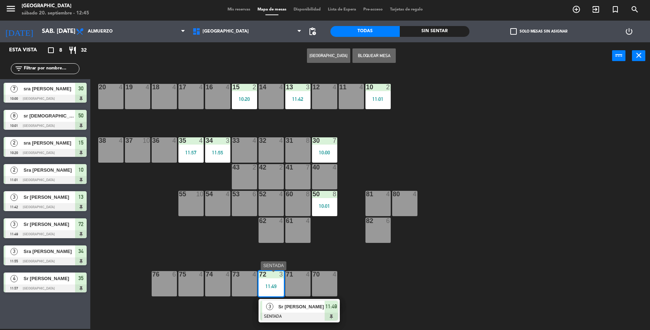
click at [300, 315] on div "3 Sr [PERSON_NAME] 11:49" at bounding box center [299, 310] width 92 height 23
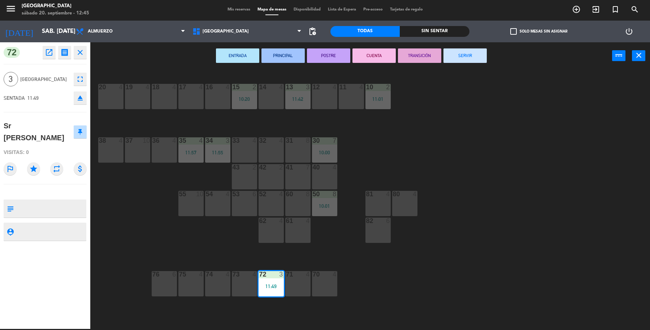
click at [461, 52] on button "SERVIR" at bounding box center [465, 55] width 43 height 14
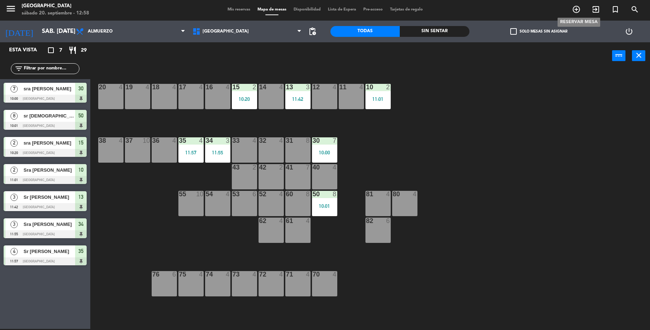
click at [575, 10] on icon "add_circle_outline" at bounding box center [576, 9] width 9 height 9
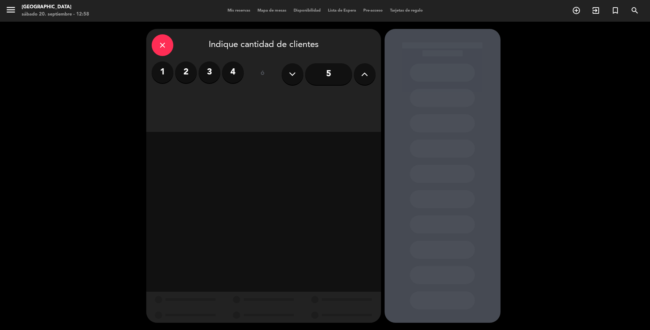
click at [370, 72] on button at bounding box center [365, 74] width 22 height 22
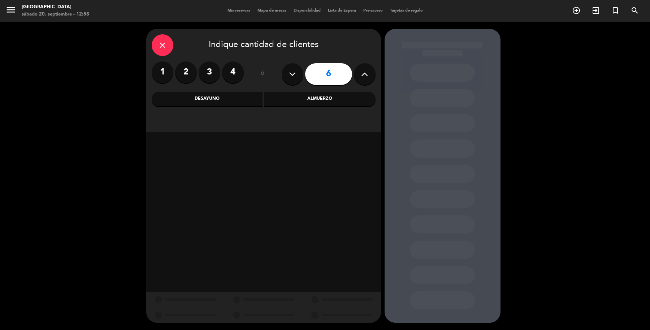
click at [370, 72] on button at bounding box center [365, 74] width 22 height 22
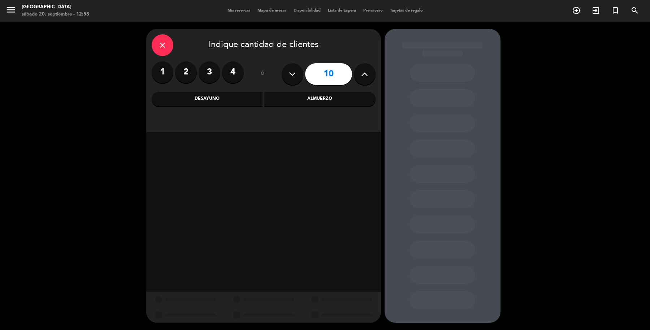
type input "11"
click at [298, 103] on div "Almuerzo" at bounding box center [320, 99] width 111 height 14
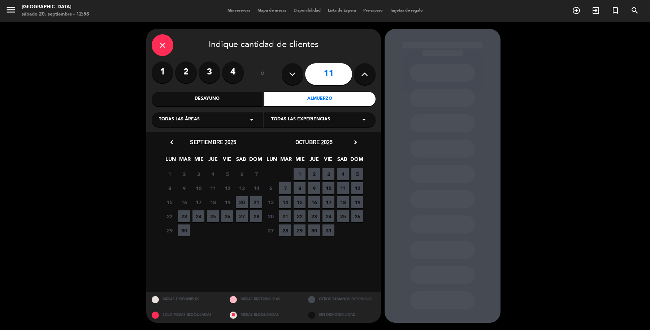
click at [278, 96] on div "Almuerzo" at bounding box center [320, 99] width 111 height 14
click at [167, 44] on div "close" at bounding box center [163, 45] width 22 height 22
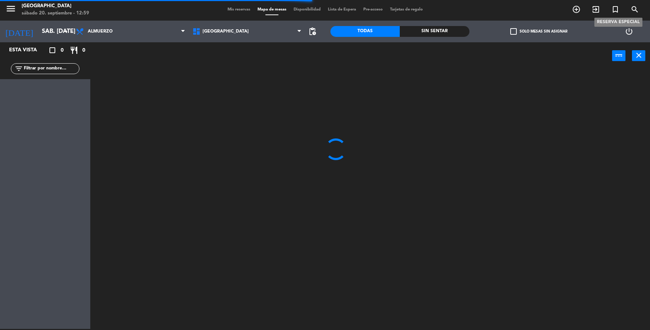
click at [617, 8] on icon "turned_in_not" at bounding box center [615, 9] width 9 height 9
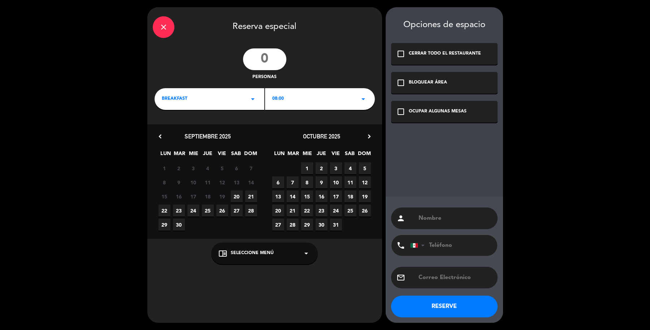
click at [271, 56] on input "number" at bounding box center [264, 59] width 43 height 22
type input "11"
click at [250, 101] on icon "arrow_drop_down" at bounding box center [253, 99] width 9 height 9
drag, startPoint x: 177, startPoint y: 126, endPoint x: 185, endPoint y: 126, distance: 7.2
click at [176, 126] on div "Almuerzo" at bounding box center [209, 129] width 95 height 7
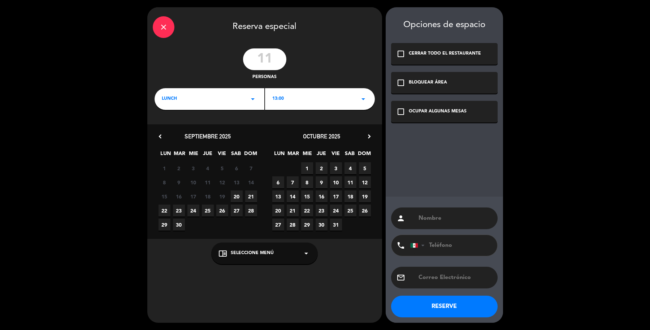
click at [332, 88] on div "13:00 arrow_drop_down" at bounding box center [320, 99] width 110 height 22
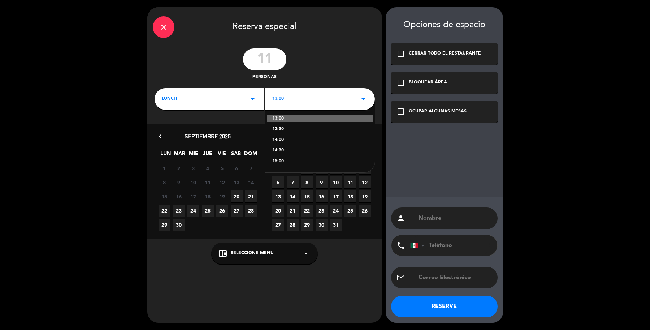
click at [275, 162] on div "15:00" at bounding box center [319, 161] width 95 height 7
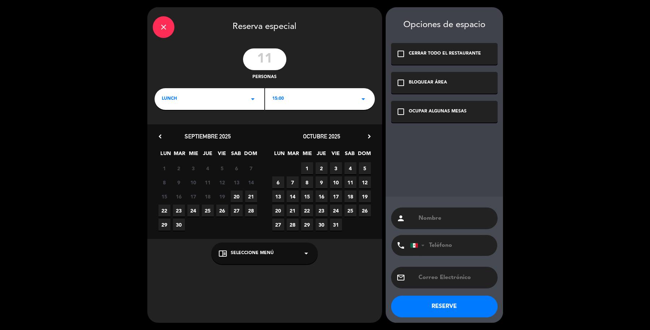
click at [236, 194] on span "20" at bounding box center [237, 196] width 12 height 12
drag, startPoint x: 428, startPoint y: 114, endPoint x: 417, endPoint y: 165, distance: 52.1
click at [428, 113] on div "OCUPAR ALGUNAS MESAS" at bounding box center [438, 111] width 58 height 7
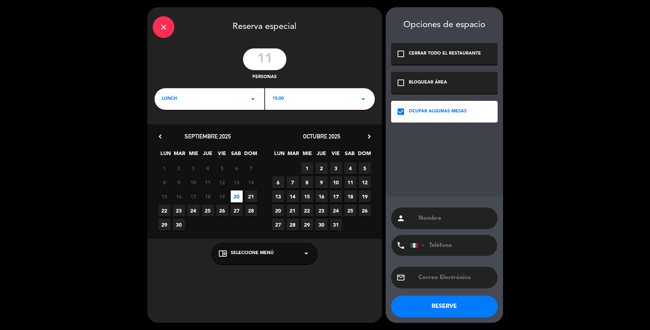
click at [420, 223] on input "text" at bounding box center [455, 218] width 74 height 10
type input "Sr [PERSON_NAME]"
click at [472, 304] on button "RESERVE" at bounding box center [444, 307] width 107 height 22
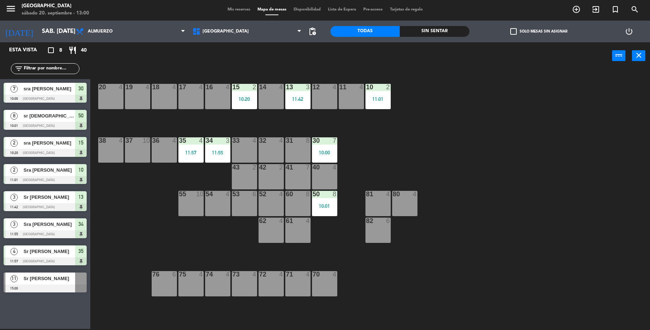
click at [69, 286] on div at bounding box center [45, 288] width 83 height 8
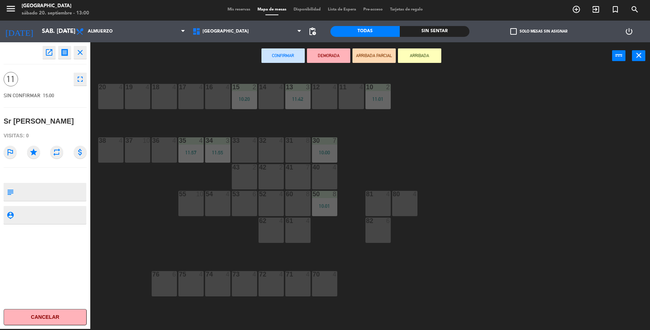
click at [342, 96] on div "11 4" at bounding box center [351, 96] width 25 height 25
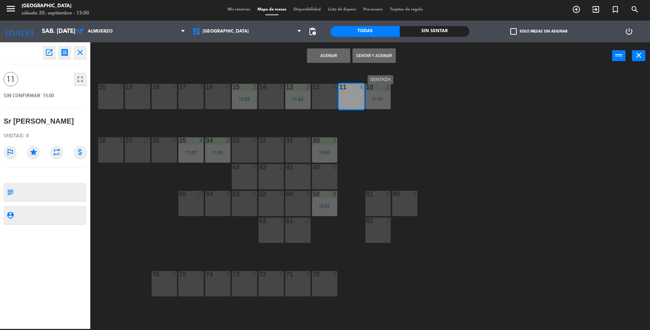
click at [378, 99] on div "11:01" at bounding box center [378, 98] width 25 height 5
click at [327, 159] on div "30 7 10:00" at bounding box center [324, 149] width 25 height 25
click at [342, 62] on button "Asignar" at bounding box center [328, 55] width 43 height 14
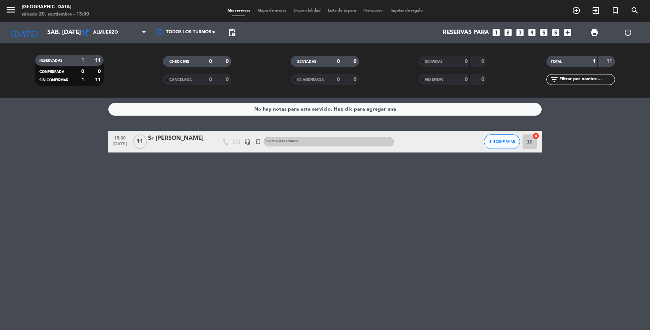
click at [273, 13] on div "Mis reservas Mapa de mesas Disponibilidad Lista de Espera Pre-acceso Tarjetas d…" at bounding box center [325, 11] width 203 height 7
click at [274, 11] on span "Mapa de mesas" at bounding box center [272, 11] width 36 height 4
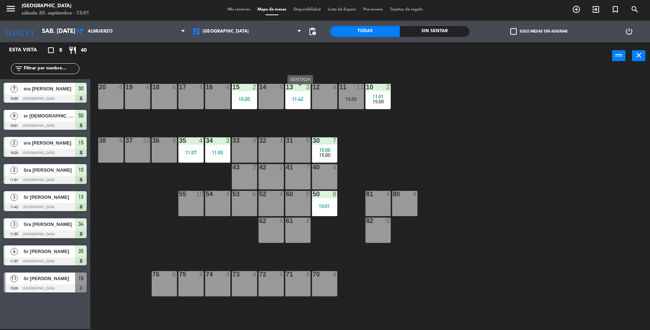
click at [295, 102] on div "11:42" at bounding box center [297, 98] width 25 height 5
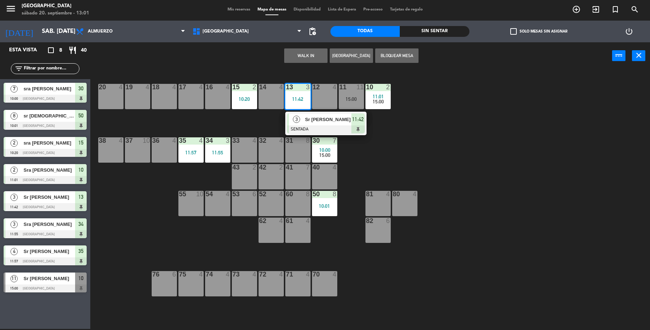
click at [310, 123] on span "Sr [PERSON_NAME]" at bounding box center [328, 120] width 46 height 8
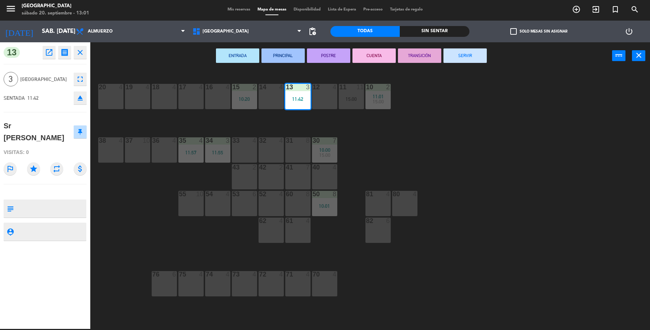
click at [472, 56] on button "SERVIR" at bounding box center [465, 55] width 43 height 14
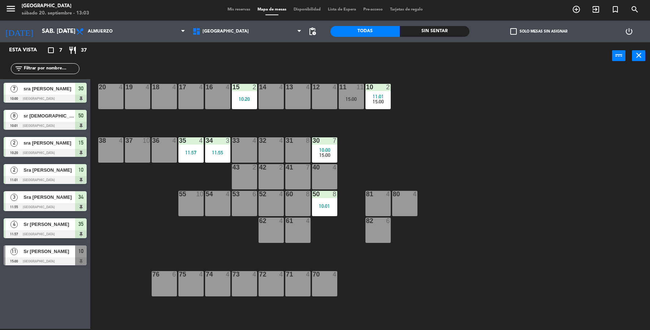
click at [63, 199] on span "Sra [PERSON_NAME]" at bounding box center [49, 197] width 52 height 8
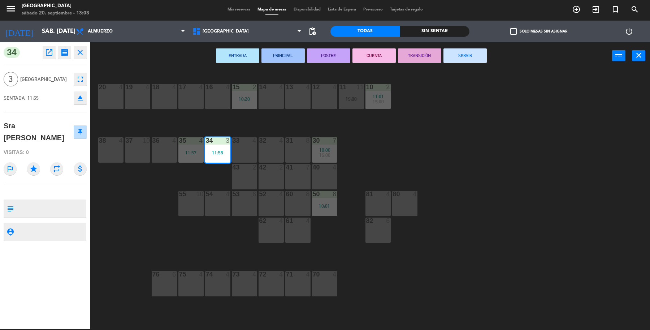
click at [470, 59] on button "SERVIR" at bounding box center [465, 55] width 43 height 14
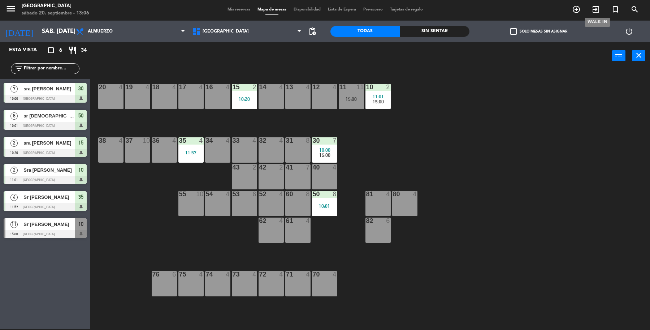
click at [600, 11] on icon "exit_to_app" at bounding box center [596, 9] width 9 height 9
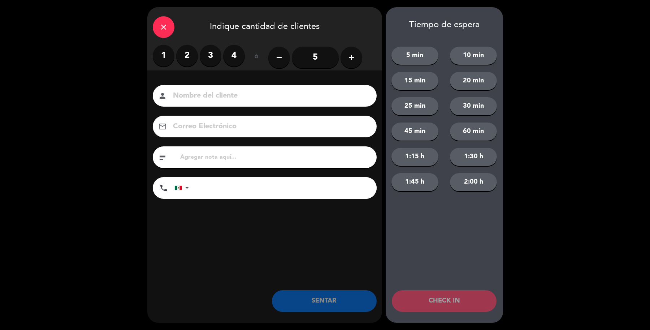
drag, startPoint x: 211, startPoint y: 55, endPoint x: 225, endPoint y: 91, distance: 39.6
click at [211, 58] on label "3" at bounding box center [211, 56] width 22 height 22
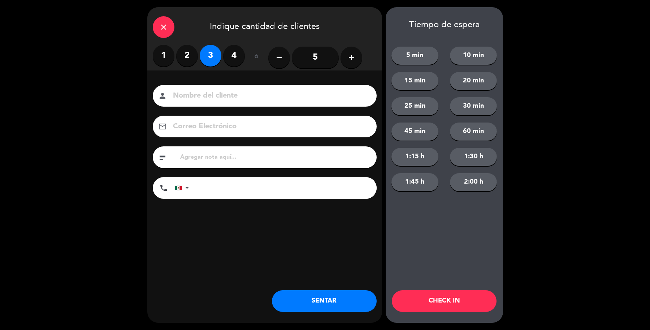
drag, startPoint x: 230, startPoint y: 100, endPoint x: 381, endPoint y: 47, distance: 160.5
click at [252, 95] on input at bounding box center [269, 96] width 195 height 13
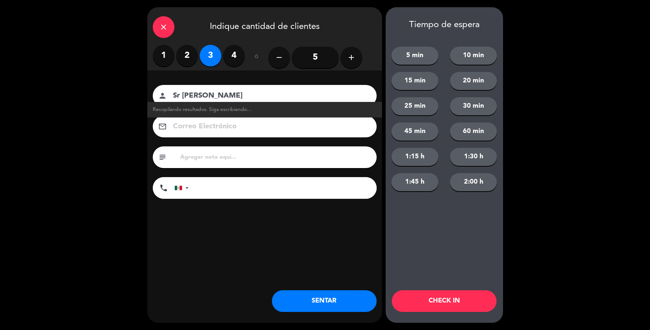
type input "Sr [PERSON_NAME]"
click at [343, 300] on button "SENTAR" at bounding box center [324, 301] width 105 height 22
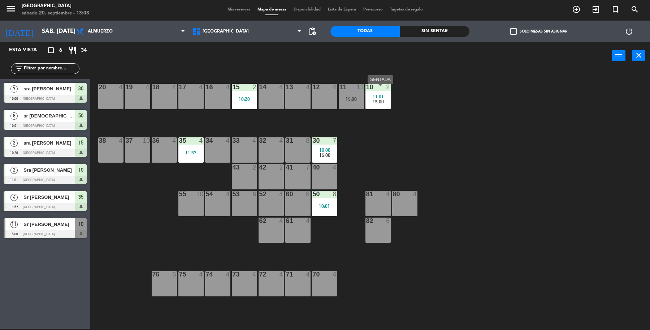
click at [381, 97] on span "11:01" at bounding box center [378, 97] width 11 height 6
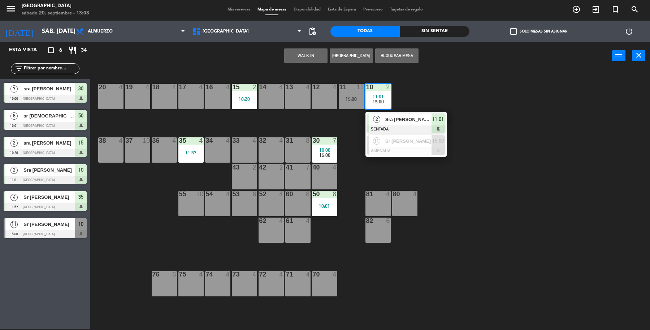
click at [417, 123] on span "Sra [PERSON_NAME]" at bounding box center [409, 120] width 46 height 8
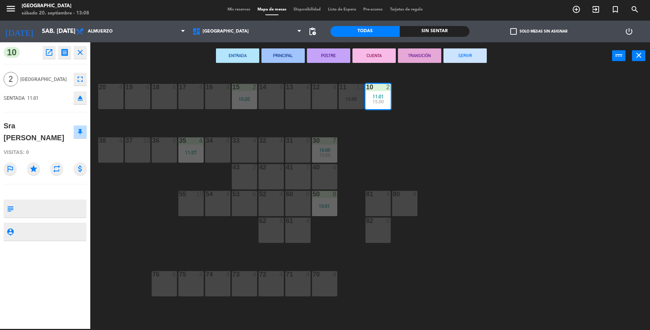
click at [483, 57] on button "SERVIR" at bounding box center [465, 55] width 43 height 14
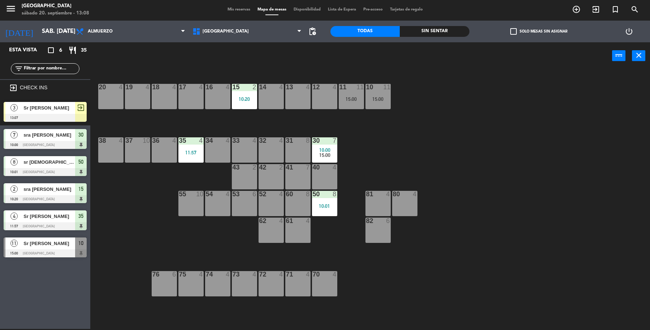
click at [55, 115] on div at bounding box center [45, 118] width 83 height 8
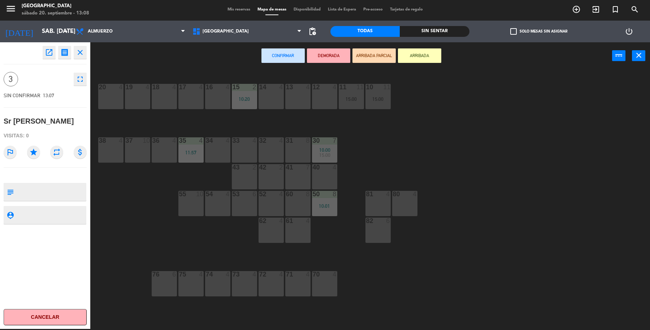
click at [302, 102] on div "13 4" at bounding box center [297, 96] width 25 height 25
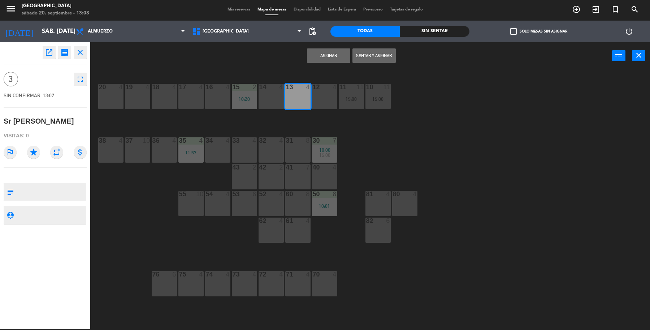
click at [368, 56] on button "Sentar y Asignar" at bounding box center [374, 55] width 43 height 14
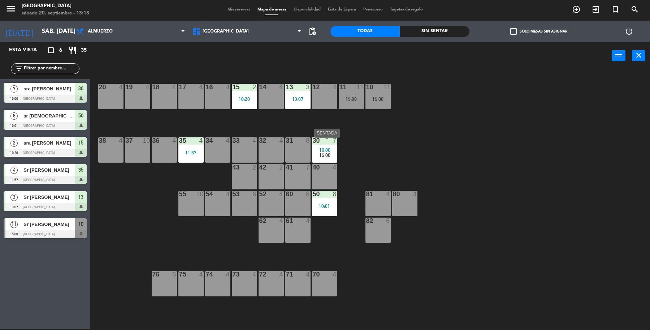
click at [335, 152] on div "10:00" at bounding box center [324, 149] width 25 height 5
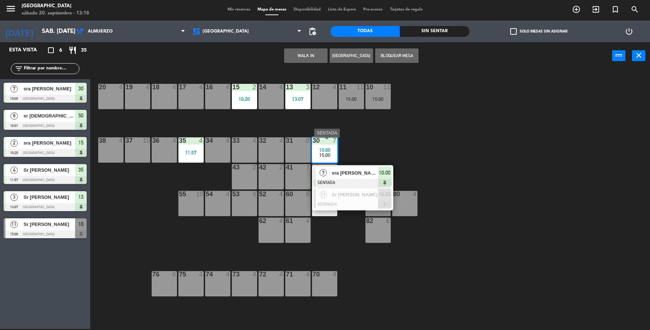
click at [373, 176] on span "sra [PERSON_NAME]" at bounding box center [355, 173] width 46 height 8
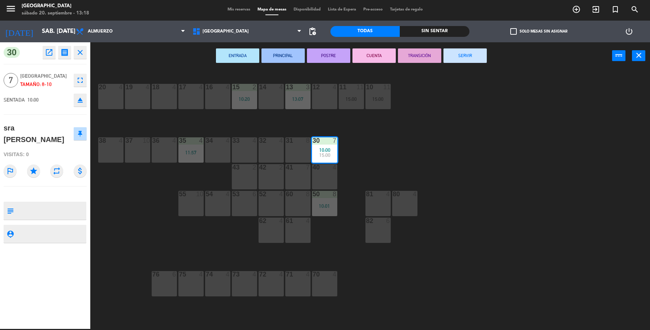
drag, startPoint x: 476, startPoint y: 56, endPoint x: 472, endPoint y: 59, distance: 4.7
click at [472, 59] on button "SERVIR" at bounding box center [465, 55] width 43 height 14
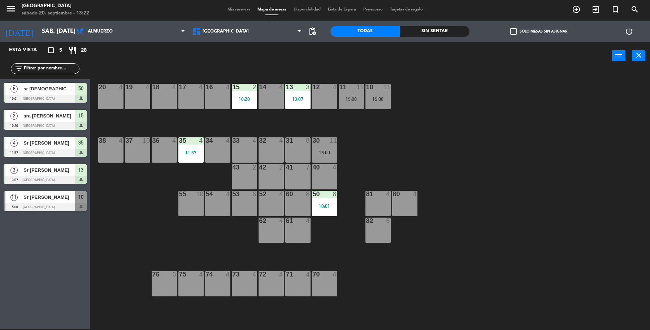
click at [272, 100] on div "14 4" at bounding box center [271, 96] width 25 height 25
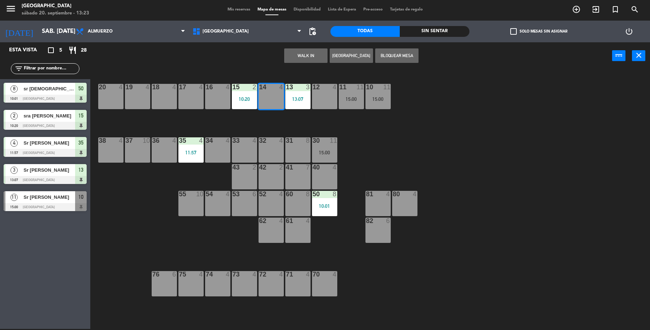
click at [337, 52] on button "[GEOGRAPHIC_DATA]" at bounding box center [351, 55] width 43 height 14
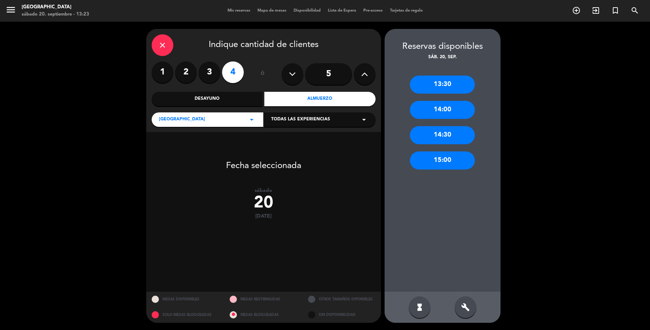
click at [213, 77] on label "3" at bounding box center [210, 72] width 22 height 22
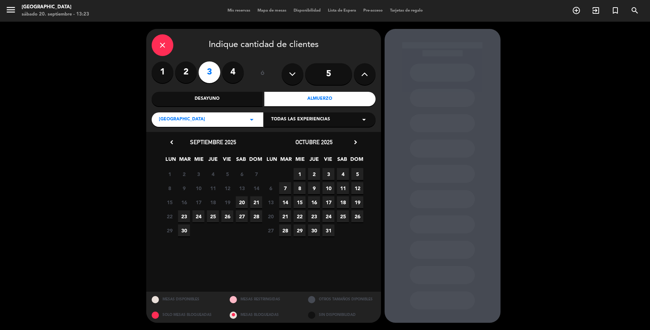
click at [242, 201] on span "20" at bounding box center [242, 202] width 12 height 12
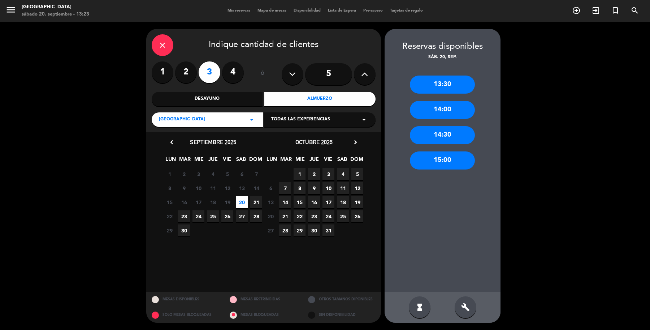
click at [465, 158] on div "15:00" at bounding box center [442, 160] width 65 height 18
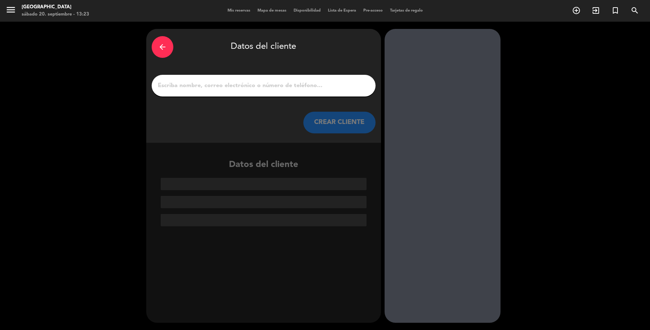
click at [322, 87] on input "1" at bounding box center [263, 86] width 213 height 10
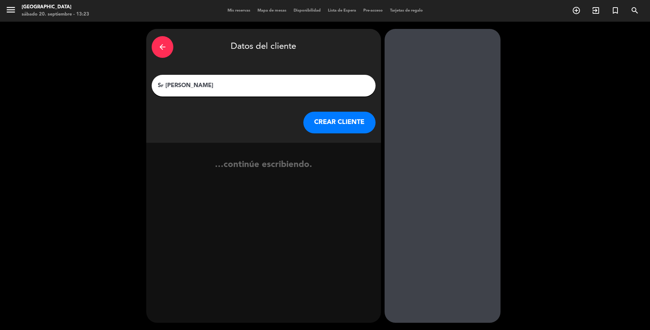
type input "Sr [PERSON_NAME]"
click at [337, 121] on button "CREAR CLIENTE" at bounding box center [340, 123] width 72 height 22
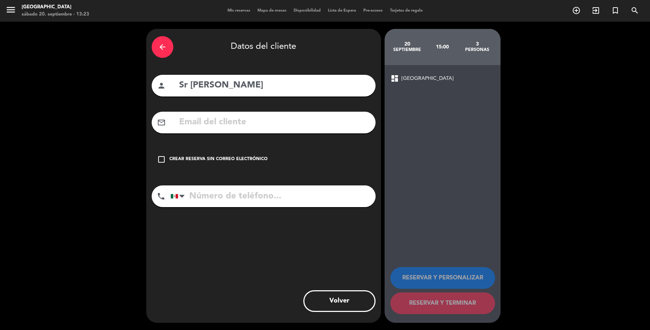
click at [256, 156] on div "Crear reserva sin correo electrónico" at bounding box center [218, 159] width 98 height 7
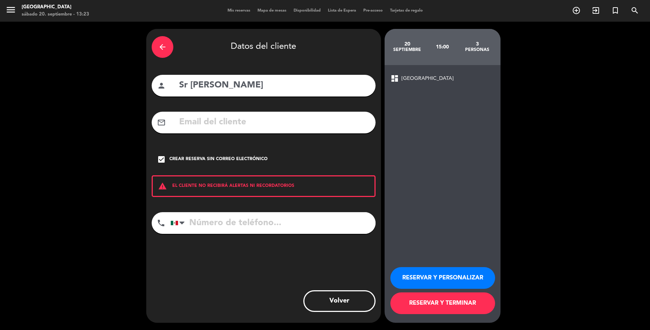
click at [434, 311] on button "RESERVAR Y TERMINAR" at bounding box center [443, 303] width 105 height 22
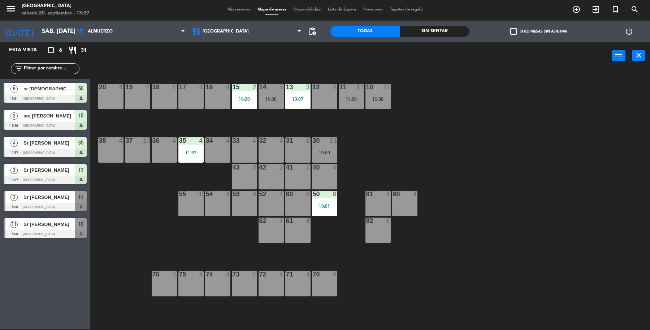
click at [210, 100] on div "16 4" at bounding box center [217, 96] width 25 height 25
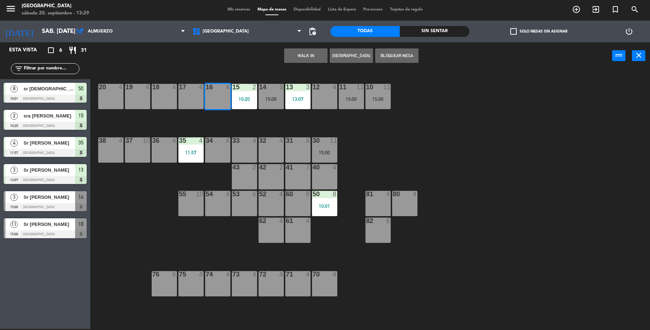
click at [318, 59] on button "WALK IN" at bounding box center [305, 55] width 43 height 14
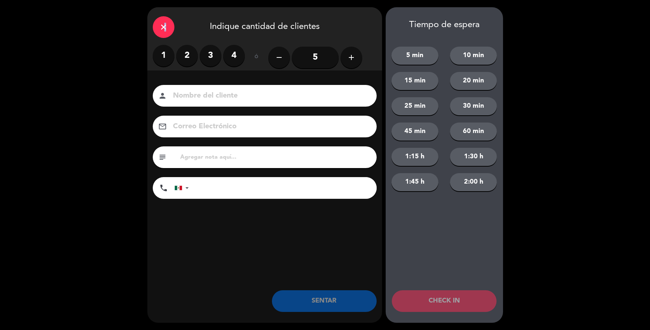
click at [163, 31] on icon "close" at bounding box center [163, 27] width 9 height 9
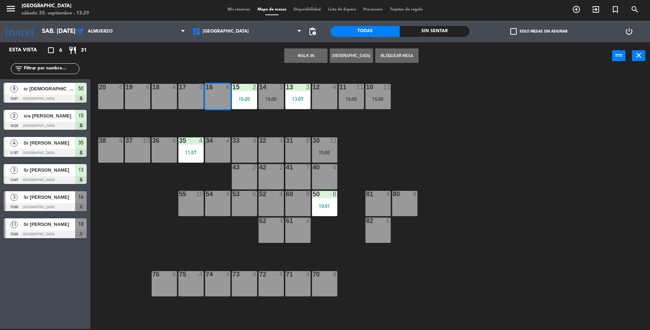
click at [340, 58] on button "[GEOGRAPHIC_DATA]" at bounding box center [351, 55] width 43 height 14
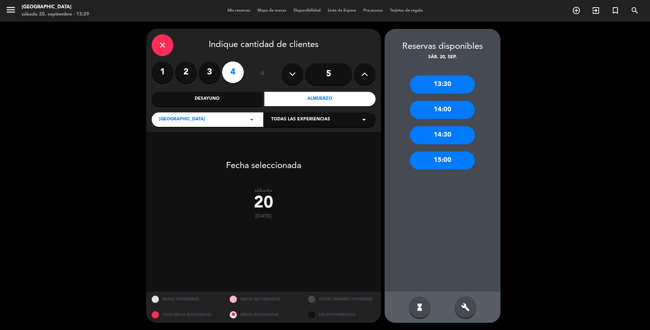
click at [186, 77] on label "2" at bounding box center [186, 72] width 22 height 22
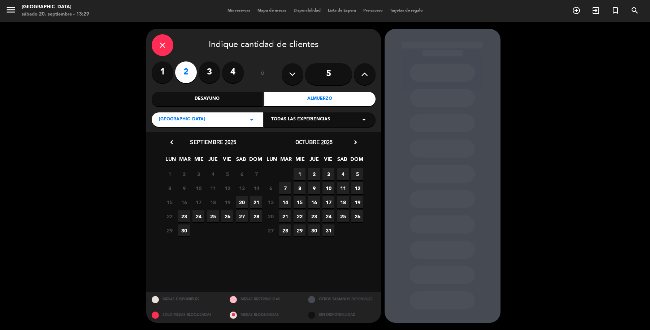
click at [243, 199] on span "20" at bounding box center [242, 202] width 12 height 12
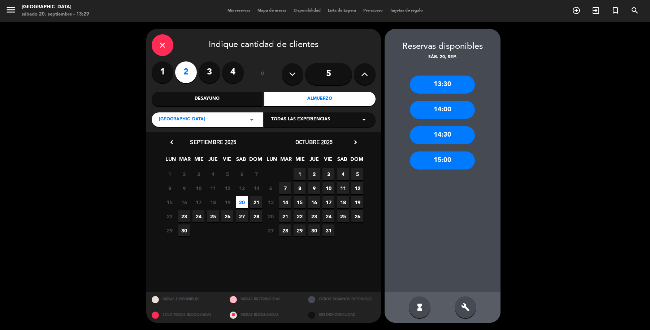
click at [458, 154] on div "15:00" at bounding box center [442, 160] width 65 height 18
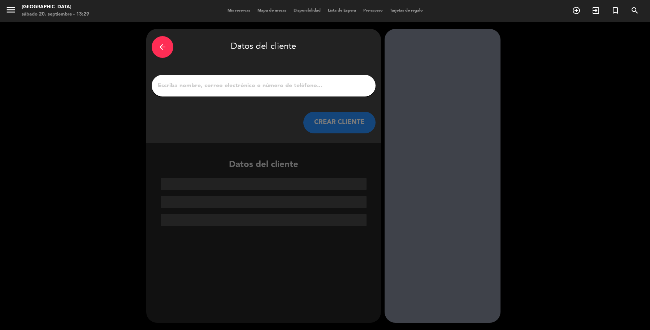
click at [317, 86] on input "1" at bounding box center [263, 86] width 213 height 10
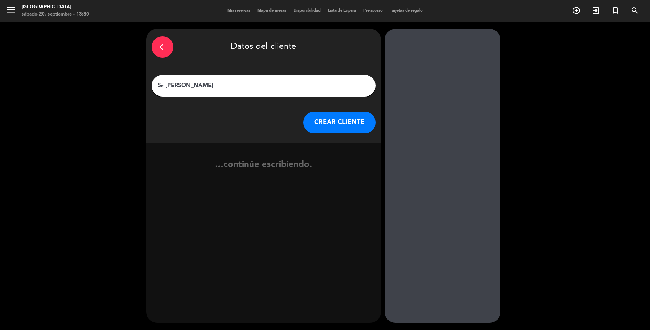
type input "Sr [PERSON_NAME]"
click at [352, 121] on button "CREAR CLIENTE" at bounding box center [340, 123] width 72 height 22
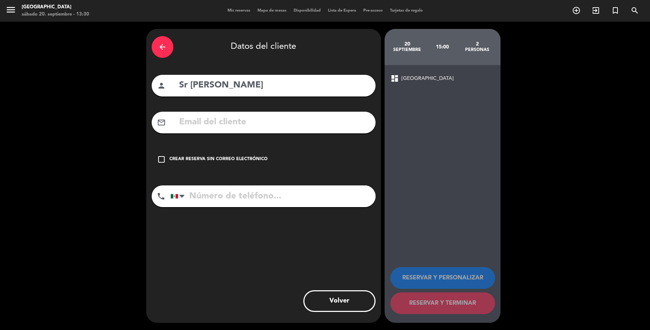
click at [257, 156] on div "Crear reserva sin correo electrónico" at bounding box center [218, 159] width 98 height 7
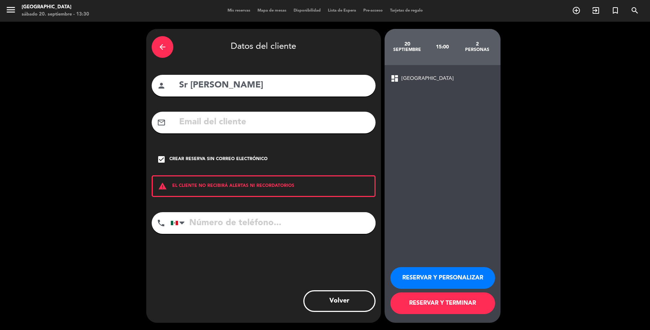
click at [470, 306] on button "RESERVAR Y TERMINAR" at bounding box center [443, 303] width 105 height 22
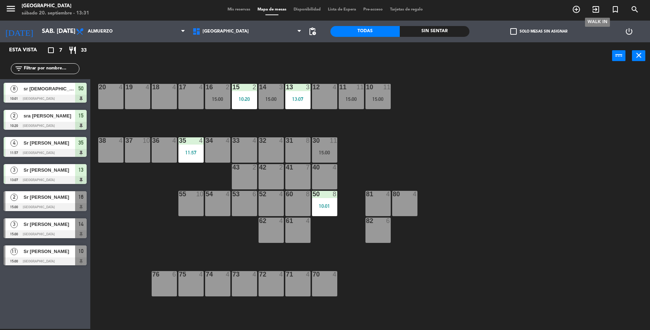
click at [592, 12] on icon "exit_to_app" at bounding box center [596, 9] width 9 height 9
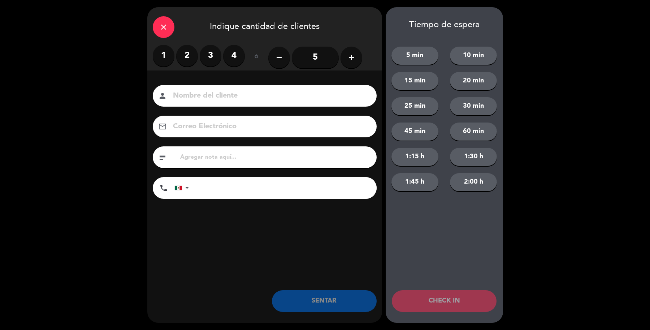
click at [174, 58] on div "1 2 3 4" at bounding box center [199, 56] width 92 height 22
click at [194, 58] on label "2" at bounding box center [187, 56] width 22 height 22
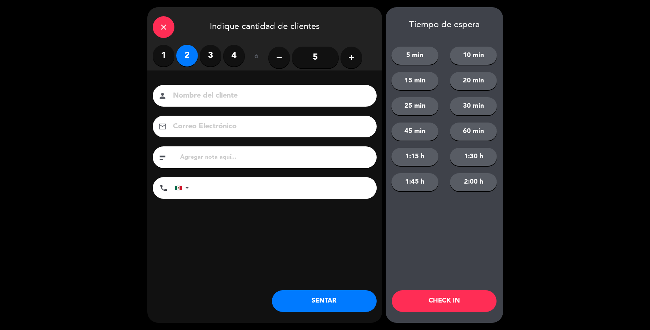
click at [214, 92] on input at bounding box center [269, 96] width 195 height 13
type input "Sr [PERSON_NAME]"
drag, startPoint x: 357, startPoint y: 294, endPoint x: 361, endPoint y: 299, distance: 6.7
click at [361, 299] on button "SENTAR" at bounding box center [324, 301] width 105 height 22
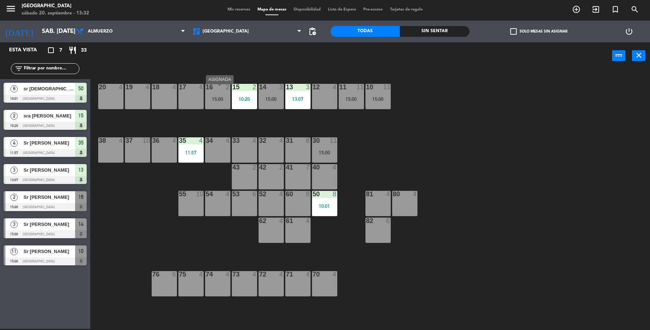
click at [223, 100] on div "15:00" at bounding box center [217, 98] width 25 height 5
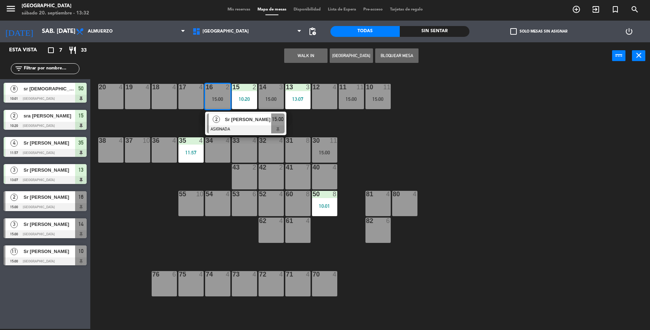
click at [191, 99] on div "17 4" at bounding box center [191, 96] width 25 height 25
click at [276, 51] on button "Mover" at bounding box center [283, 55] width 43 height 14
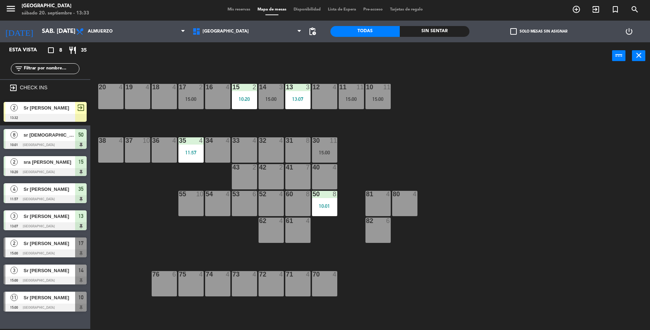
click at [52, 108] on span "Sr [PERSON_NAME]" at bounding box center [49, 108] width 52 height 8
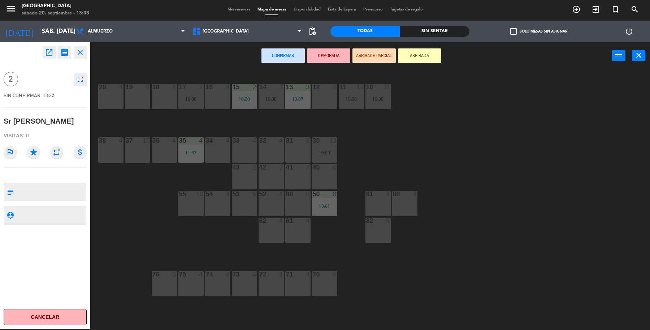
click at [165, 88] on div at bounding box center [164, 87] width 12 height 7
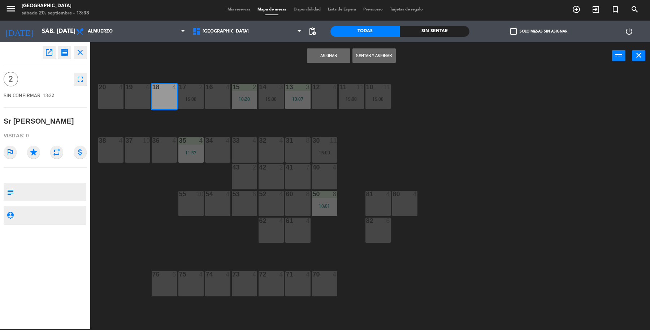
click at [371, 56] on button "Sentar y Asignar" at bounding box center [374, 55] width 43 height 14
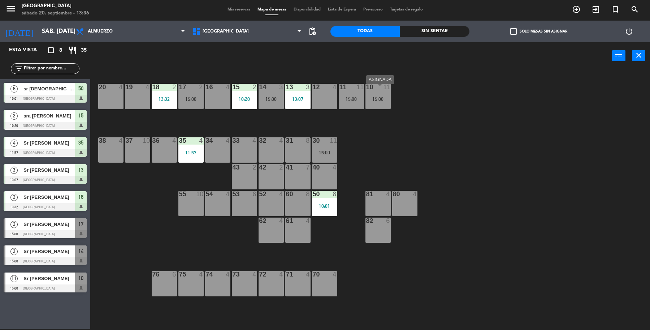
click at [392, 104] on div "19 4 18 2 13:32 17 2 15:00 16 4 15 2 10:20 14 3 15:00 13 3 13:07 12 4 11 11 15:…" at bounding box center [374, 200] width 554 height 259
click at [385, 106] on div "10 11 15:00" at bounding box center [378, 96] width 25 height 25
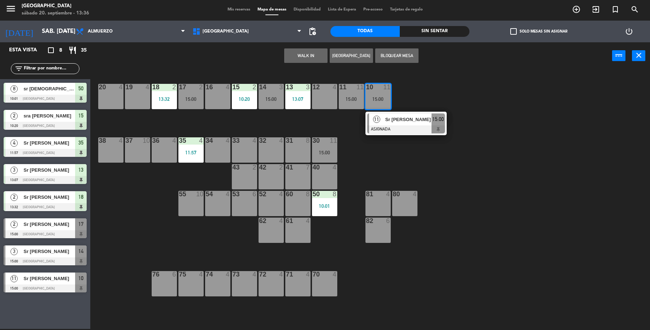
click at [375, 147] on div "19 4 18 2 13:32 17 2 15:00 16 4 15 2 10:20 14 3 15:00 13 3 13:07 12 4 11 11 15:…" at bounding box center [374, 200] width 554 height 259
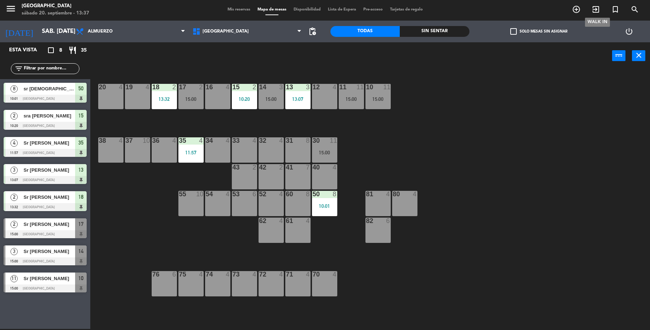
click at [598, 8] on icon "exit_to_app" at bounding box center [596, 9] width 9 height 9
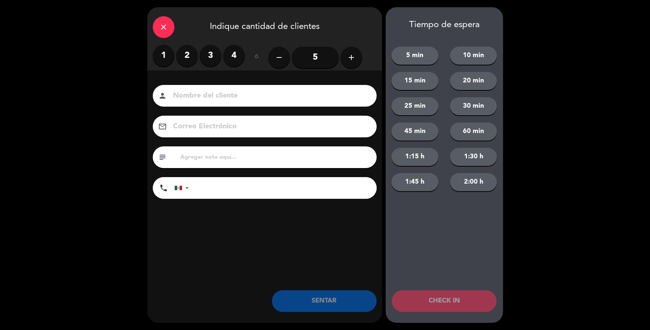
click at [239, 60] on label "4" at bounding box center [234, 56] width 22 height 22
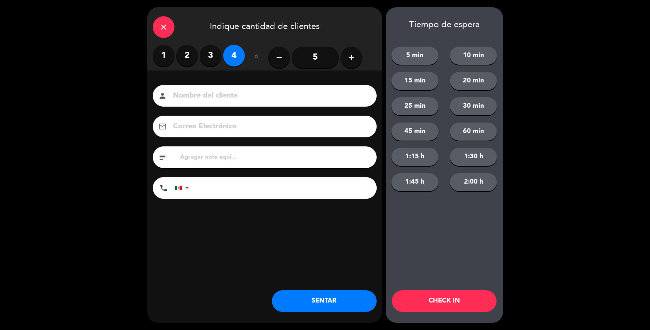
click at [241, 90] on input at bounding box center [269, 96] width 195 height 13
click at [190, 92] on input "sr [PERSON_NAME]" at bounding box center [269, 96] width 195 height 13
type input "sr [PERSON_NAME]"
click at [296, 295] on button "SENTAR" at bounding box center [324, 301] width 105 height 22
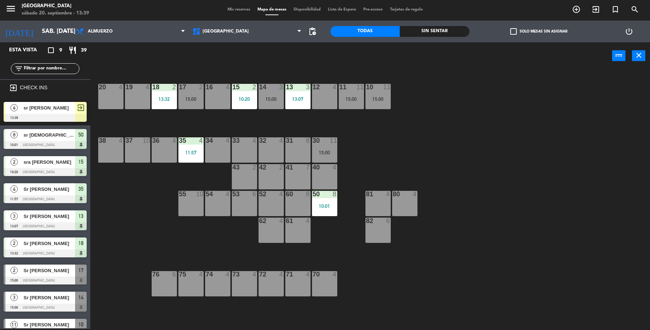
click at [70, 104] on span "sr [PERSON_NAME]" at bounding box center [49, 108] width 52 height 8
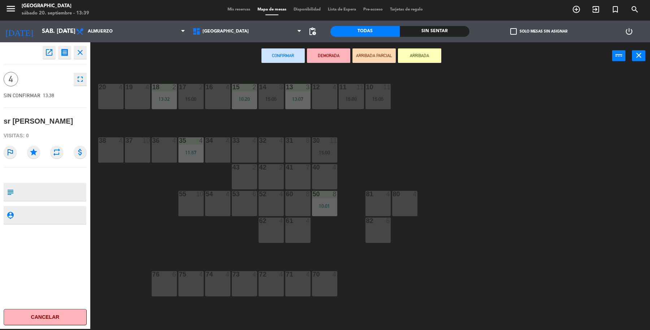
click at [222, 98] on div "16 4" at bounding box center [217, 96] width 25 height 25
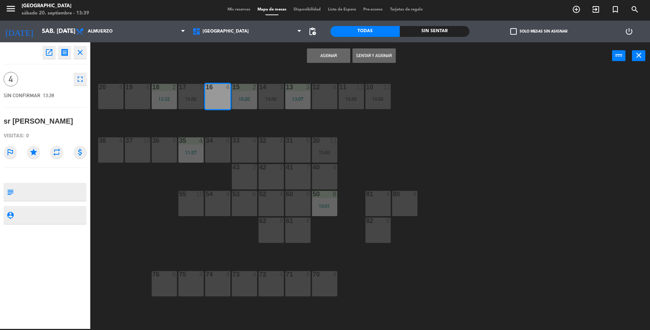
click at [384, 56] on button "Sentar y Asignar" at bounding box center [374, 55] width 43 height 14
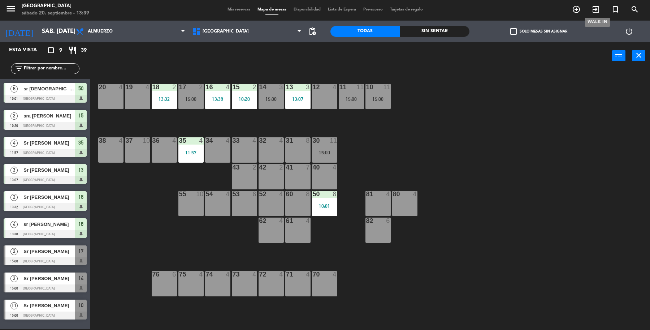
click at [597, 8] on icon "exit_to_app" at bounding box center [596, 9] width 9 height 9
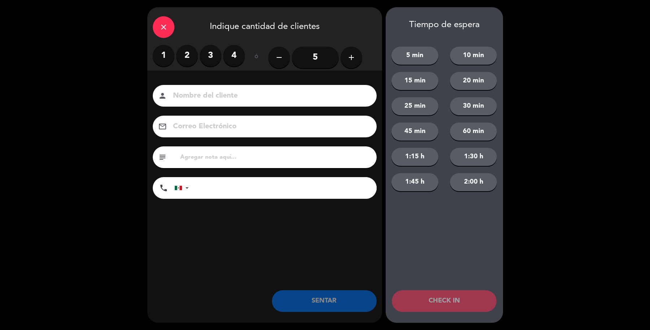
click at [158, 26] on div "close" at bounding box center [164, 27] width 22 height 22
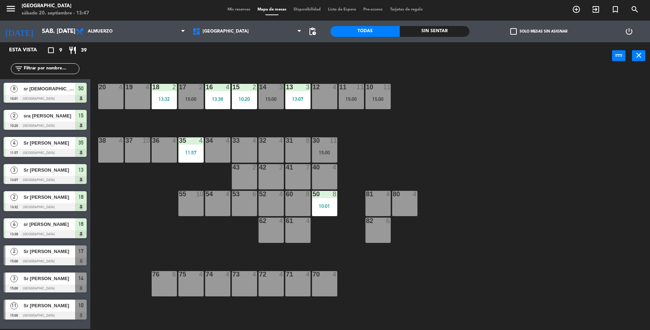
click at [317, 102] on div "12 4" at bounding box center [324, 96] width 25 height 25
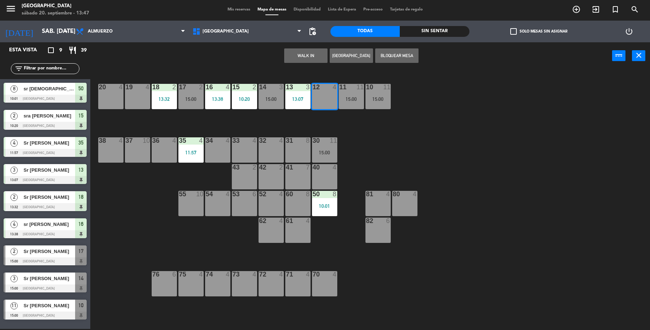
click at [356, 52] on button "[GEOGRAPHIC_DATA]" at bounding box center [351, 55] width 43 height 14
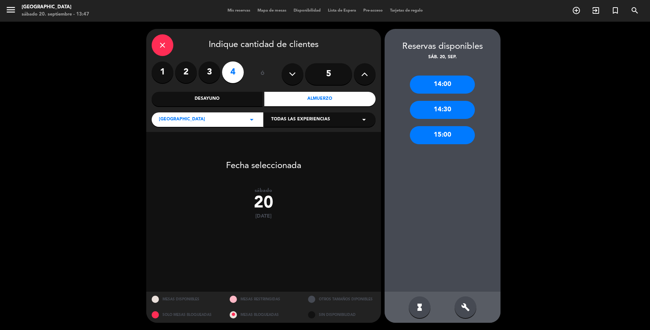
drag, startPoint x: 464, startPoint y: 140, endPoint x: 452, endPoint y: 134, distance: 12.9
click at [462, 138] on div "15:00" at bounding box center [442, 135] width 65 height 18
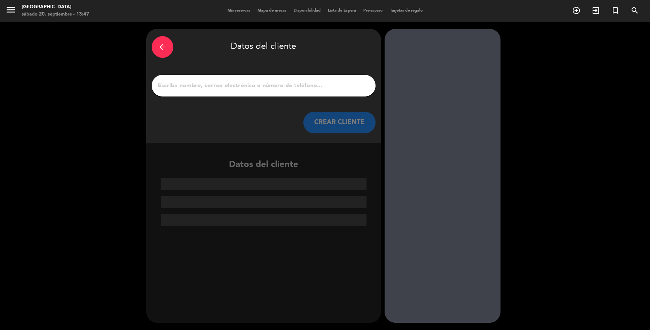
click at [203, 82] on input "1" at bounding box center [263, 86] width 213 height 10
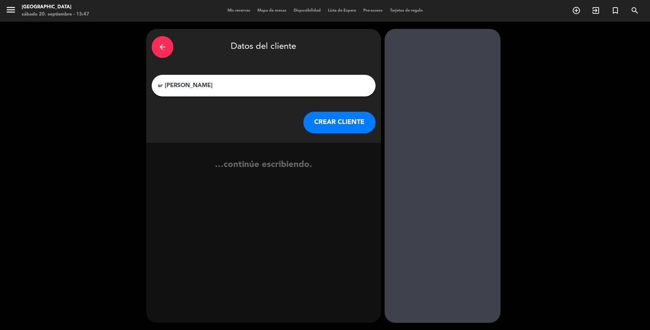
type input "sr [PERSON_NAME]"
click at [355, 127] on button "CREAR CLIENTE" at bounding box center [340, 123] width 72 height 22
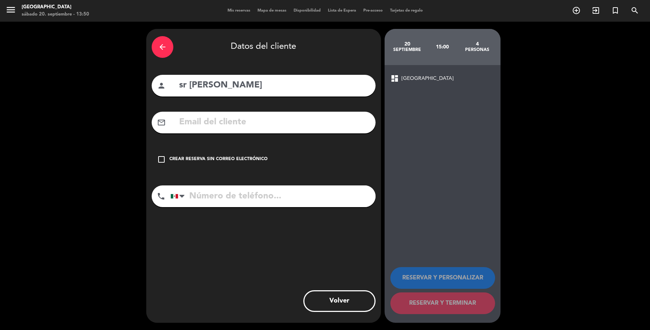
click at [159, 155] on icon "check_box_outline_blank" at bounding box center [161, 159] width 9 height 9
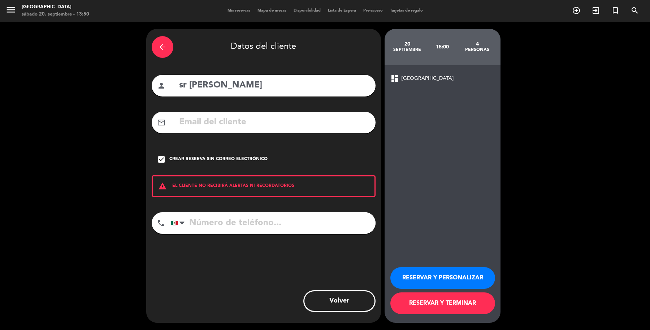
click at [428, 308] on button "RESERVAR Y TERMINAR" at bounding box center [443, 303] width 105 height 22
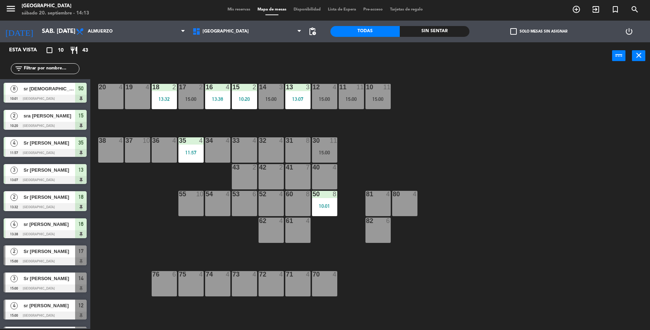
click at [75, 327] on div "10" at bounding box center [81, 333] width 12 height 12
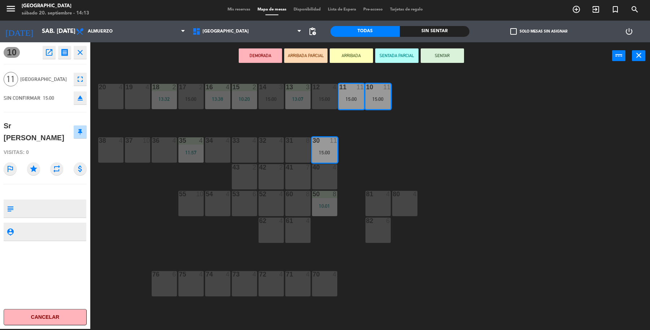
click at [546, 221] on div "19 4 18 2 13:32 17 2 15:00 16 4 13:38 15 2 10:20 14 3 15:00 13 3 13:07 12 4 15:…" at bounding box center [374, 200] width 554 height 259
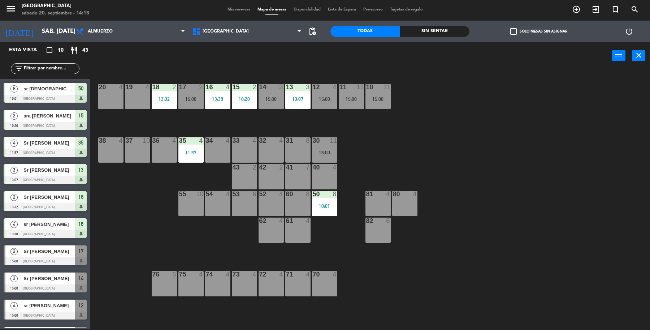
scroll to position [22, 0]
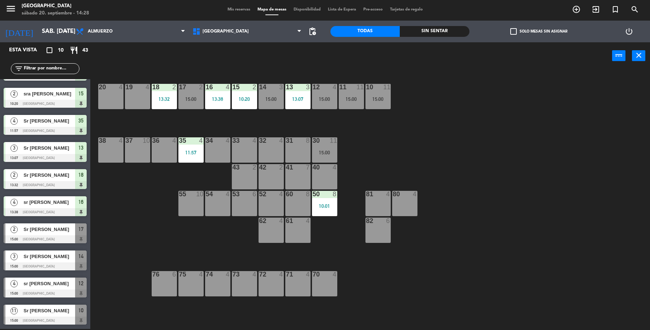
click at [503, 144] on div "19 4 18 2 13:32 17 2 15:00 16 4 13:38 15 2 10:20 14 3 15:00 13 3 13:07 12 4 15:…" at bounding box center [374, 200] width 554 height 259
drag, startPoint x: 608, startPoint y: 5, endPoint x: 597, endPoint y: 10, distance: 12.3
click at [599, 9] on div "add_circle_outline exit_to_app turned_in_not search WALK IN Reserva especial" at bounding box center [606, 9] width 78 height 13
click at [597, 10] on icon "exit_to_app" at bounding box center [596, 9] width 9 height 9
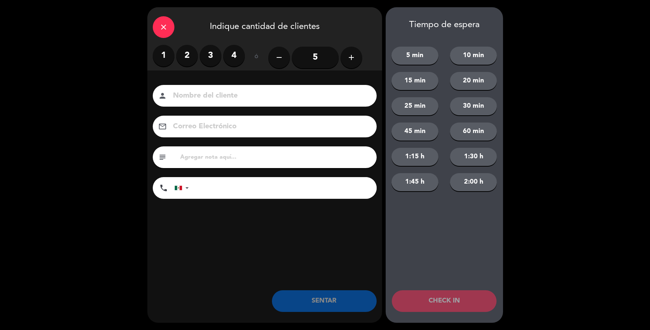
drag, startPoint x: 207, startPoint y: 55, endPoint x: 205, endPoint y: 78, distance: 23.6
click at [205, 66] on div "1 2 3 4" at bounding box center [199, 56] width 92 height 22
click at [211, 91] on input at bounding box center [269, 96] width 195 height 13
click at [211, 62] on label "3" at bounding box center [211, 56] width 22 height 22
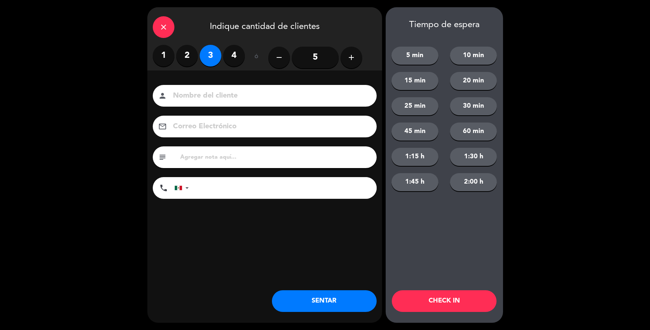
click at [214, 91] on input at bounding box center [269, 96] width 195 height 13
type input "sr [PERSON_NAME]"
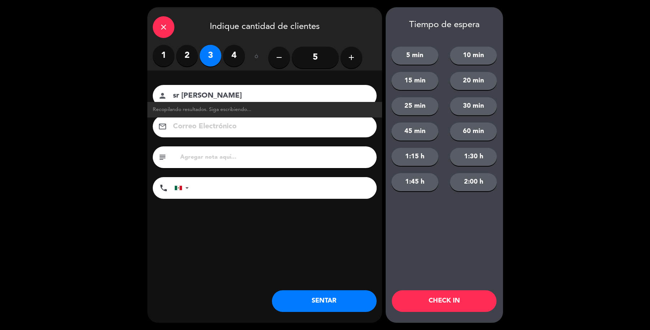
click at [289, 302] on button "SENTAR" at bounding box center [324, 301] width 105 height 22
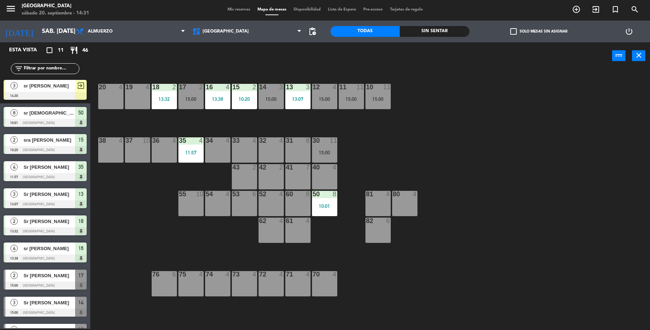
click at [51, 92] on div at bounding box center [45, 96] width 83 height 8
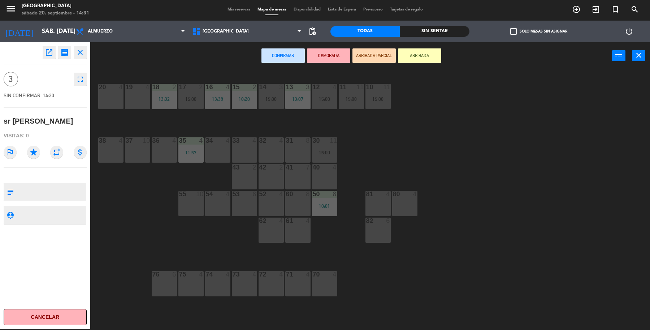
click at [139, 102] on div "19 4" at bounding box center [137, 96] width 25 height 25
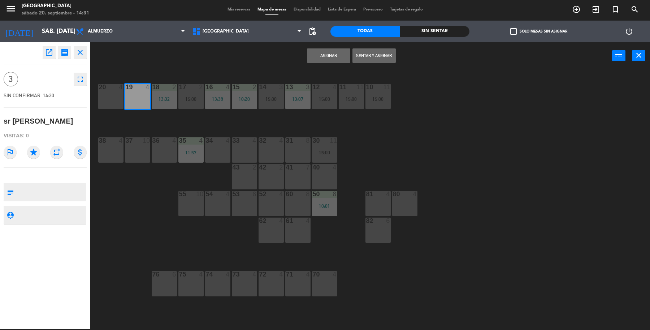
click at [366, 60] on button "Sentar y Asignar" at bounding box center [374, 55] width 43 height 14
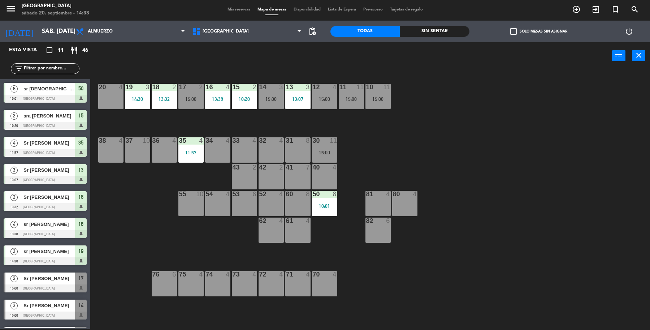
click at [60, 73] on div "filter_list" at bounding box center [45, 68] width 69 height 11
click at [62, 70] on input "text" at bounding box center [51, 69] width 56 height 8
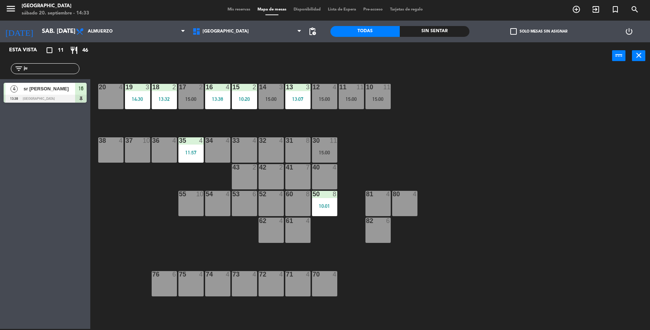
type input "j"
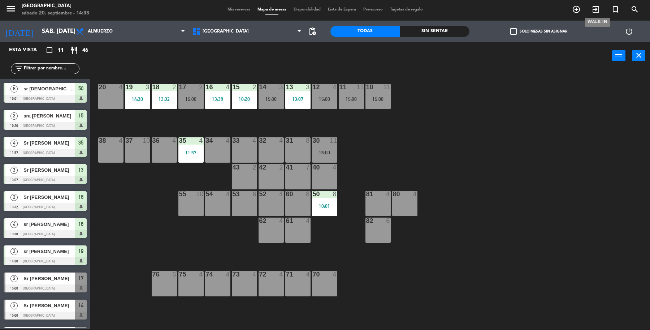
click at [590, 10] on span "exit_to_app" at bounding box center [597, 9] width 20 height 12
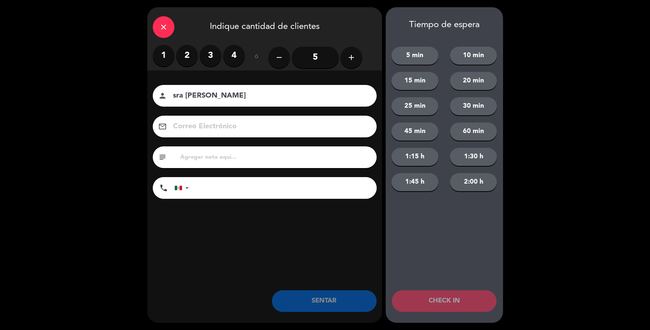
click at [211, 60] on label "3" at bounding box center [211, 56] width 22 height 22
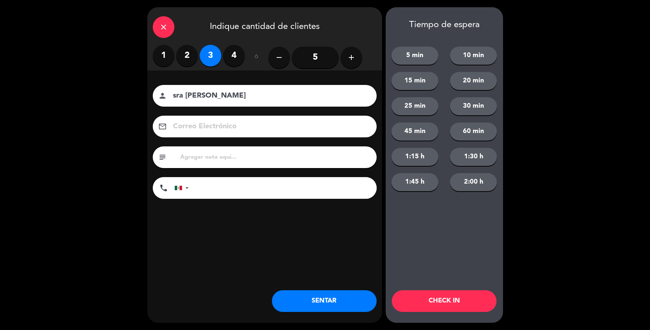
click at [202, 94] on input "sra [PERSON_NAME]" at bounding box center [269, 96] width 195 height 13
click at [242, 93] on input "sra [PERSON_NAME]" at bounding box center [269, 96] width 195 height 13
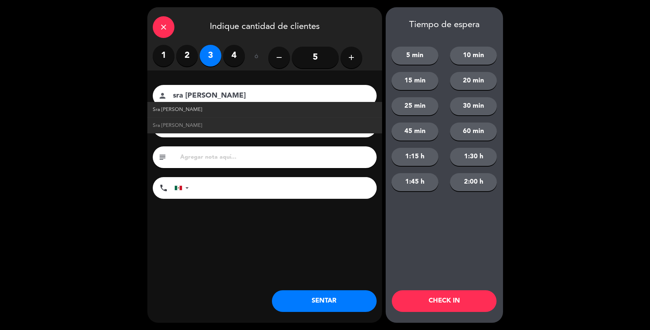
click at [184, 112] on link "Sra [PERSON_NAME]" at bounding box center [265, 110] width 224 height 8
type input "Sra [PERSON_NAME]"
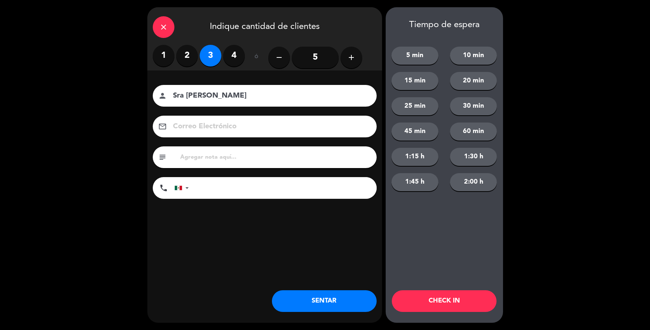
click at [327, 301] on button "SENTAR" at bounding box center [324, 301] width 105 height 22
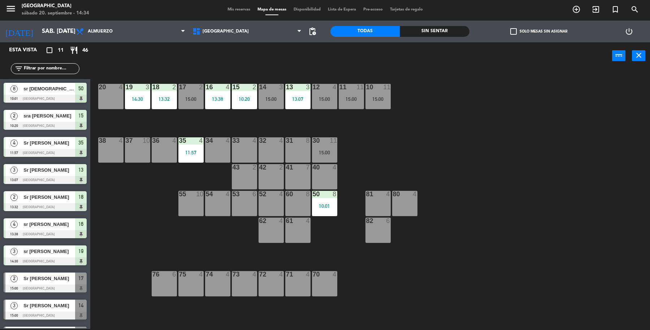
click at [250, 149] on div "33 4" at bounding box center [244, 149] width 25 height 25
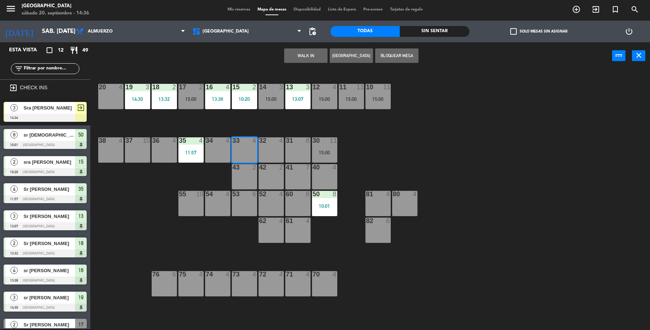
click at [61, 102] on div "3 Sra [PERSON_NAME]" at bounding box center [40, 108] width 70 height 12
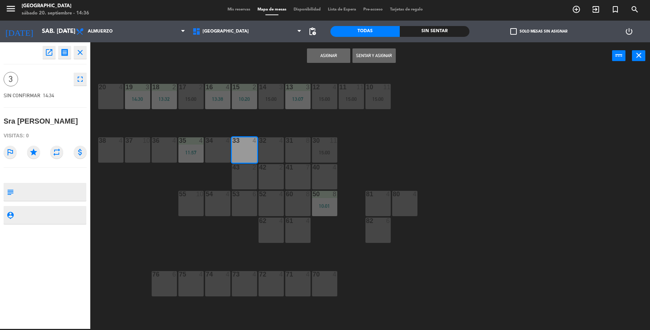
click at [380, 55] on button "Sentar y Asignar" at bounding box center [374, 55] width 43 height 14
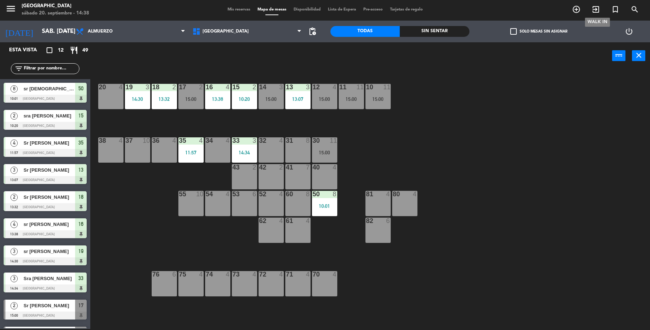
click at [592, 8] on icon "exit_to_app" at bounding box center [596, 9] width 9 height 9
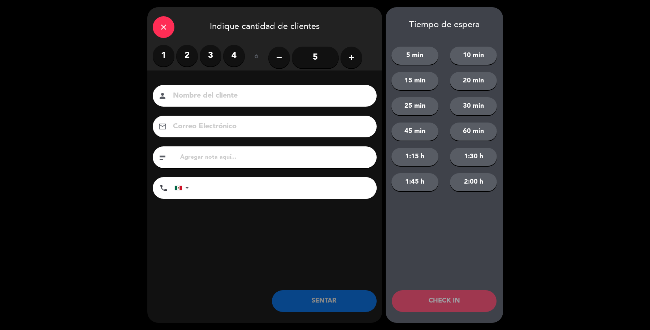
click at [153, 54] on div "1 2 3 4 ó remove 5 add" at bounding box center [264, 58] width 235 height 26
drag, startPoint x: 159, startPoint y: 56, endPoint x: 202, endPoint y: 100, distance: 60.8
click at [161, 58] on label "1" at bounding box center [164, 56] width 22 height 22
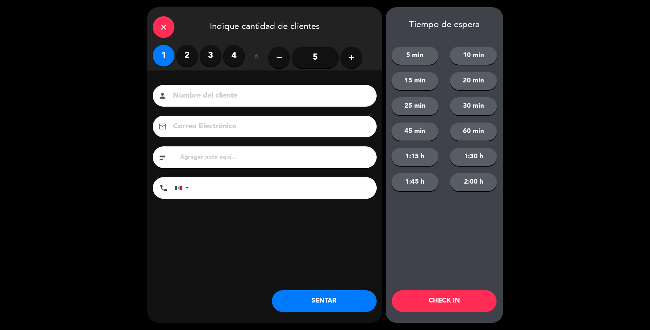
click at [210, 95] on input at bounding box center [269, 96] width 195 height 13
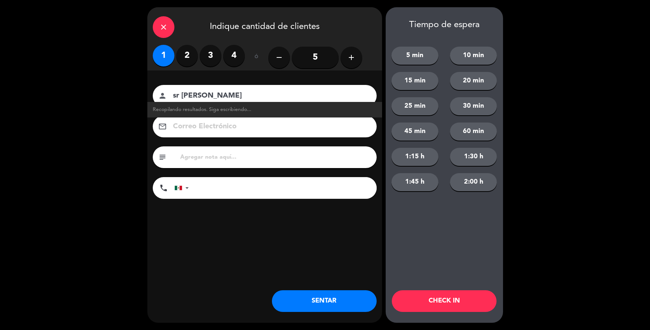
type input "sr [PERSON_NAME]"
click at [294, 300] on button "SENTAR" at bounding box center [324, 301] width 105 height 22
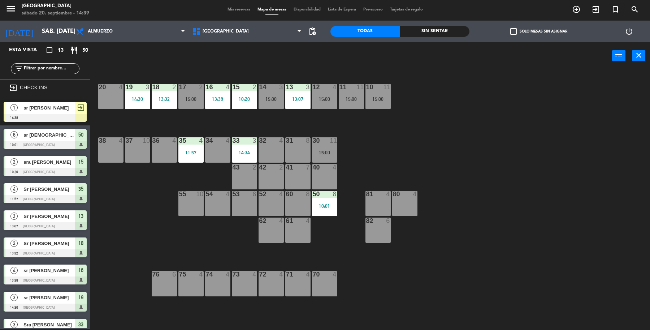
click at [46, 109] on span "sr [PERSON_NAME]" at bounding box center [49, 108] width 52 height 8
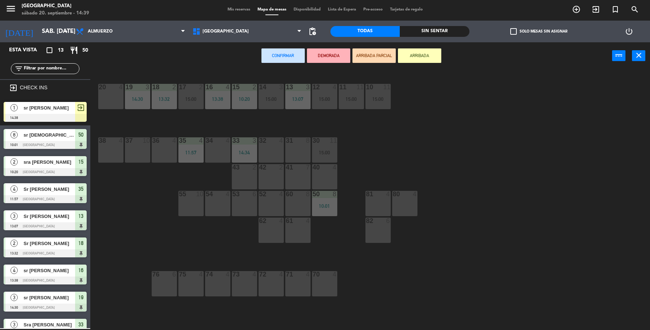
click at [113, 92] on div "20 4" at bounding box center [110, 96] width 25 height 25
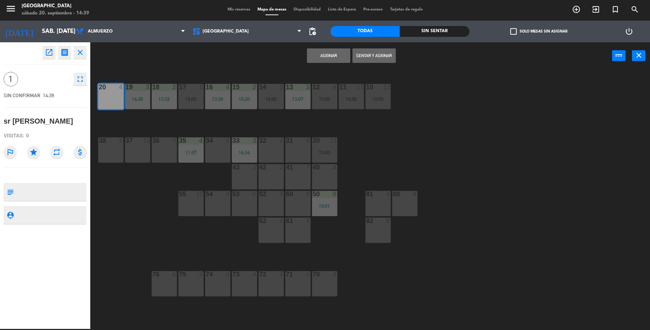
click at [381, 51] on button "Sentar y Asignar" at bounding box center [374, 55] width 43 height 14
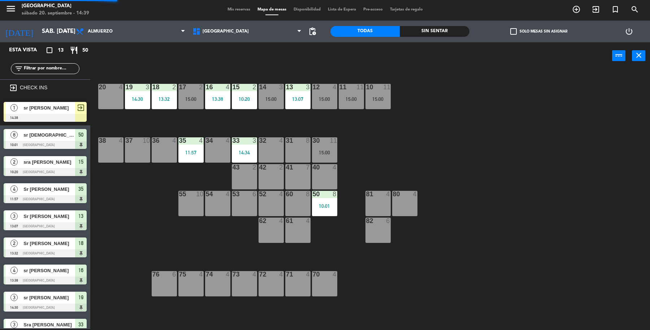
click at [166, 107] on div "18 2 13:32" at bounding box center [164, 96] width 25 height 25
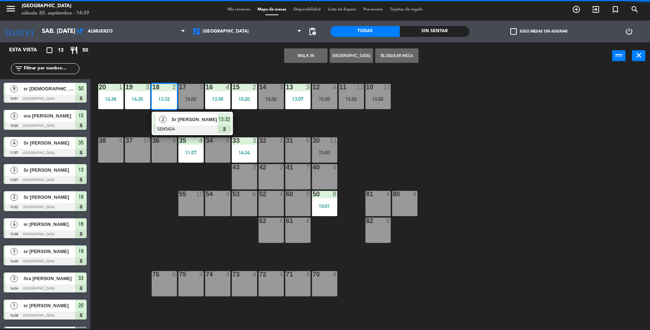
click at [317, 176] on div "40 4" at bounding box center [324, 176] width 25 height 25
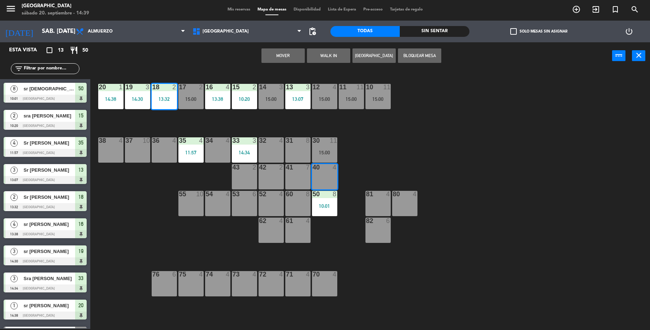
click at [286, 60] on button "Mover" at bounding box center [283, 55] width 43 height 14
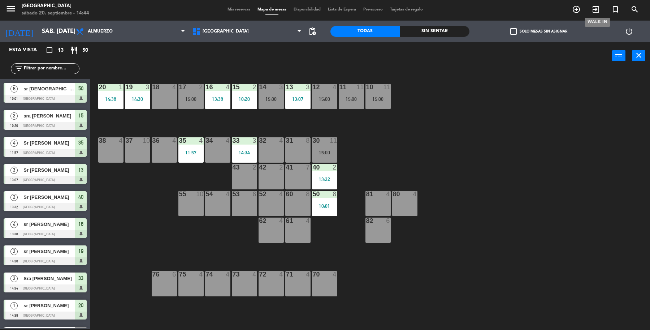
click at [594, 8] on icon "exit_to_app" at bounding box center [596, 9] width 9 height 9
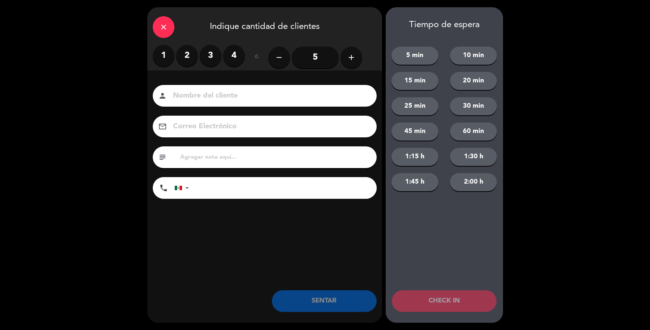
click at [220, 56] on label "3" at bounding box center [211, 56] width 22 height 22
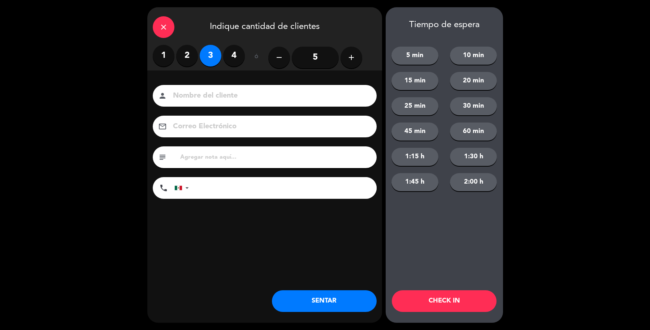
drag, startPoint x: 259, startPoint y: 102, endPoint x: 266, endPoint y: 98, distance: 8.2
click at [265, 98] on div "person" at bounding box center [265, 96] width 224 height 22
click at [266, 98] on input at bounding box center [269, 96] width 195 height 13
type input "sr [PERSON_NAME]"
click at [319, 291] on button "SENTAR" at bounding box center [324, 301] width 105 height 22
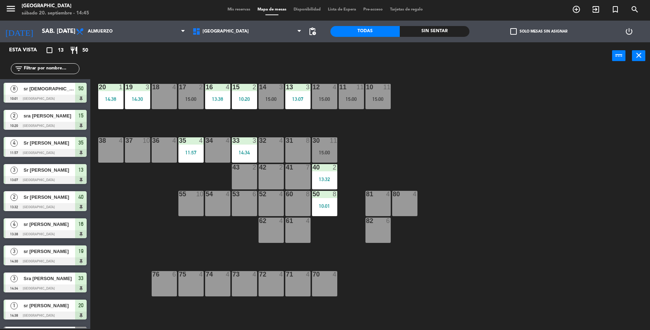
click at [50, 66] on input "text" at bounding box center [51, 69] width 56 height 8
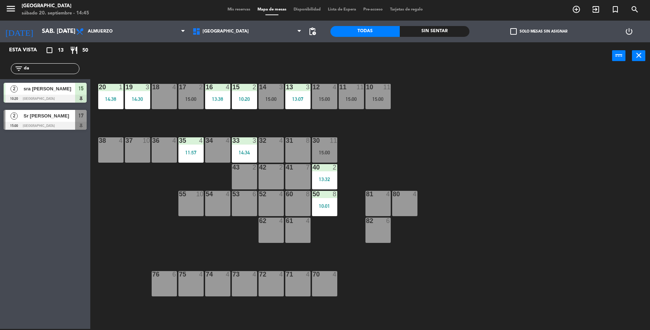
type input "da"
click at [40, 121] on div "2 Sr [PERSON_NAME] 15:00 [GEOGRAPHIC_DATA] 17" at bounding box center [45, 119] width 90 height 27
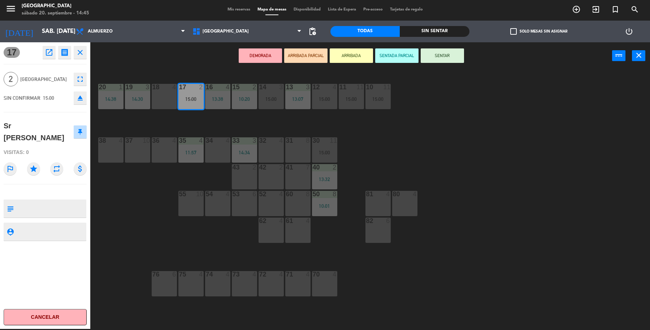
click at [336, 134] on div "19 3 14:30 18 4 17 2 15:00 16 4 13:38 15 2 10:20 14 3 15:00 13 3 13:07 12 4 15:…" at bounding box center [374, 200] width 554 height 259
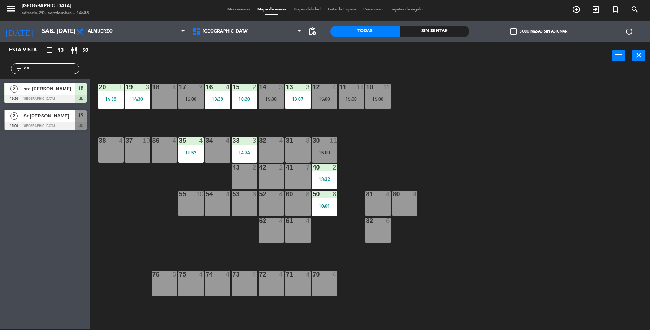
click at [37, 69] on input "da" at bounding box center [51, 69] width 56 height 8
type input "d"
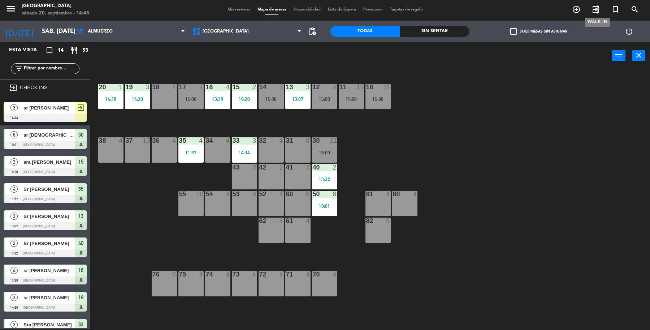
click at [598, 6] on icon "exit_to_app" at bounding box center [596, 9] width 9 height 9
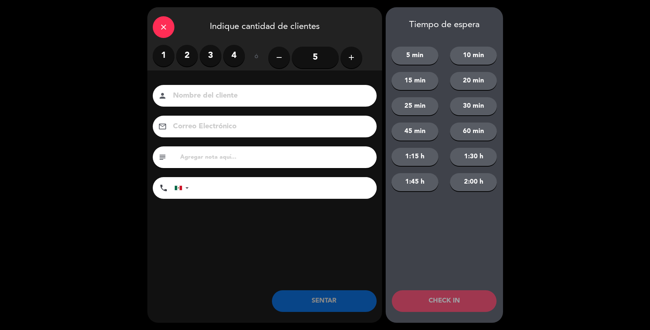
click at [357, 55] on button "add" at bounding box center [352, 58] width 22 height 22
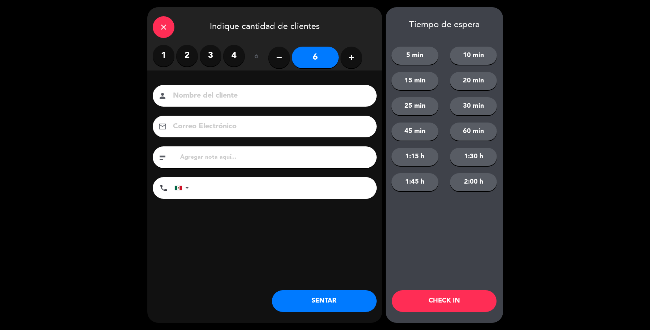
click at [357, 55] on button "add" at bounding box center [352, 58] width 22 height 22
type input "7"
click at [305, 89] on div "person" at bounding box center [265, 96] width 224 height 22
click at [314, 93] on input at bounding box center [269, 96] width 195 height 13
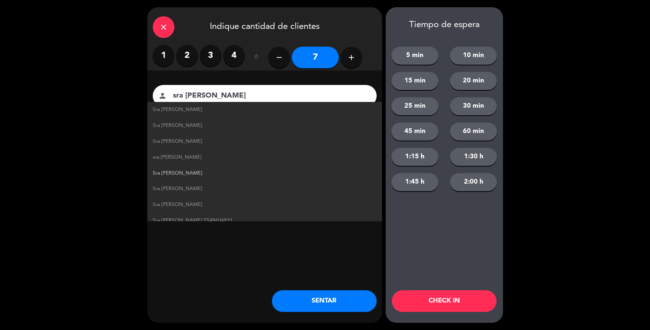
click at [173, 169] on span "Sra [PERSON_NAME]" at bounding box center [178, 173] width 50 height 8
type input "Sra [PERSON_NAME]"
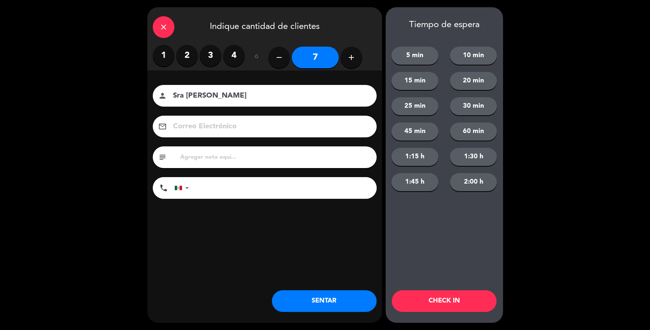
click at [310, 309] on button "SENTAR" at bounding box center [324, 301] width 105 height 22
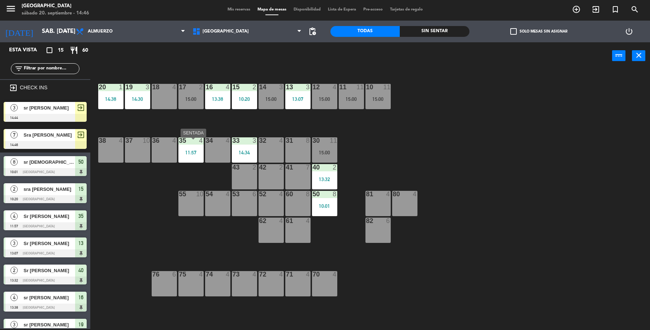
click at [193, 153] on div "11:57" at bounding box center [191, 152] width 25 height 5
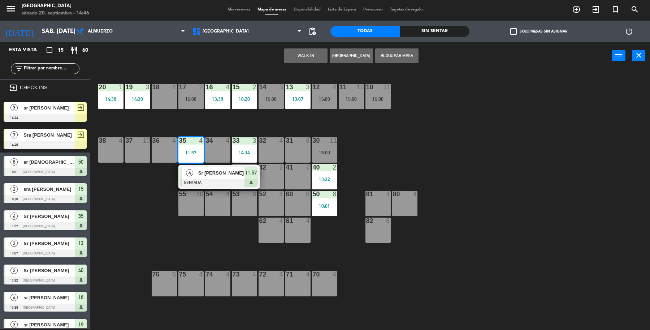
click at [193, 163] on div "35 4 11:57" at bounding box center [191, 149] width 25 height 25
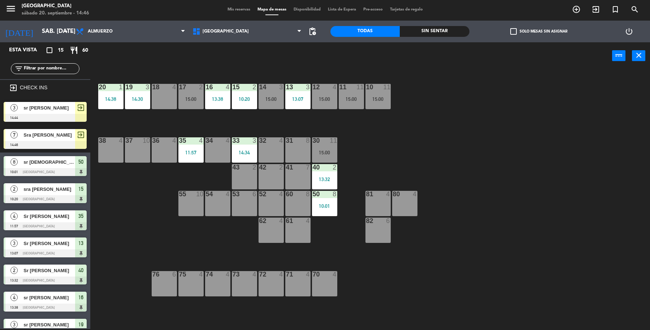
click at [194, 160] on div "35 4 11:57" at bounding box center [191, 149] width 25 height 25
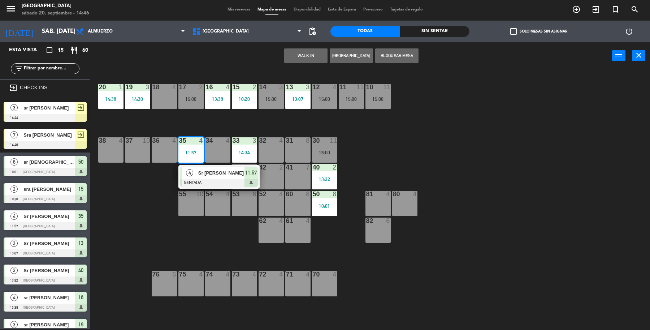
click at [201, 177] on span "Sr [PERSON_NAME]" at bounding box center [221, 173] width 46 height 8
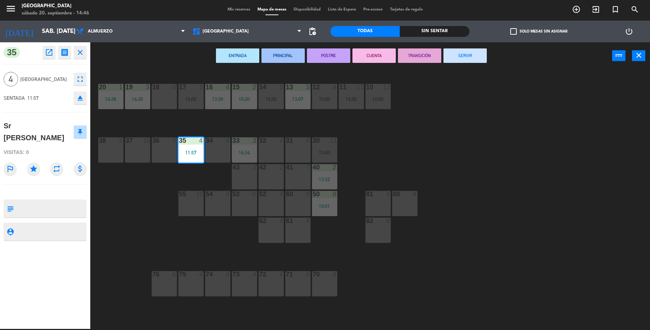
click at [175, 178] on div "19 3 14:30 18 4 17 2 15:00 16 4 13:38 15 2 10:20 14 3 15:00 13 3 13:07 12 4 15:…" at bounding box center [374, 200] width 554 height 259
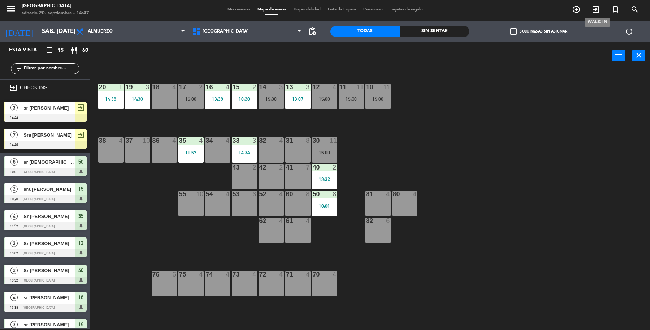
click at [594, 5] on span "exit_to_app" at bounding box center [597, 9] width 20 height 12
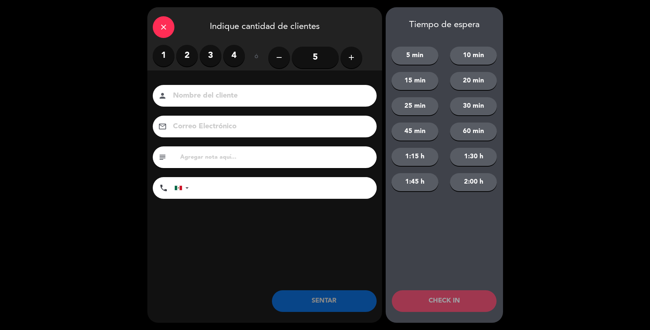
click at [167, 60] on label "1" at bounding box center [164, 56] width 22 height 22
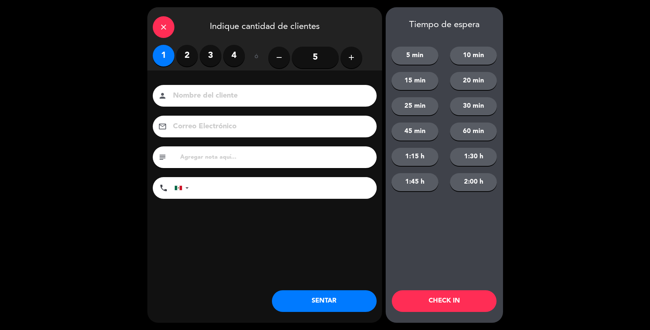
click at [214, 95] on input at bounding box center [269, 96] width 195 height 13
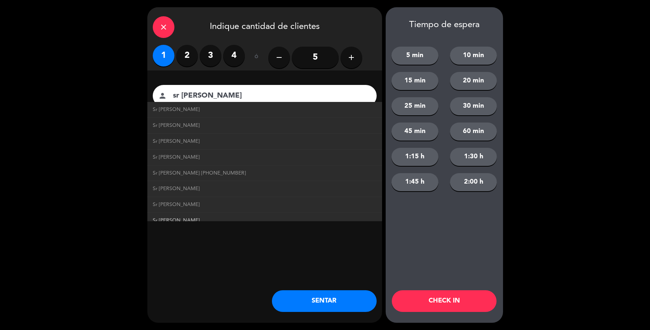
click at [174, 216] on link "Sr [PERSON_NAME]" at bounding box center [265, 220] width 224 height 8
type input "Sr [PERSON_NAME]"
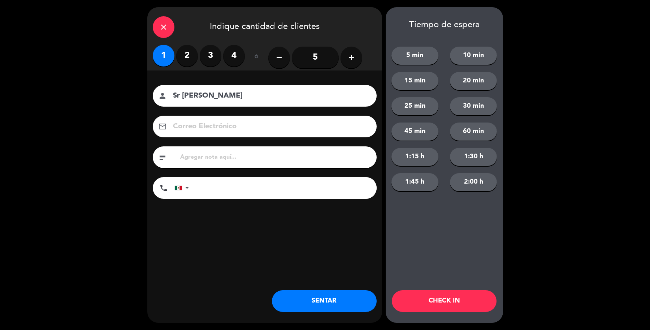
click at [319, 298] on button "SENTAR" at bounding box center [324, 301] width 105 height 22
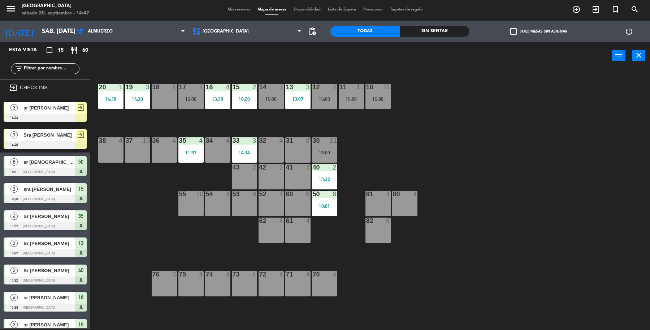
click at [136, 211] on div "19 3 14:30 18 4 17 2 15:00 16 4 13:38 15 2 10:20 14 3 15:00 13 3 13:07 12 4 15:…" at bounding box center [374, 200] width 554 height 259
click at [139, 209] on div "19 3 14:30 18 4 17 2 15:00 16 4 13:38 15 2 10:20 14 3 15:00 13 3 13:07 12 4 15:…" at bounding box center [374, 200] width 554 height 259
drag, startPoint x: 58, startPoint y: 146, endPoint x: 101, endPoint y: 144, distance: 43.4
click at [58, 145] on div "7 Sra [PERSON_NAME] 14:46 exit_to_app" at bounding box center [45, 138] width 90 height 27
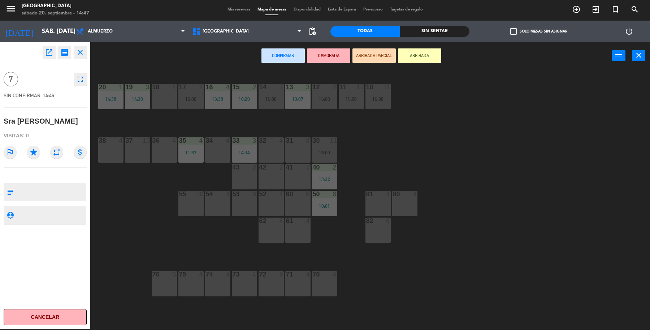
click at [142, 147] on div "37 10" at bounding box center [137, 149] width 25 height 25
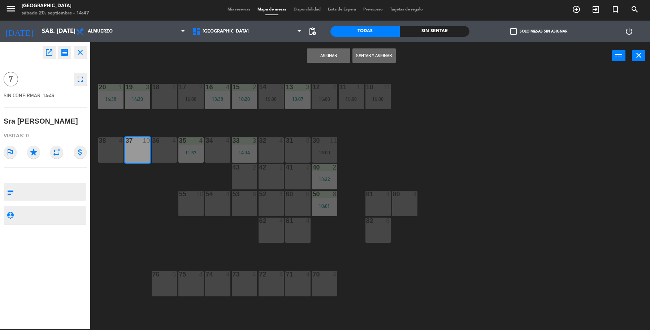
drag, startPoint x: 384, startPoint y: 64, endPoint x: 380, endPoint y: 64, distance: 4.0
click at [380, 64] on div "Asignar Sentar y Asignar power_input close" at bounding box center [351, 55] width 522 height 27
click at [380, 63] on button "Sentar y Asignar" at bounding box center [374, 55] width 43 height 14
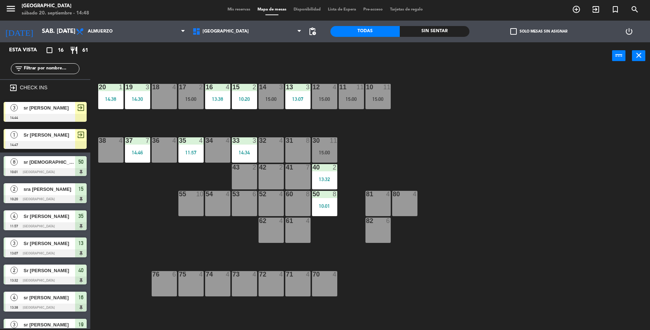
click at [37, 143] on div at bounding box center [45, 145] width 83 height 8
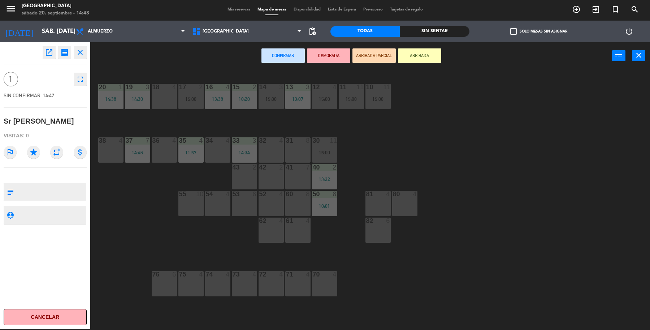
click at [268, 151] on div "32 4" at bounding box center [271, 149] width 25 height 25
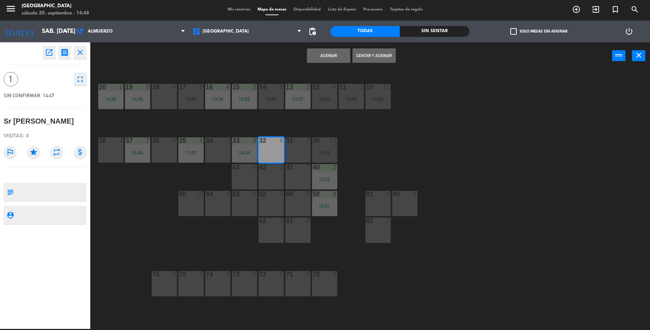
click at [360, 57] on button "Sentar y Asignar" at bounding box center [374, 55] width 43 height 14
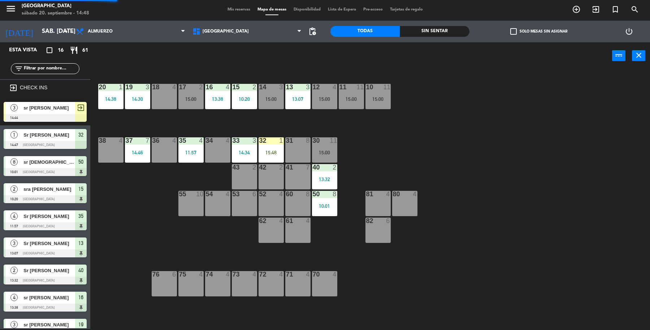
click at [47, 105] on div "3 sr [PERSON_NAME] 14:44 exit_to_app" at bounding box center [45, 111] width 90 height 27
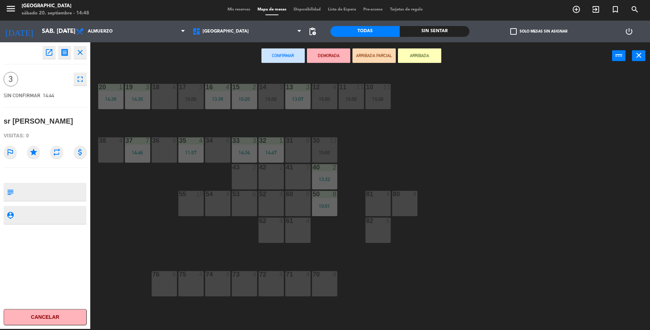
click at [212, 150] on div "34 4" at bounding box center [217, 149] width 25 height 25
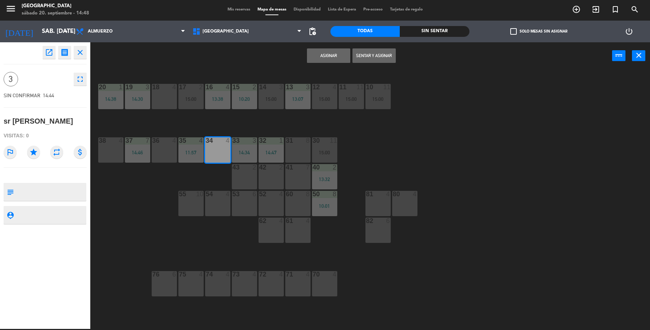
click at [369, 57] on button "Sentar y Asignar" at bounding box center [374, 55] width 43 height 14
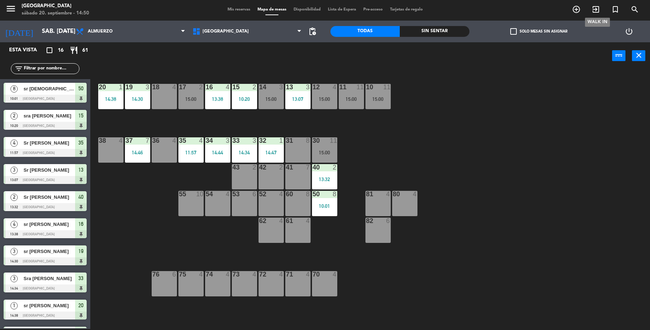
click at [600, 13] on icon "exit_to_app" at bounding box center [596, 9] width 9 height 9
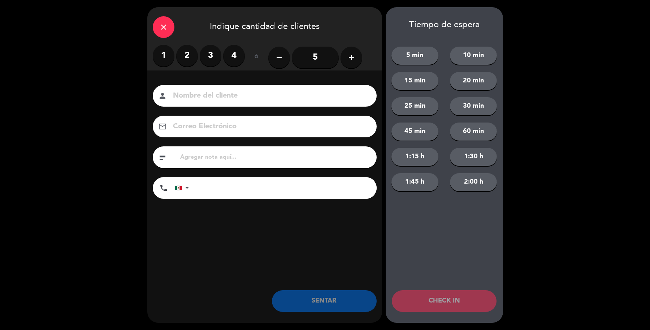
drag, startPoint x: 231, startPoint y: 55, endPoint x: 227, endPoint y: 84, distance: 29.9
click at [229, 55] on label "4" at bounding box center [234, 56] width 22 height 22
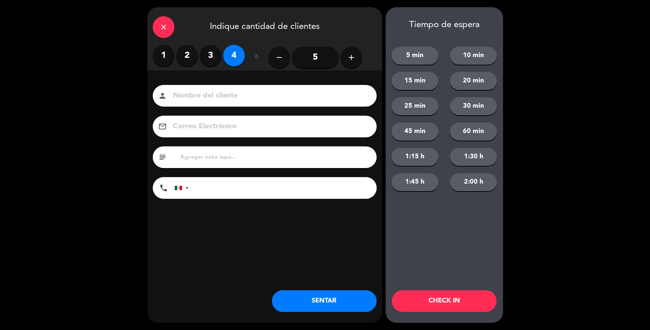
click at [239, 95] on input at bounding box center [269, 96] width 195 height 13
type input "sr [PERSON_NAME]"
click at [289, 304] on button "SENTAR" at bounding box center [324, 301] width 105 height 22
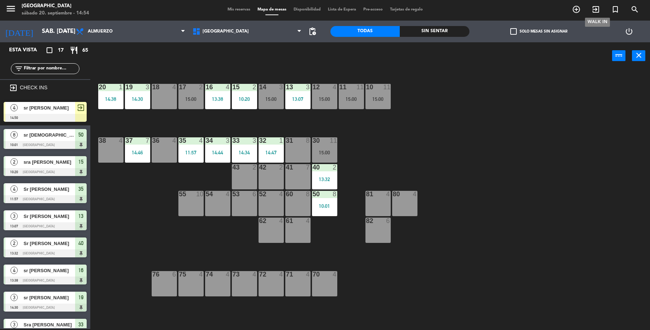
click at [597, 8] on icon "exit_to_app" at bounding box center [596, 9] width 9 height 9
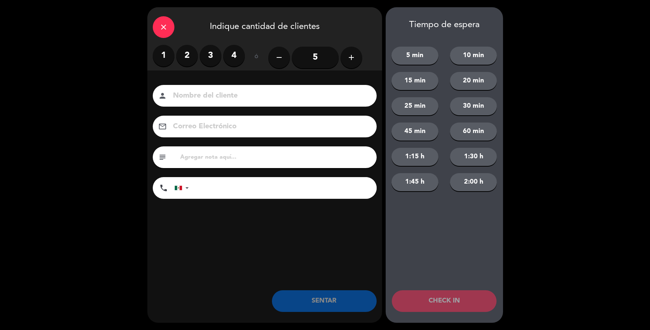
click at [351, 61] on icon "add" at bounding box center [351, 57] width 9 height 9
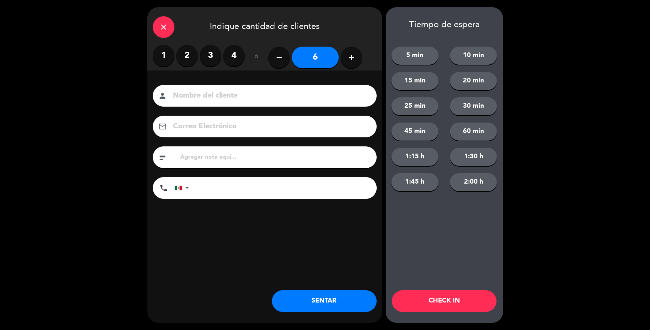
click at [351, 61] on icon "add" at bounding box center [351, 57] width 9 height 9
type input "7"
click at [241, 96] on input at bounding box center [269, 96] width 195 height 13
click at [246, 96] on input at bounding box center [269, 96] width 195 height 13
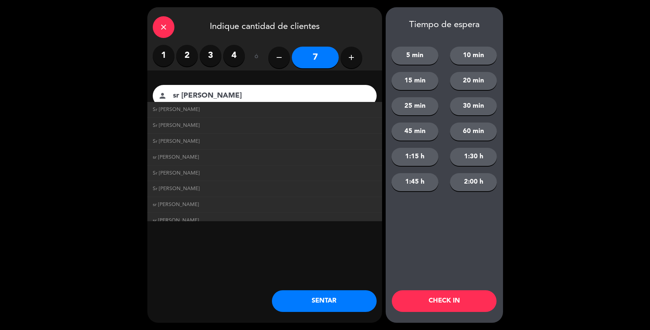
type input "sr [PERSON_NAME]"
click at [319, 303] on button "SENTAR" at bounding box center [324, 301] width 105 height 22
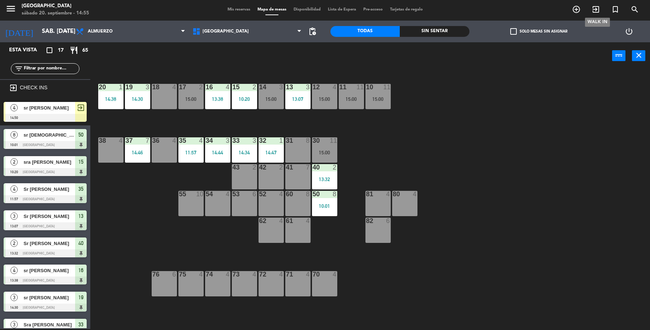
click at [595, 5] on span "exit_to_app" at bounding box center [597, 9] width 20 height 12
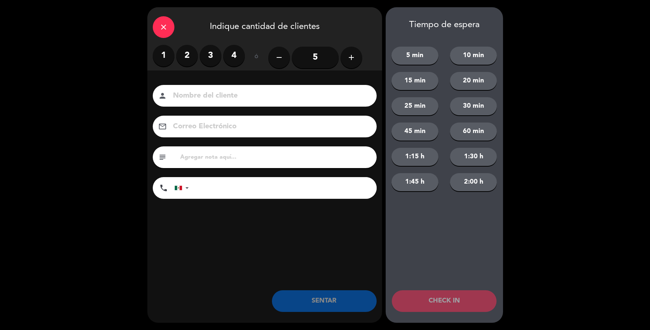
click at [186, 55] on label "2" at bounding box center [187, 56] width 22 height 22
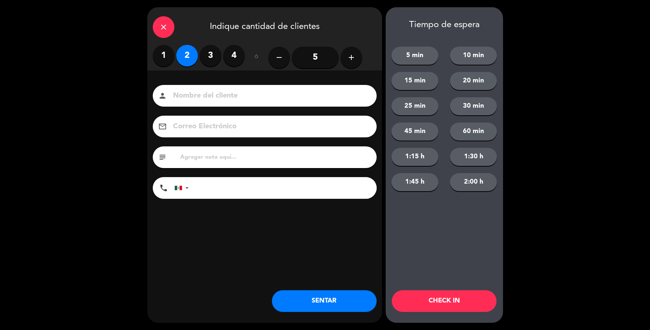
click at [204, 98] on input at bounding box center [269, 96] width 195 height 13
type input "sr [PERSON_NAME]"
click at [322, 297] on button "SENTAR" at bounding box center [324, 301] width 105 height 22
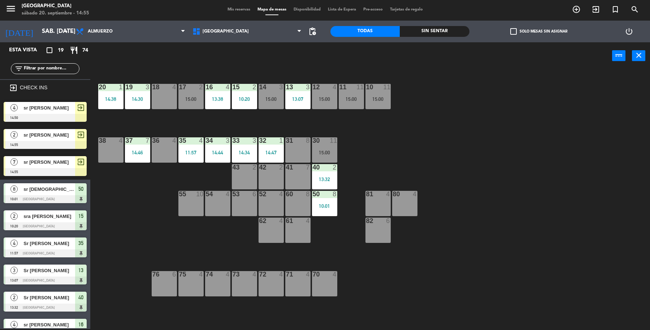
click at [38, 160] on span "sr [PERSON_NAME]" at bounding box center [49, 162] width 52 height 8
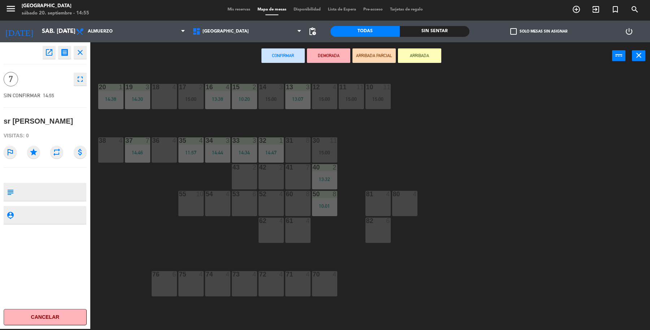
click at [188, 205] on div "55 10" at bounding box center [191, 203] width 25 height 25
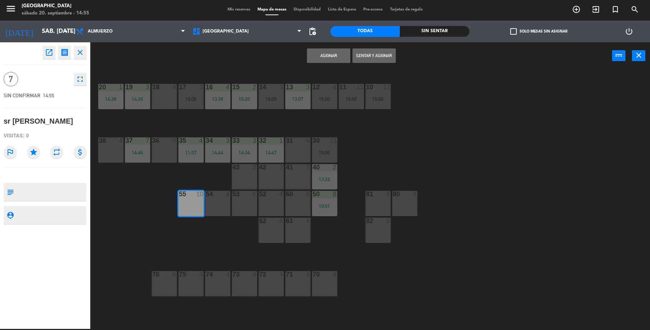
click at [381, 58] on button "Sentar y Asignar" at bounding box center [374, 55] width 43 height 14
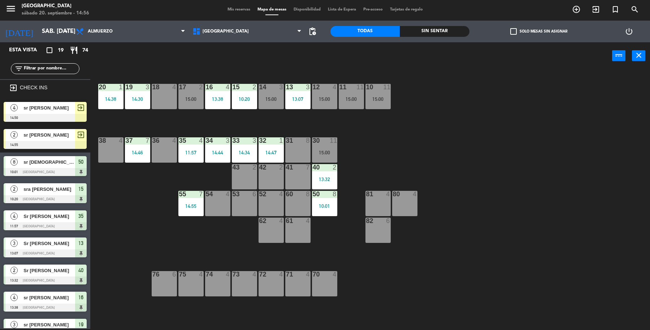
click at [23, 146] on div "2 sr [PERSON_NAME] 14:55 exit_to_app" at bounding box center [45, 138] width 90 height 27
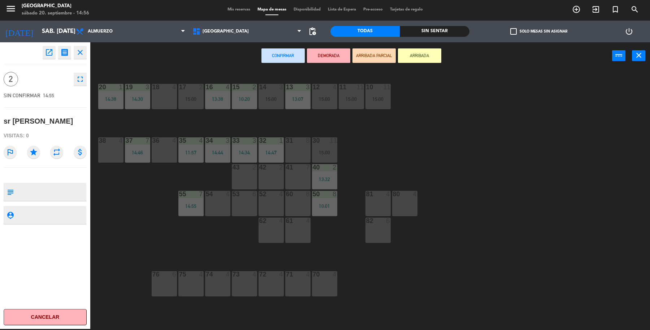
drag, startPoint x: 109, startPoint y: 246, endPoint x: 86, endPoint y: 134, distance: 114.0
click at [115, 228] on div "19 3 14:30 18 4 17 2 15:00 16 4 13:38 15 2 10:20 14 3 15:00 13 3 13:07 12 4 15:…" at bounding box center [374, 200] width 554 height 259
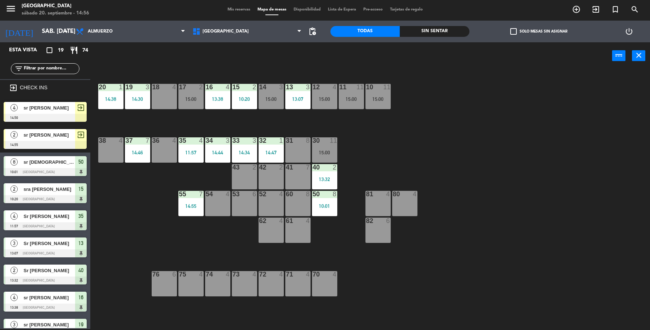
click at [46, 107] on span "sr [PERSON_NAME]" at bounding box center [49, 108] width 52 height 8
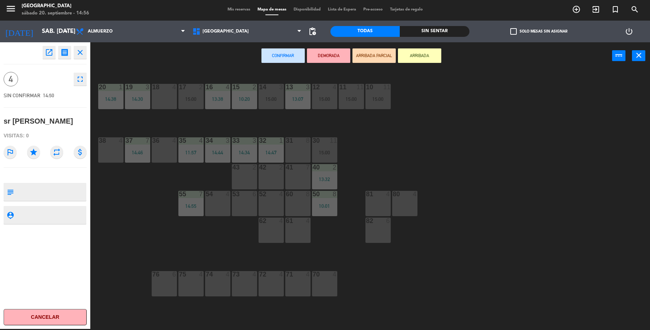
click at [266, 196] on div at bounding box center [271, 194] width 12 height 7
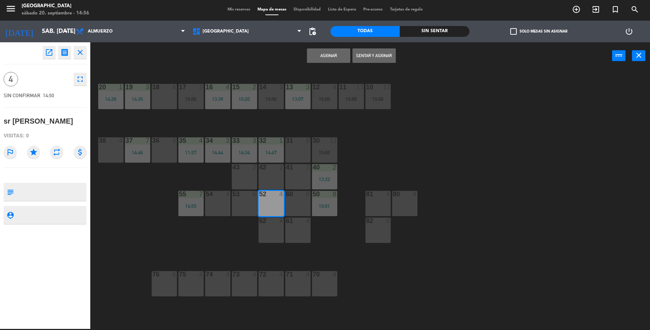
click at [378, 58] on button "Sentar y Asignar" at bounding box center [374, 55] width 43 height 14
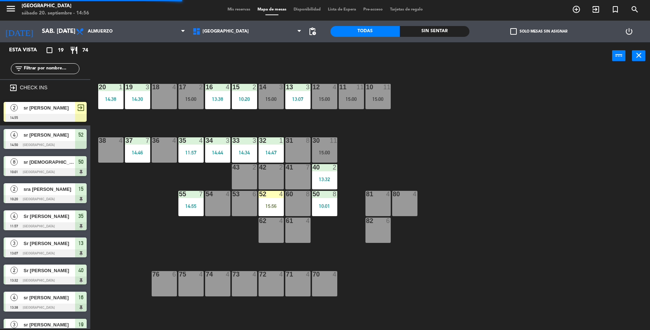
click at [23, 109] on div "2 sr [PERSON_NAME] 14:55 exit_to_app" at bounding box center [45, 111] width 90 height 27
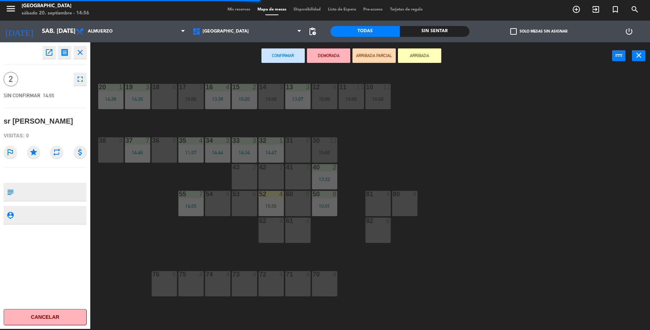
click at [157, 98] on div "18 4" at bounding box center [164, 96] width 25 height 25
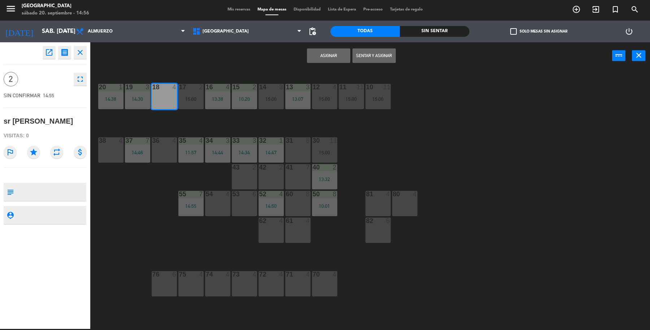
click at [385, 60] on button "Sentar y Asignar" at bounding box center [374, 55] width 43 height 14
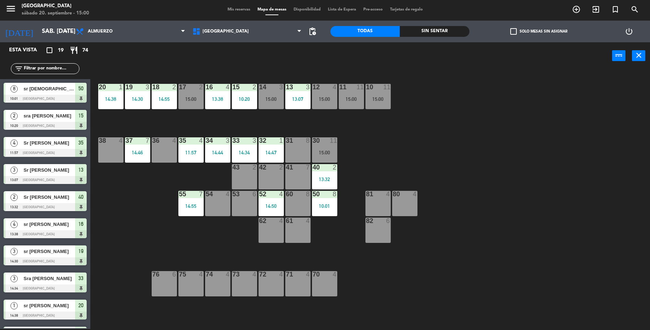
click at [42, 66] on input "text" at bounding box center [51, 69] width 56 height 8
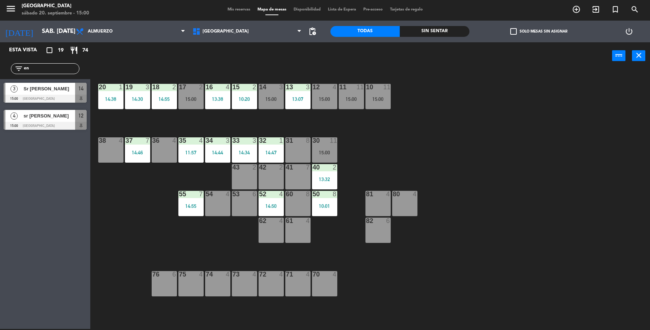
type input "en"
click at [37, 95] on div "3 Sr [PERSON_NAME] 15:00 [GEOGRAPHIC_DATA] 14" at bounding box center [45, 92] width 90 height 27
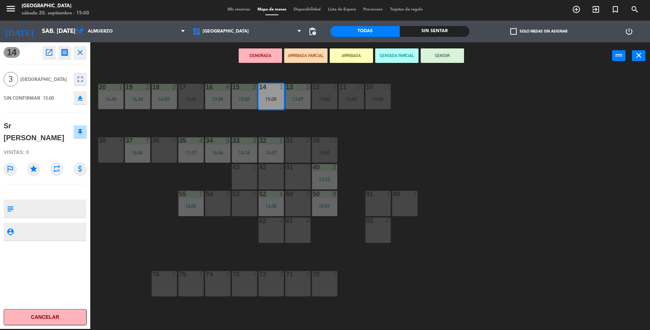
click at [423, 59] on button "SENTAR" at bounding box center [442, 55] width 43 height 14
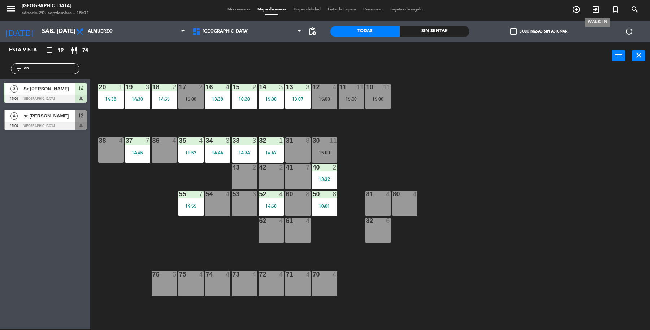
click at [595, 13] on icon "exit_to_app" at bounding box center [596, 9] width 9 height 9
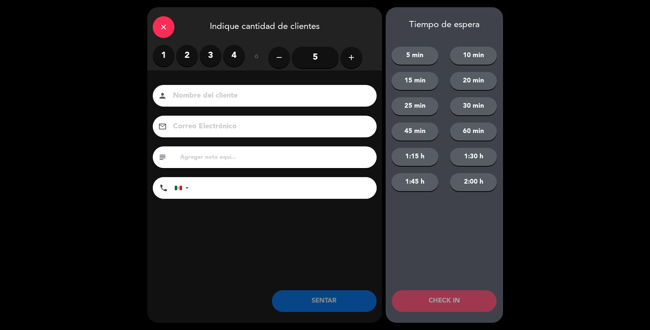
click at [239, 93] on input at bounding box center [269, 96] width 195 height 13
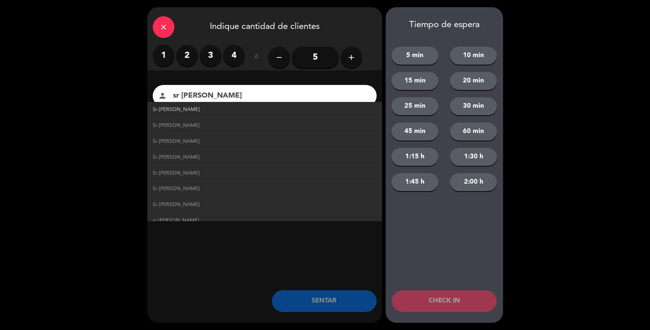
click at [186, 108] on span "Sr [PERSON_NAME]" at bounding box center [176, 110] width 47 height 8
type input "Sr [PERSON_NAME]"
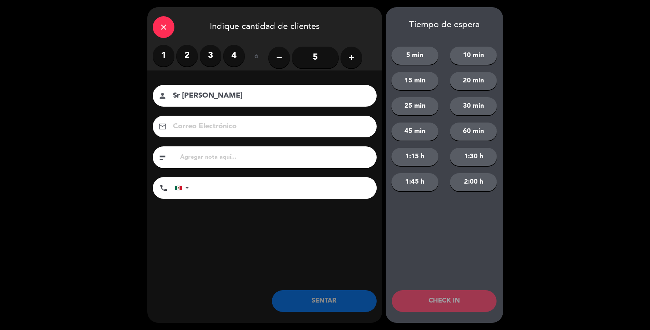
click at [212, 62] on label "3" at bounding box center [211, 56] width 22 height 22
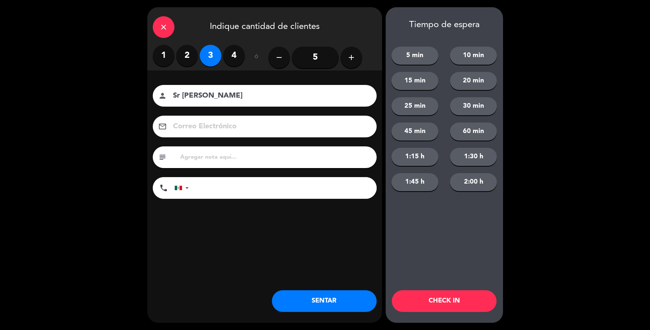
click at [318, 301] on button "SENTAR" at bounding box center [324, 301] width 105 height 22
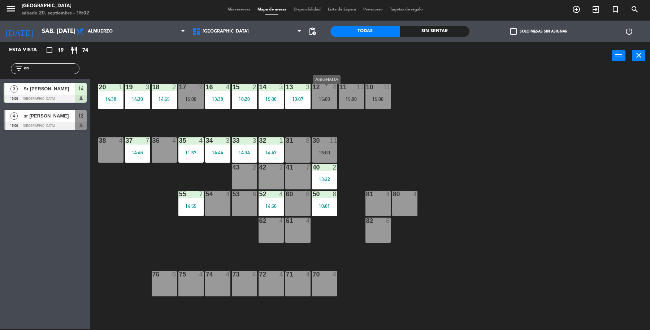
click at [318, 103] on div "12 4 15:00" at bounding box center [324, 96] width 25 height 25
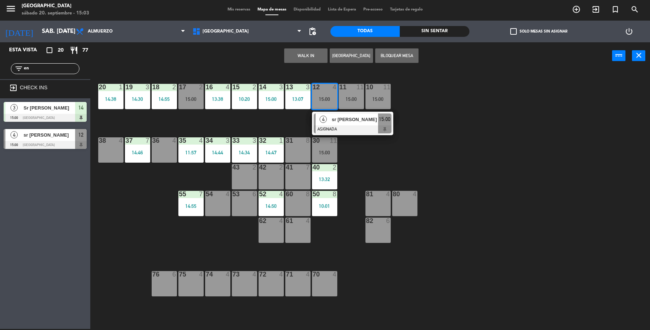
click at [37, 65] on input "en" at bounding box center [51, 69] width 56 height 8
type input "e"
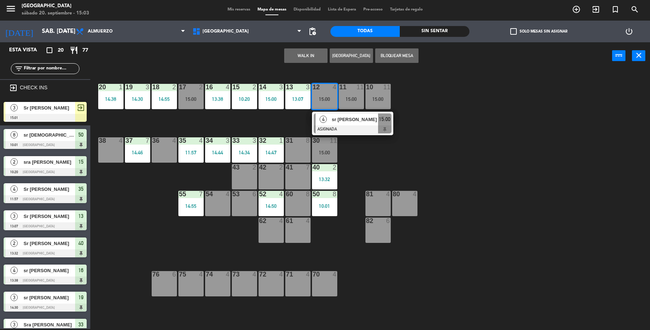
drag, startPoint x: 556, startPoint y: 153, endPoint x: 353, endPoint y: 111, distance: 207.0
click at [555, 154] on div "19 3 14:30 18 2 14:55 17 2 15:00 16 4 13:38 15 2 10:20 14 3 15:00 13 3 13:07 12…" at bounding box center [374, 200] width 554 height 259
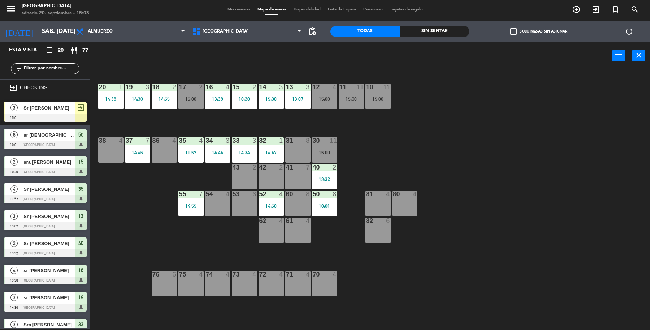
click at [222, 97] on div "13:38" at bounding box center [217, 98] width 25 height 5
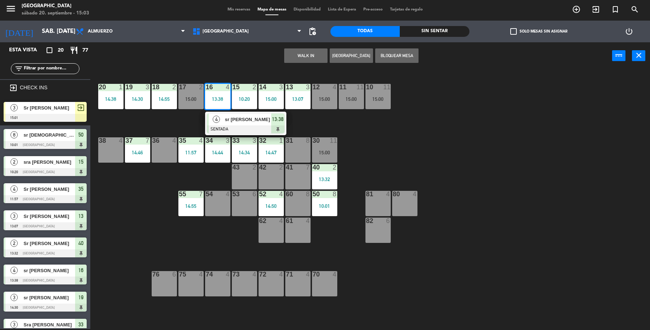
click at [233, 134] on div "4 sr [PERSON_NAME] SENTADA 13:38" at bounding box center [245, 123] width 81 height 23
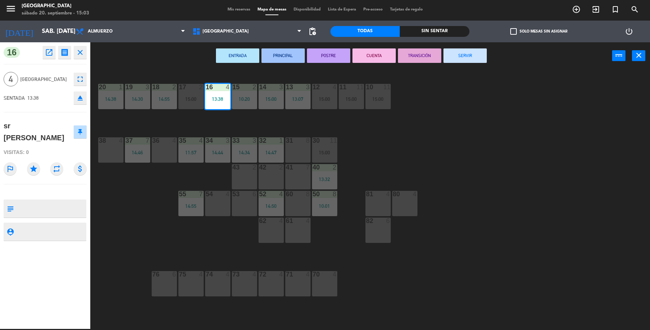
click at [474, 59] on button "SERVIR" at bounding box center [465, 55] width 43 height 14
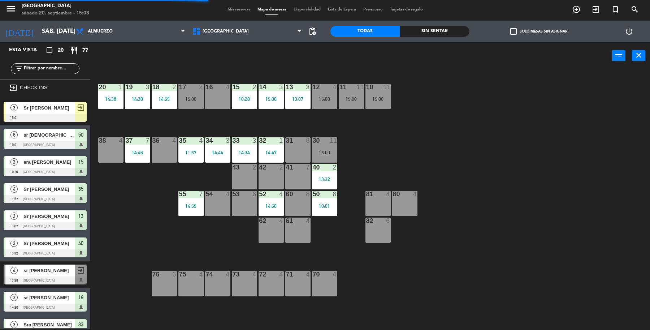
click at [74, 110] on span "Sr [PERSON_NAME]" at bounding box center [49, 108] width 52 height 8
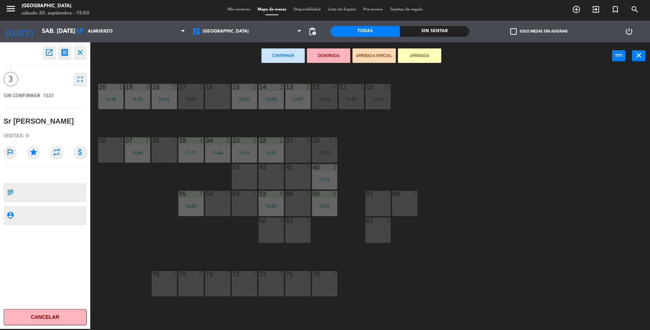
click at [217, 90] on div at bounding box center [218, 87] width 12 height 7
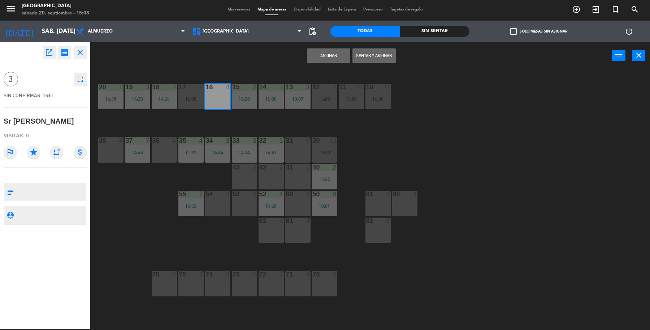
click at [380, 53] on button "Sentar y Asignar" at bounding box center [374, 55] width 43 height 14
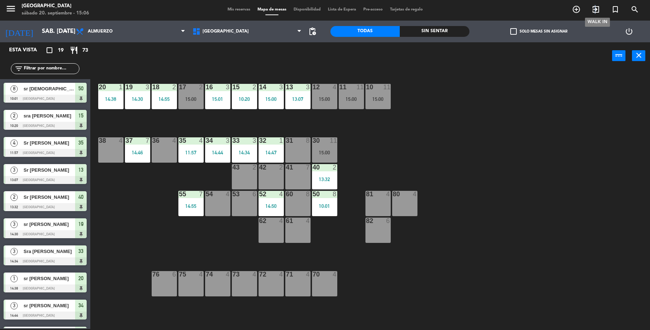
click at [596, 12] on icon "exit_to_app" at bounding box center [596, 9] width 9 height 9
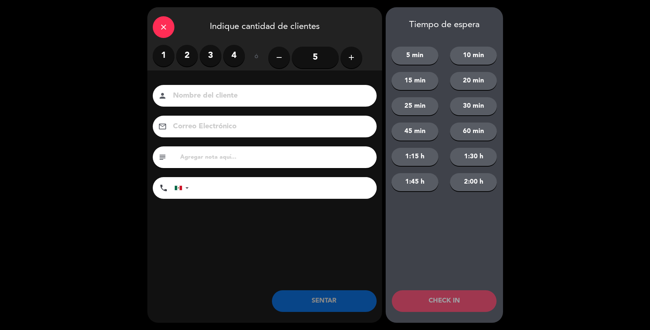
click at [192, 58] on label "2" at bounding box center [187, 56] width 22 height 22
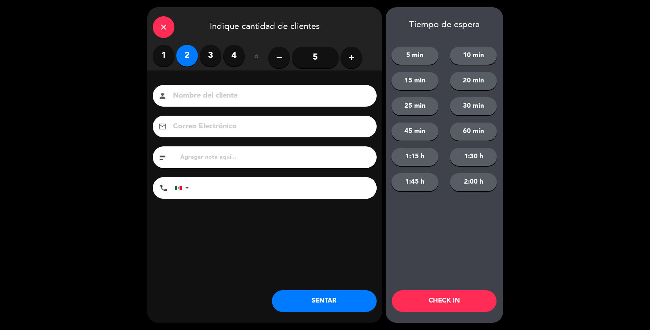
drag, startPoint x: 187, startPoint y: 63, endPoint x: 199, endPoint y: 78, distance: 19.8
click at [188, 64] on label "2" at bounding box center [187, 56] width 22 height 22
click at [211, 100] on input at bounding box center [269, 96] width 195 height 13
type input "Sra [PERSON_NAME]"
click at [337, 298] on button "SENTAR" at bounding box center [324, 301] width 105 height 22
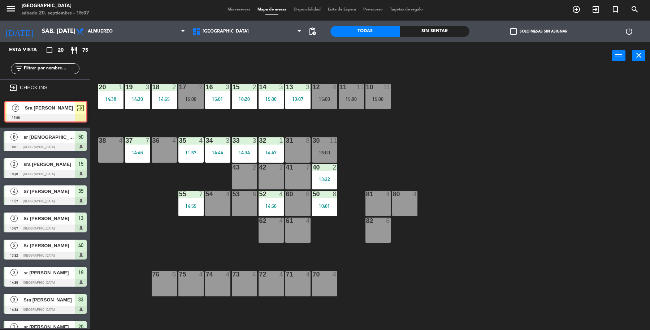
click at [56, 114] on div "2 Sra [PERSON_NAME] 15:06 exit_to_app 2 Sra [PERSON_NAME] 15:06 exit_to_app" at bounding box center [45, 112] width 90 height 29
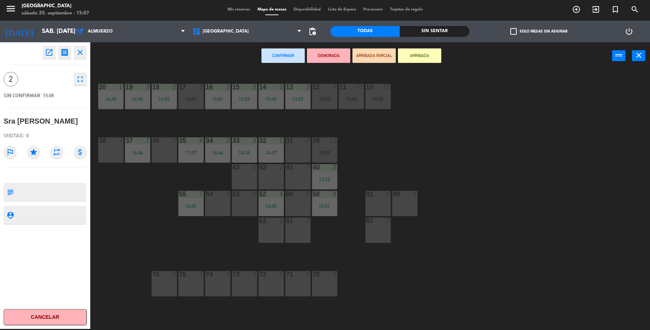
click at [168, 194] on div "19 3 14:30 18 2 14:55 17 2 15:00 16 3 15:01 15 2 10:20 14 3 15:00 13 3 13:07 12…" at bounding box center [374, 200] width 554 height 259
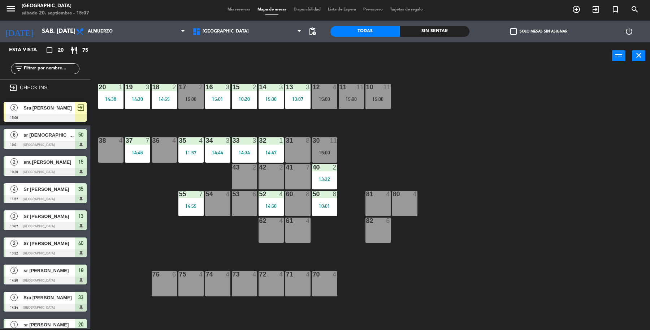
click at [196, 155] on div "11:57" at bounding box center [191, 152] width 25 height 5
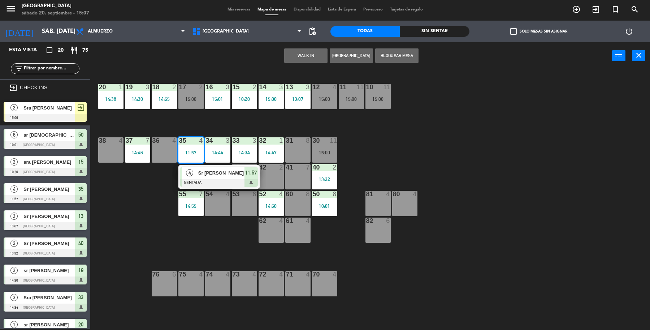
click at [210, 171] on span "Sr [PERSON_NAME]" at bounding box center [221, 173] width 46 height 8
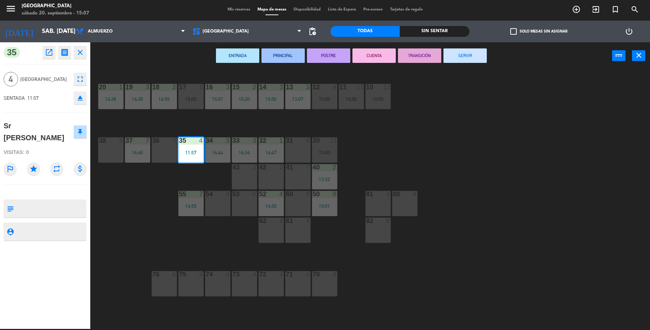
click at [484, 51] on button "SERVIR" at bounding box center [465, 55] width 43 height 14
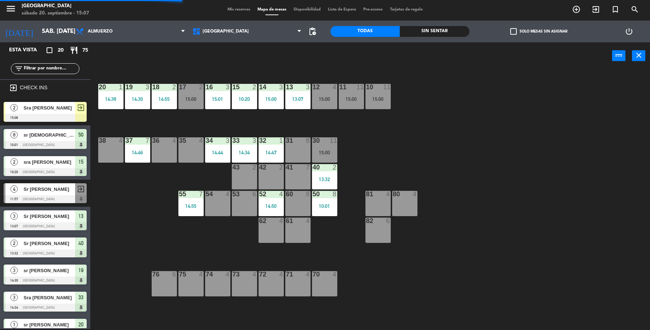
click at [62, 114] on div at bounding box center [45, 118] width 83 height 8
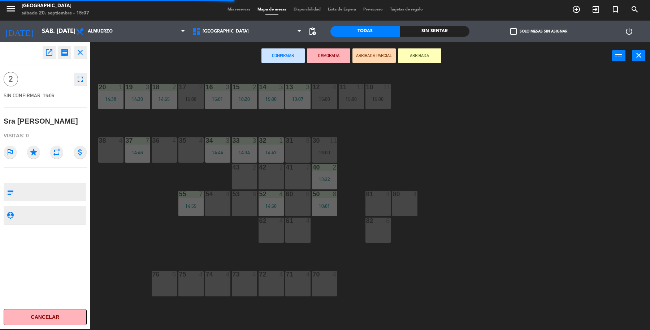
click at [190, 147] on div "35 4" at bounding box center [191, 149] width 25 height 25
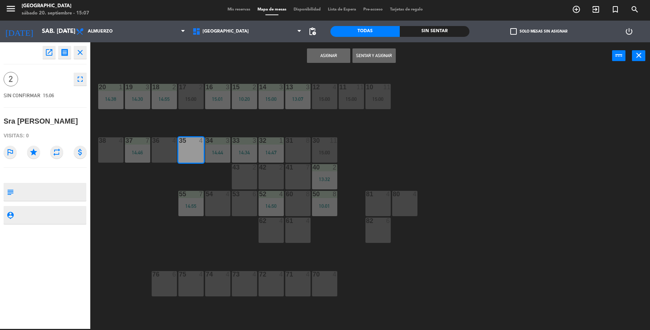
click at [371, 55] on button "Sentar y Asignar" at bounding box center [374, 55] width 43 height 14
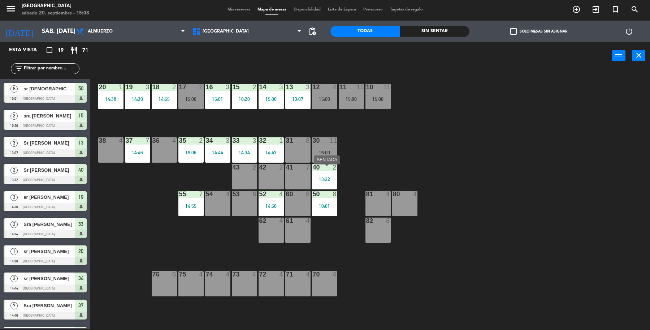
click at [328, 180] on div "13:32" at bounding box center [324, 179] width 25 height 5
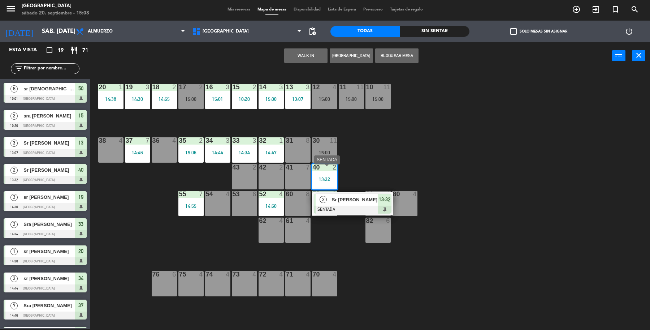
click at [373, 208] on div at bounding box center [353, 210] width 78 height 8
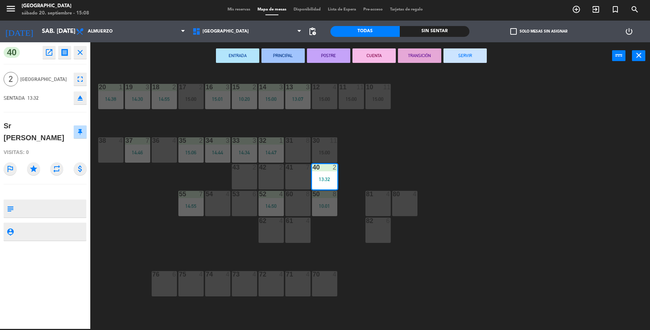
click at [472, 57] on button "SERVIR" at bounding box center [465, 55] width 43 height 14
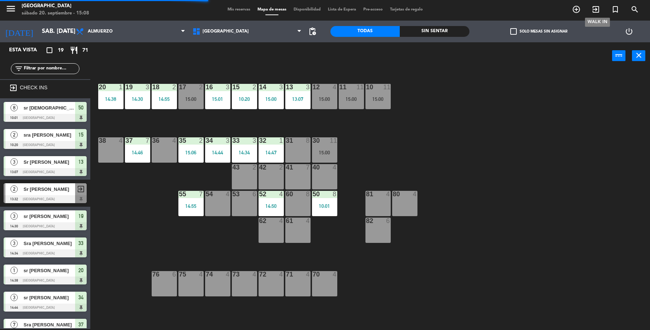
click at [599, 11] on icon "exit_to_app" at bounding box center [596, 9] width 9 height 9
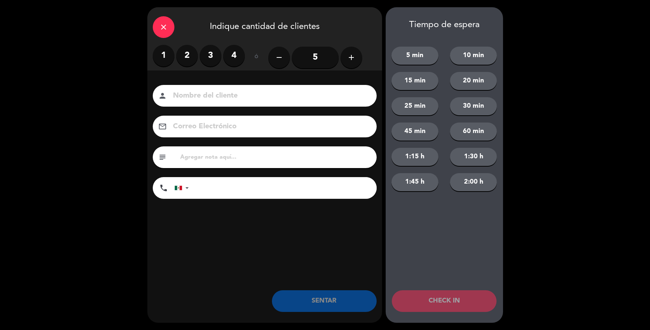
click at [322, 62] on input "5" at bounding box center [315, 58] width 47 height 22
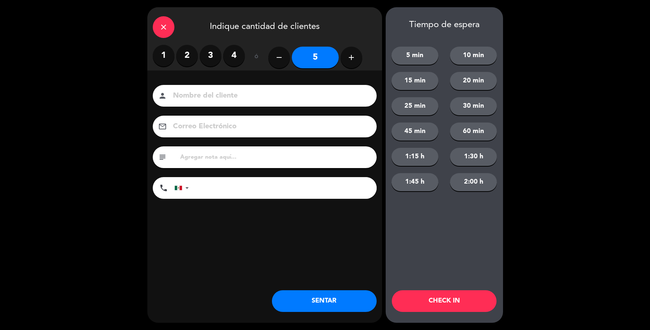
click at [306, 94] on input at bounding box center [269, 96] width 195 height 13
type input "Fam [PERSON_NAME]"
click at [371, 297] on button "SENTAR" at bounding box center [324, 301] width 105 height 22
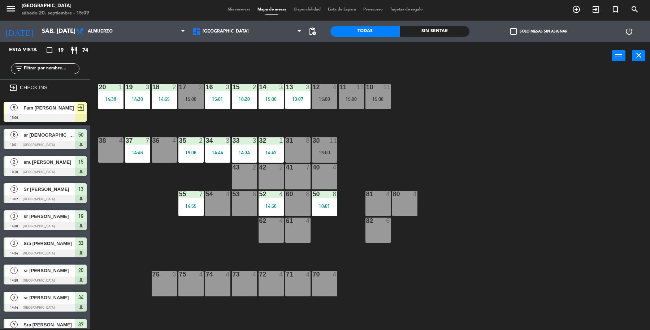
click at [39, 111] on div "Fam [PERSON_NAME]" at bounding box center [49, 108] width 52 height 12
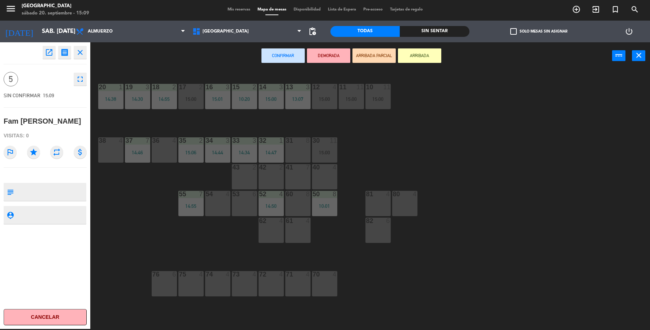
click at [246, 201] on div "53 6" at bounding box center [244, 203] width 25 height 25
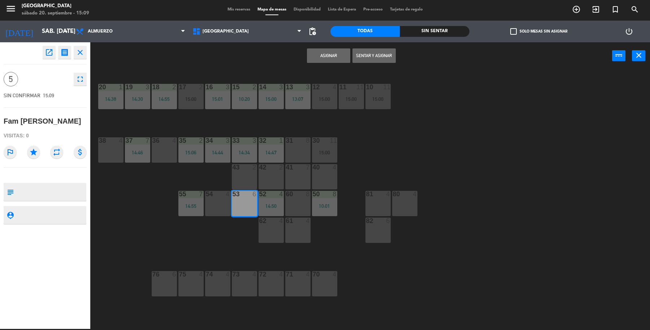
click at [374, 53] on button "Sentar y Asignar" at bounding box center [374, 55] width 43 height 14
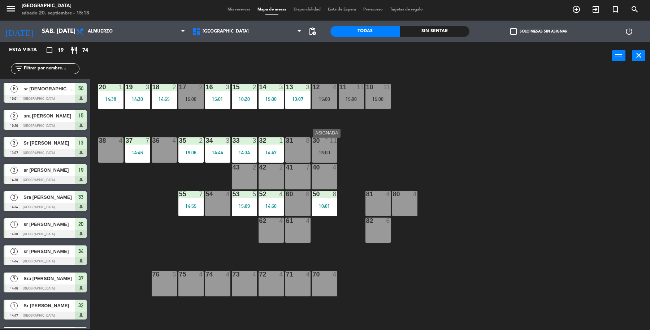
click at [331, 155] on div "15:00" at bounding box center [324, 152] width 25 height 5
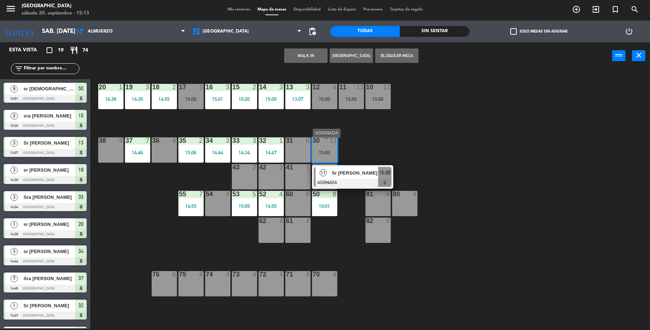
click at [375, 177] on span "Sr [PERSON_NAME]" at bounding box center [355, 173] width 46 height 8
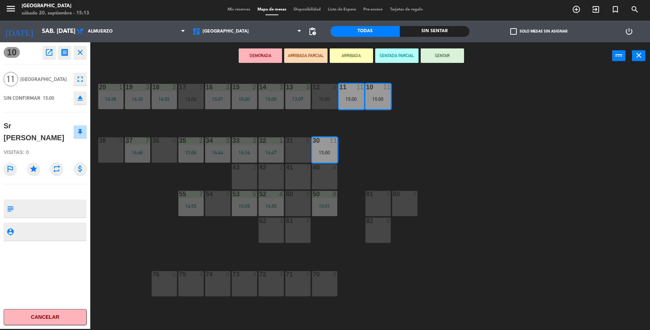
click at [435, 60] on button "SENTAR" at bounding box center [442, 55] width 43 height 14
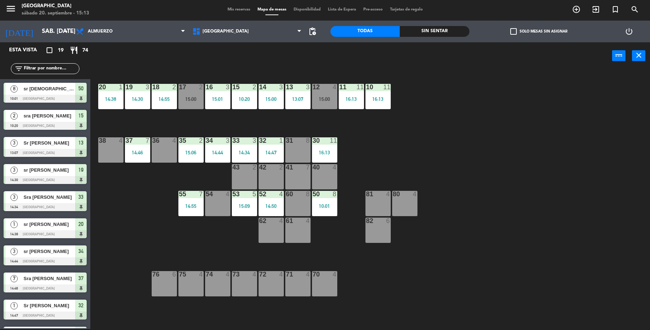
scroll to position [76, 0]
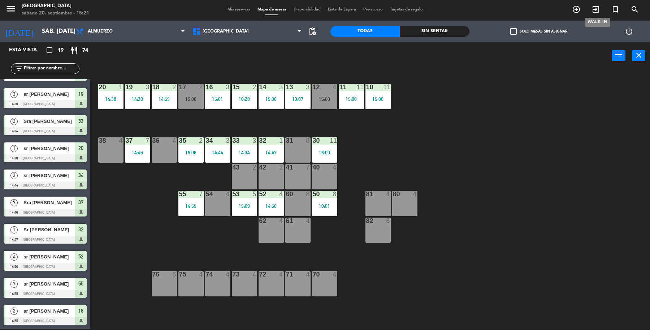
click at [598, 13] on icon "exit_to_app" at bounding box center [596, 9] width 9 height 9
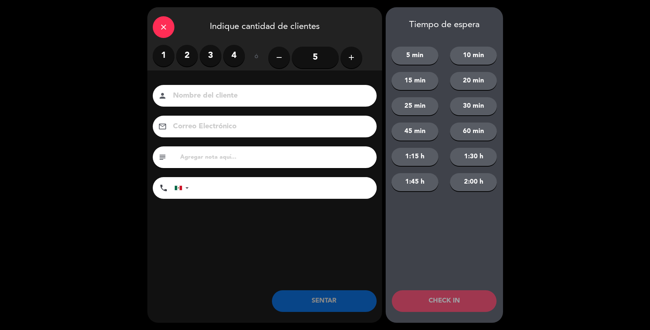
drag, startPoint x: 192, startPoint y: 59, endPoint x: 216, endPoint y: 89, distance: 37.8
click at [189, 60] on label "2" at bounding box center [187, 56] width 22 height 22
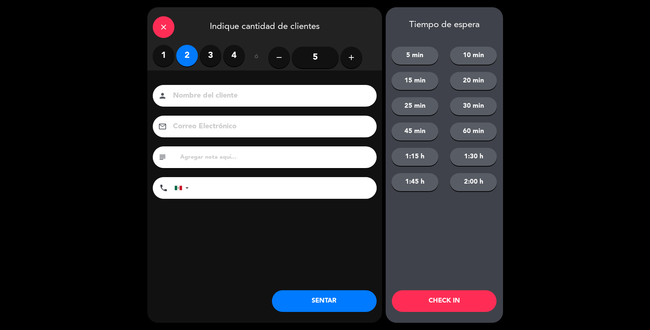
click at [218, 90] on input at bounding box center [269, 96] width 195 height 13
type input "Sr [PERSON_NAME]"
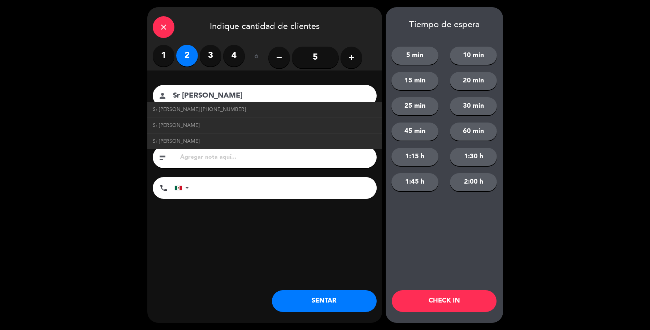
click at [365, 304] on button "SENTAR" at bounding box center [324, 301] width 105 height 22
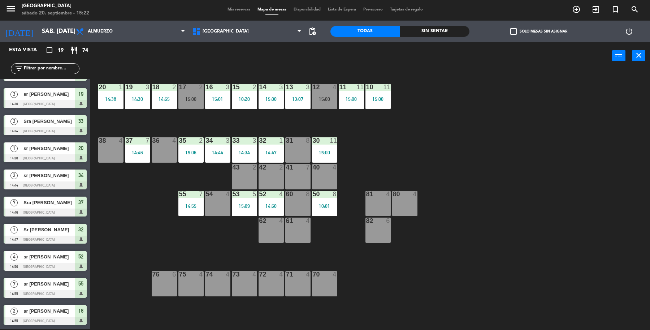
click at [29, 67] on input "text" at bounding box center [51, 69] width 56 height 8
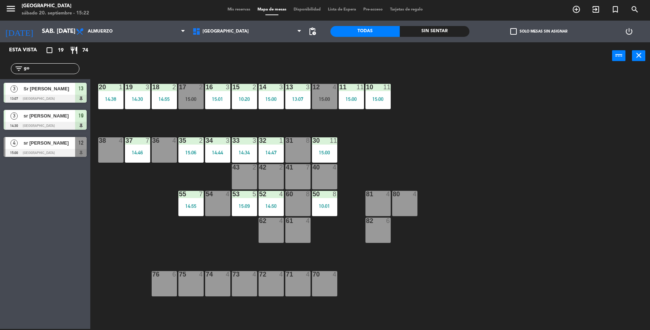
type input "go"
click at [52, 153] on div at bounding box center [45, 153] width 83 height 8
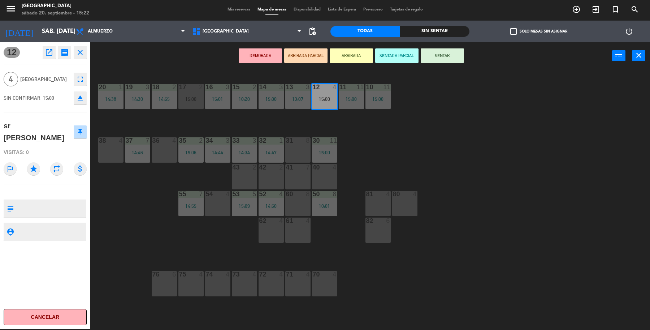
click at [438, 61] on button "SENTAR" at bounding box center [442, 55] width 43 height 14
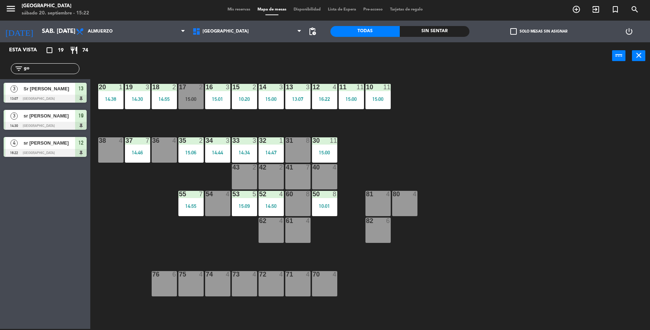
click at [59, 70] on input "go" at bounding box center [51, 69] width 56 height 8
type input "g"
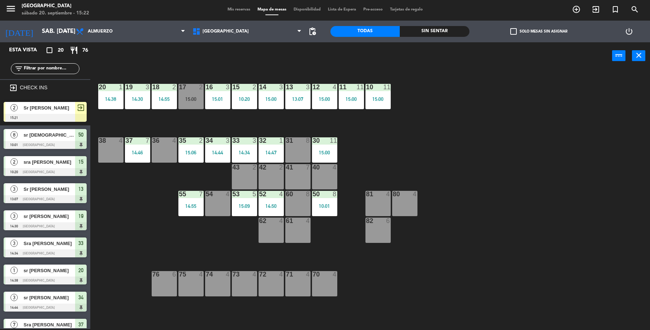
click at [64, 114] on div at bounding box center [45, 118] width 83 height 8
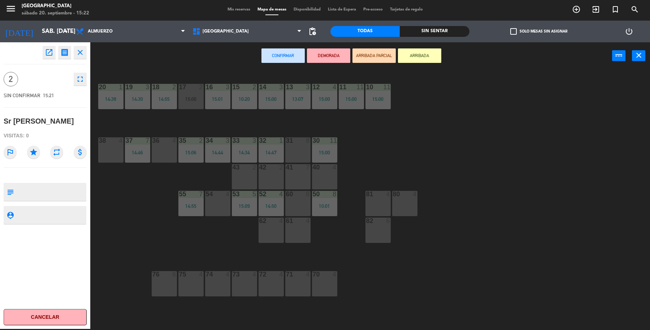
click at [155, 155] on div "36 4" at bounding box center [164, 149] width 25 height 25
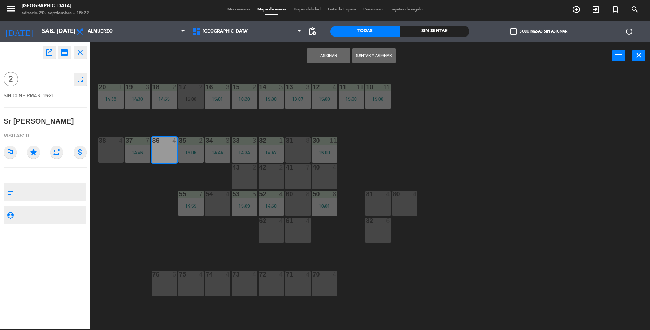
click at [385, 57] on button "Sentar y Asignar" at bounding box center [374, 55] width 43 height 14
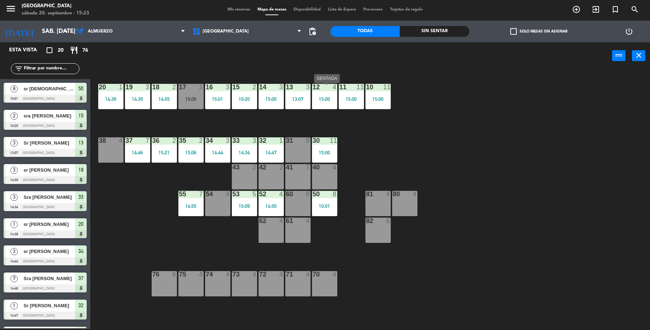
click at [319, 100] on div "15:00" at bounding box center [324, 98] width 25 height 5
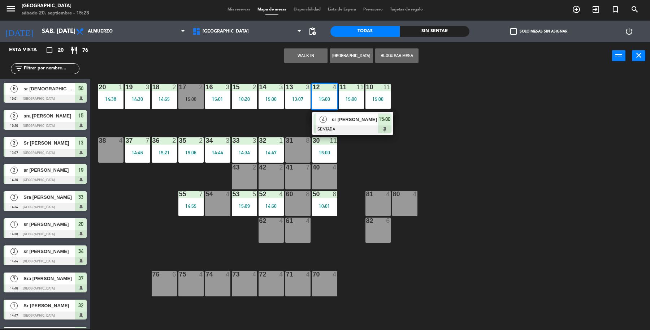
click at [300, 177] on div "41 7" at bounding box center [297, 176] width 25 height 25
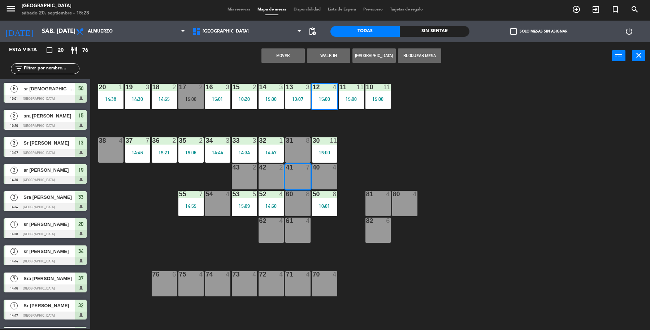
click at [288, 59] on button "Mover" at bounding box center [283, 55] width 43 height 14
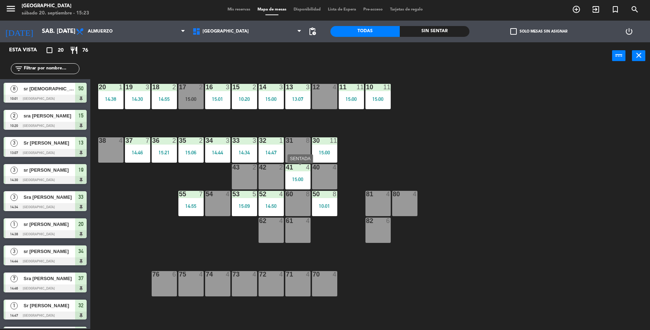
click at [297, 174] on div "41 4 15:00" at bounding box center [297, 176] width 25 height 25
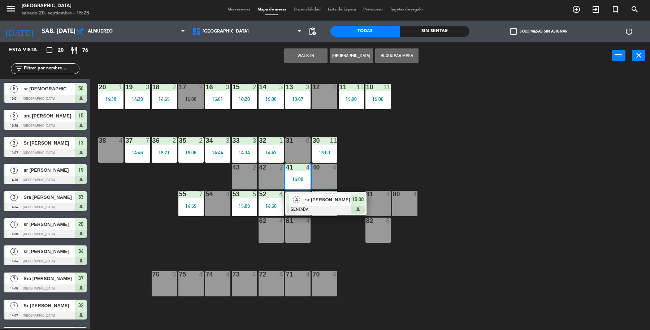
click at [312, 201] on span "sr [PERSON_NAME]" at bounding box center [328, 200] width 46 height 8
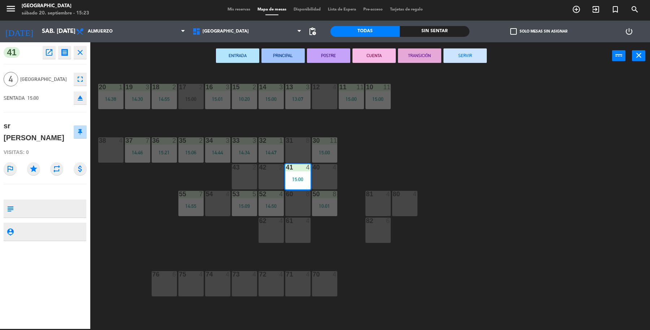
click at [74, 81] on button "fullscreen" at bounding box center [80, 79] width 13 height 13
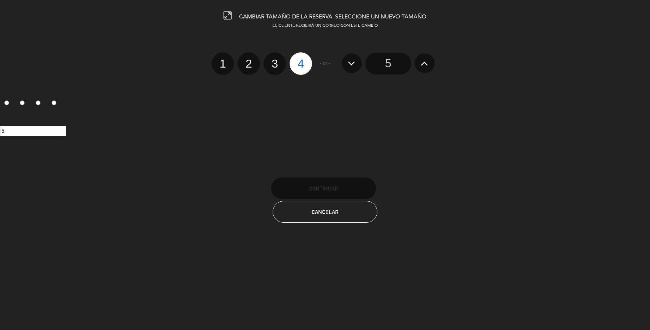
drag, startPoint x: 375, startPoint y: 62, endPoint x: 363, endPoint y: 76, distance: 18.2
click at [374, 62] on input "5" at bounding box center [389, 64] width 46 height 22
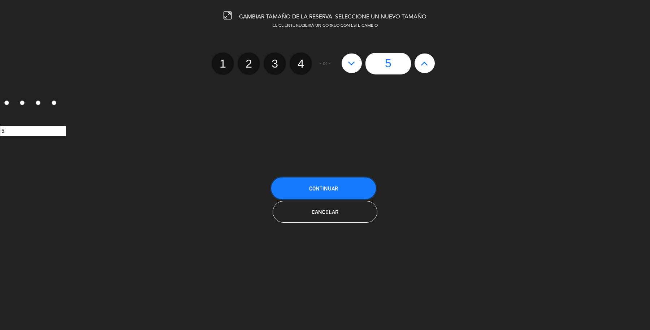
click at [345, 177] on button "Continuar" at bounding box center [323, 188] width 105 height 22
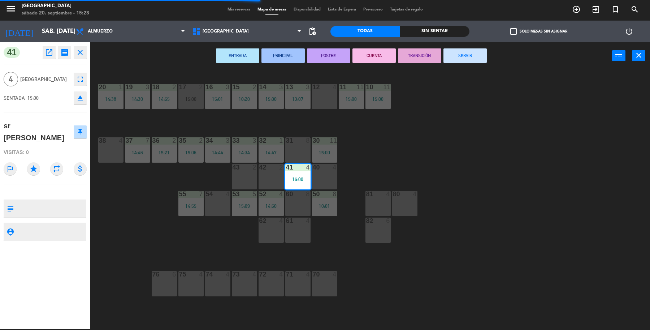
drag, startPoint x: 449, startPoint y: 164, endPoint x: 446, endPoint y: 180, distance: 16.3
click at [446, 180] on div "19 3 14:30 18 2 14:55 17 2 15:00 16 3 15:01 15 2 10:20 14 3 15:00 13 3 13:07 12…" at bounding box center [374, 200] width 554 height 259
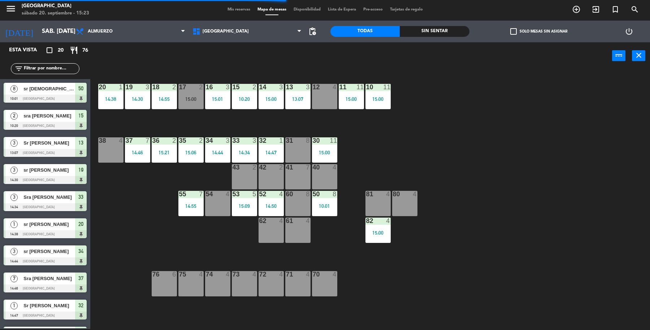
scroll to position [31, 0]
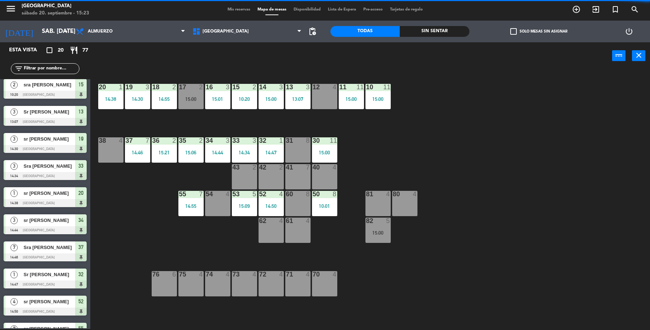
click at [295, 177] on div "41 7" at bounding box center [297, 176] width 25 height 25
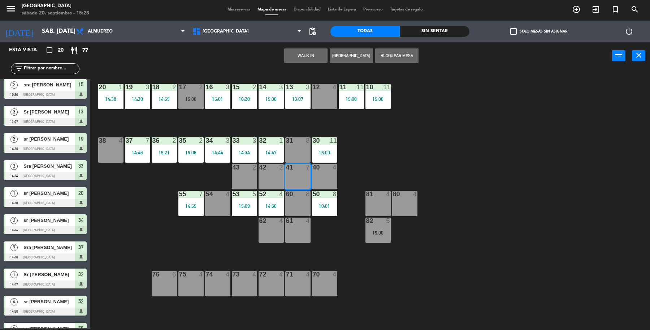
click at [383, 236] on div "82 5 15:00" at bounding box center [378, 230] width 25 height 25
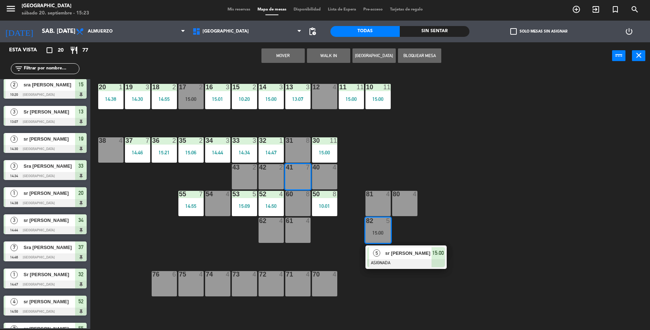
click at [289, 51] on button "Mover" at bounding box center [283, 55] width 43 height 14
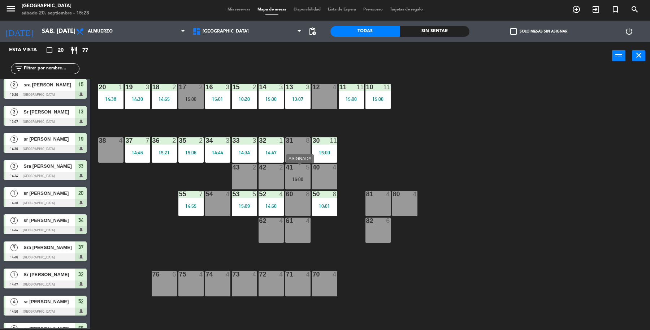
click at [308, 179] on div "15:00" at bounding box center [297, 179] width 25 height 5
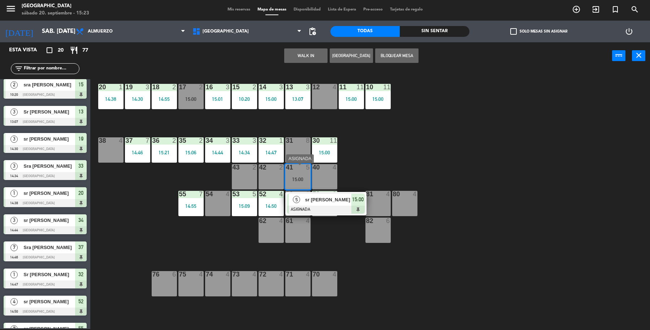
click at [348, 199] on span "sr [PERSON_NAME]" at bounding box center [328, 200] width 46 height 8
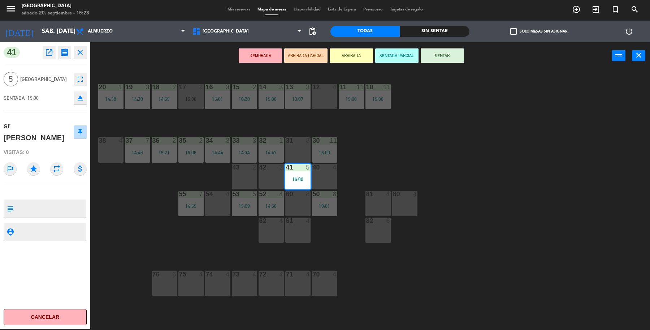
click at [468, 125] on div "19 3 14:30 18 2 14:55 17 2 15:00 16 3 15:01 15 2 10:20 14 3 15:00 13 3 13:07 12…" at bounding box center [374, 200] width 554 height 259
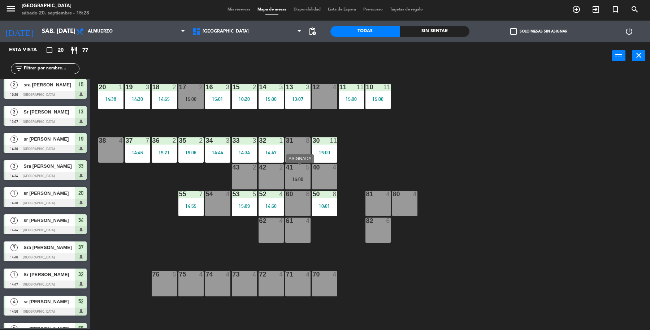
click at [289, 178] on div "15:00" at bounding box center [297, 179] width 25 height 5
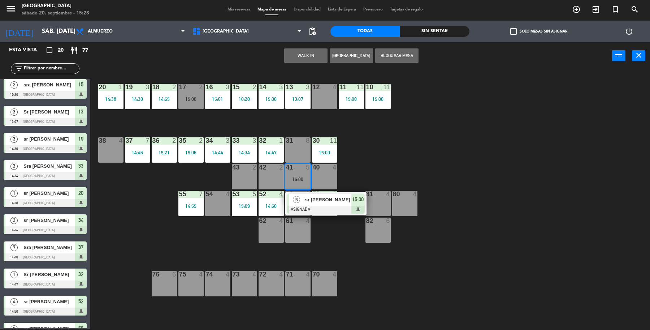
click at [399, 149] on div "19 3 14:30 18 2 14:55 17 2 15:00 16 3 15:01 15 2 10:20 14 3 15:00 13 3 13:07 12…" at bounding box center [374, 200] width 554 height 259
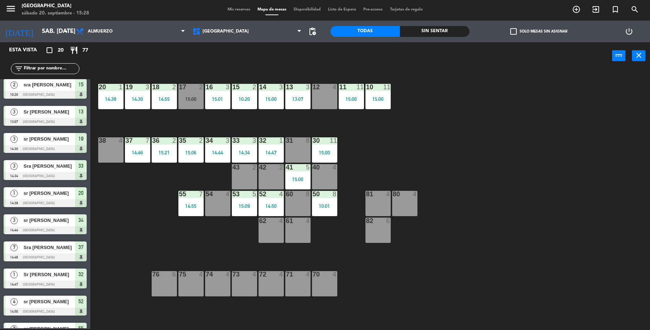
click at [184, 102] on div "17 2 15:00" at bounding box center [191, 96] width 25 height 25
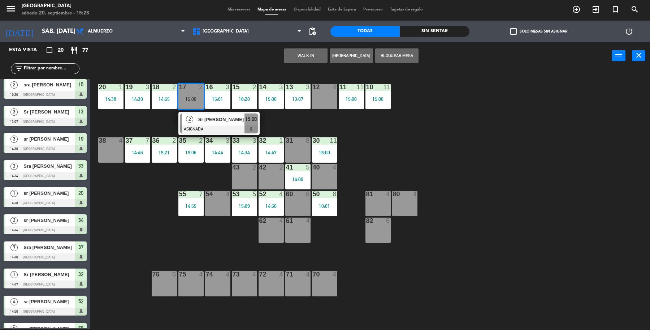
click at [215, 123] on span "Sr [PERSON_NAME]" at bounding box center [221, 120] width 46 height 8
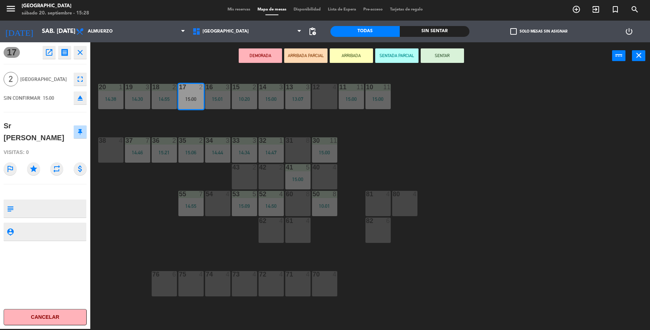
click at [444, 51] on button "SENTAR" at bounding box center [442, 55] width 43 height 14
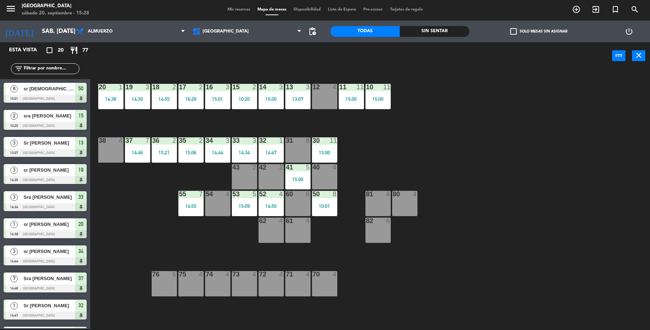
scroll to position [1, 0]
click at [303, 170] on div at bounding box center [298, 167] width 12 height 7
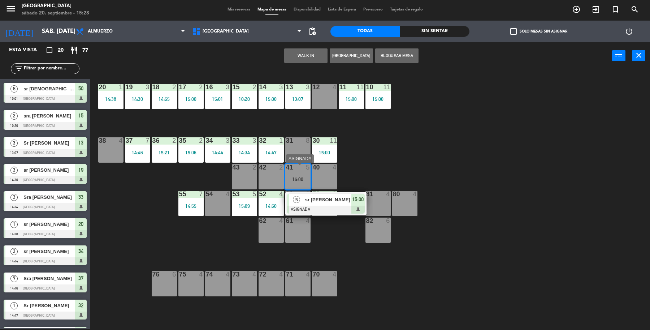
click at [332, 196] on span "sr [PERSON_NAME]" at bounding box center [328, 200] width 46 height 8
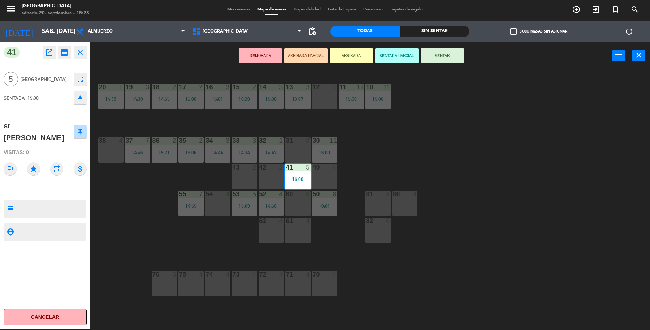
click at [438, 113] on div "19 3 14:30 18 2 14:55 17 2 15:00 16 3 15:01 15 2 10:20 14 3 15:00 13 3 13:07 12…" at bounding box center [374, 200] width 554 height 259
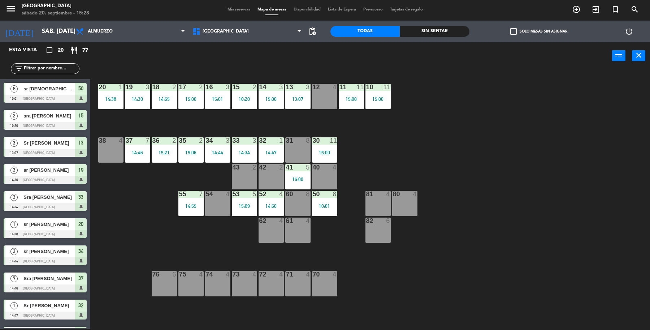
scroll to position [31, 0]
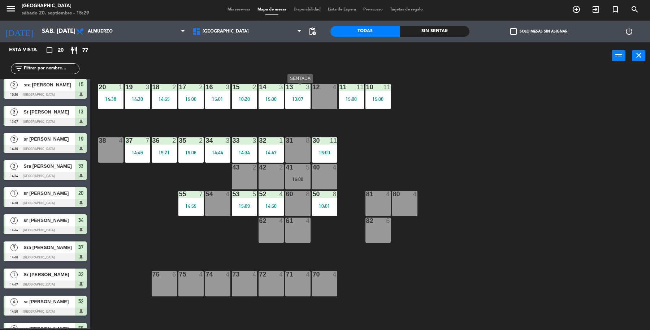
click at [298, 99] on div "13:07" at bounding box center [297, 98] width 25 height 5
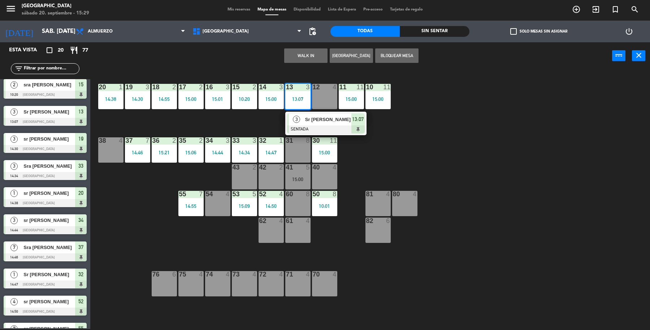
click at [314, 125] on div at bounding box center [326, 129] width 78 height 8
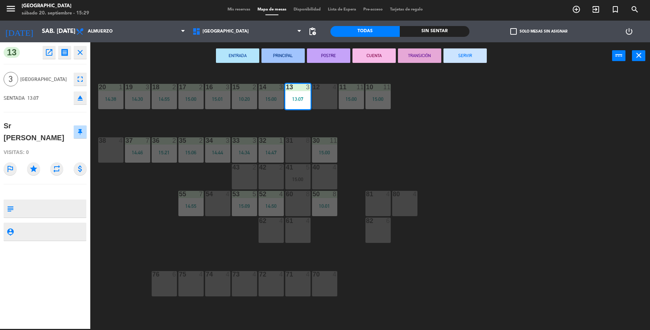
click at [458, 58] on button "SERVIR" at bounding box center [465, 55] width 43 height 14
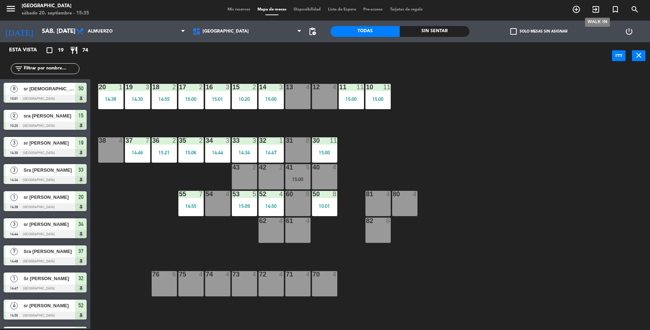
click at [591, 9] on span "exit_to_app" at bounding box center [597, 9] width 20 height 12
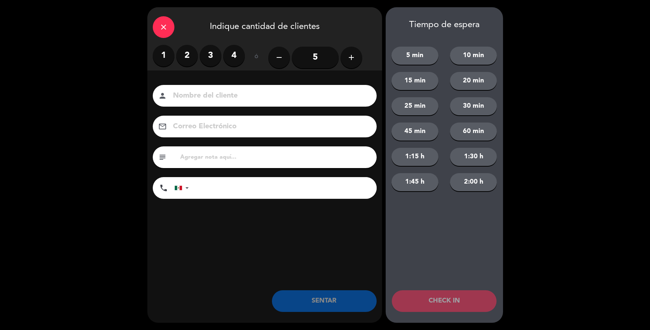
click at [179, 54] on label "2" at bounding box center [187, 56] width 22 height 22
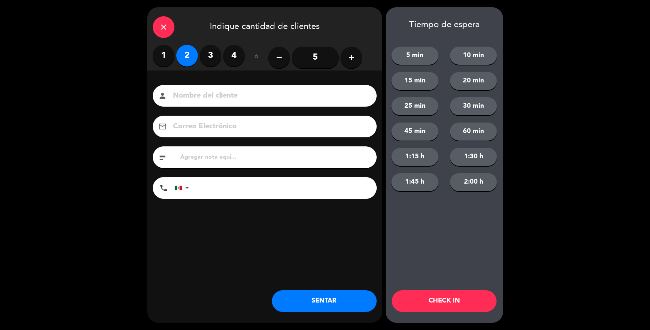
click at [181, 94] on input at bounding box center [269, 96] width 195 height 13
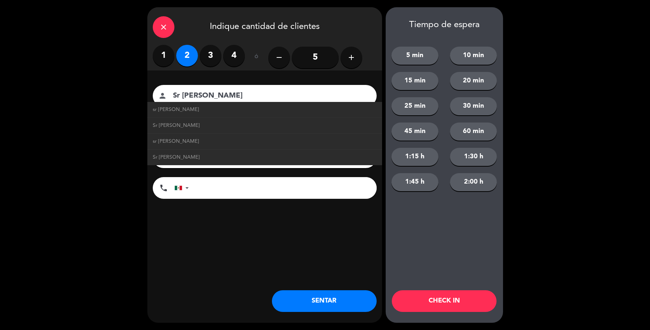
type input "Sr [PERSON_NAME]"
click at [311, 308] on button "SENTAR" at bounding box center [324, 301] width 105 height 22
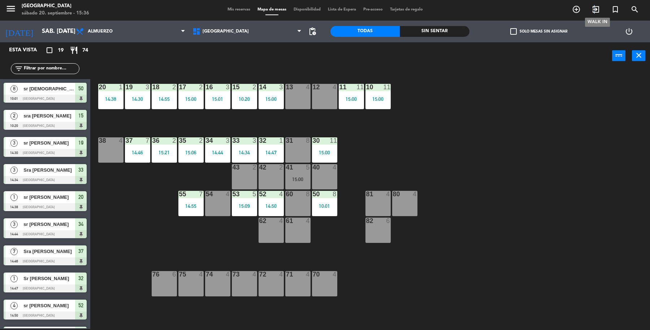
click at [595, 10] on icon "exit_to_app" at bounding box center [596, 9] width 9 height 9
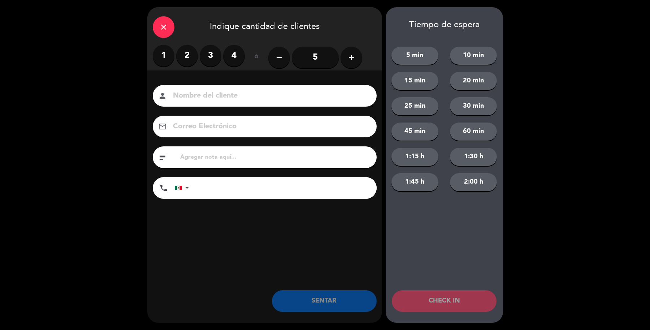
drag, startPoint x: 210, startPoint y: 59, endPoint x: 230, endPoint y: 91, distance: 37.8
click at [210, 59] on label "3" at bounding box center [211, 56] width 22 height 22
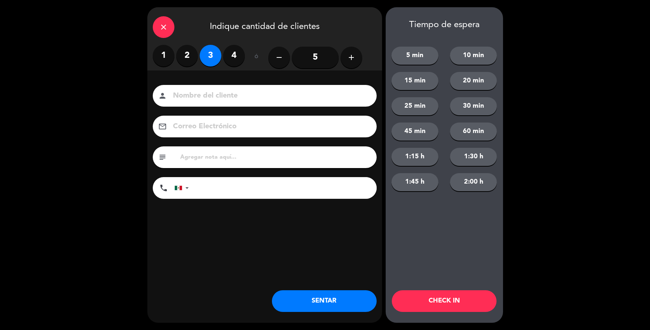
drag, startPoint x: 233, startPoint y: 98, endPoint x: 232, endPoint y: 92, distance: 5.7
click at [232, 92] on input at bounding box center [269, 96] width 195 height 13
type input "Sr [PERSON_NAME]"
click at [288, 295] on button "SENTAR" at bounding box center [324, 301] width 105 height 22
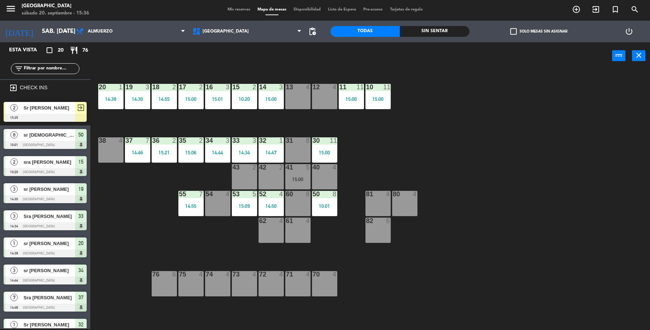
click at [42, 106] on span "Sr [PERSON_NAME]" at bounding box center [49, 108] width 52 height 8
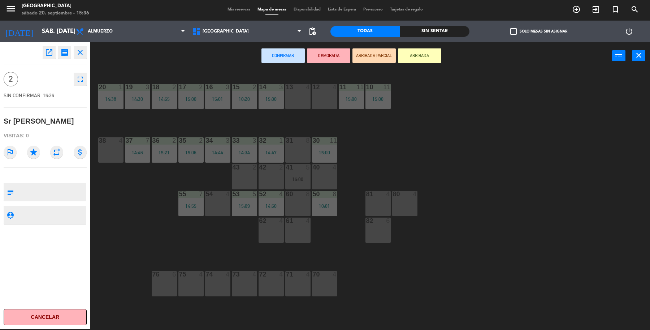
click at [308, 100] on div "13 4" at bounding box center [297, 96] width 25 height 25
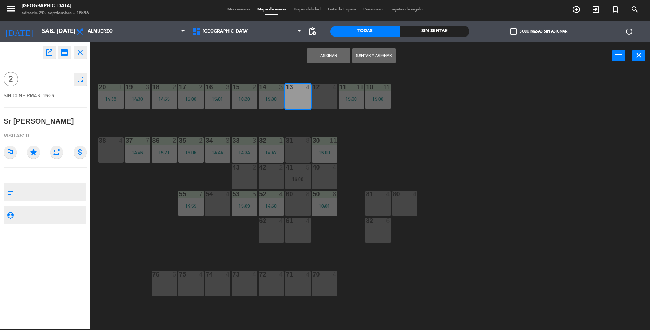
click at [368, 56] on button "Sentar y Asignar" at bounding box center [374, 55] width 43 height 14
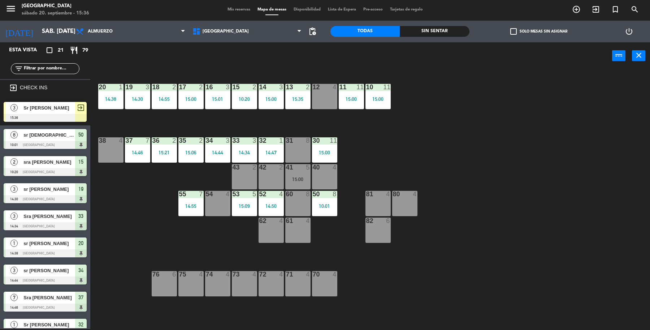
click at [59, 108] on span "Sr [PERSON_NAME]" at bounding box center [49, 108] width 52 height 8
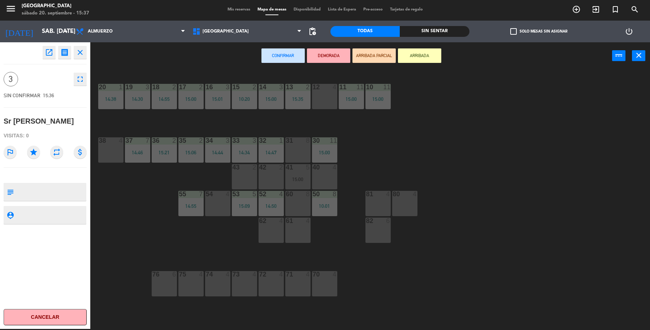
click at [336, 93] on div "12 4" at bounding box center [324, 96] width 25 height 25
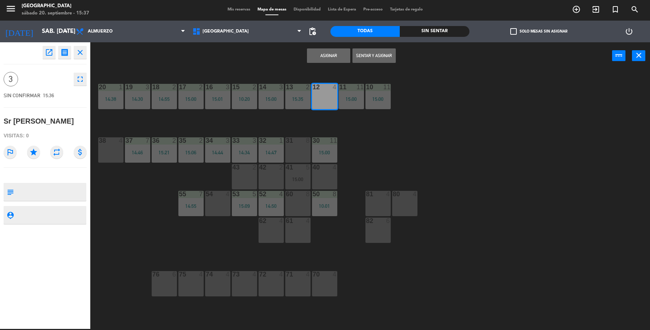
click at [367, 58] on button "Sentar y Asignar" at bounding box center [374, 55] width 43 height 14
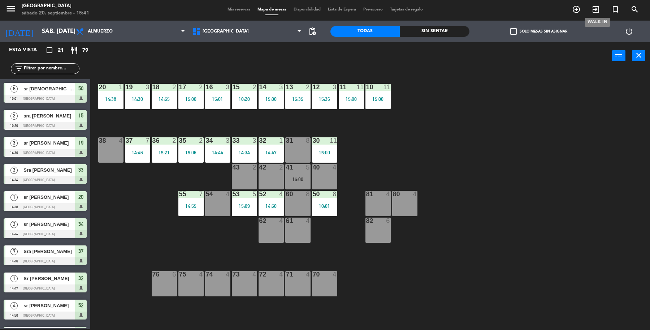
click at [593, 13] on icon "exit_to_app" at bounding box center [596, 9] width 9 height 9
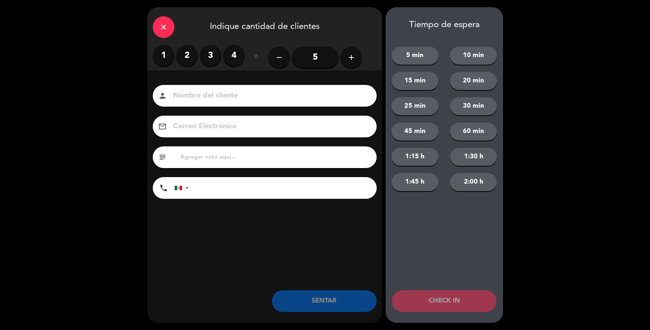
click at [159, 59] on label "1" at bounding box center [164, 56] width 22 height 22
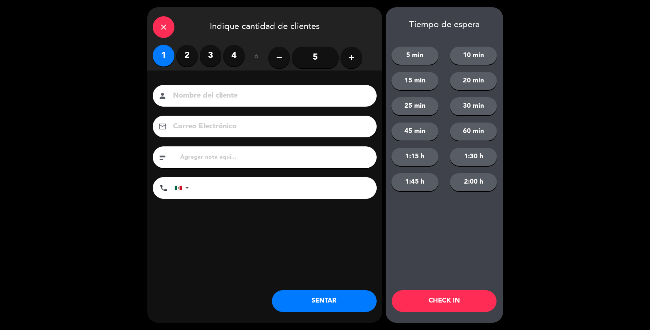
drag, startPoint x: 246, startPoint y: 104, endPoint x: 250, endPoint y: 98, distance: 7.2
click at [246, 103] on div "person" at bounding box center [265, 96] width 224 height 22
click at [251, 98] on input at bounding box center [269, 96] width 195 height 13
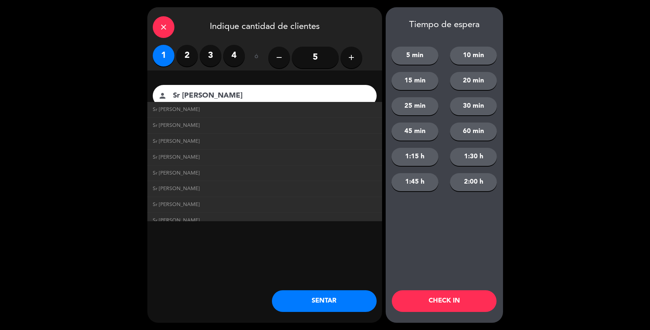
type input "Sr [PERSON_NAME]"
click at [310, 306] on button "SENTAR" at bounding box center [324, 301] width 105 height 22
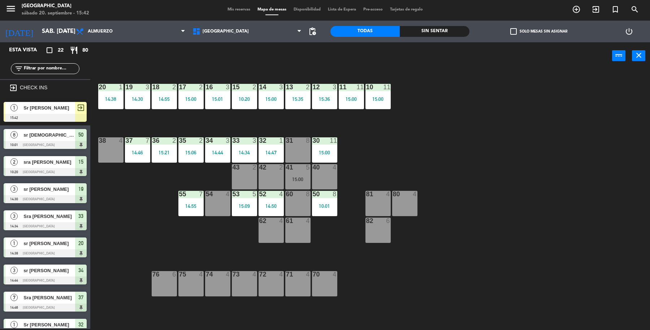
click at [57, 105] on span "Sr [PERSON_NAME]" at bounding box center [49, 108] width 52 height 8
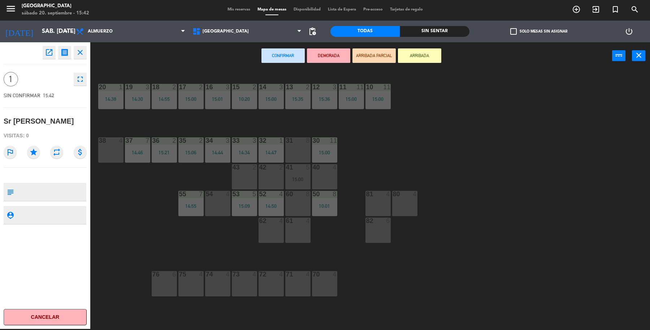
click at [394, 199] on div "80 4" at bounding box center [404, 203] width 25 height 25
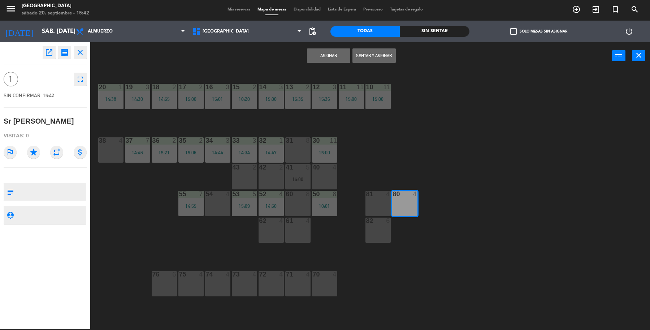
click at [367, 62] on button "Sentar y Asignar" at bounding box center [374, 55] width 43 height 14
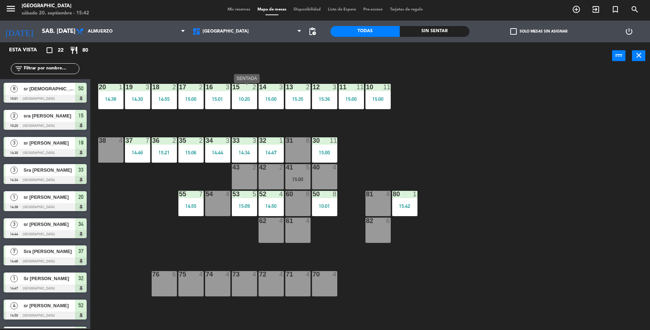
click at [240, 95] on div "15 2 10:20" at bounding box center [244, 96] width 25 height 25
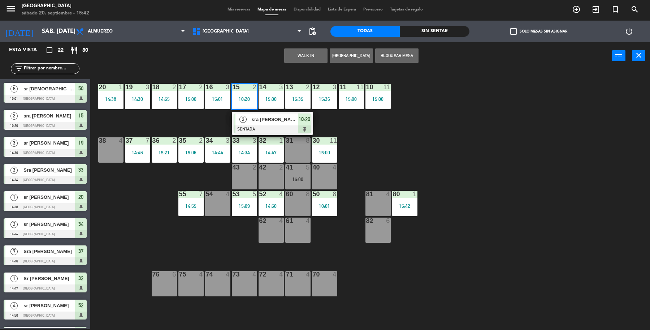
click at [263, 122] on span "sra [PERSON_NAME]" at bounding box center [275, 120] width 46 height 8
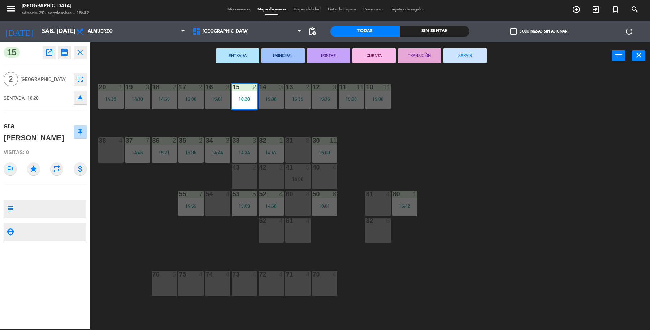
click at [467, 59] on button "SERVIR" at bounding box center [465, 55] width 43 height 14
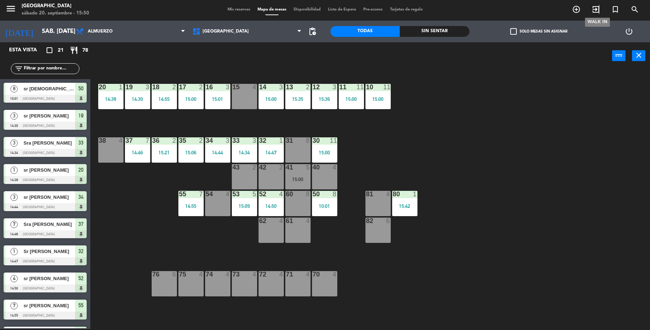
click at [599, 8] on icon "exit_to_app" at bounding box center [596, 9] width 9 height 9
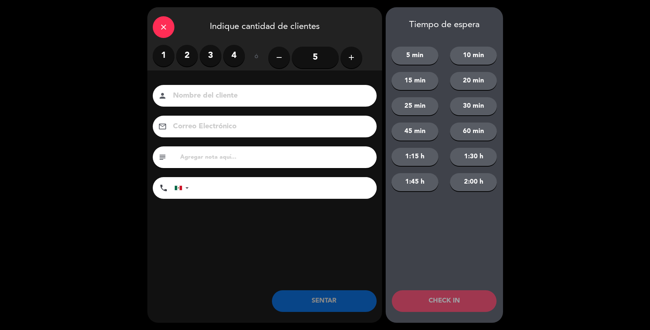
click at [230, 61] on label "4" at bounding box center [234, 56] width 22 height 22
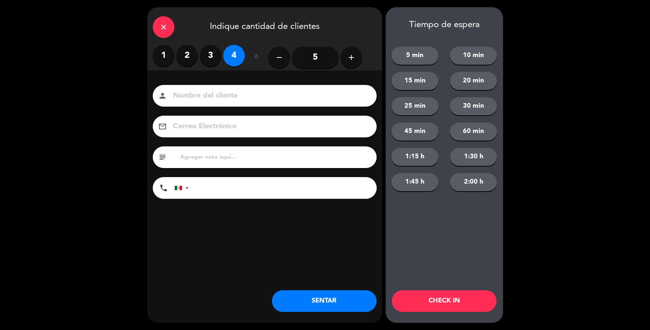
click at [246, 103] on div "person" at bounding box center [265, 96] width 224 height 22
click at [249, 97] on input at bounding box center [269, 96] width 195 height 13
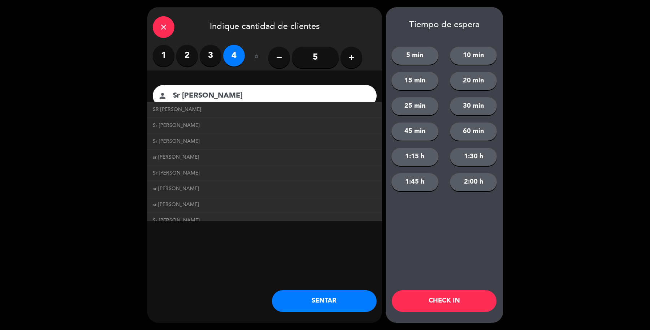
type input "Sr [PERSON_NAME]"
click at [295, 295] on button "SENTAR" at bounding box center [324, 301] width 105 height 22
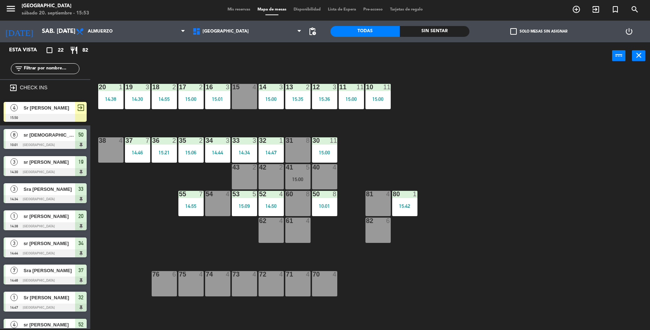
click at [80, 102] on div "4 Sr [PERSON_NAME] 15:50 exit_to_app" at bounding box center [45, 111] width 90 height 27
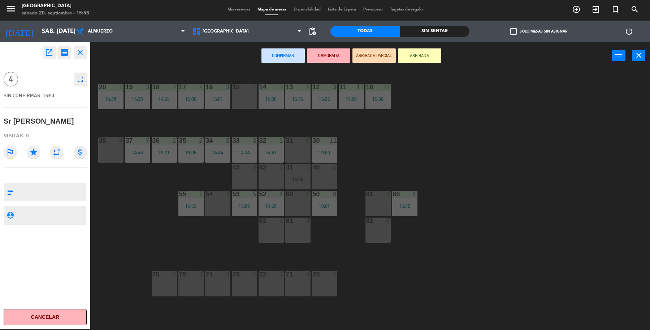
click at [303, 204] on div "60 8" at bounding box center [297, 203] width 25 height 25
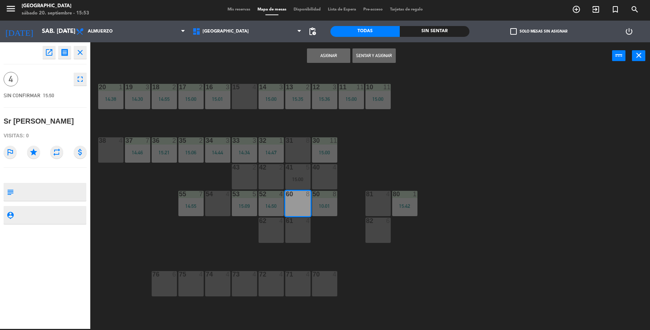
click at [375, 55] on button "Sentar y Asignar" at bounding box center [374, 55] width 43 height 14
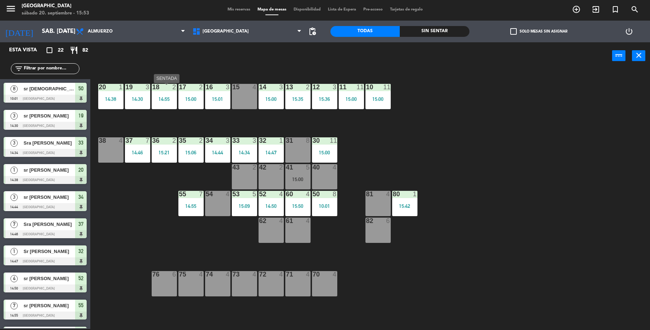
drag, startPoint x: 169, startPoint y: 99, endPoint x: 175, endPoint y: 99, distance: 5.8
click at [168, 99] on div "14:55" at bounding box center [164, 98] width 25 height 5
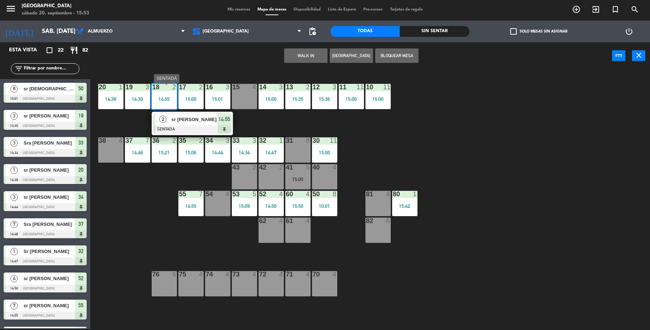
click at [191, 119] on span "sr [PERSON_NAME]" at bounding box center [195, 120] width 46 height 8
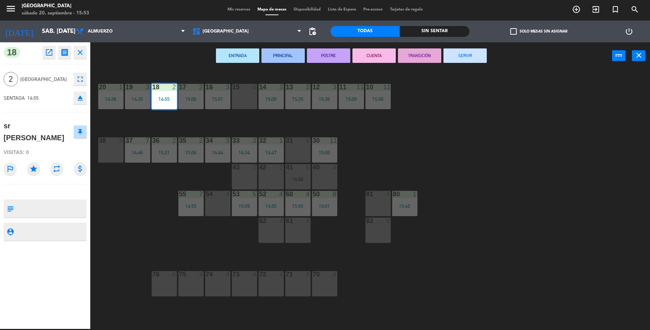
click at [463, 52] on button "SERVIR" at bounding box center [465, 55] width 43 height 14
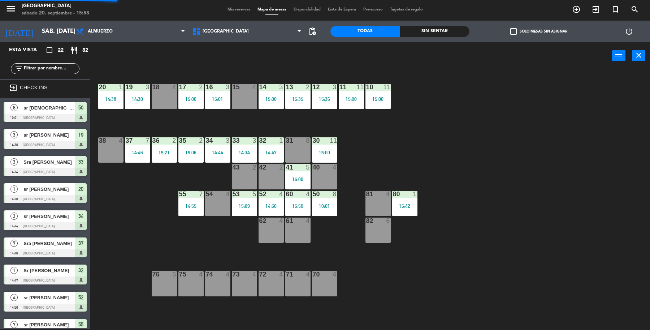
scroll to position [1, 0]
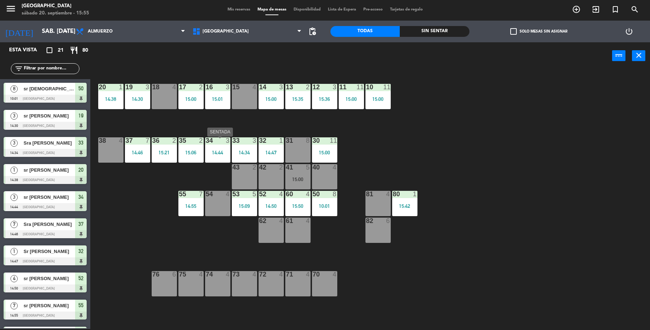
click at [217, 158] on div "34 3 14:44" at bounding box center [217, 149] width 25 height 25
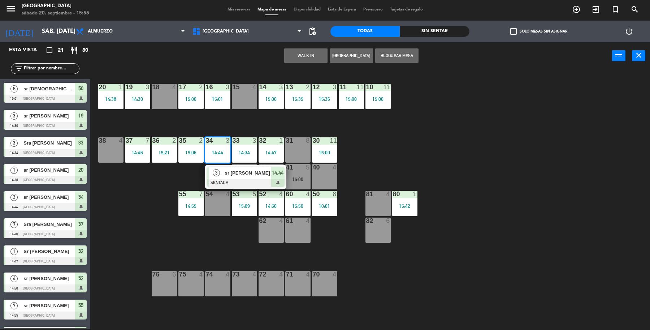
click at [168, 172] on div "19 3 14:30 18 4 17 2 15:00 16 3 15:01 15 4 14 3 15:00 13 2 15:35 12 3 15:36 11 …" at bounding box center [374, 200] width 554 height 259
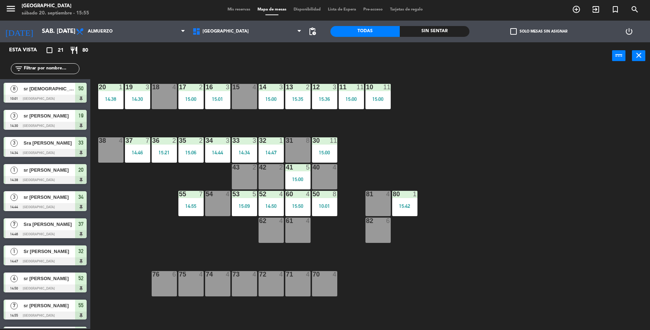
click at [247, 152] on div "14:34" at bounding box center [244, 152] width 25 height 5
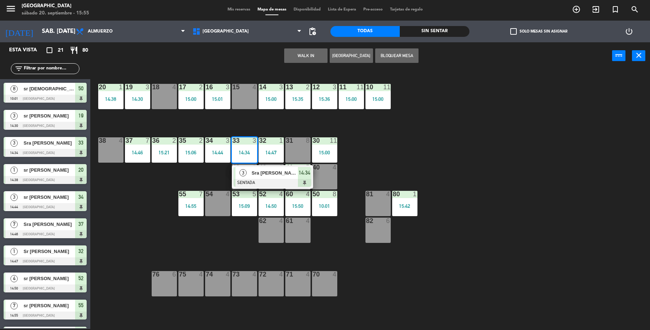
click at [182, 178] on div "19 3 14:30 18 4 17 2 15:00 16 3 15:01 15 4 14 3 15:00 13 2 15:35 12 3 15:36 11 …" at bounding box center [374, 200] width 554 height 259
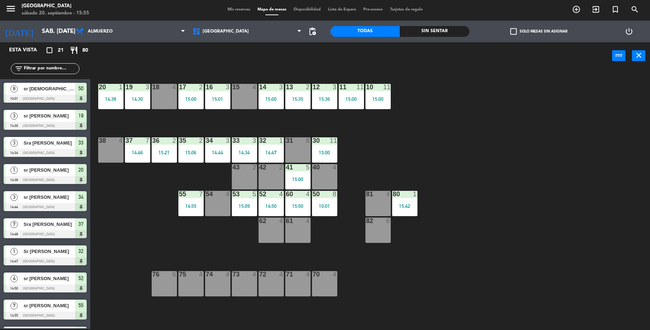
click at [225, 158] on div "34 3 14:44" at bounding box center [217, 149] width 25 height 25
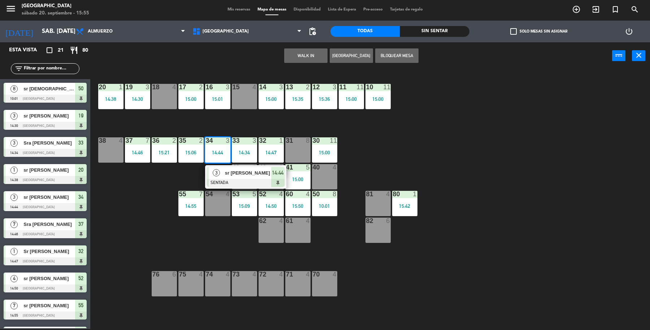
click at [241, 180] on div at bounding box center [246, 183] width 78 height 8
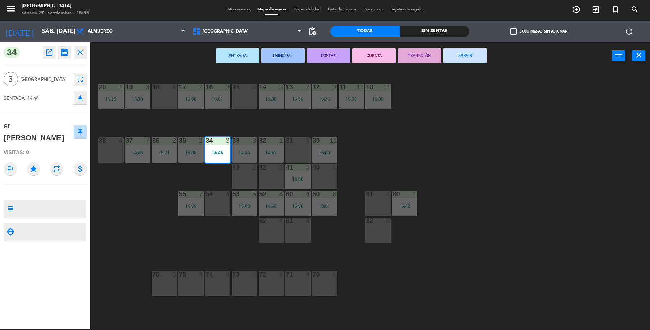
click at [463, 53] on button "SERVIR" at bounding box center [465, 55] width 43 height 14
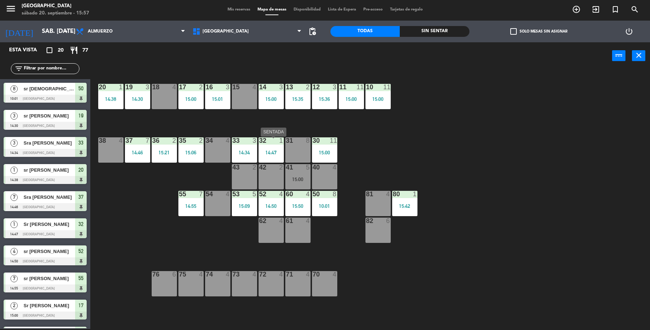
click at [273, 150] on div "14:47" at bounding box center [271, 152] width 25 height 5
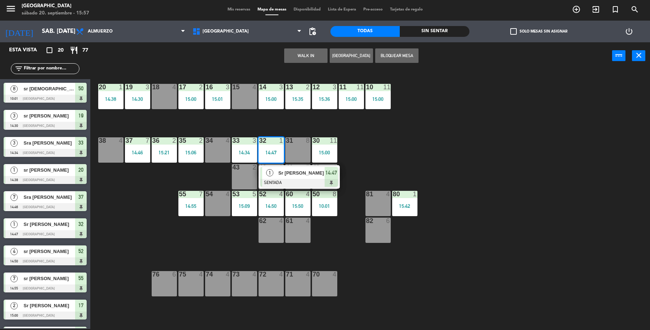
click at [285, 174] on span "Sr [PERSON_NAME]" at bounding box center [302, 173] width 46 height 8
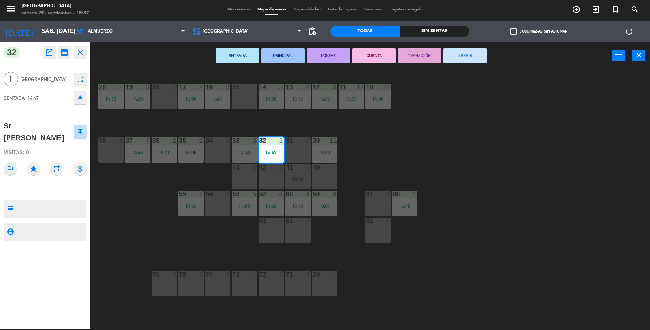
click at [460, 57] on button "SERVIR" at bounding box center [465, 55] width 43 height 14
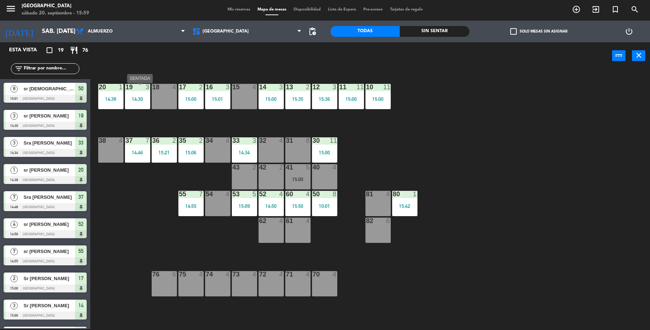
click at [142, 106] on div "19 3 14:30" at bounding box center [137, 96] width 25 height 25
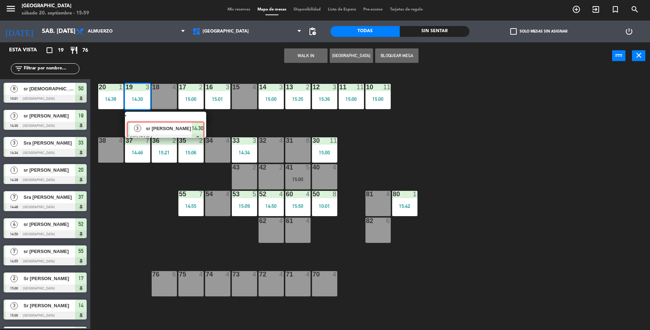
click at [171, 124] on div "3 sr [PERSON_NAME] 14:30" at bounding box center [166, 125] width 92 height 26
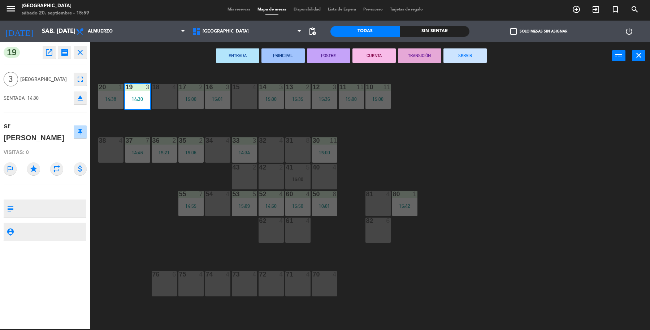
click at [460, 55] on button "SERVIR" at bounding box center [465, 55] width 43 height 14
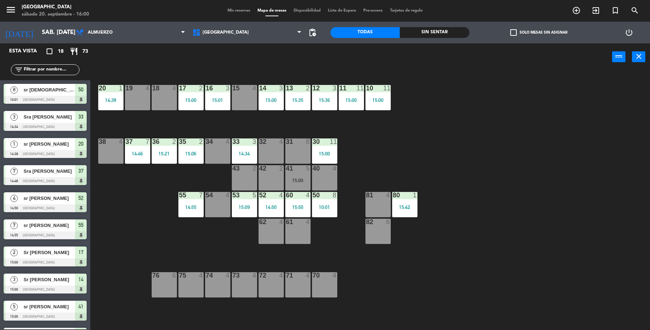
scroll to position [1, 0]
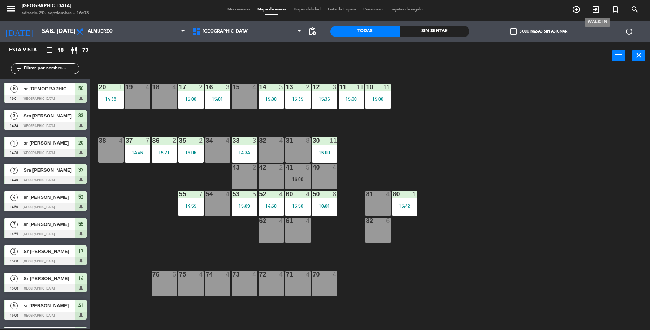
click at [602, 12] on span "exit_to_app" at bounding box center [597, 9] width 20 height 12
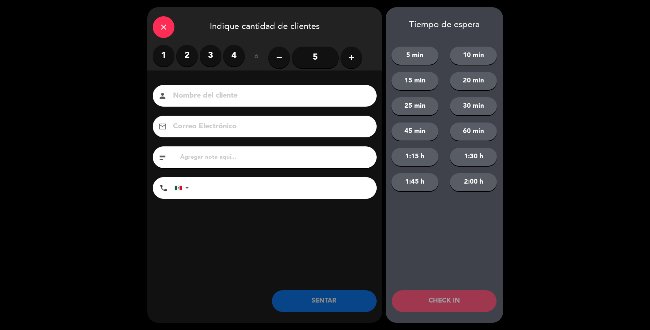
click at [187, 56] on label "2" at bounding box center [187, 56] width 22 height 22
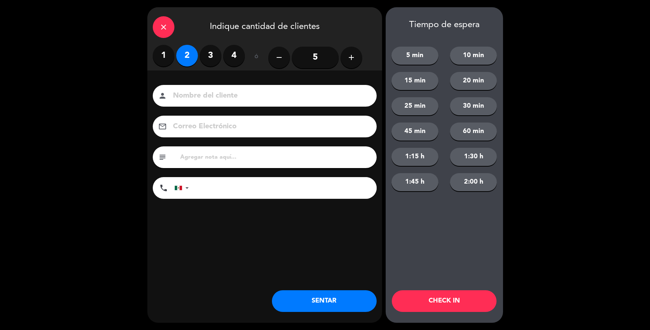
click at [192, 93] on input at bounding box center [269, 96] width 195 height 13
type input "Sra Georgina Gil"
click at [336, 296] on button "SENTAR" at bounding box center [324, 301] width 105 height 22
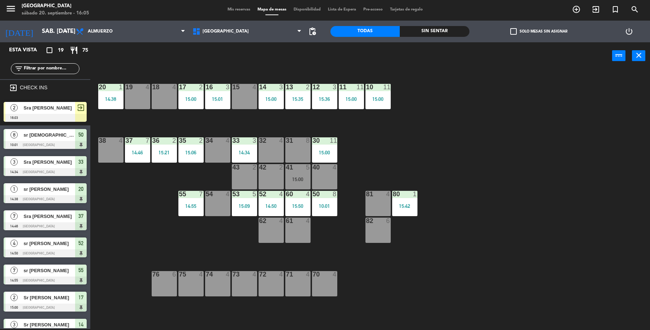
click at [14, 114] on div at bounding box center [45, 118] width 83 height 8
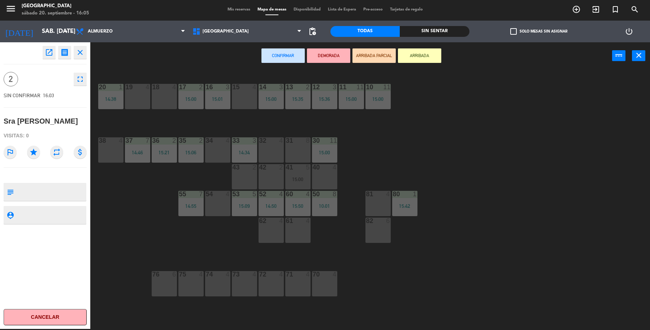
click at [321, 176] on div "40 4" at bounding box center [324, 176] width 25 height 25
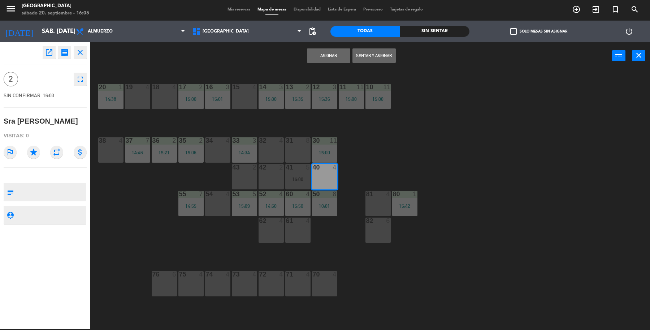
click at [367, 56] on button "Sentar y Asignar" at bounding box center [374, 55] width 43 height 14
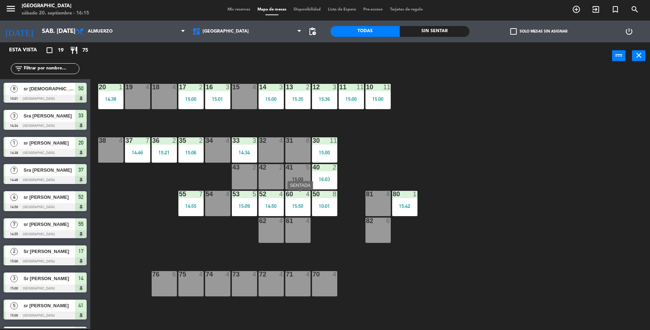
drag, startPoint x: 293, startPoint y: 210, endPoint x: 324, endPoint y: 209, distance: 31.5
click at [293, 210] on div "60 4 15:50" at bounding box center [297, 203] width 25 height 25
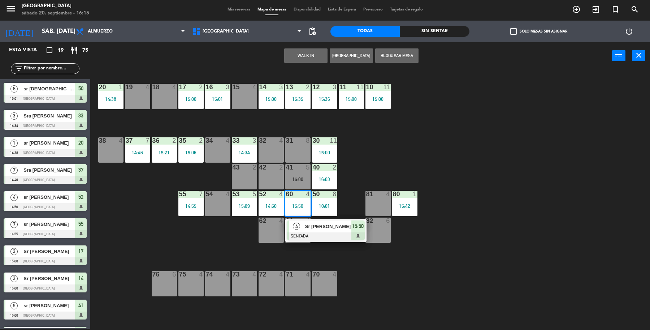
click at [383, 237] on div "82 6" at bounding box center [378, 230] width 25 height 25
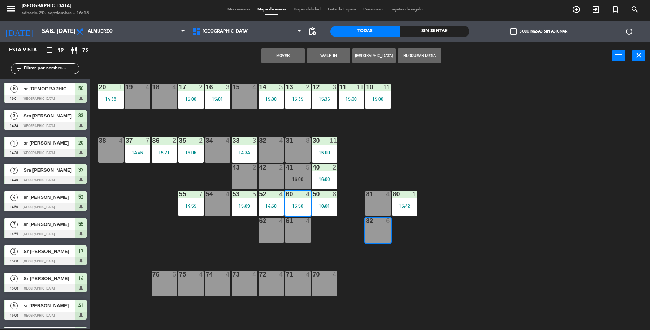
click at [276, 56] on button "Mover" at bounding box center [283, 55] width 43 height 14
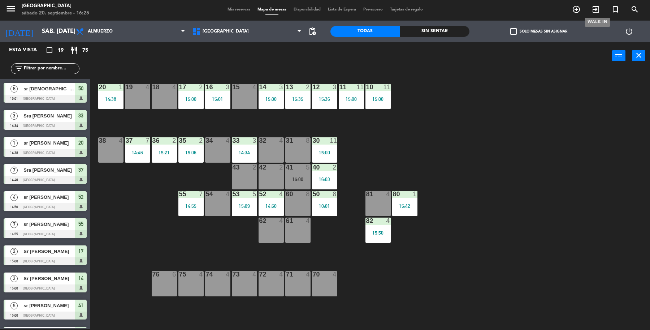
click at [593, 8] on icon "exit_to_app" at bounding box center [596, 9] width 9 height 9
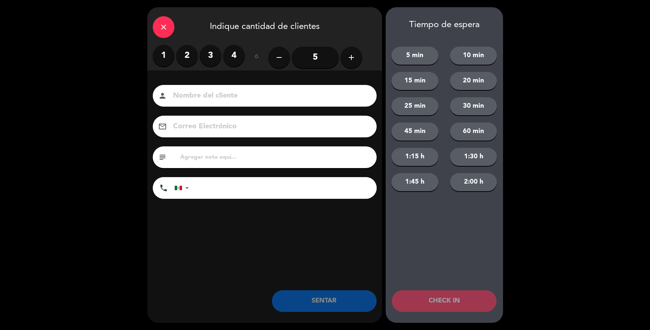
drag, startPoint x: 199, startPoint y: 60, endPoint x: 210, endPoint y: 58, distance: 10.3
click at [202, 59] on div "1 2 3 4" at bounding box center [199, 56] width 92 height 22
click at [210, 58] on label "3" at bounding box center [211, 56] width 22 height 22
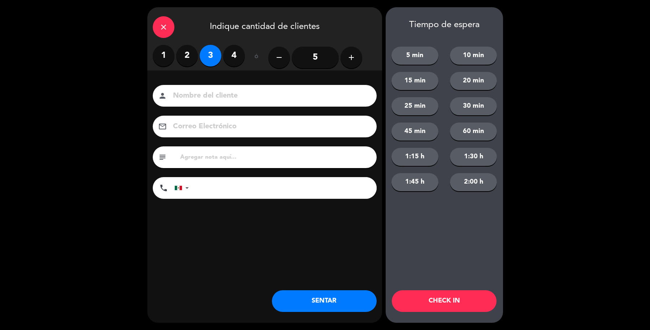
drag, startPoint x: 227, startPoint y: 100, endPoint x: 222, endPoint y: 100, distance: 5.1
click at [222, 100] on input at bounding box center [269, 96] width 195 height 13
type input "Sr Muriat"
click at [325, 310] on button "SENTAR" at bounding box center [324, 301] width 105 height 22
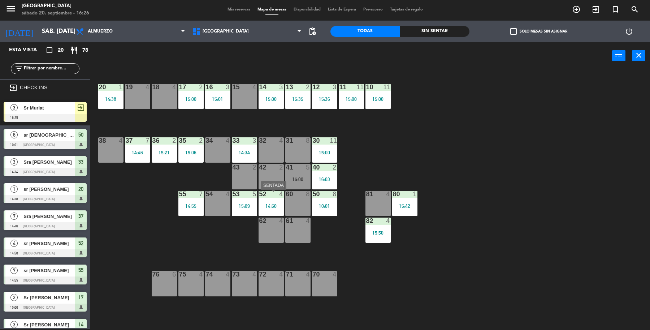
click at [275, 206] on div "14:50" at bounding box center [271, 205] width 25 height 5
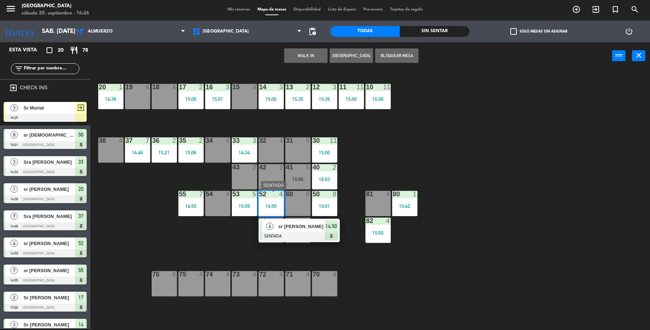
click at [289, 240] on div "4 sr Pacheco SENTADA 14:50" at bounding box center [299, 230] width 81 height 23
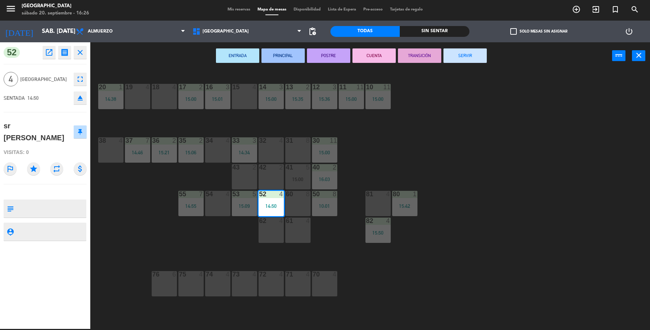
click at [467, 57] on button "SERVIR" at bounding box center [465, 55] width 43 height 14
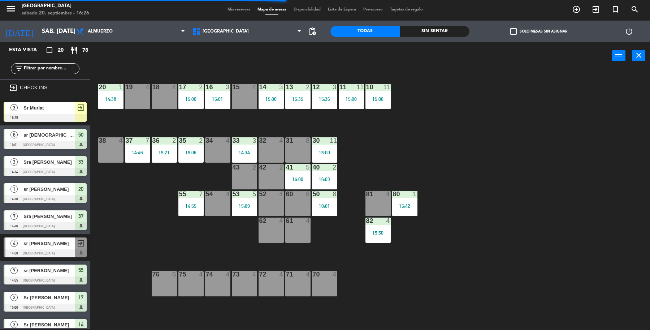
click at [71, 106] on span "Sr Muriat" at bounding box center [49, 108] width 52 height 8
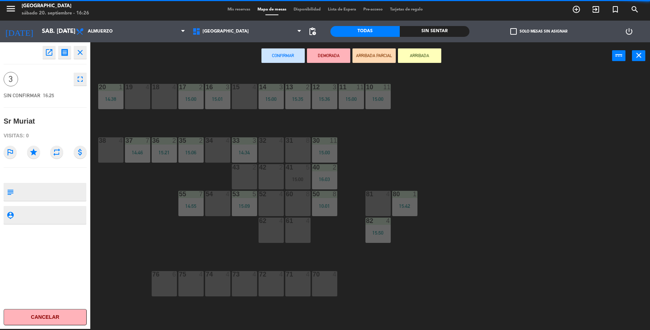
click at [146, 90] on div "4" at bounding box center [148, 87] width 4 height 7
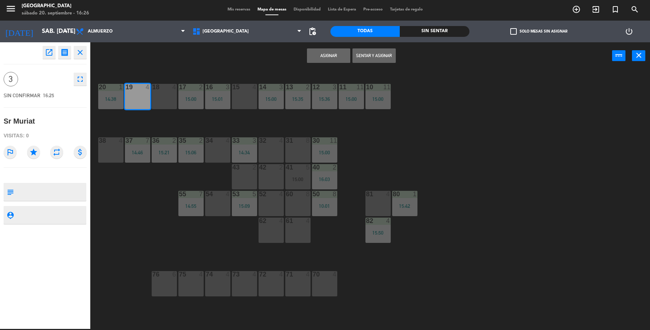
click at [381, 55] on button "Sentar y Asignar" at bounding box center [374, 55] width 43 height 14
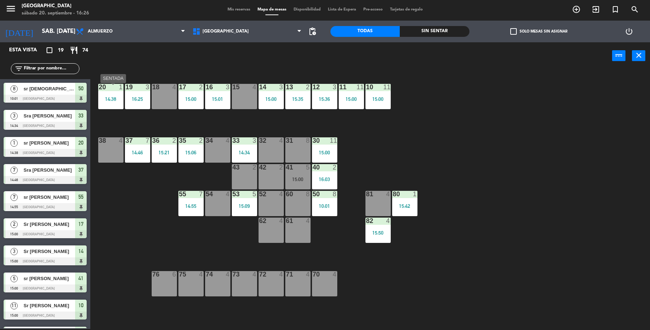
click at [109, 93] on div "20 1 14:38" at bounding box center [110, 96] width 25 height 25
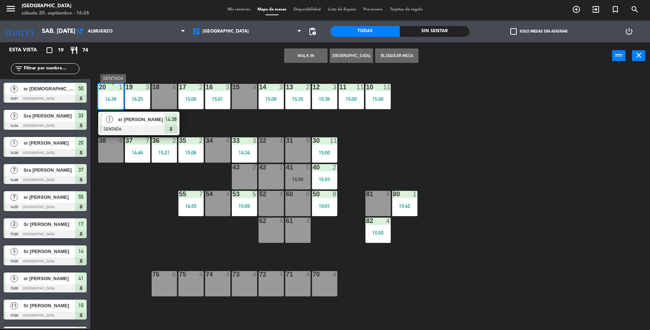
click at [158, 129] on div at bounding box center [139, 129] width 78 height 8
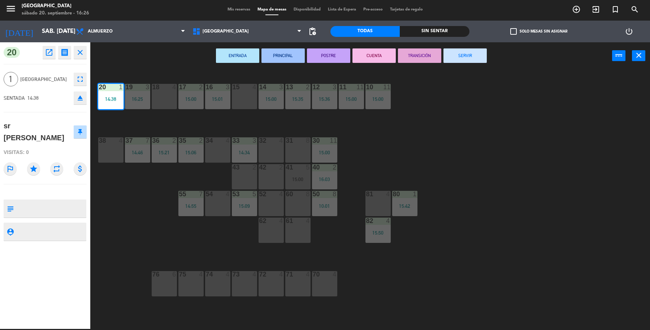
click at [479, 55] on button "SERVIR" at bounding box center [465, 55] width 43 height 14
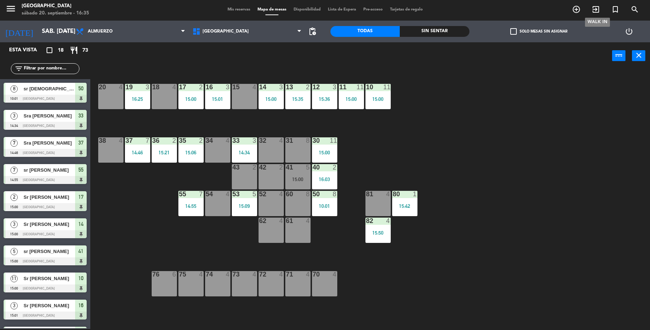
click at [600, 13] on icon "exit_to_app" at bounding box center [596, 9] width 9 height 9
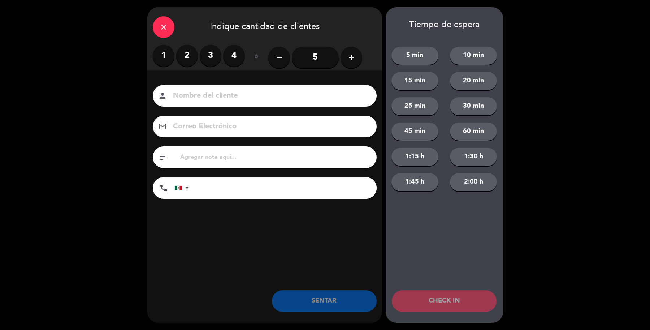
click at [194, 62] on label "2" at bounding box center [187, 56] width 22 height 22
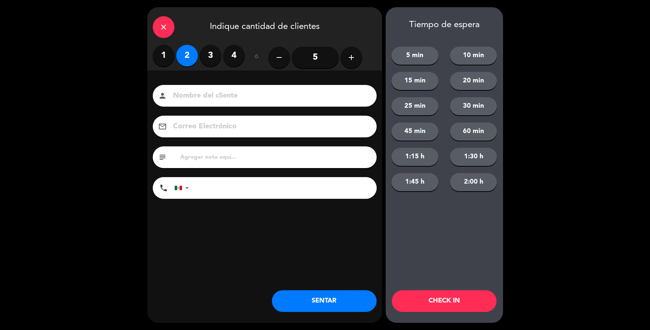
click at [232, 90] on input at bounding box center [269, 96] width 195 height 13
type input "Sra Cajiga"
click at [314, 304] on button "SENTAR" at bounding box center [324, 301] width 105 height 22
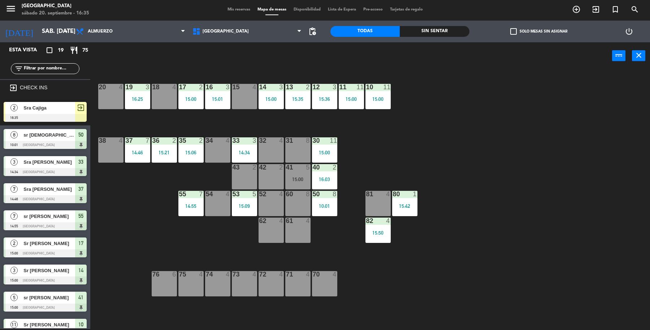
drag, startPoint x: 44, startPoint y: 107, endPoint x: 148, endPoint y: 149, distance: 111.9
click at [46, 107] on div "2 Sra Cajiga 16:35 exit_to_app" at bounding box center [45, 111] width 90 height 27
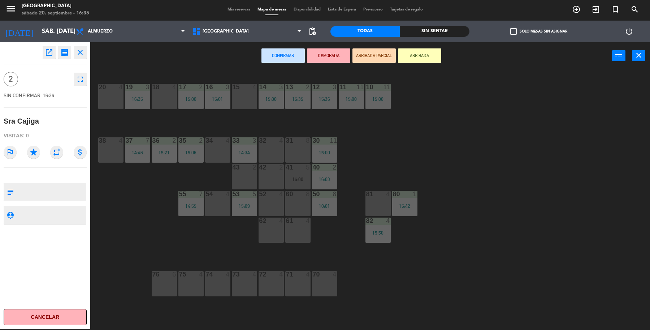
drag, startPoint x: 266, startPoint y: 154, endPoint x: 277, endPoint y: 132, distance: 24.9
click at [265, 154] on div "32 4" at bounding box center [271, 149] width 25 height 25
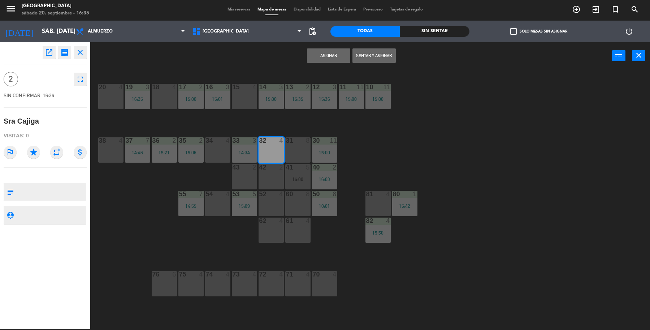
click at [357, 49] on button "Sentar y Asignar" at bounding box center [374, 55] width 43 height 14
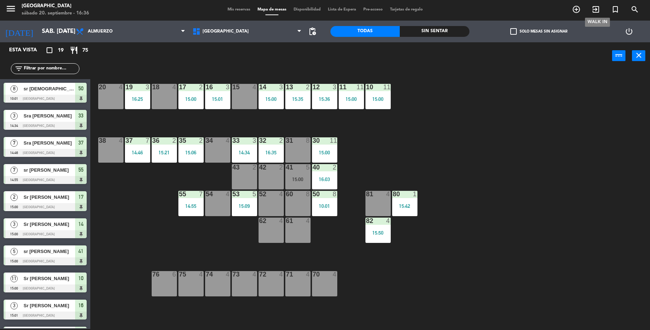
click at [596, 7] on icon "exit_to_app" at bounding box center [596, 9] width 9 height 9
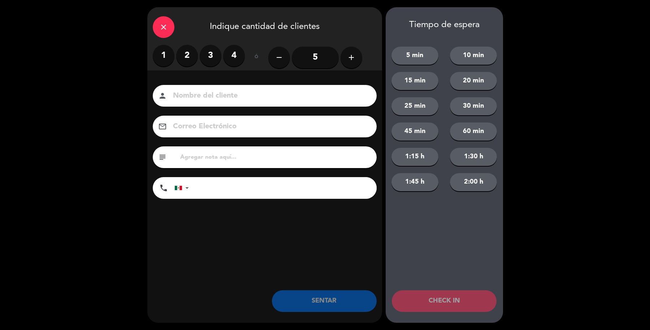
click at [193, 59] on label "2" at bounding box center [187, 56] width 22 height 22
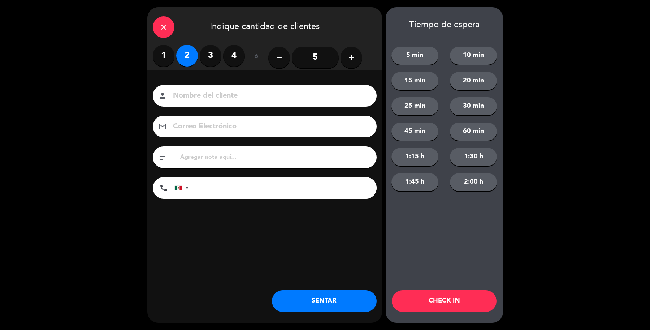
click at [233, 97] on input at bounding box center [269, 96] width 195 height 13
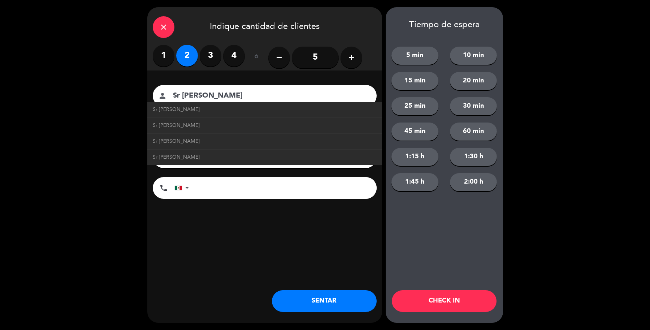
type input "Sr Salvador Carrasco"
click at [291, 308] on button "SENTAR" at bounding box center [324, 301] width 105 height 22
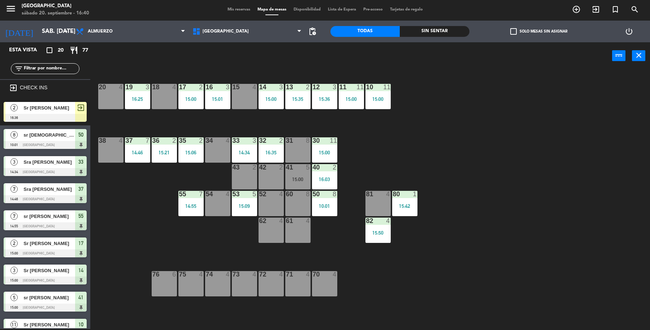
click at [67, 69] on input "text" at bounding box center [51, 69] width 56 height 8
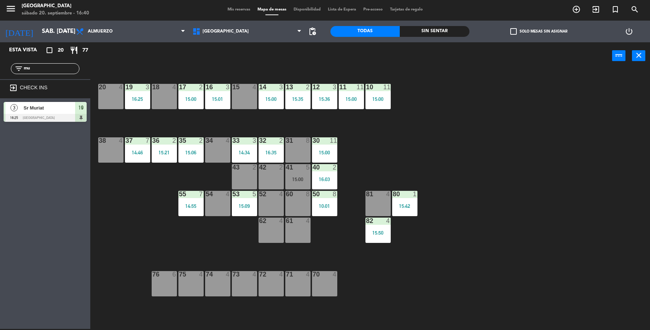
type input "m"
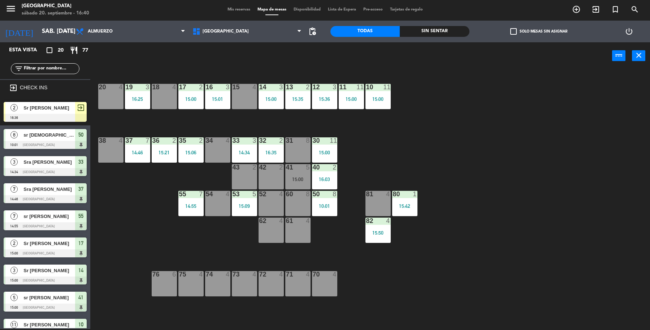
click at [75, 109] on div "exit_to_app" at bounding box center [81, 108] width 12 height 12
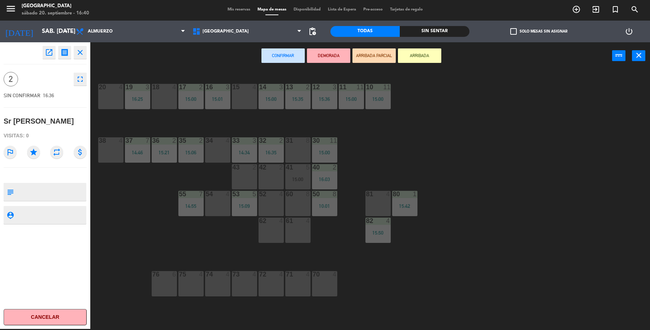
click at [238, 96] on div "15 4" at bounding box center [244, 96] width 25 height 25
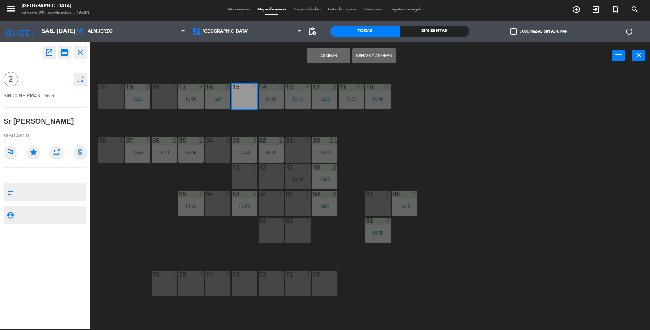
click at [379, 55] on button "Sentar y Asignar" at bounding box center [374, 55] width 43 height 14
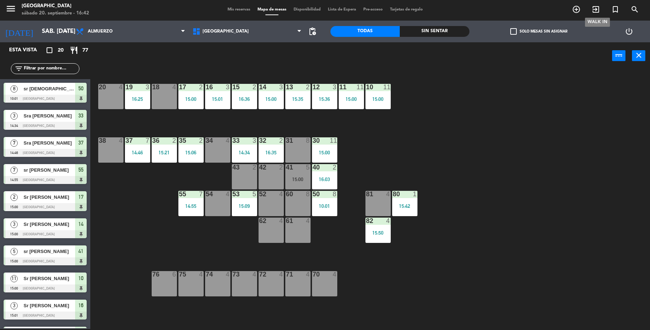
click at [593, 10] on icon "exit_to_app" at bounding box center [596, 9] width 9 height 9
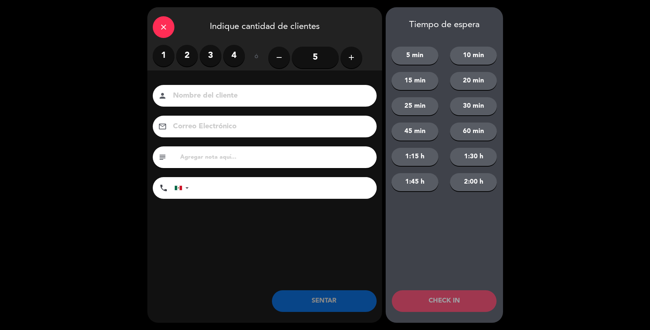
click at [192, 60] on label "2" at bounding box center [187, 56] width 22 height 22
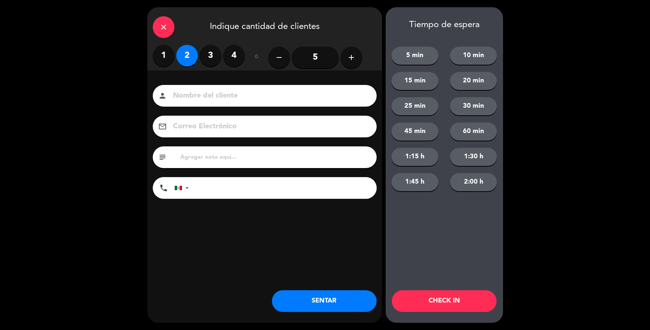
click at [195, 96] on input at bounding box center [269, 96] width 195 height 13
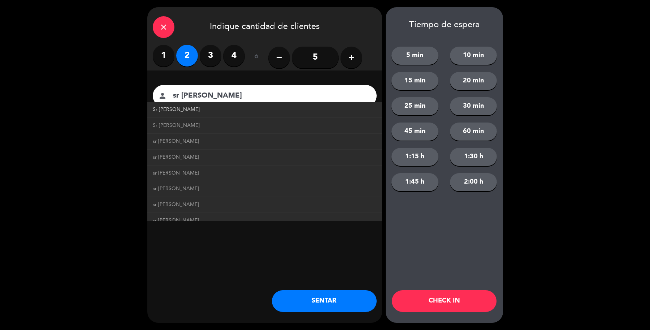
type input "sr Vargas"
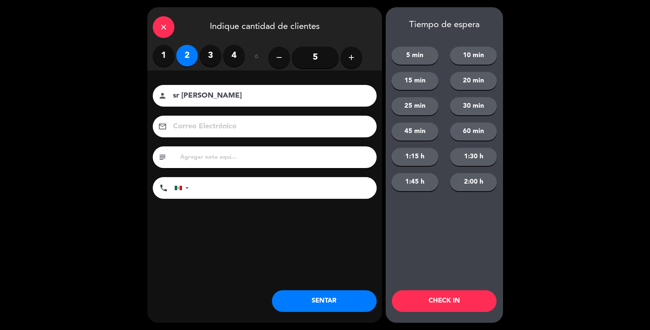
click at [327, 306] on button "SENTAR" at bounding box center [324, 301] width 105 height 22
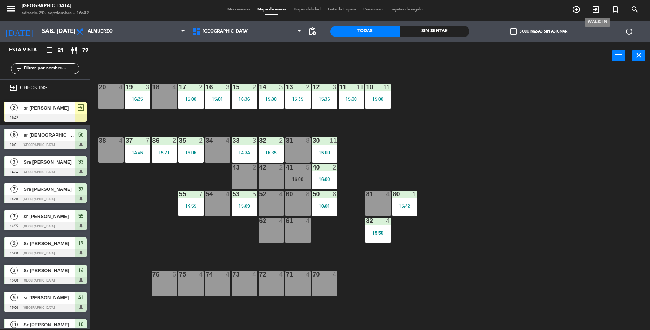
click at [598, 7] on icon "exit_to_app" at bounding box center [596, 9] width 9 height 9
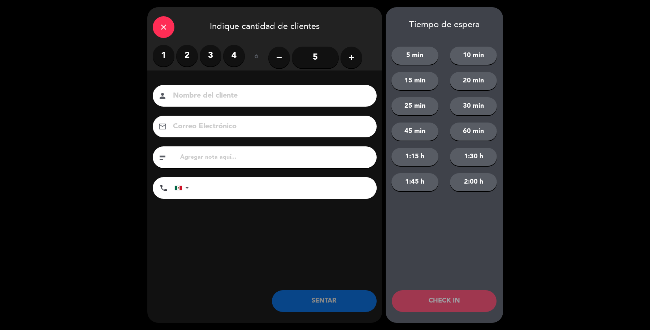
drag, startPoint x: 181, startPoint y: 69, endPoint x: 184, endPoint y: 66, distance: 4.4
click at [184, 66] on div "1 2 3 4" at bounding box center [199, 57] width 92 height 25
click at [187, 57] on label "2" at bounding box center [187, 56] width 22 height 22
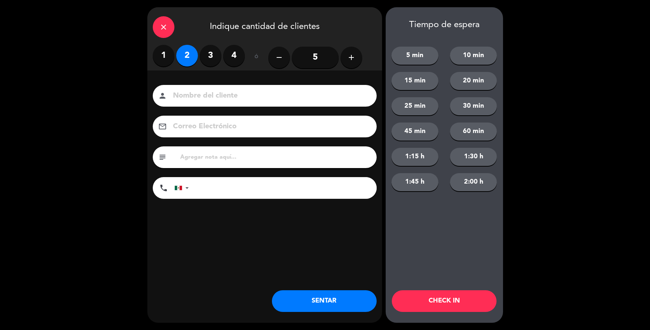
click at [275, 91] on input at bounding box center [269, 96] width 195 height 13
drag, startPoint x: 249, startPoint y: 95, endPoint x: 221, endPoint y: 95, distance: 28.6
click at [221, 95] on input "sr Alnberto GALINDO" at bounding box center [269, 96] width 195 height 13
type input "sr Alnberto Galindo"
click at [332, 294] on button "SENTAR" at bounding box center [324, 301] width 105 height 22
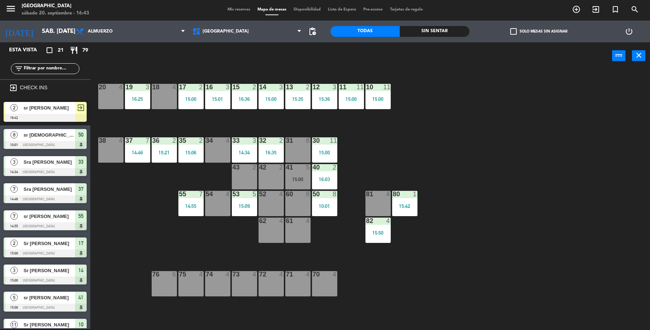
click at [43, 121] on div "2 sr Vargas 16:42 exit_to_app" at bounding box center [45, 111] width 90 height 27
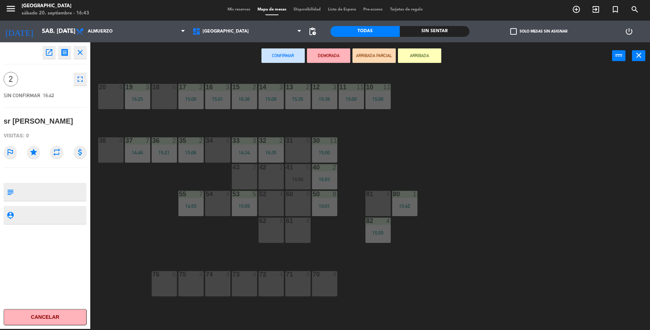
click at [163, 96] on div "18 4" at bounding box center [164, 96] width 25 height 25
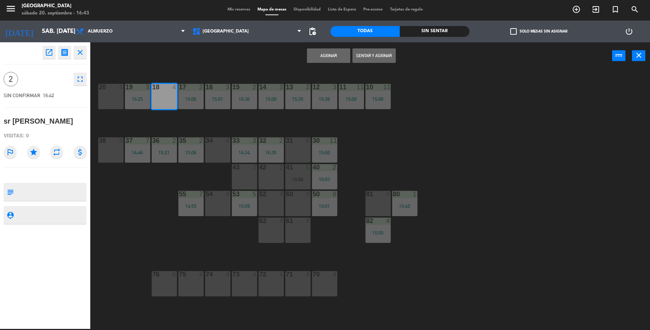
click at [365, 54] on button "Sentar y Asignar" at bounding box center [374, 55] width 43 height 14
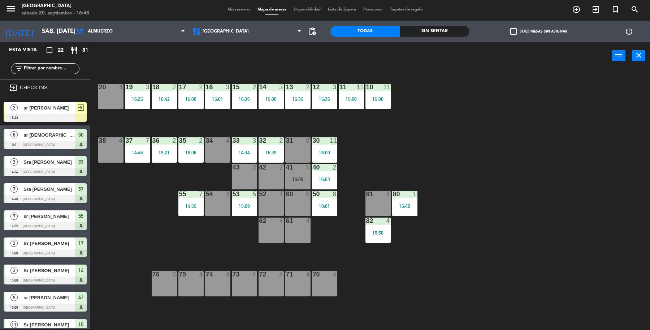
click at [49, 116] on div at bounding box center [45, 118] width 83 height 8
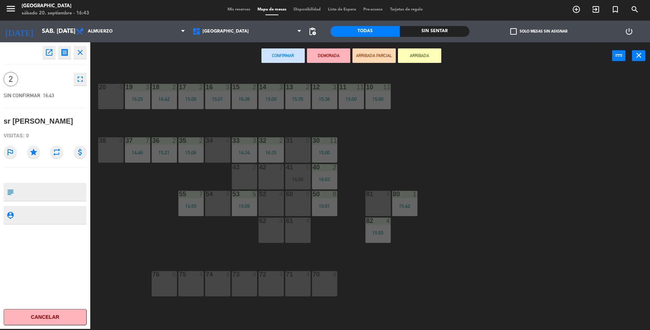
click at [276, 204] on div "52 4" at bounding box center [271, 203] width 25 height 25
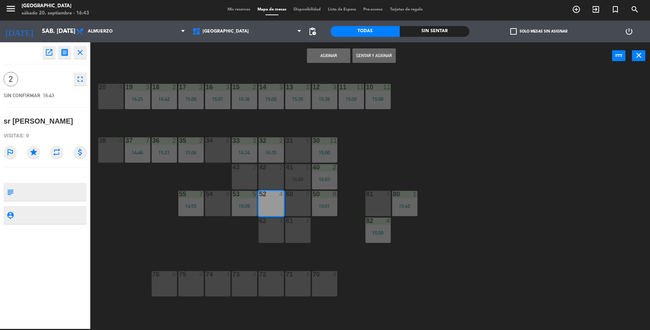
click at [376, 62] on button "Sentar y Asignar" at bounding box center [374, 55] width 43 height 14
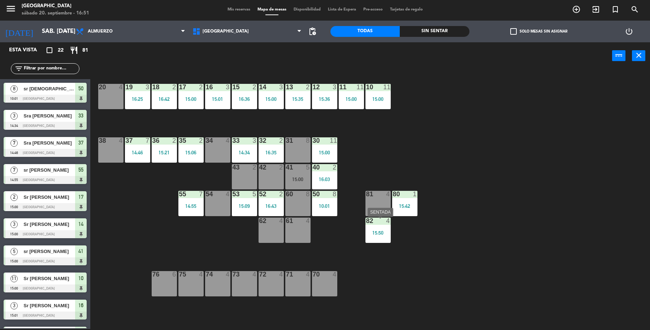
click at [387, 235] on div "15:50" at bounding box center [378, 232] width 25 height 5
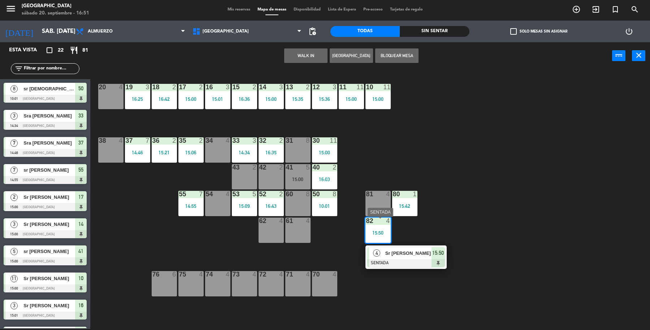
click at [416, 257] on span "Sr [PERSON_NAME]" at bounding box center [409, 253] width 46 height 8
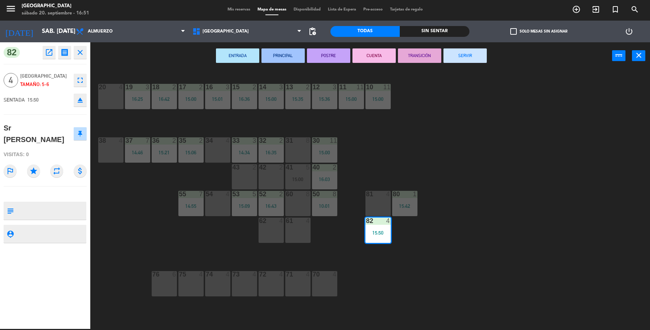
click at [466, 55] on button "SERVIR" at bounding box center [465, 55] width 43 height 14
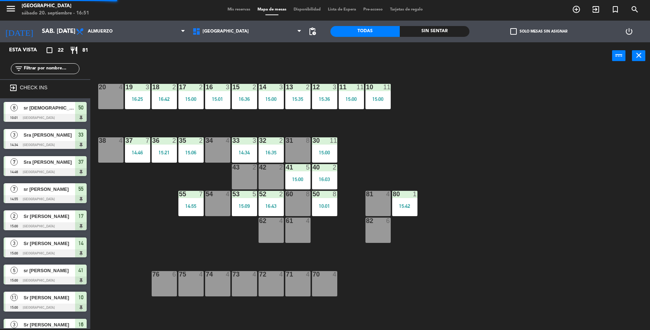
scroll to position [29, 0]
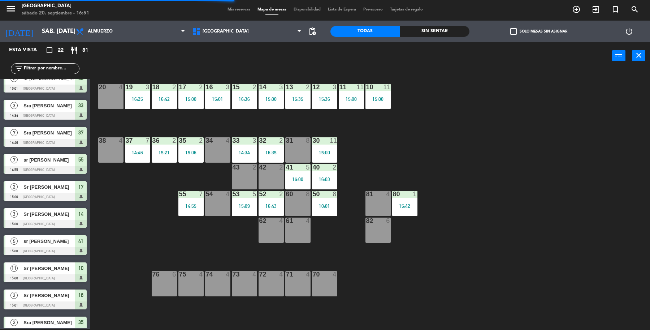
click at [414, 207] on div "15:42" at bounding box center [404, 205] width 25 height 5
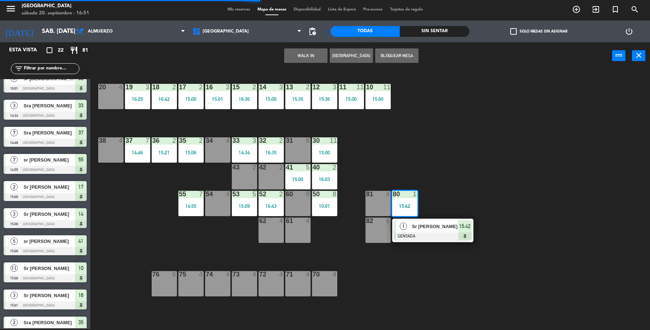
click at [425, 224] on span "Sr [PERSON_NAME]" at bounding box center [435, 227] width 46 height 8
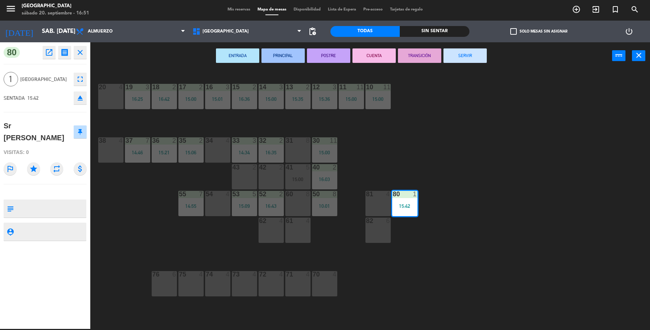
click at [458, 60] on button "SERVIR" at bounding box center [465, 55] width 43 height 14
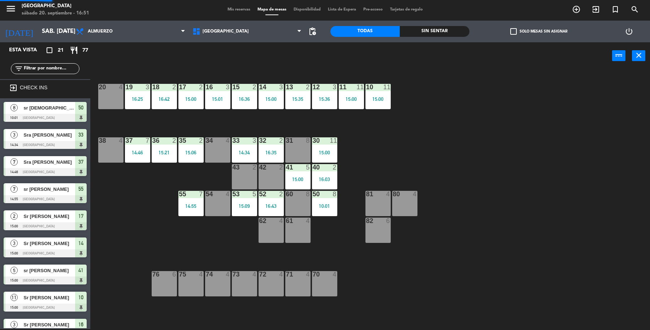
scroll to position [20, 0]
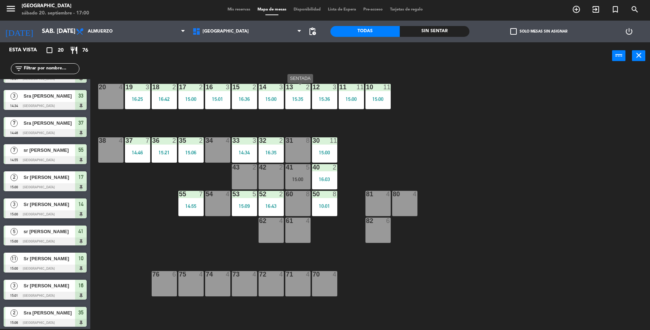
click at [297, 90] on div "13 2" at bounding box center [297, 87] width 25 height 7
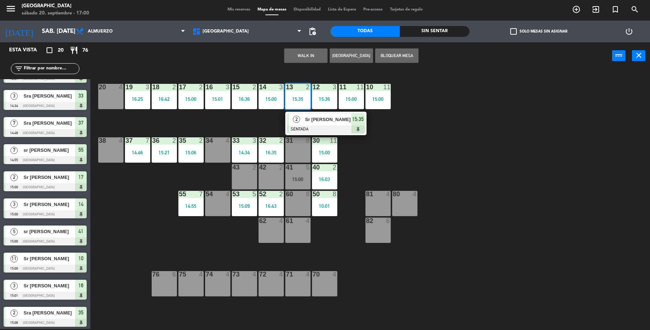
click at [396, 145] on div "19 3 16:25 18 2 16:42 17 2 15:00 16 3 15:01 15 2 16:36 14 3 15:00 13 2 15:35 2 …" at bounding box center [374, 200] width 554 height 259
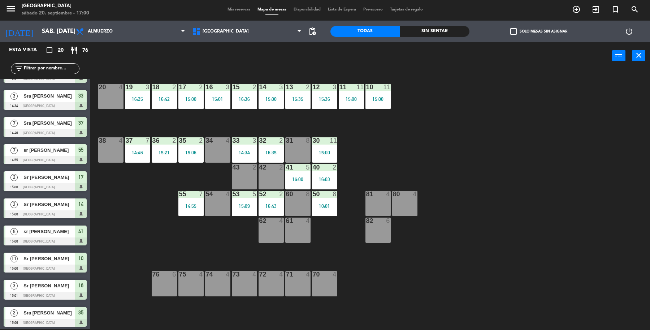
click at [276, 105] on div "14 3 15:00" at bounding box center [271, 96] width 25 height 25
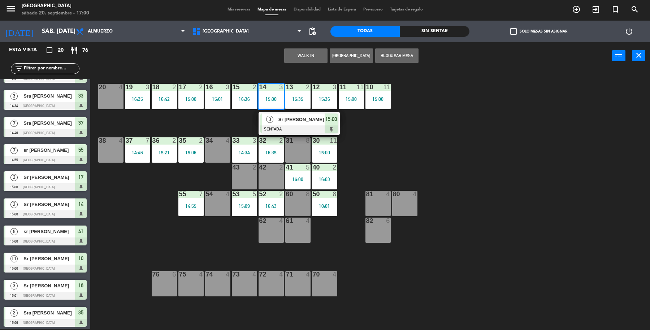
click at [298, 124] on div "Sr [PERSON_NAME]" at bounding box center [301, 119] width 47 height 12
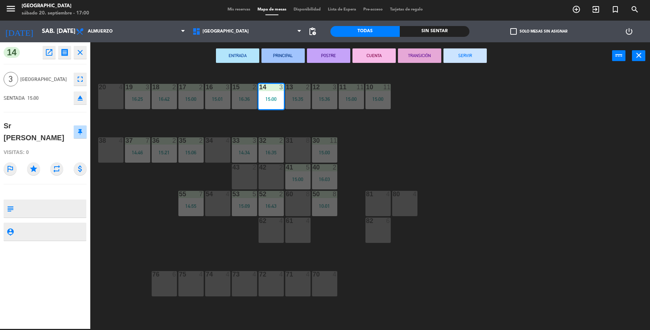
click at [460, 58] on button "SERVIR" at bounding box center [465, 55] width 43 height 14
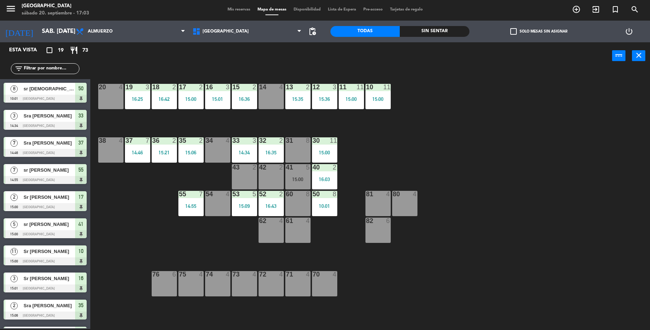
click at [512, 156] on div "19 3 16:25 18 2 16:42 17 2 15:00 16 3 15:01 15 2 16:36 14 4 13 2 15:35 12 3 15:…" at bounding box center [374, 200] width 554 height 259
drag, startPoint x: 219, startPoint y: 149, endPoint x: 233, endPoint y: 134, distance: 21.0
click at [219, 150] on div "34 4" at bounding box center [217, 149] width 25 height 25
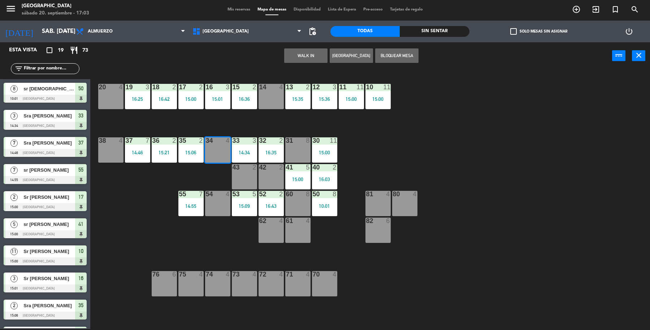
click at [315, 53] on button "WALK IN" at bounding box center [305, 55] width 43 height 14
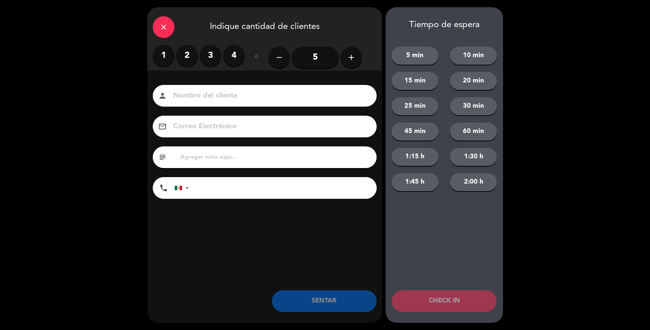
click at [187, 52] on label "2" at bounding box center [187, 56] width 22 height 22
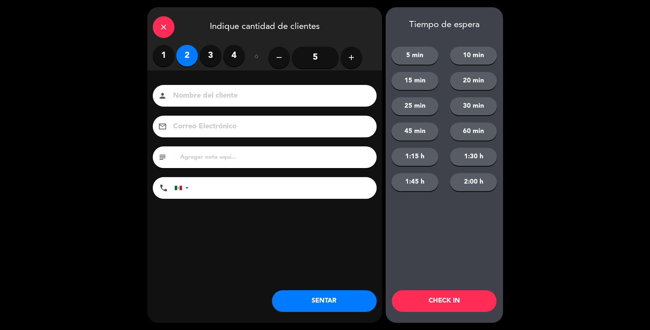
click at [241, 96] on input at bounding box center [269, 96] width 195 height 13
type input "Sr Cornelio Garcia"
click at [352, 309] on button "SENTAR" at bounding box center [324, 301] width 105 height 22
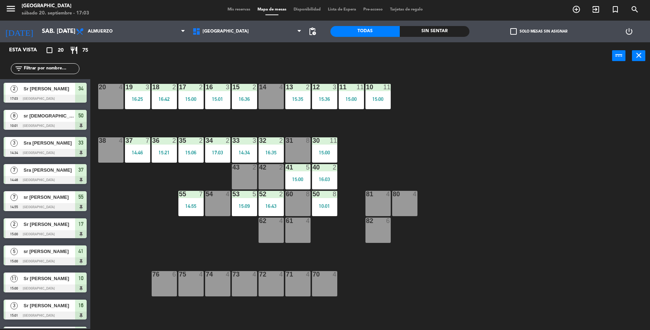
click at [154, 156] on div "36 2 15:21" at bounding box center [164, 149] width 25 height 25
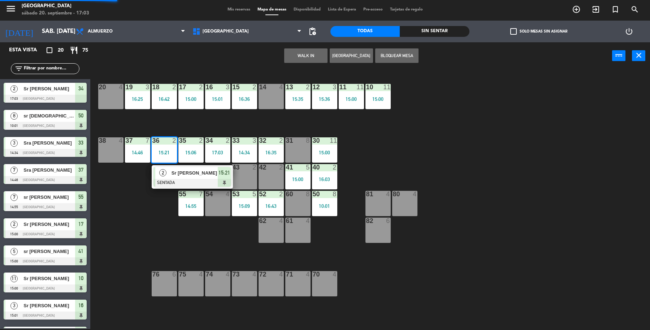
click at [178, 185] on div at bounding box center [193, 183] width 78 height 8
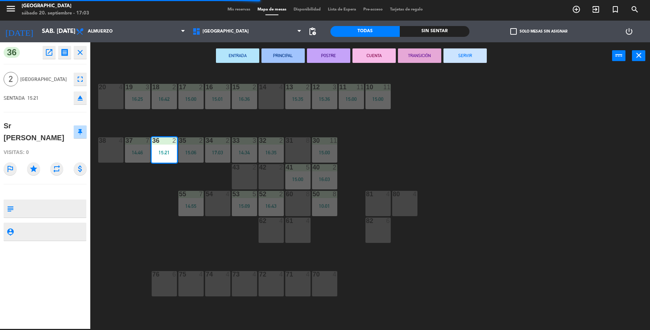
click at [483, 59] on button "SERVIR" at bounding box center [465, 55] width 43 height 14
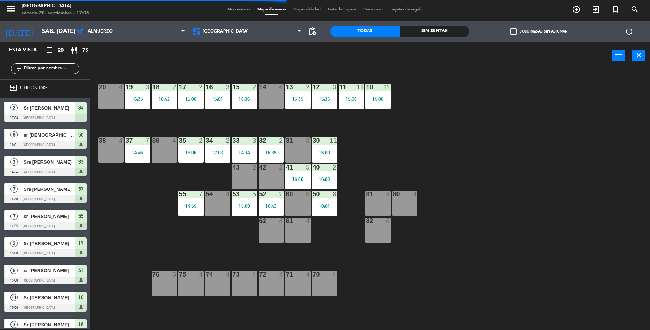
scroll to position [1, 0]
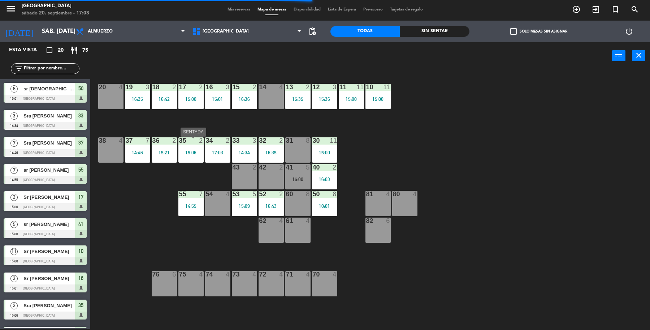
click at [202, 153] on div "15:06" at bounding box center [191, 152] width 25 height 5
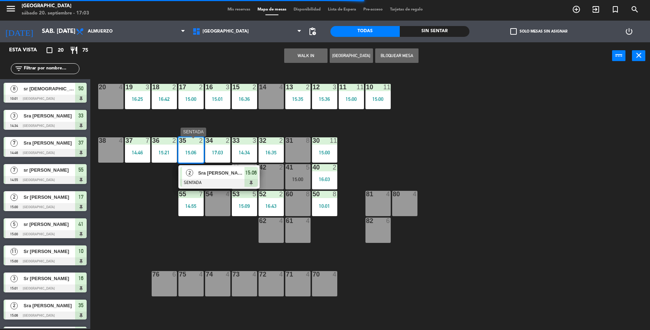
click at [214, 171] on span "Sra [PERSON_NAME]" at bounding box center [221, 173] width 46 height 8
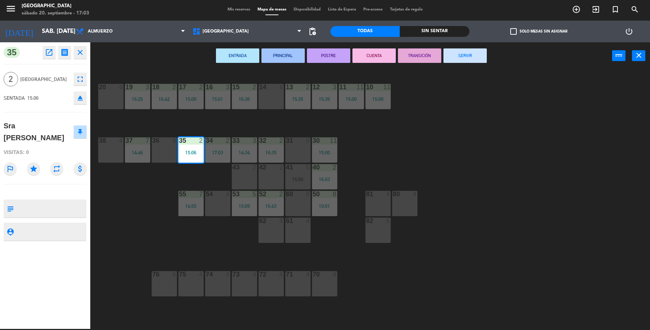
click at [464, 59] on button "SERVIR" at bounding box center [465, 55] width 43 height 14
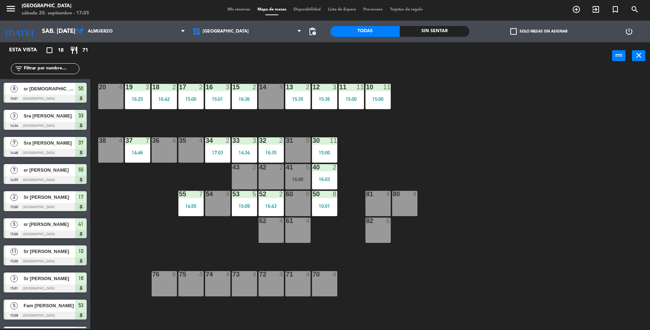
click at [540, 208] on div "19 3 16:25 18 2 16:42 17 2 15:00 16 3 15:01 15 2 16:36 14 4 13 2 15:35 12 3 15:…" at bounding box center [374, 200] width 554 height 259
click at [262, 93] on div "14 4" at bounding box center [271, 96] width 25 height 25
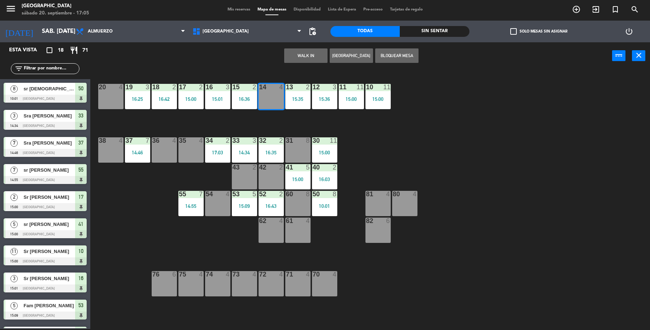
click at [301, 60] on button "WALK IN" at bounding box center [305, 55] width 43 height 14
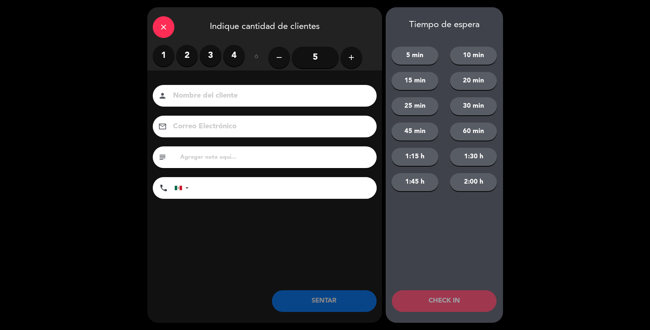
drag, startPoint x: 233, startPoint y: 64, endPoint x: 255, endPoint y: 93, distance: 36.1
click at [233, 64] on label "4" at bounding box center [234, 56] width 22 height 22
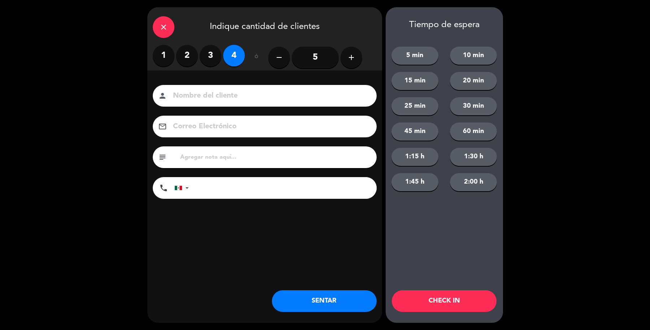
click at [255, 95] on input at bounding box center [269, 96] width 195 height 13
type input "Sr Esau Perez"
click at [313, 296] on button "SENTAR" at bounding box center [324, 301] width 105 height 22
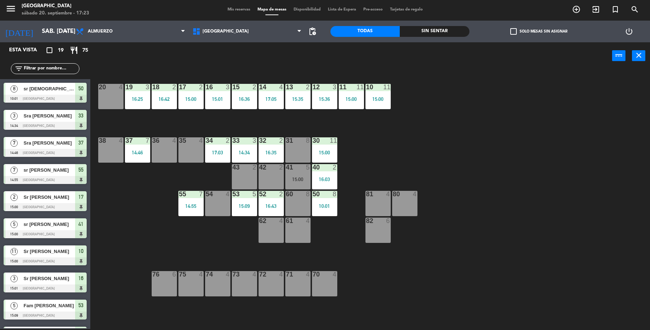
click at [380, 230] on div "82 6" at bounding box center [378, 230] width 25 height 25
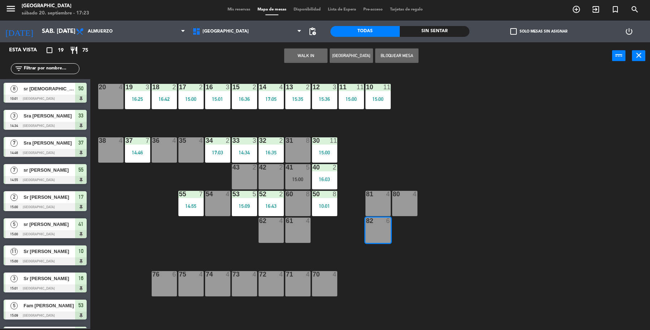
click at [369, 197] on div "81 4" at bounding box center [378, 194] width 25 height 7
click at [400, 208] on div "80 4" at bounding box center [404, 203] width 25 height 25
click at [313, 56] on button "WALK IN" at bounding box center [305, 55] width 43 height 14
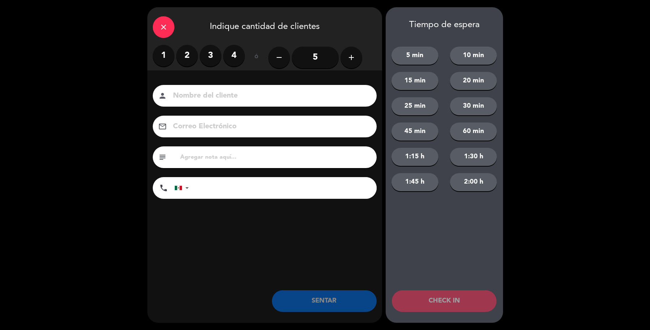
click at [348, 53] on icon "add" at bounding box center [351, 57] width 9 height 9
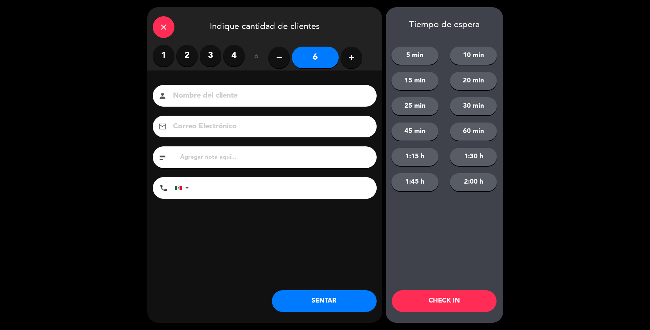
click at [357, 53] on button "add" at bounding box center [352, 58] width 22 height 22
click at [357, 52] on button "add" at bounding box center [352, 58] width 22 height 22
type input "10"
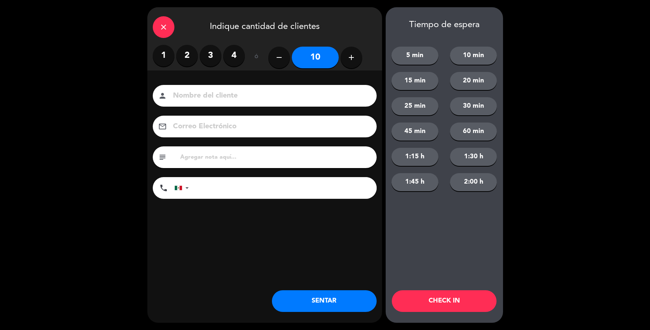
drag, startPoint x: 357, startPoint y: 93, endPoint x: 359, endPoint y: 85, distance: 7.8
click at [359, 85] on div "person" at bounding box center [265, 96] width 224 height 22
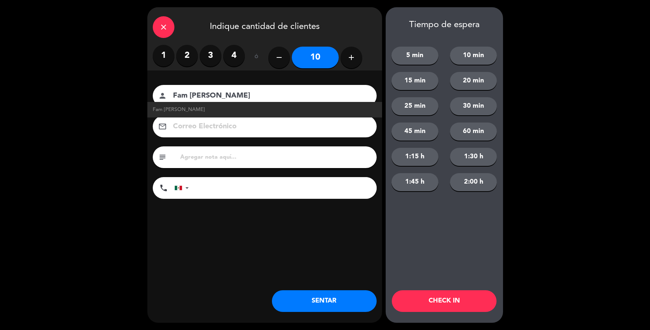
type input "Fam Trejo"
click at [370, 303] on button "SENTAR" at bounding box center [324, 301] width 105 height 22
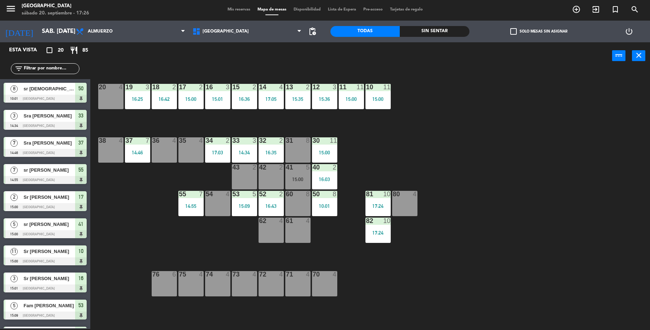
click at [473, 195] on div "19 3 16:25 18 2 16:42 17 2 15:00 16 3 15:01 15 2 16:36 14 4 17:05 13 2 15:35 12…" at bounding box center [374, 200] width 554 height 259
click at [283, 108] on div "14 4 17:05" at bounding box center [271, 96] width 25 height 25
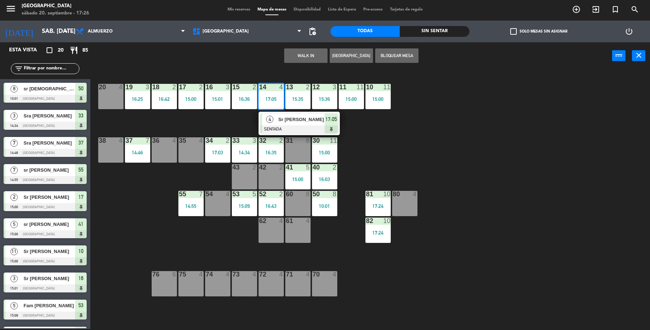
click at [391, 135] on div "19 3 16:25 18 2 16:42 17 2 15:00 16 3 15:01 15 2 16:36 14 4 17:05 4 Sr Esau Per…" at bounding box center [374, 200] width 554 height 259
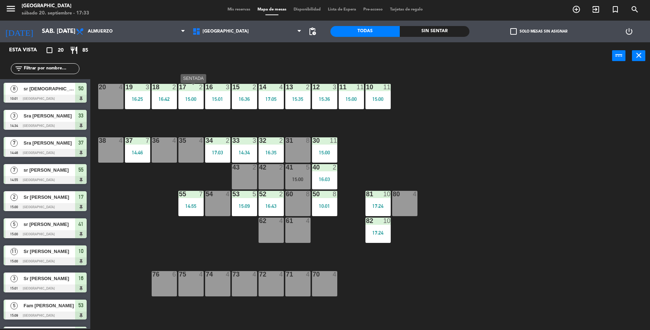
click at [196, 107] on div "17 2 15:00" at bounding box center [191, 96] width 25 height 25
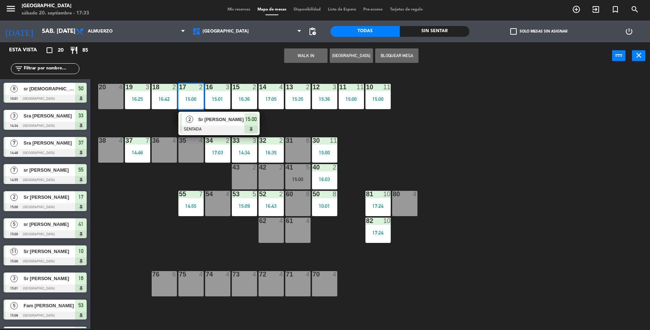
click at [219, 124] on div "Sr [PERSON_NAME]" at bounding box center [221, 119] width 47 height 12
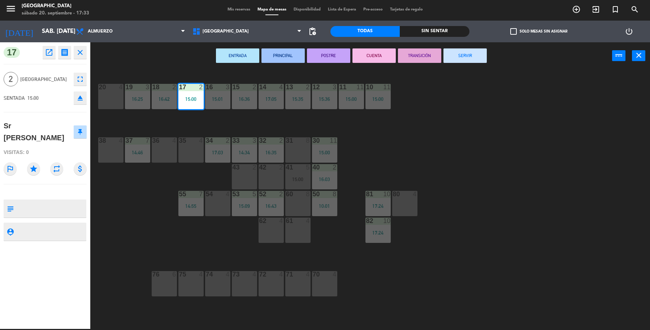
click at [471, 50] on button "SERVIR" at bounding box center [465, 55] width 43 height 14
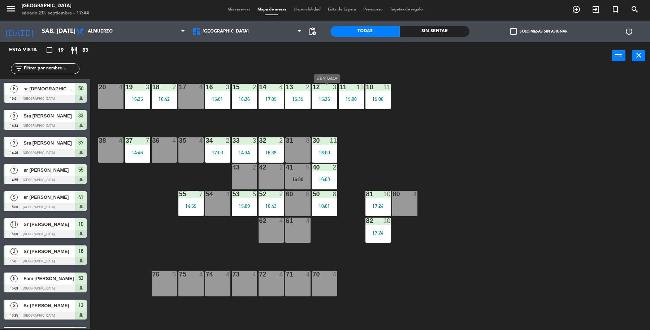
click at [333, 98] on div "15:36" at bounding box center [324, 98] width 25 height 5
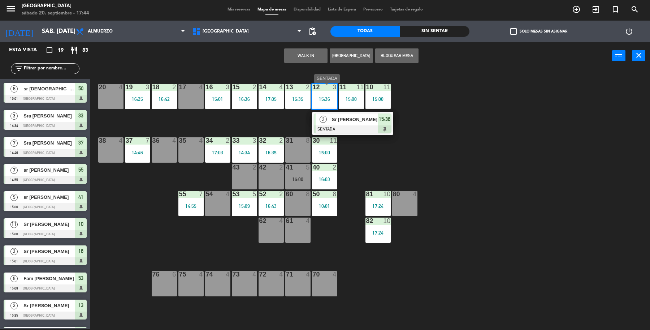
click at [362, 129] on div at bounding box center [353, 129] width 78 height 8
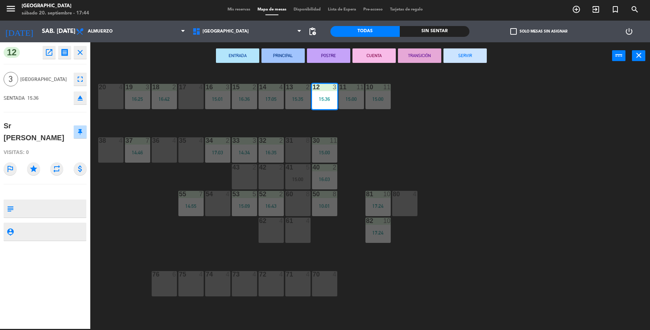
click at [449, 57] on button "SERVIR" at bounding box center [465, 55] width 43 height 14
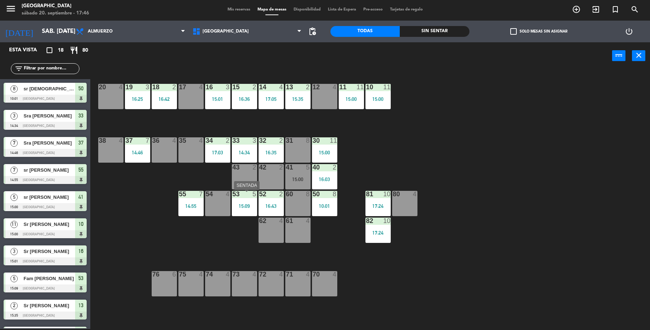
click at [245, 203] on div "15:09" at bounding box center [244, 205] width 25 height 5
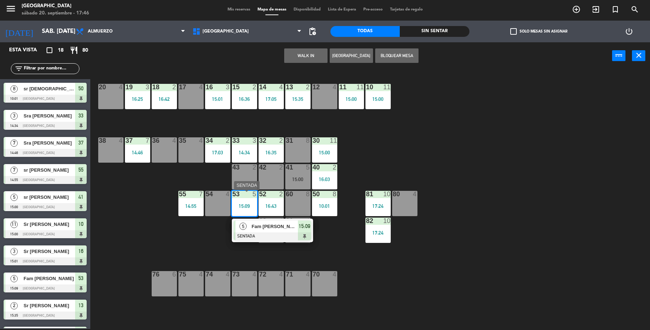
click at [293, 239] on div at bounding box center [273, 236] width 78 height 8
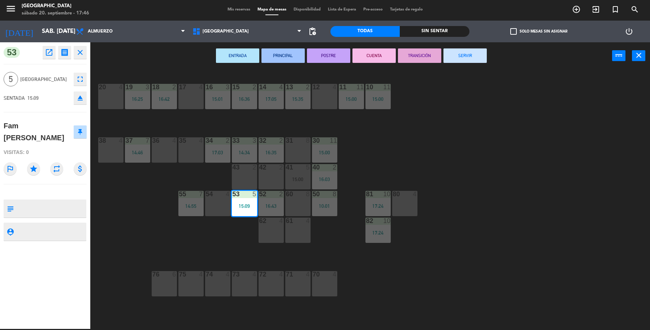
click at [467, 53] on button "SERVIR" at bounding box center [465, 55] width 43 height 14
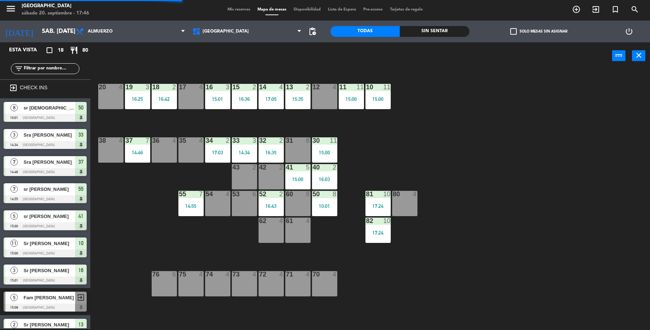
drag, startPoint x: 264, startPoint y: 199, endPoint x: 286, endPoint y: 215, distance: 27.0
click at [265, 199] on div "52 2 16:43" at bounding box center [271, 203] width 25 height 25
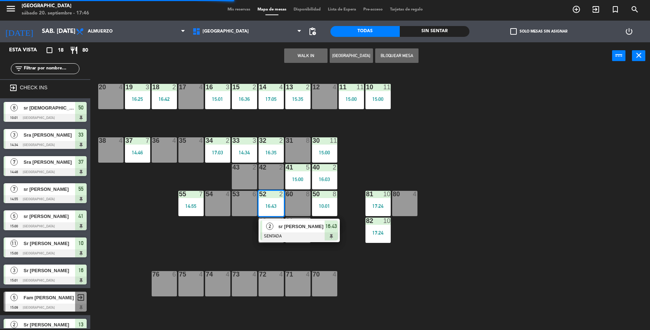
click at [305, 229] on span "sr Alnberto Galindo" at bounding box center [302, 227] width 46 height 8
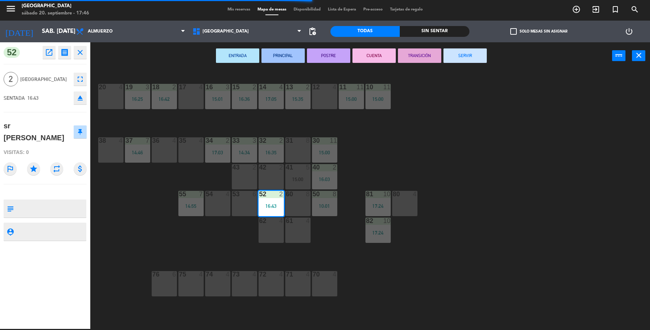
click at [463, 54] on button "SERVIR" at bounding box center [465, 55] width 43 height 14
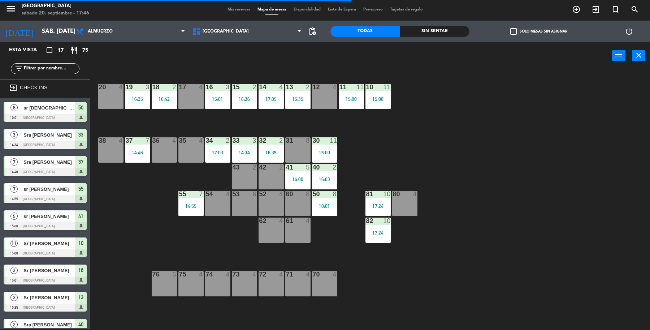
scroll to position [63, 0]
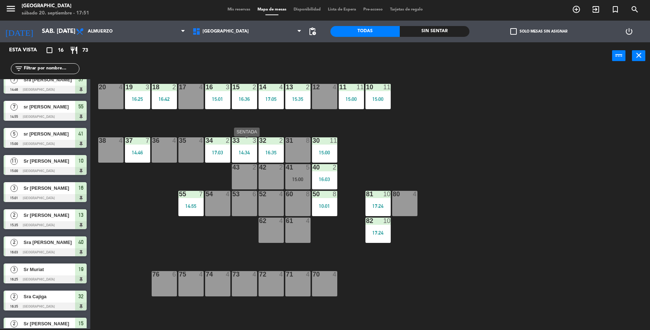
click at [246, 158] on div "33 3 14:34" at bounding box center [244, 149] width 25 height 25
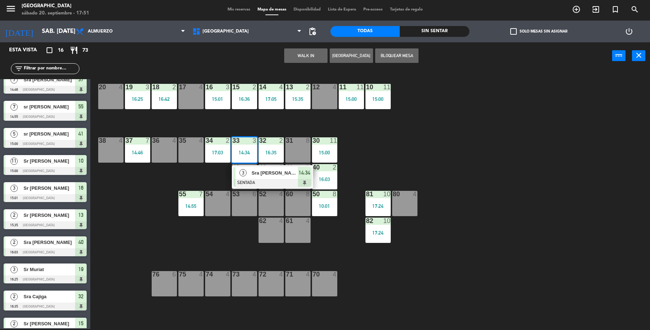
click at [485, 128] on div "19 3 16:25 18 2 16:42 17 4 16 3 15:01 15 2 16:36 14 4 17:05 13 2 15:35 12 4 11 …" at bounding box center [374, 200] width 554 height 259
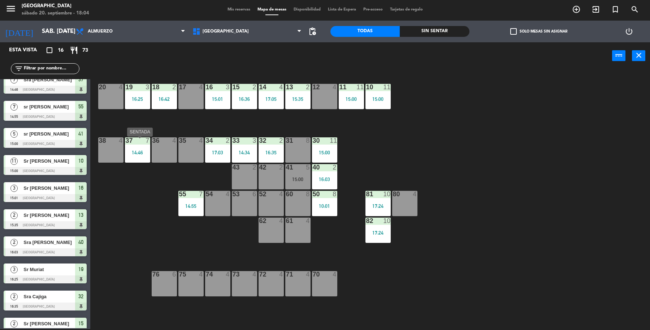
click at [129, 154] on div "14:46" at bounding box center [137, 152] width 25 height 5
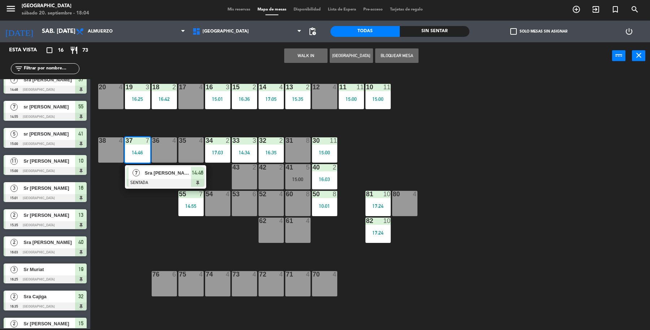
click at [167, 185] on div at bounding box center [166, 183] width 78 height 8
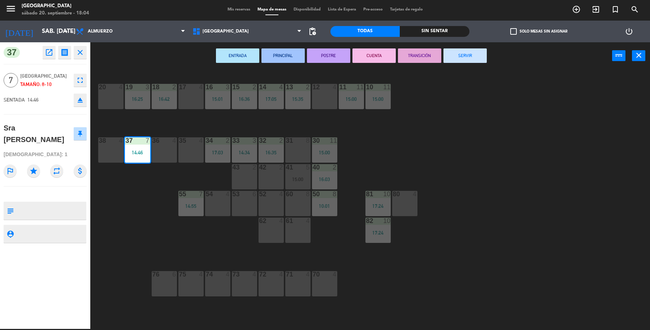
click at [448, 61] on button "SERVIR" at bounding box center [465, 55] width 43 height 14
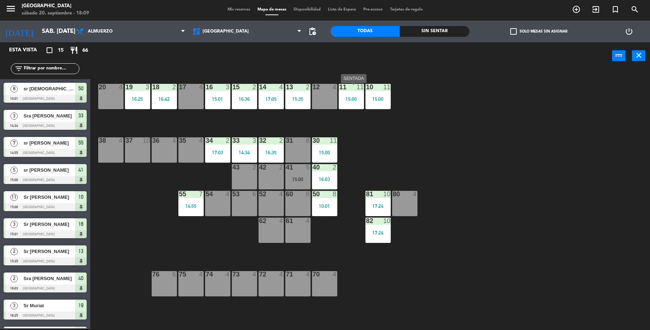
click at [351, 102] on div "11 11 15:00" at bounding box center [351, 96] width 25 height 25
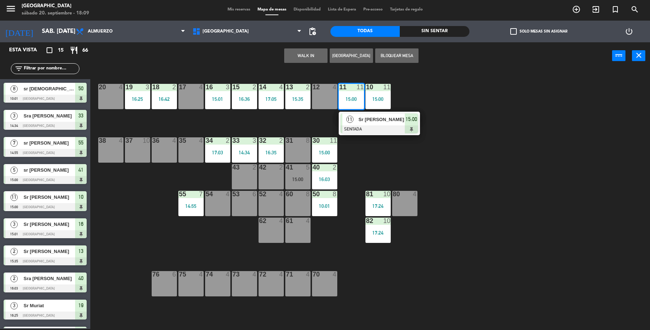
click at [369, 120] on span "Sr [PERSON_NAME]" at bounding box center [382, 120] width 46 height 8
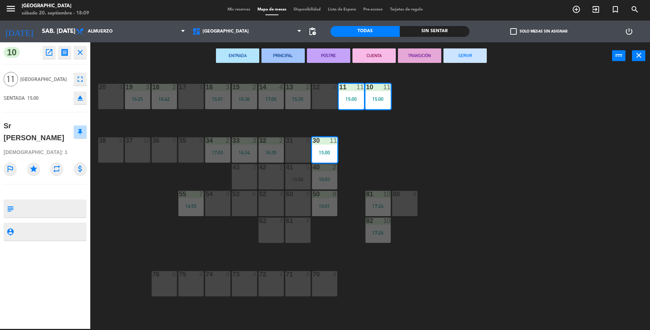
click at [463, 61] on button "SERVIR" at bounding box center [465, 55] width 43 height 14
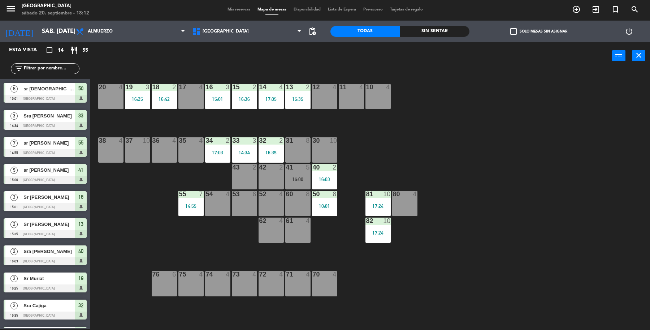
click at [49, 86] on span "sr [DEMOGRAPHIC_DATA]" at bounding box center [49, 89] width 52 height 8
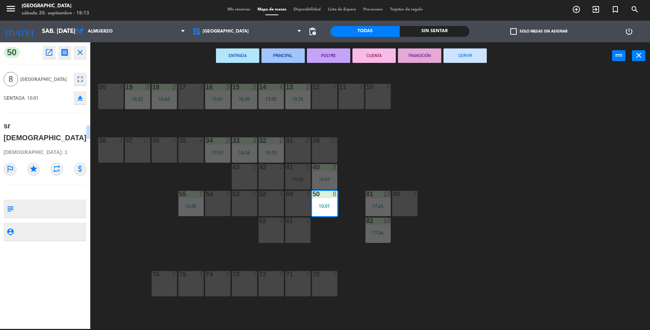
click at [476, 51] on button "SERVIR" at bounding box center [465, 55] width 43 height 14
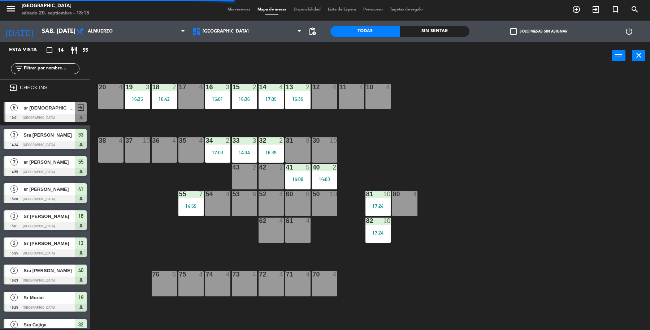
click at [71, 131] on span "Sra [PERSON_NAME]" at bounding box center [49, 135] width 52 height 8
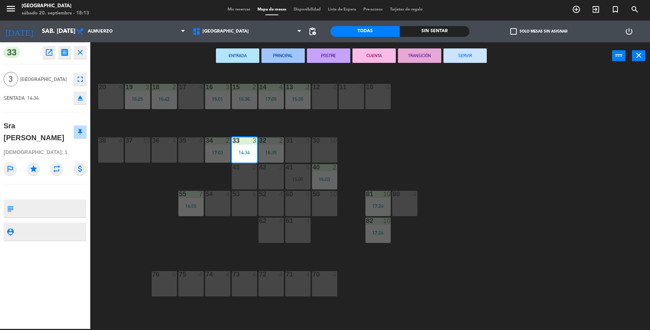
click at [486, 61] on button "SERVIR" at bounding box center [465, 55] width 43 height 14
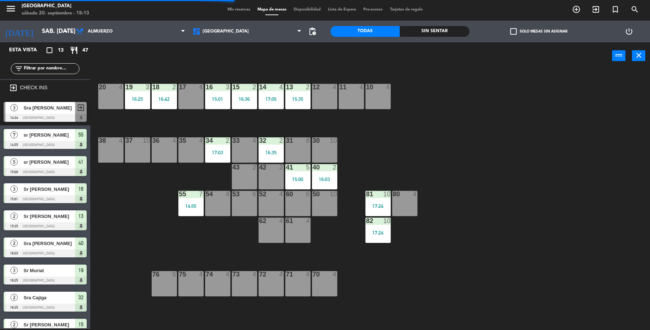
click at [66, 141] on div at bounding box center [45, 145] width 83 height 8
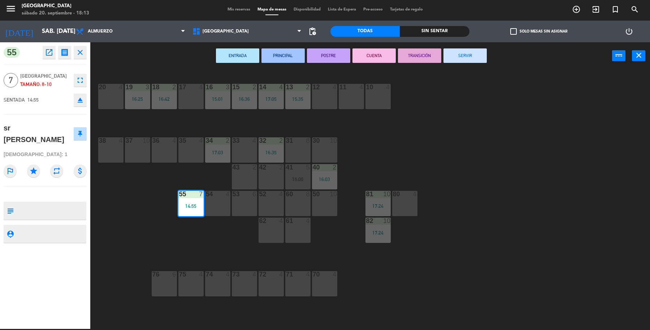
click at [471, 58] on button "SERVIR" at bounding box center [465, 55] width 43 height 14
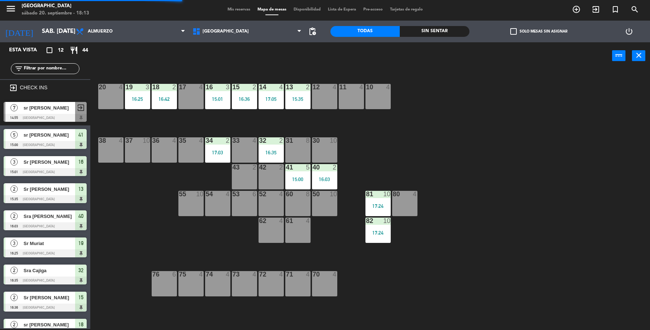
click at [58, 158] on span "Sr [PERSON_NAME]" at bounding box center [49, 162] width 52 height 8
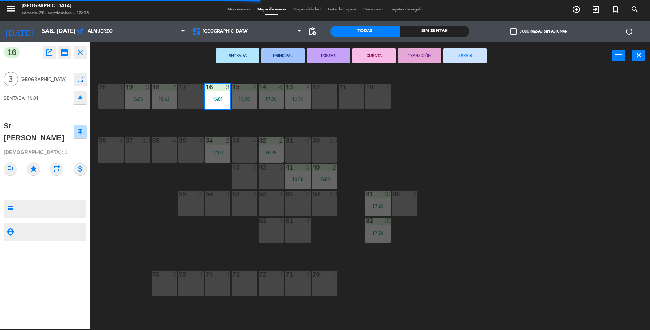
click at [462, 57] on button "SERVIR" at bounding box center [465, 55] width 43 height 14
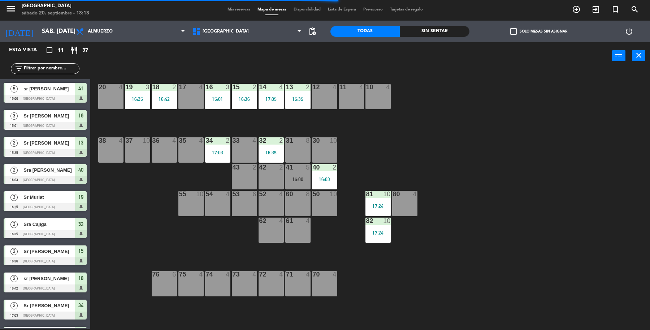
drag, startPoint x: 64, startPoint y: 175, endPoint x: 93, endPoint y: 165, distance: 29.9
click at [64, 175] on div "2 Sra Georgina Gil 16:03 Parque Asturias 40" at bounding box center [45, 173] width 90 height 27
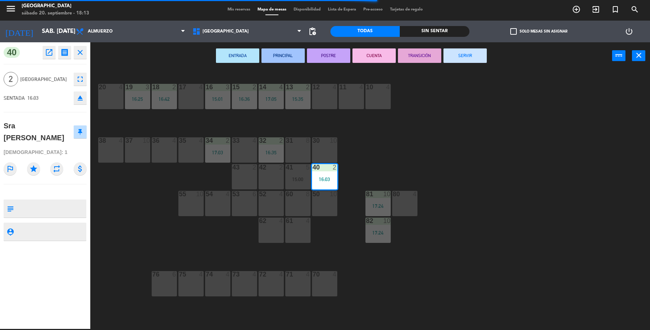
click at [478, 58] on button "SERVIR" at bounding box center [465, 55] width 43 height 14
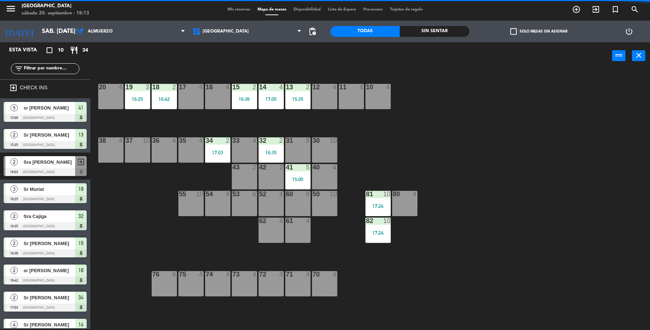
drag, startPoint x: 48, startPoint y: 114, endPoint x: 52, endPoint y: 112, distance: 4.4
click at [48, 114] on div "5 sr Eugenio Gonzalez 15:00 Parque Asturias 41" at bounding box center [45, 111] width 90 height 27
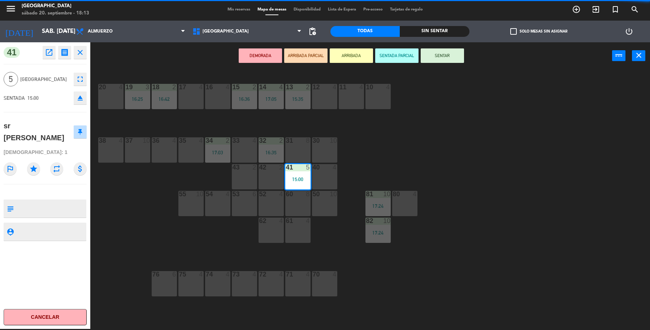
drag, startPoint x: 443, startPoint y: 57, endPoint x: 425, endPoint y: 60, distance: 18.4
click at [443, 57] on button "SENTAR" at bounding box center [442, 55] width 43 height 14
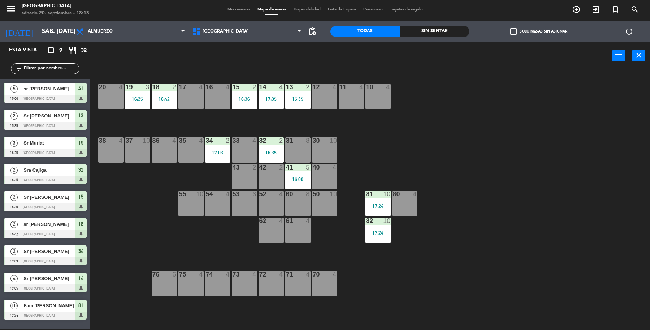
drag, startPoint x: 64, startPoint y: 116, endPoint x: 71, endPoint y: 115, distance: 6.8
click at [64, 116] on div "2 Sr Jose Ortiz 15:35 Parque Asturias 13" at bounding box center [45, 119] width 90 height 27
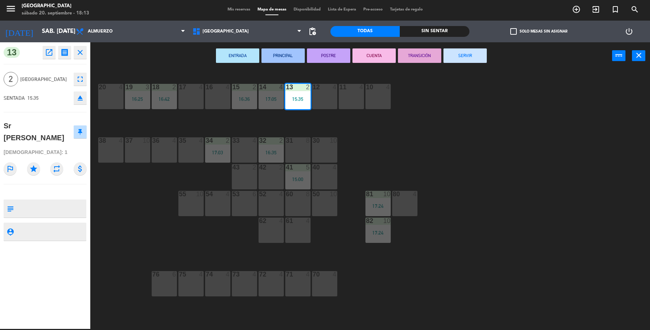
drag, startPoint x: 463, startPoint y: 57, endPoint x: 400, endPoint y: 80, distance: 66.7
click at [462, 57] on button "SERVIR" at bounding box center [465, 55] width 43 height 14
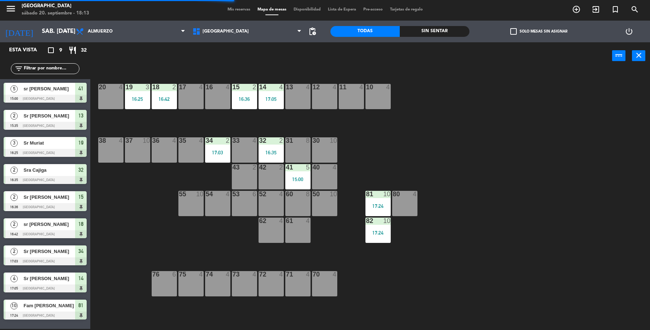
click at [55, 161] on div "2 Sra Cajiga 16:35 Parque Asturias 32" at bounding box center [45, 173] width 90 height 27
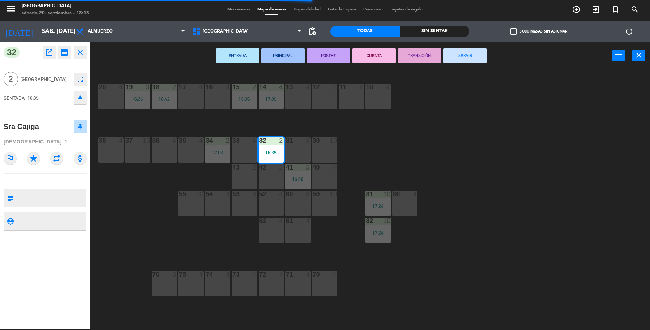
click at [470, 55] on button "SERVIR" at bounding box center [465, 55] width 43 height 14
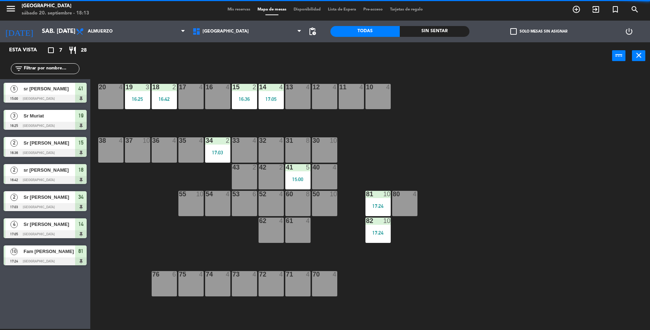
click at [57, 139] on span "Sr Salvador Carrasco" at bounding box center [49, 143] width 52 height 8
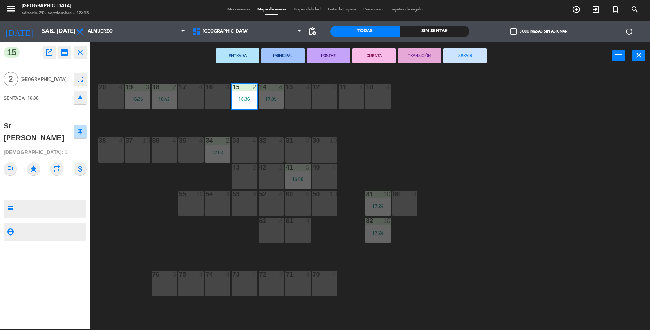
click at [467, 55] on button "SERVIR" at bounding box center [465, 55] width 43 height 14
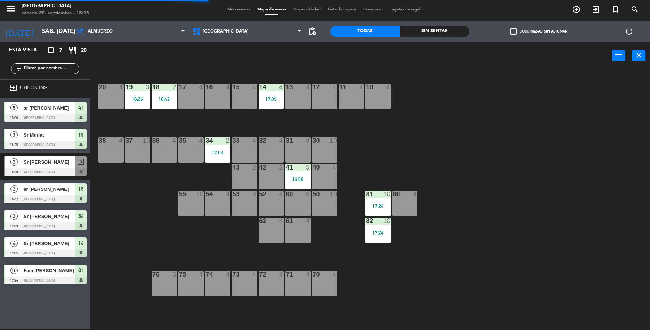
click at [42, 135] on span "Sr Muriat" at bounding box center [49, 135] width 52 height 8
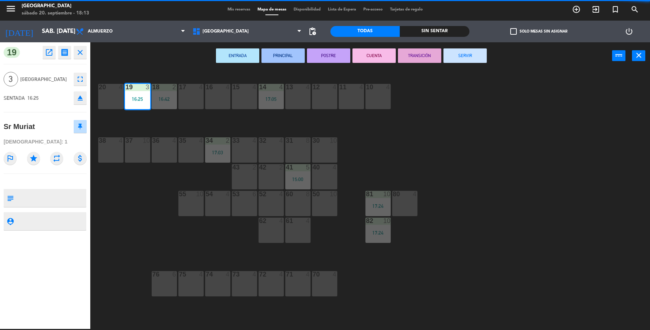
click at [471, 58] on button "SERVIR" at bounding box center [465, 55] width 43 height 14
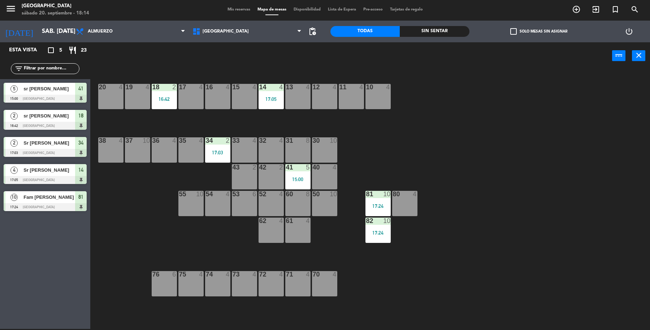
click at [76, 87] on div "41" at bounding box center [81, 89] width 12 height 12
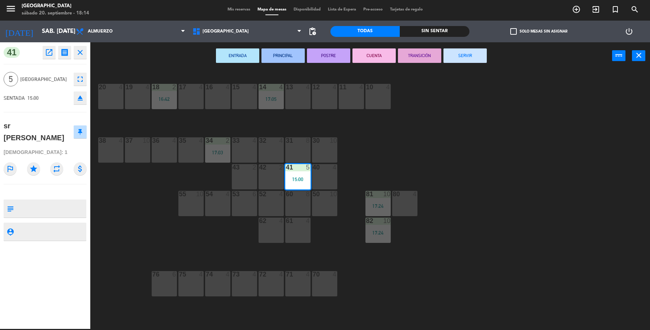
click at [454, 47] on div "ENTRADA PRINCIPAL POSTRE CUENTA TRANSICIÓN SERVIR power_input close" at bounding box center [351, 55] width 522 height 27
click at [454, 54] on button "SERVIR" at bounding box center [465, 55] width 43 height 14
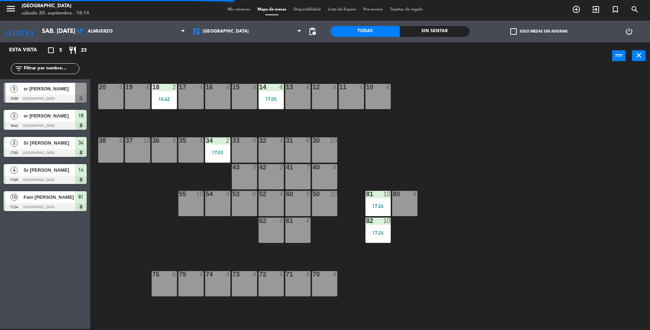
click at [59, 118] on span "sr Vargas" at bounding box center [49, 116] width 52 height 8
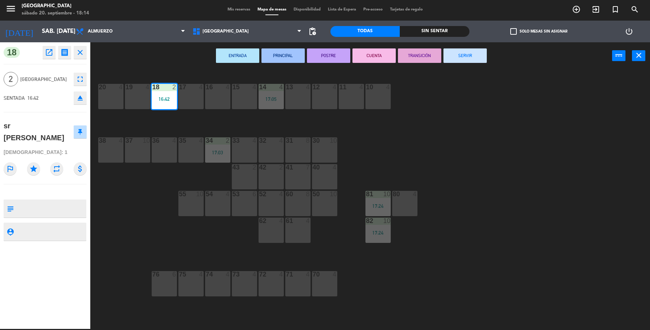
click at [456, 60] on button "SERVIR" at bounding box center [465, 55] width 43 height 14
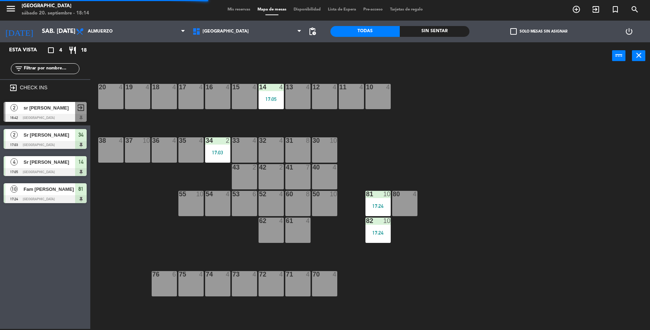
click at [56, 143] on div at bounding box center [45, 145] width 83 height 8
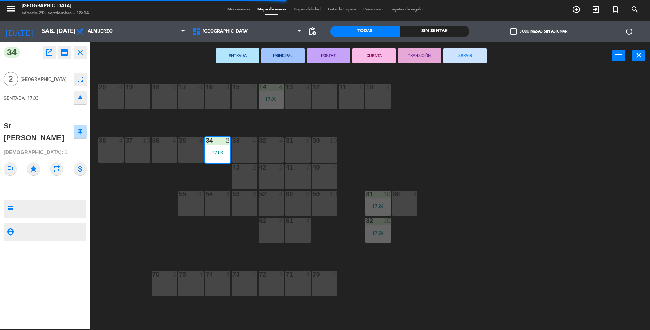
click at [462, 57] on button "SERVIR" at bounding box center [465, 55] width 43 height 14
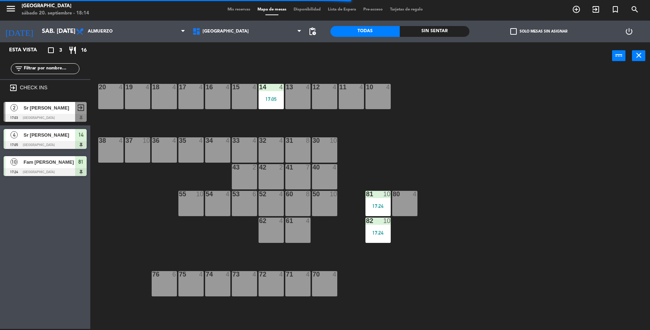
click at [66, 141] on div at bounding box center [45, 145] width 83 height 8
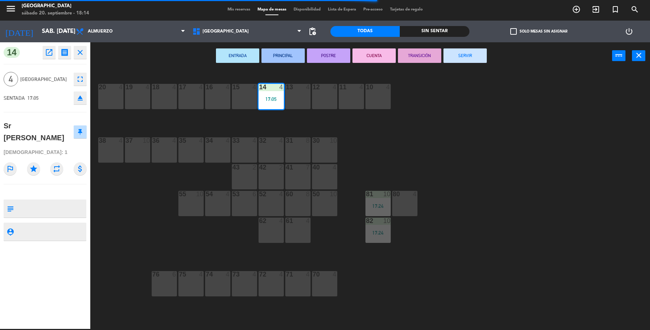
drag, startPoint x: 469, startPoint y: 60, endPoint x: 451, endPoint y: 68, distance: 19.8
click at [470, 60] on button "SERVIR" at bounding box center [465, 55] width 43 height 14
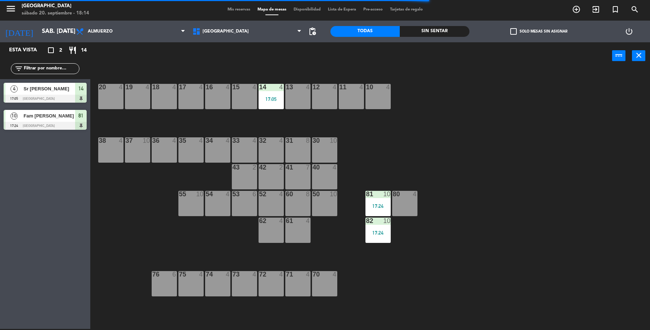
click at [49, 125] on div at bounding box center [45, 126] width 83 height 8
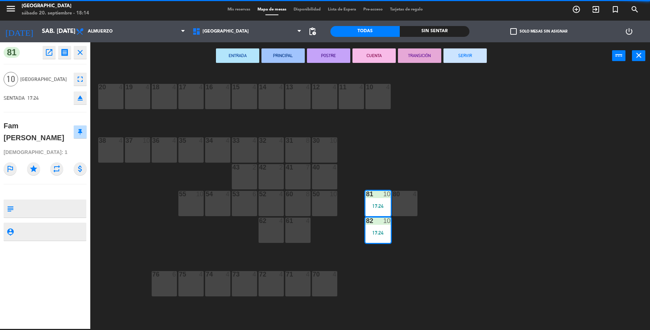
click at [476, 60] on button "SERVIR" at bounding box center [465, 55] width 43 height 14
